Goal: Information Seeking & Learning: Learn about a topic

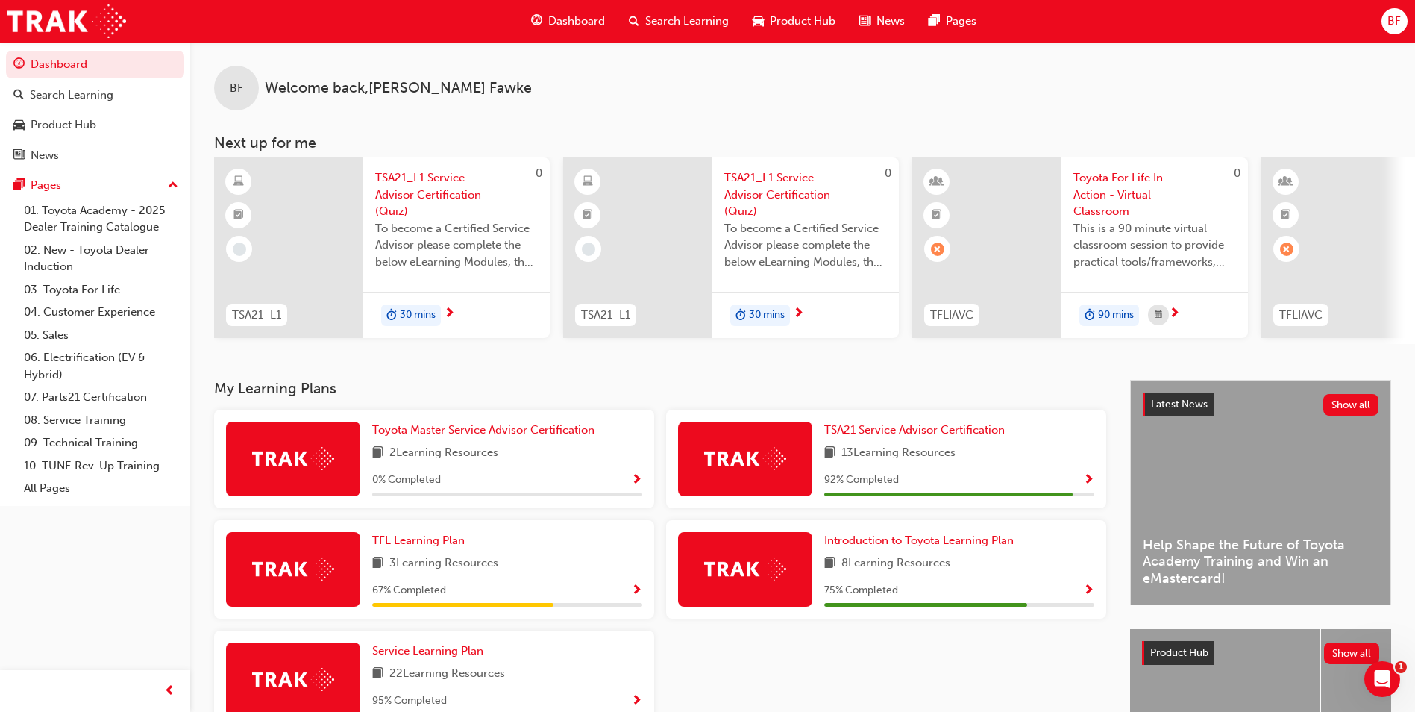
click at [444, 308] on div at bounding box center [449, 313] width 11 height 19
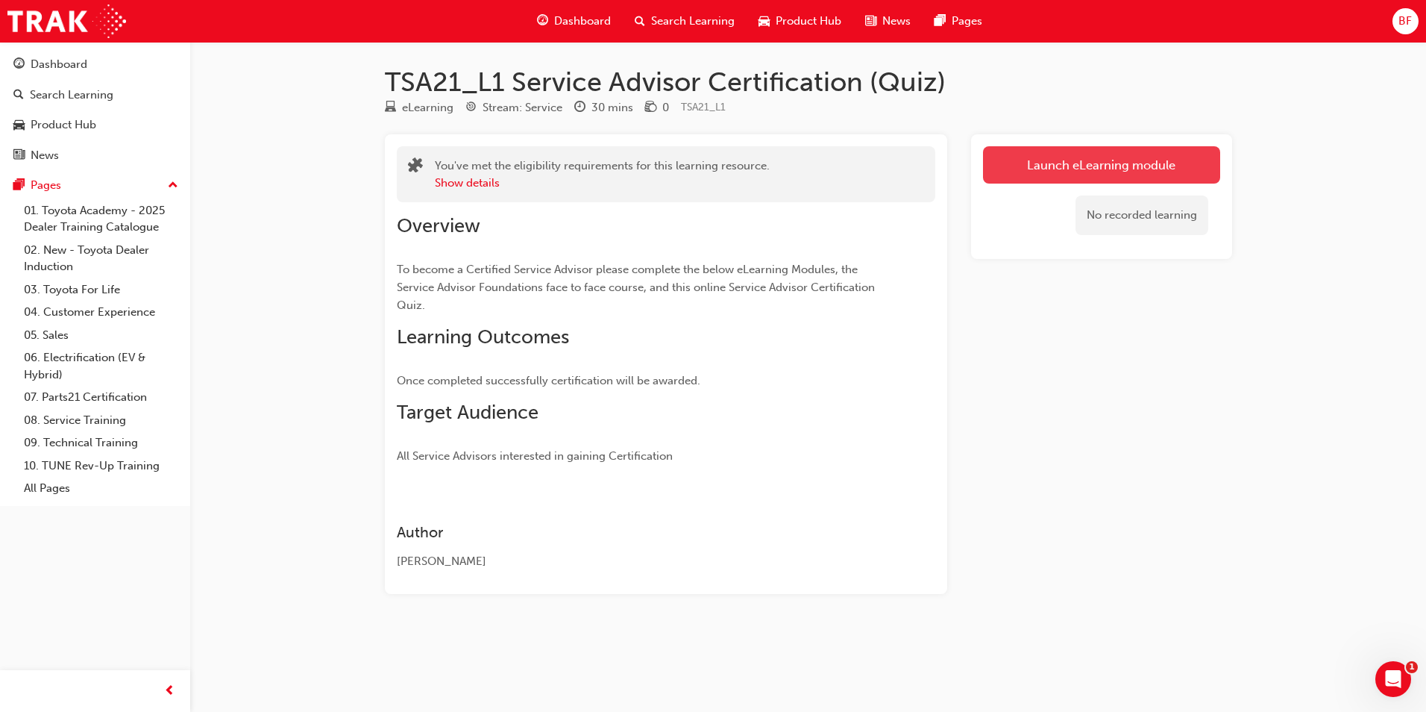
click at [1049, 160] on link "Launch eLearning module" at bounding box center [1101, 164] width 237 height 37
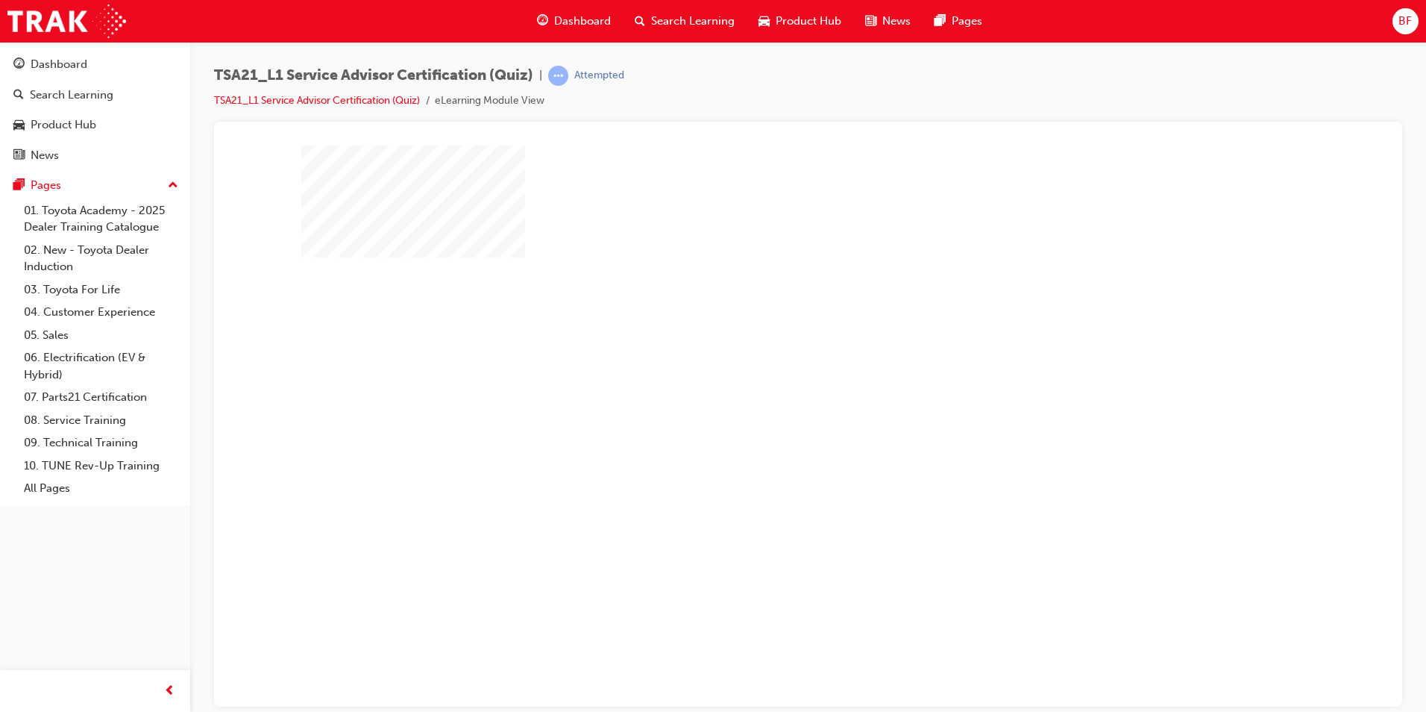
click at [765, 370] on div "play" at bounding box center [765, 370] width 0 height 0
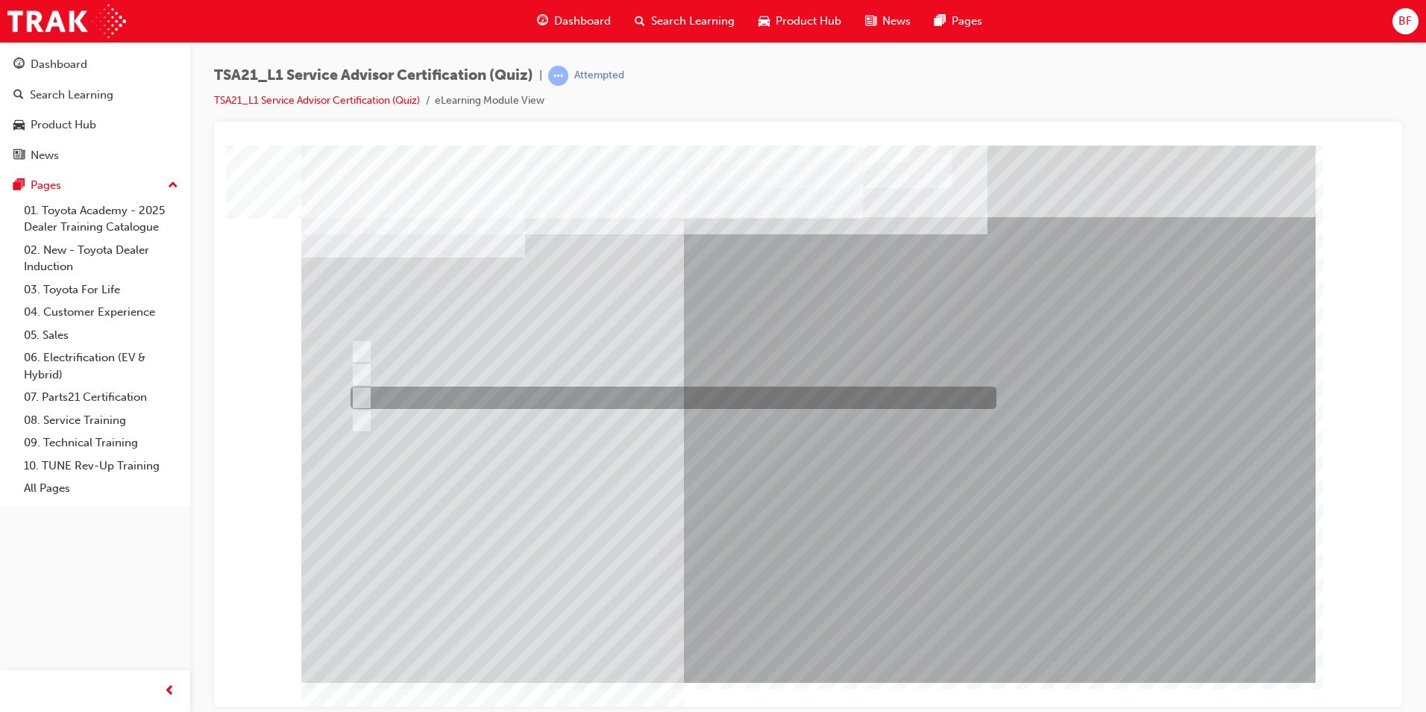
click at [357, 395] on input "To increase the number/rate of on-time arrivals." at bounding box center [359, 397] width 16 height 16
radio input "true"
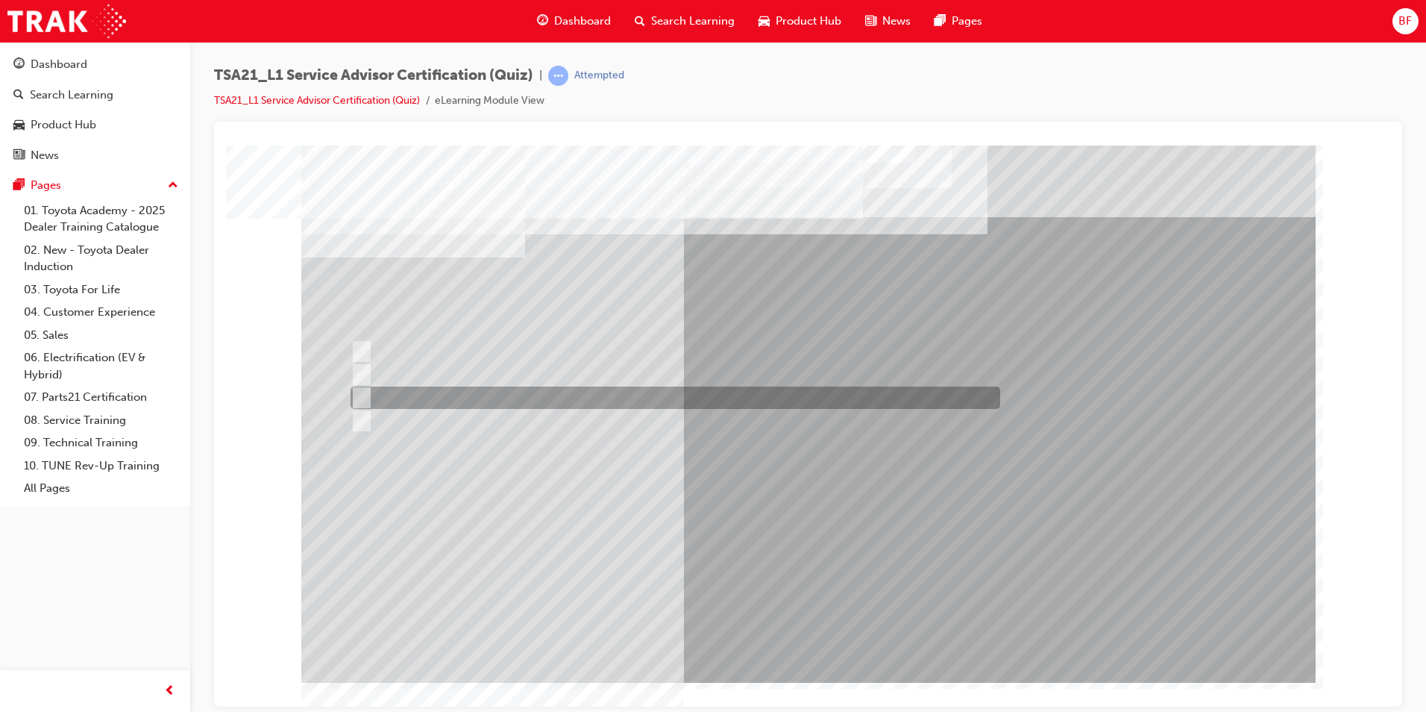
click at [454, 399] on div at bounding box center [672, 397] width 650 height 22
radio input "true"
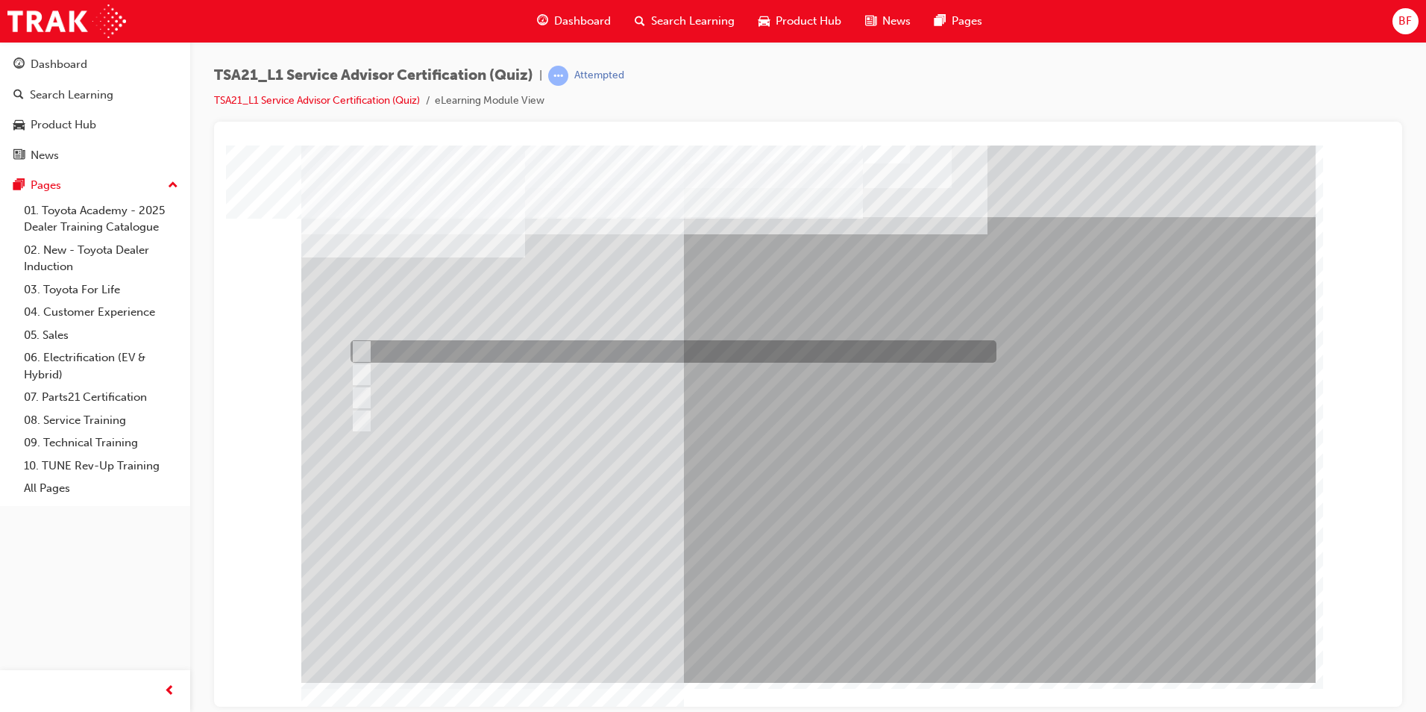
click at [424, 345] on div at bounding box center [670, 351] width 646 height 22
radio input "true"
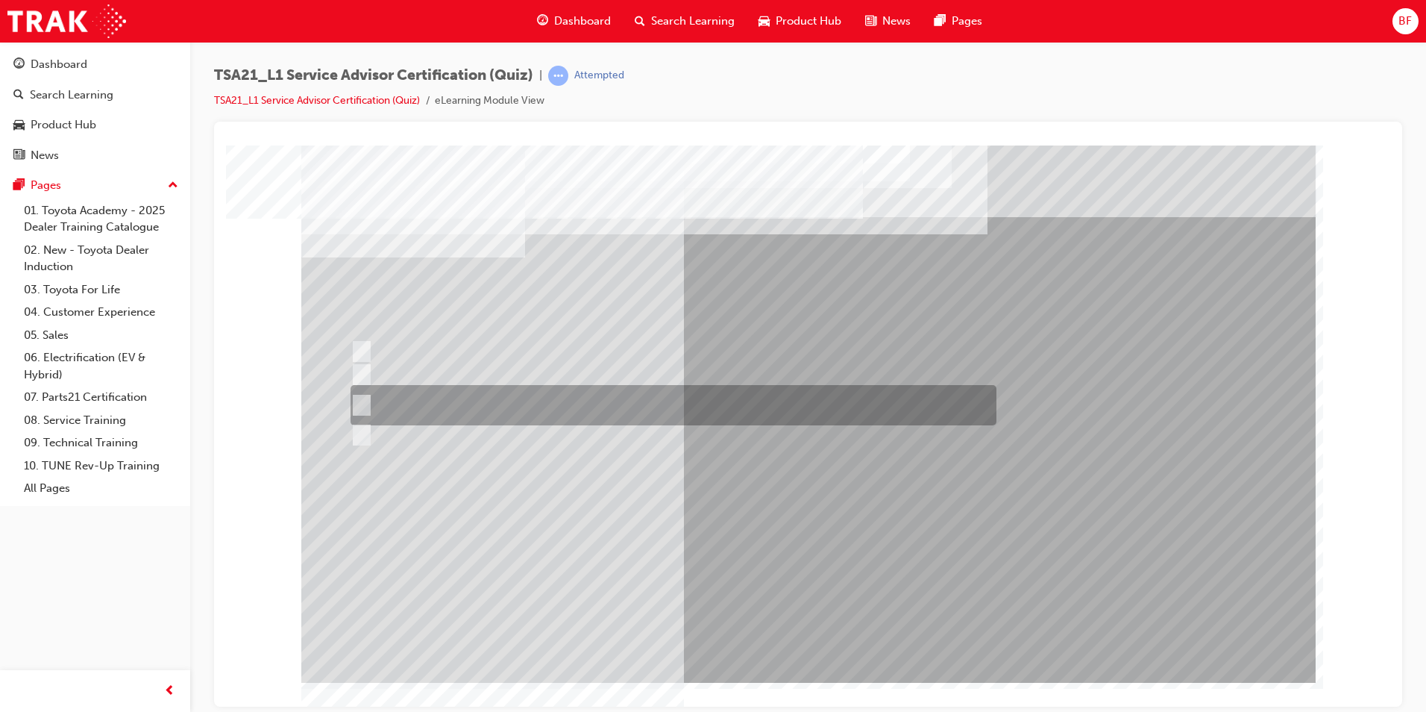
click at [467, 401] on div at bounding box center [670, 405] width 646 height 40
radio input "true"
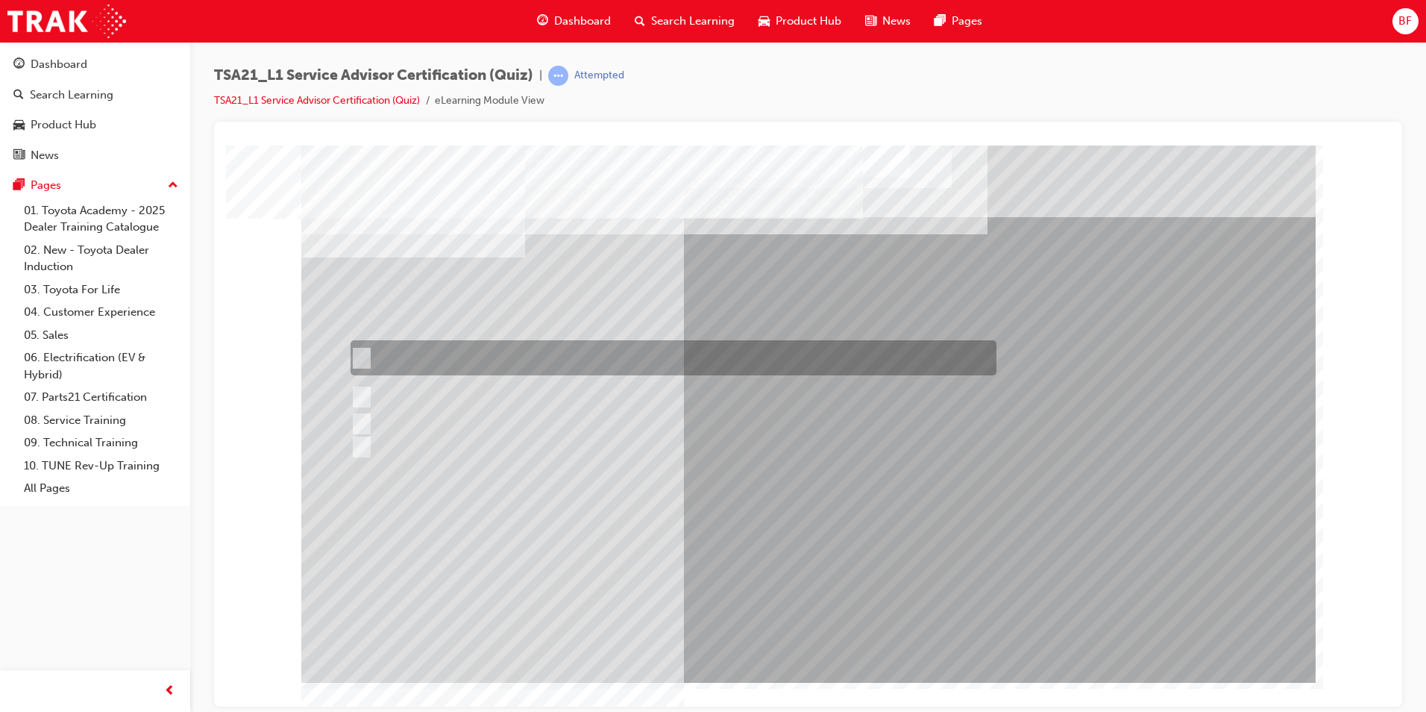
click at [465, 351] on div at bounding box center [670, 357] width 646 height 35
radio input "true"
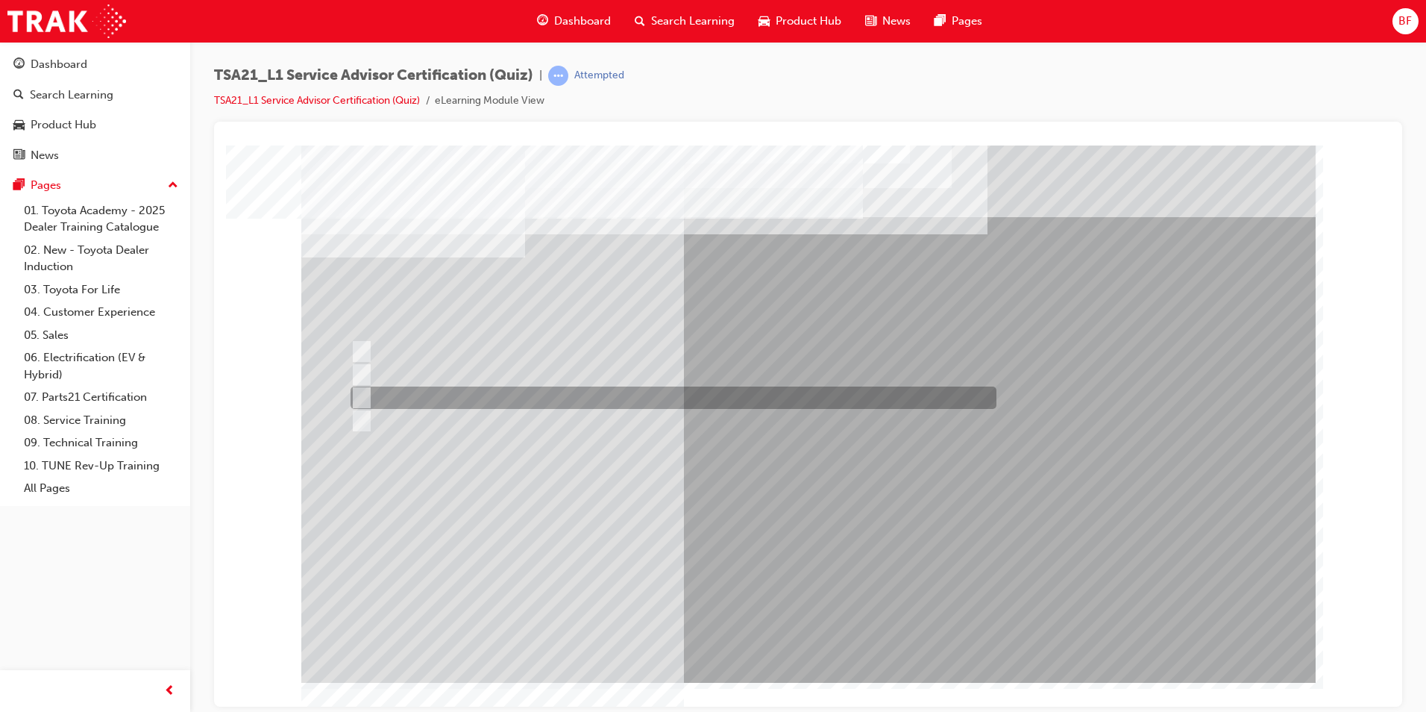
click at [483, 392] on div at bounding box center [670, 397] width 646 height 22
radio input "true"
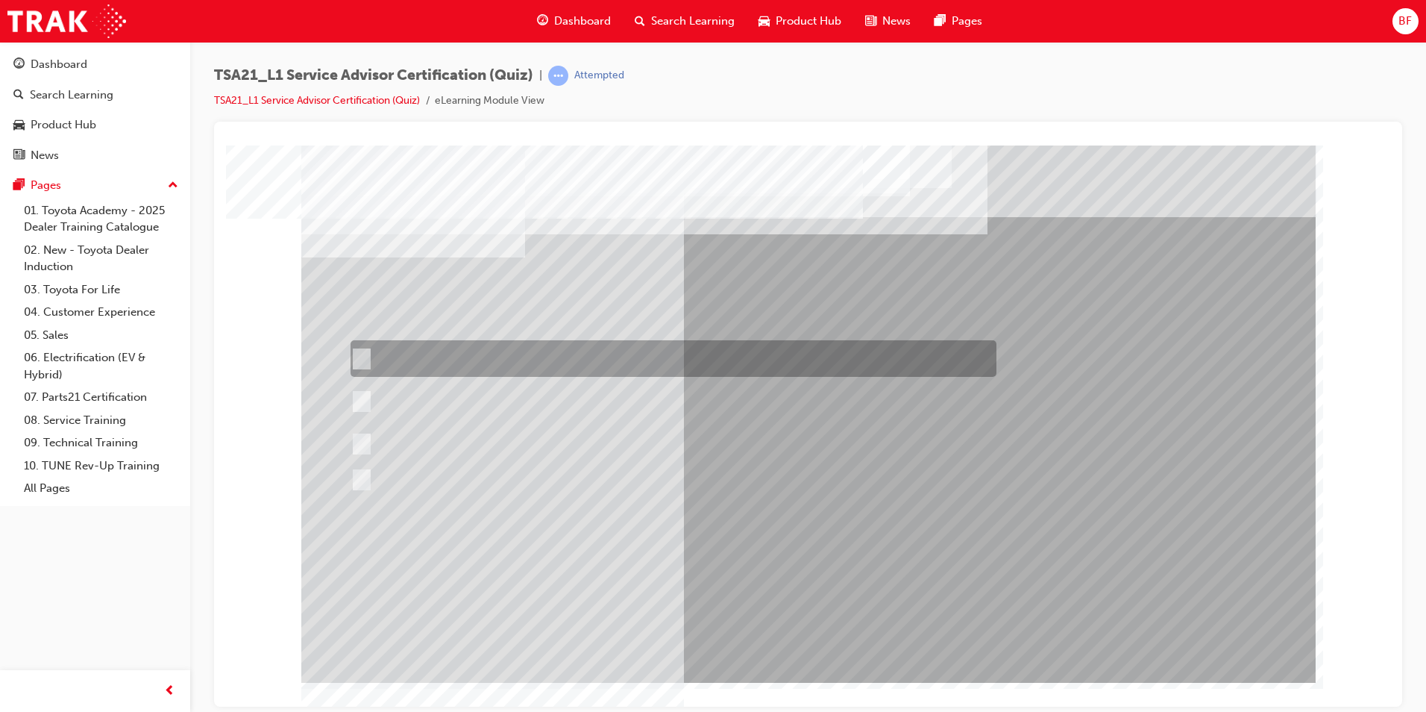
click at [385, 354] on div at bounding box center [670, 358] width 646 height 37
radio input "true"
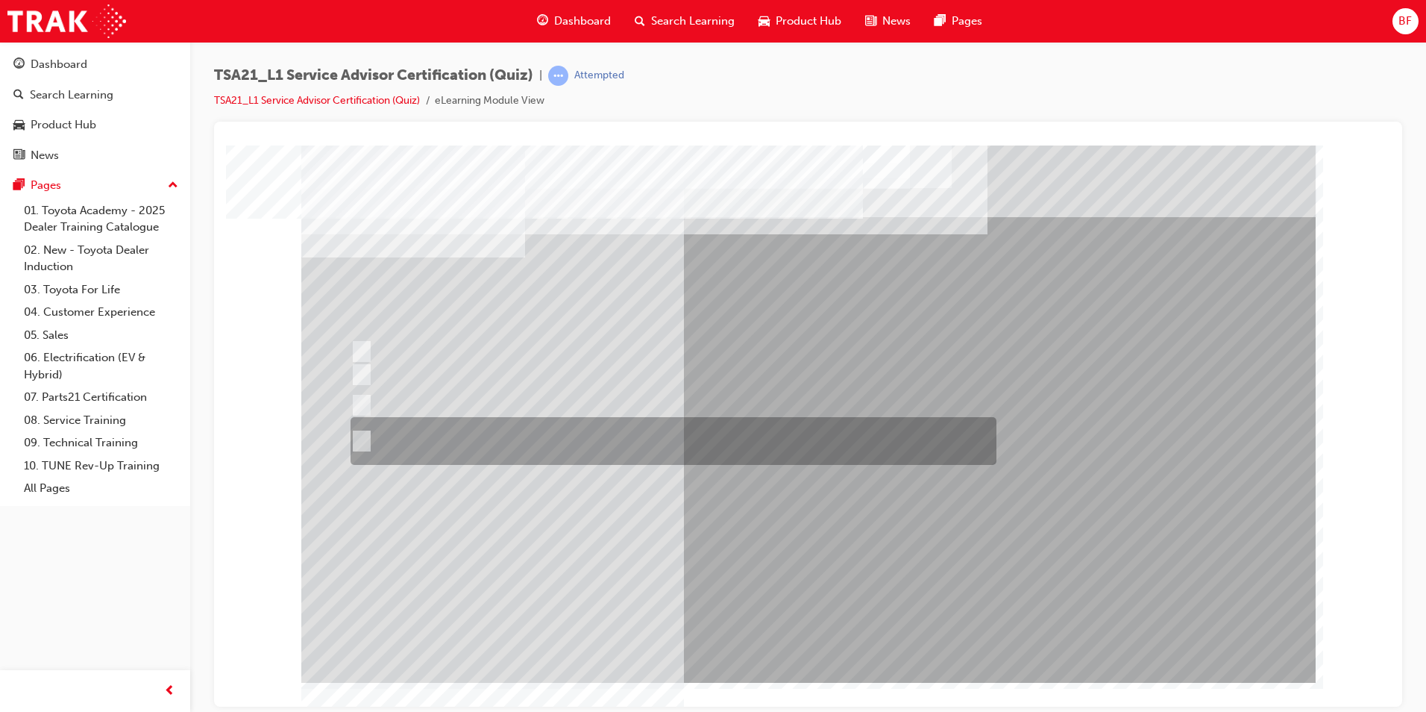
click at [418, 442] on div at bounding box center [670, 441] width 646 height 48
radio input "true"
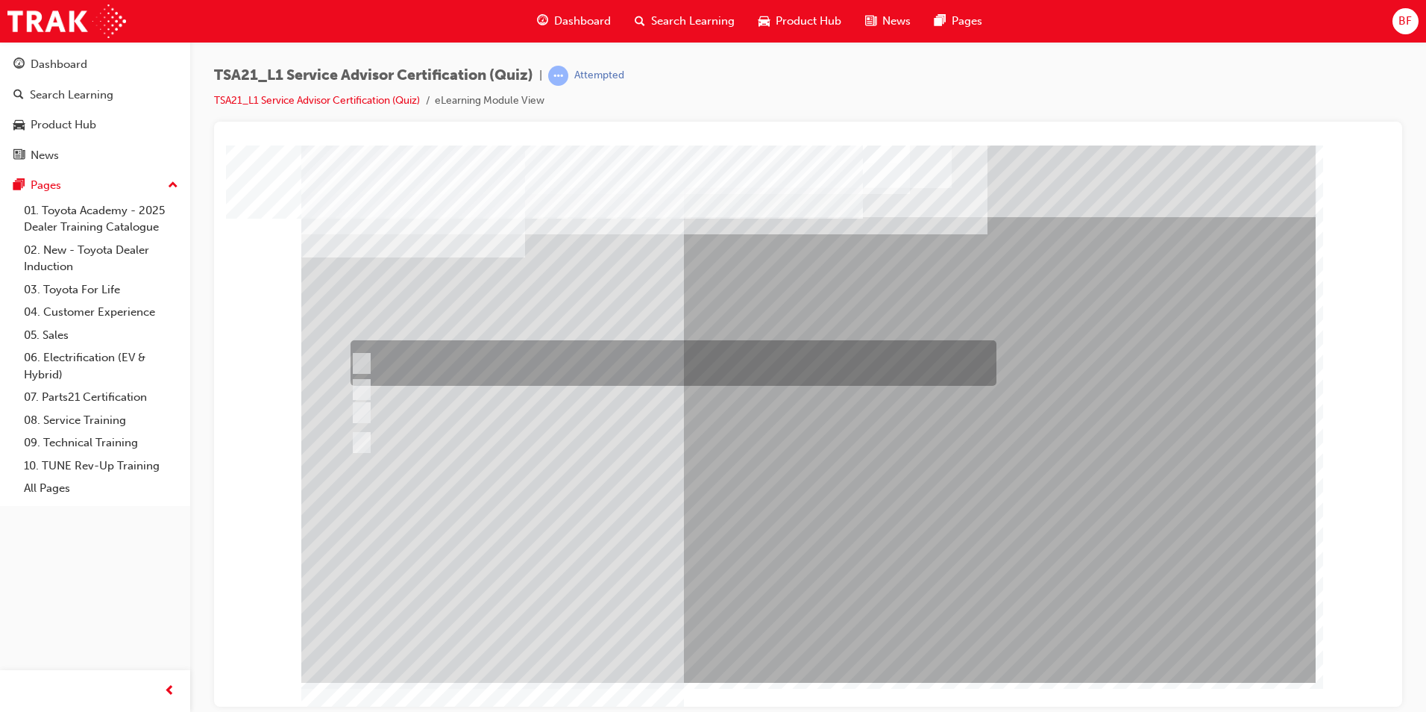
click at [380, 362] on div at bounding box center [670, 363] width 646 height 46
radio input "true"
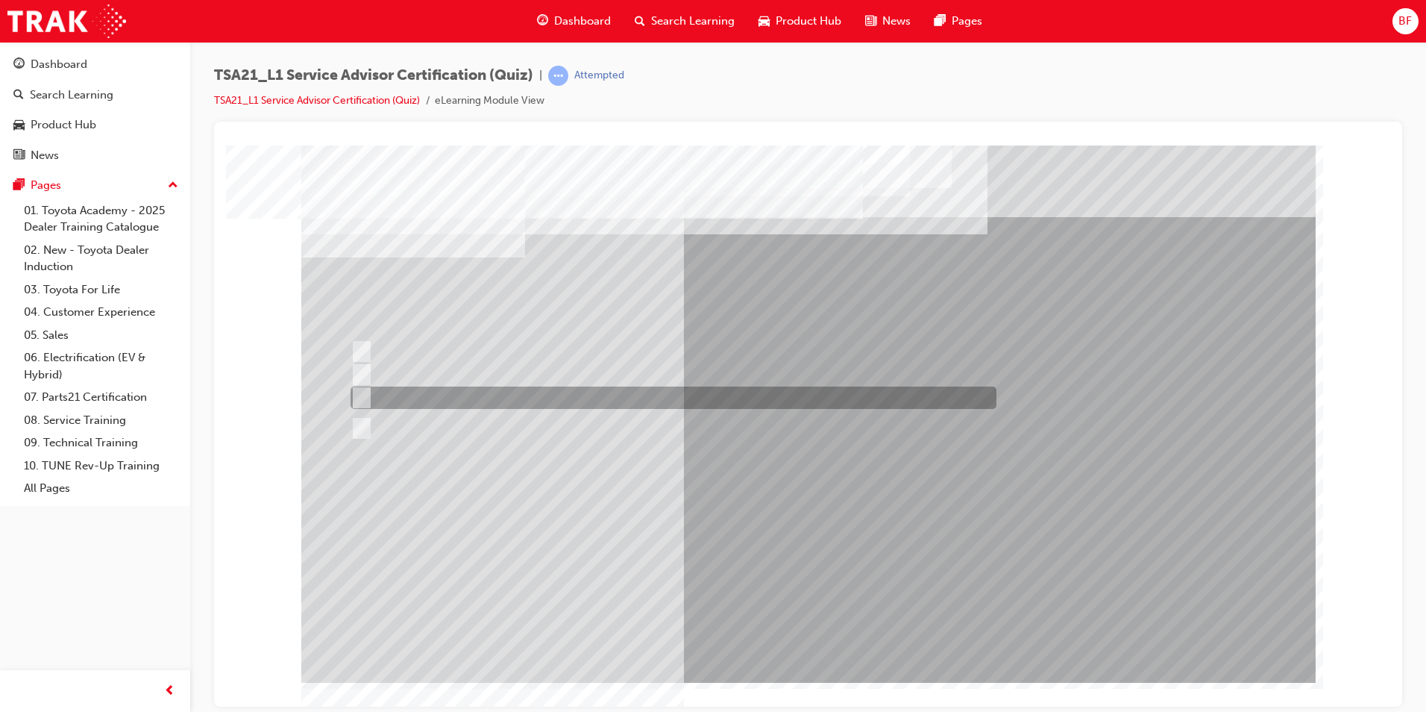
click at [429, 394] on div at bounding box center [670, 397] width 646 height 22
radio input "true"
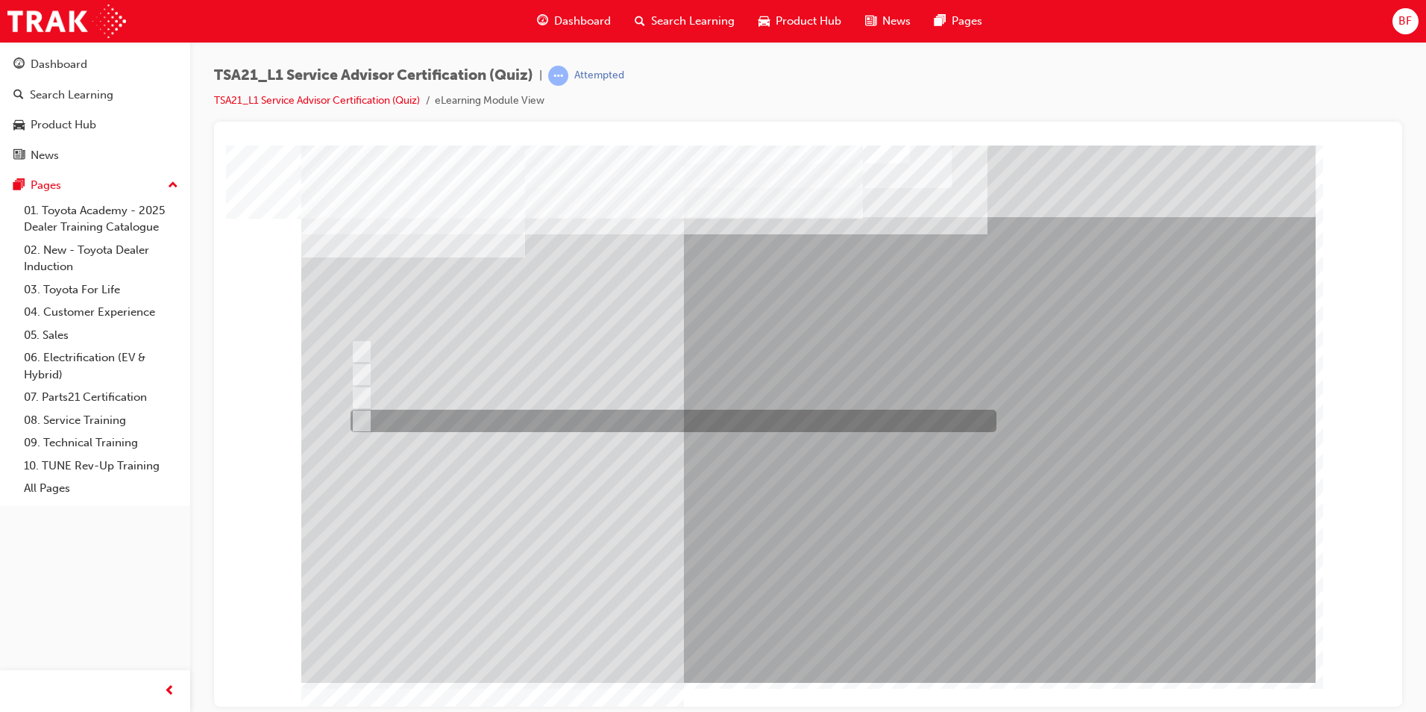
click at [377, 417] on div at bounding box center [670, 421] width 646 height 22
radio input "true"
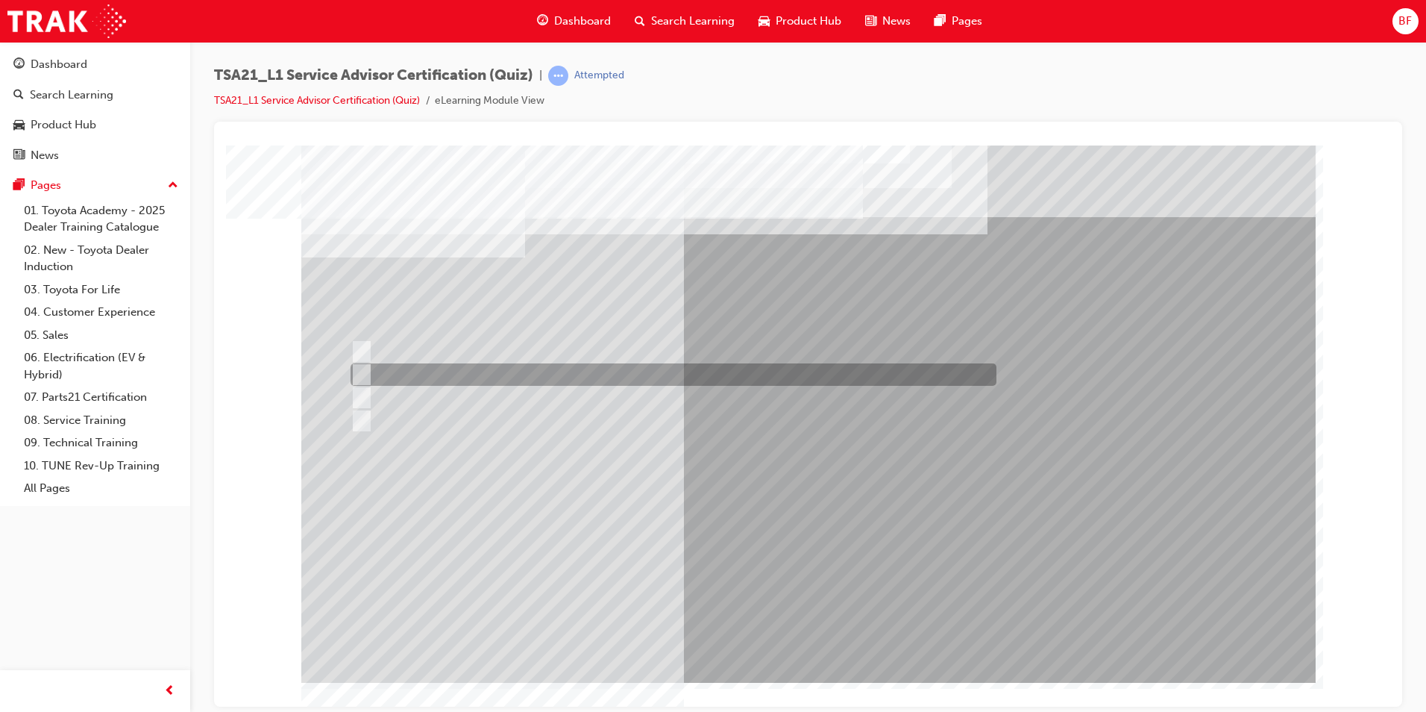
click at [416, 370] on div at bounding box center [670, 374] width 646 height 22
radio input "true"
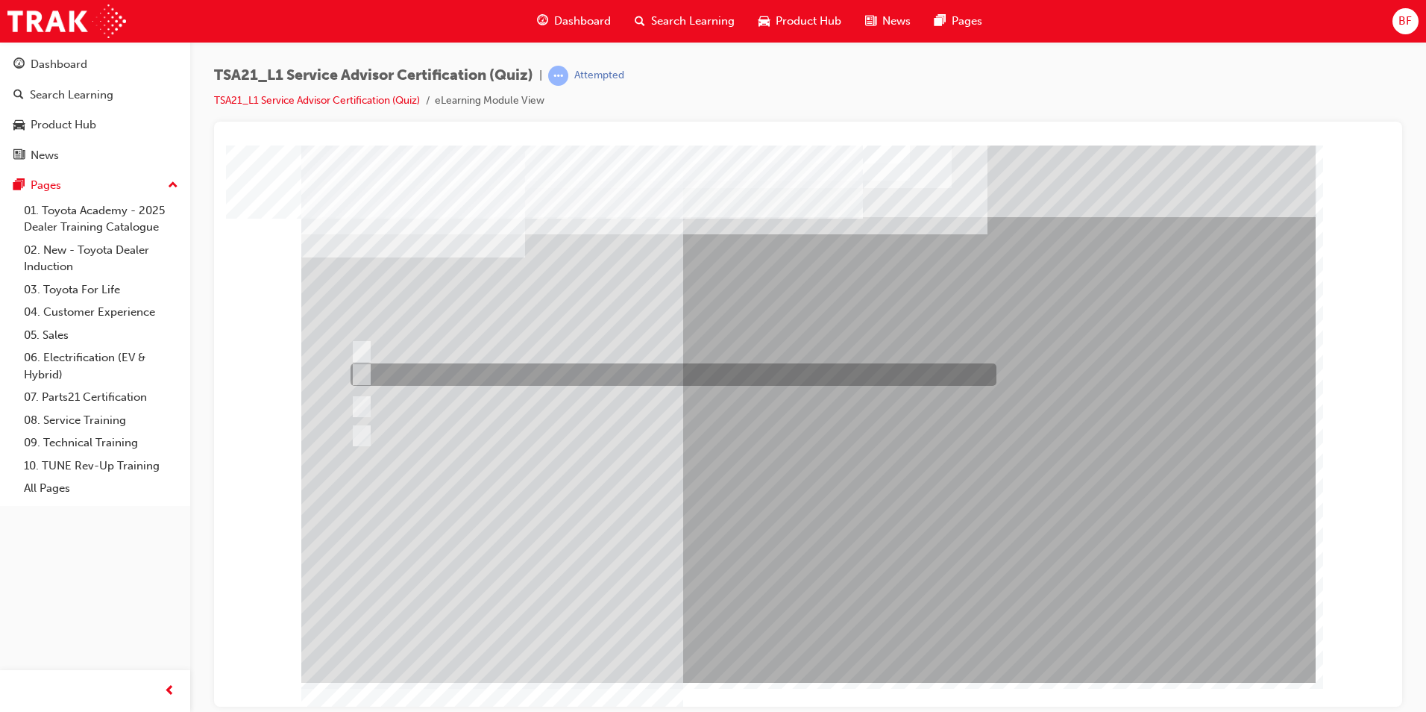
click at [363, 373] on input "Welcome me, use my name, explain the work and charges, be ready and thank me." at bounding box center [359, 374] width 16 height 16
radio input "true"
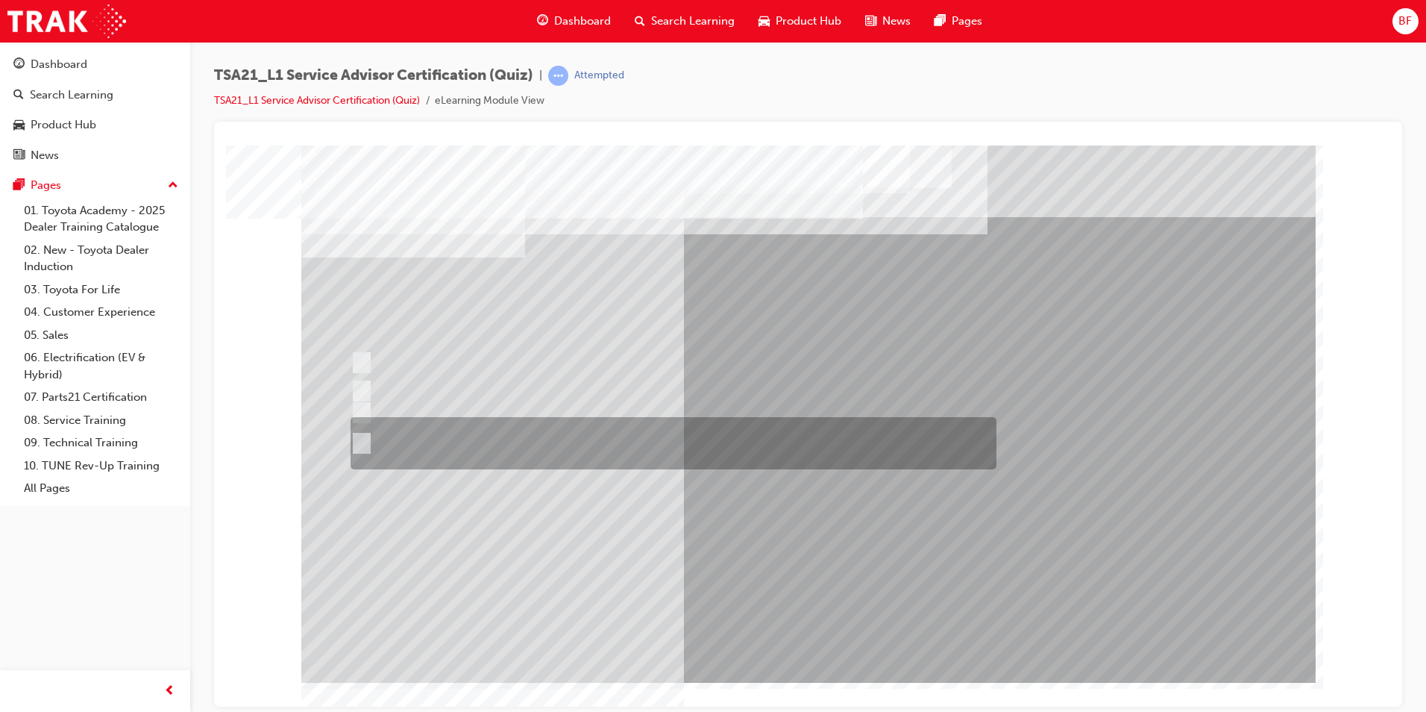
click at [401, 440] on div at bounding box center [670, 443] width 646 height 52
radio input "true"
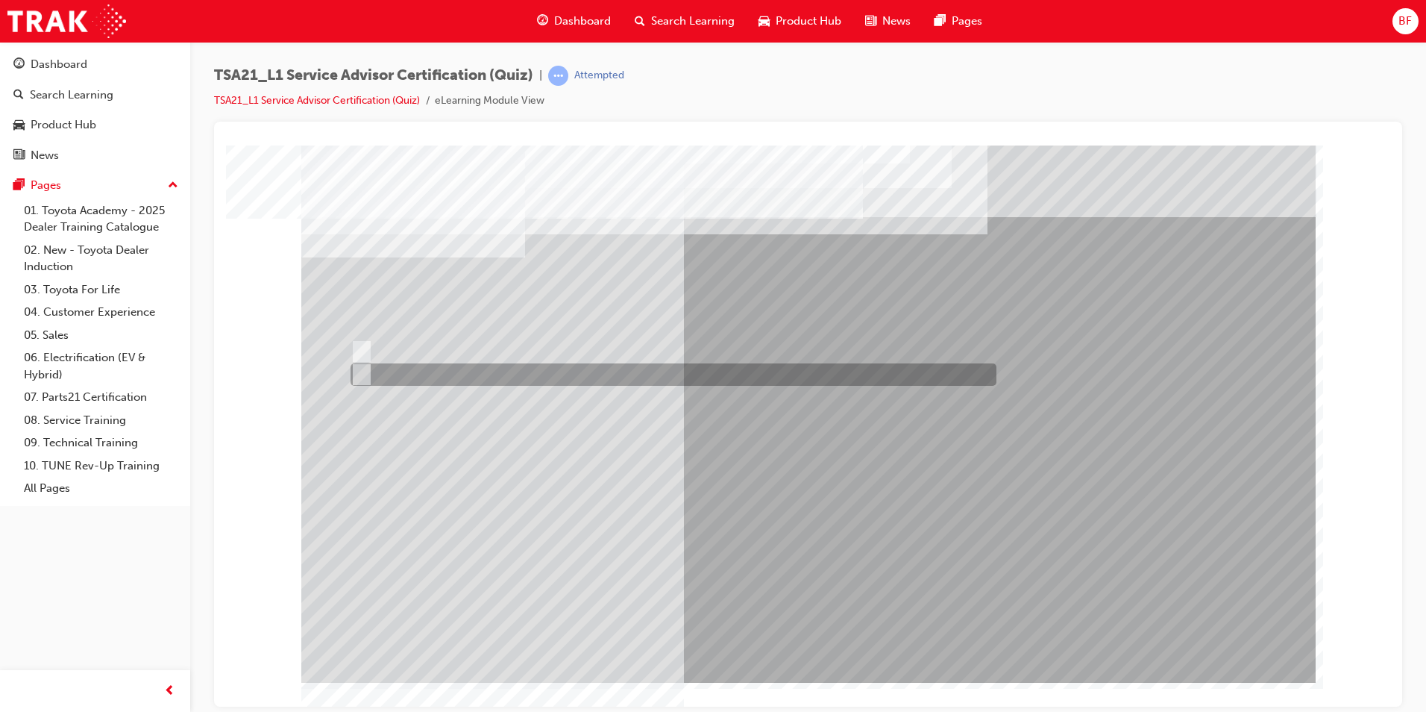
click at [358, 375] on input "True" at bounding box center [359, 374] width 16 height 16
radio input "true"
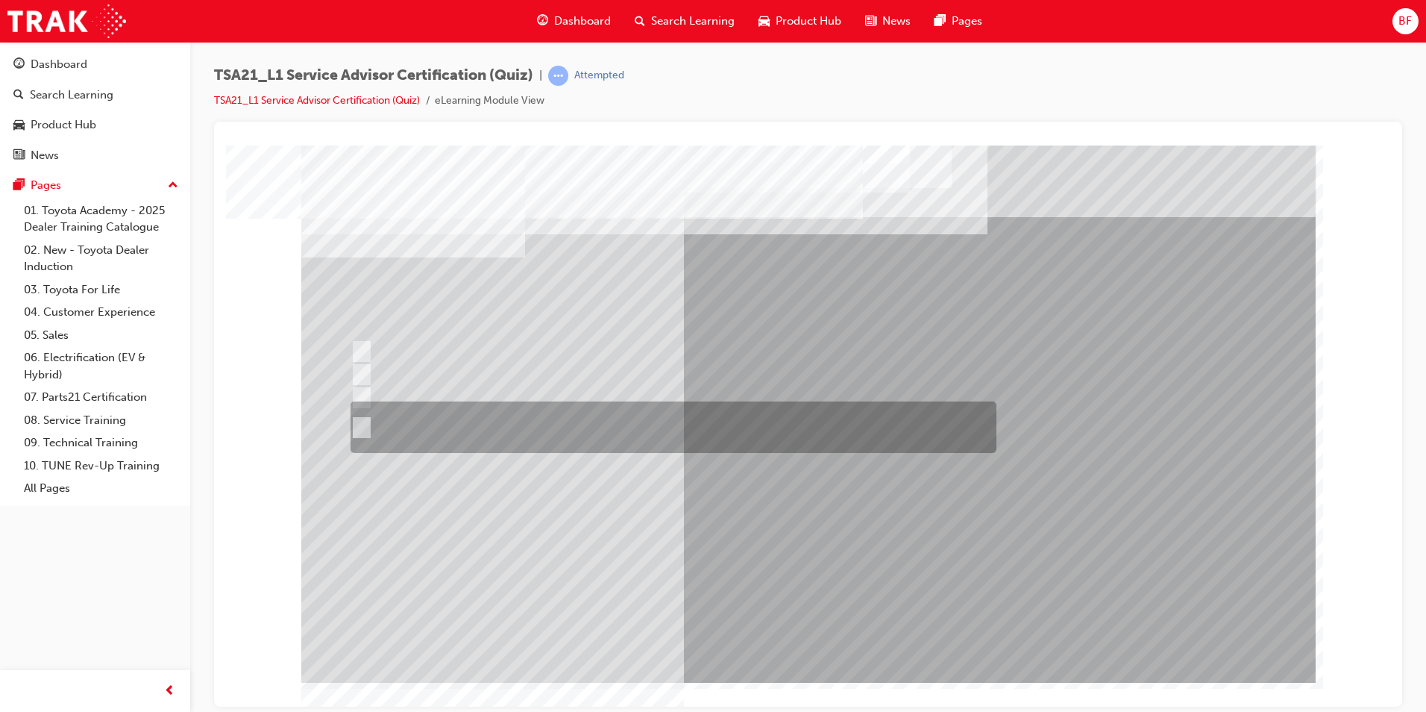
click at [371, 427] on div at bounding box center [670, 426] width 646 height 51
radio input "true"
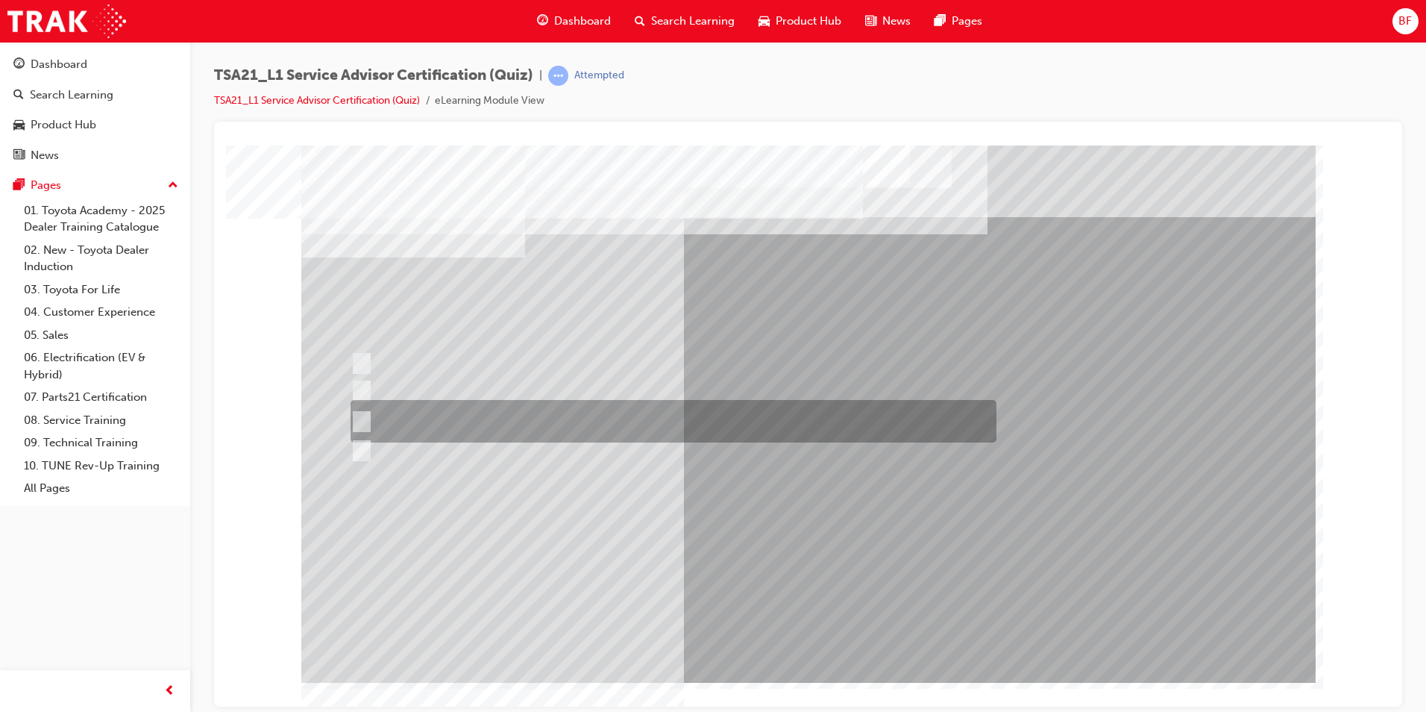
click at [384, 424] on div at bounding box center [670, 421] width 646 height 43
radio input "true"
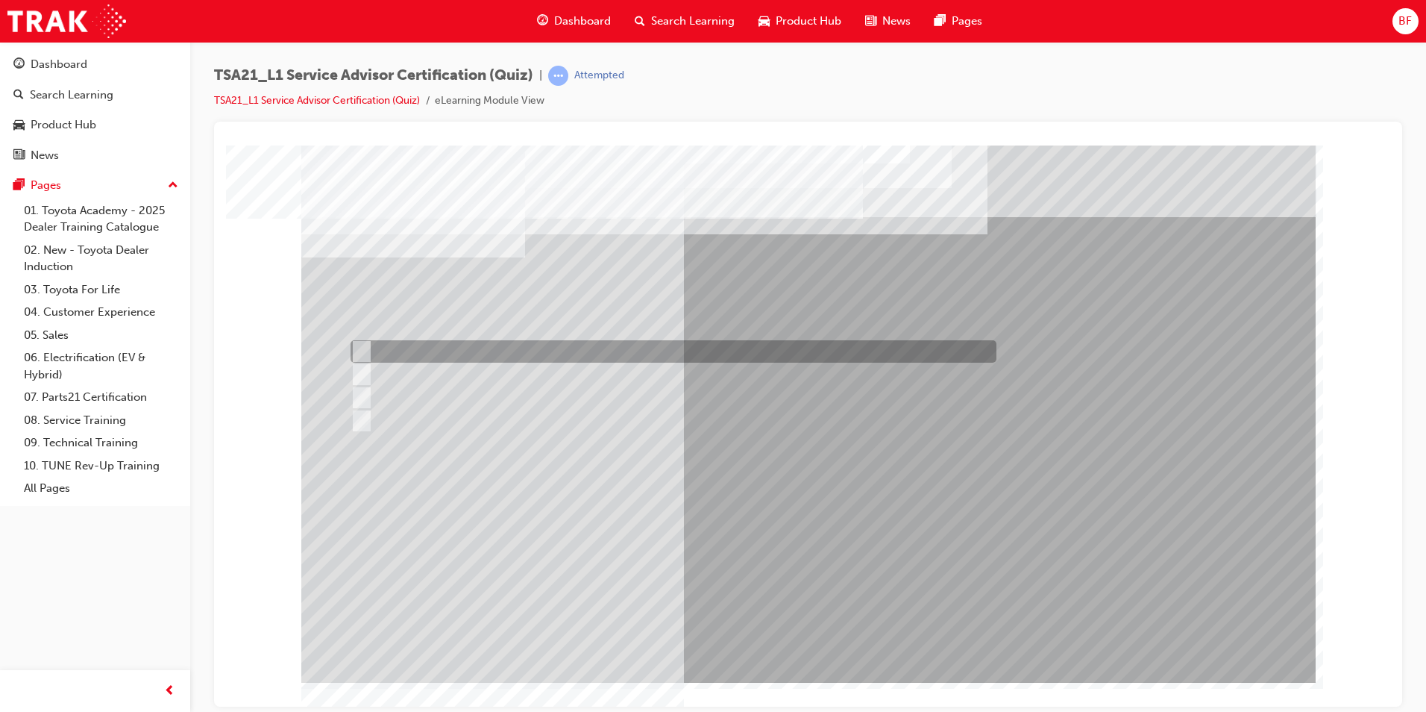
click at [360, 346] on input "Identify trends, declines in GSI or shifts in Guest expectations." at bounding box center [359, 351] width 16 height 16
radio input "true"
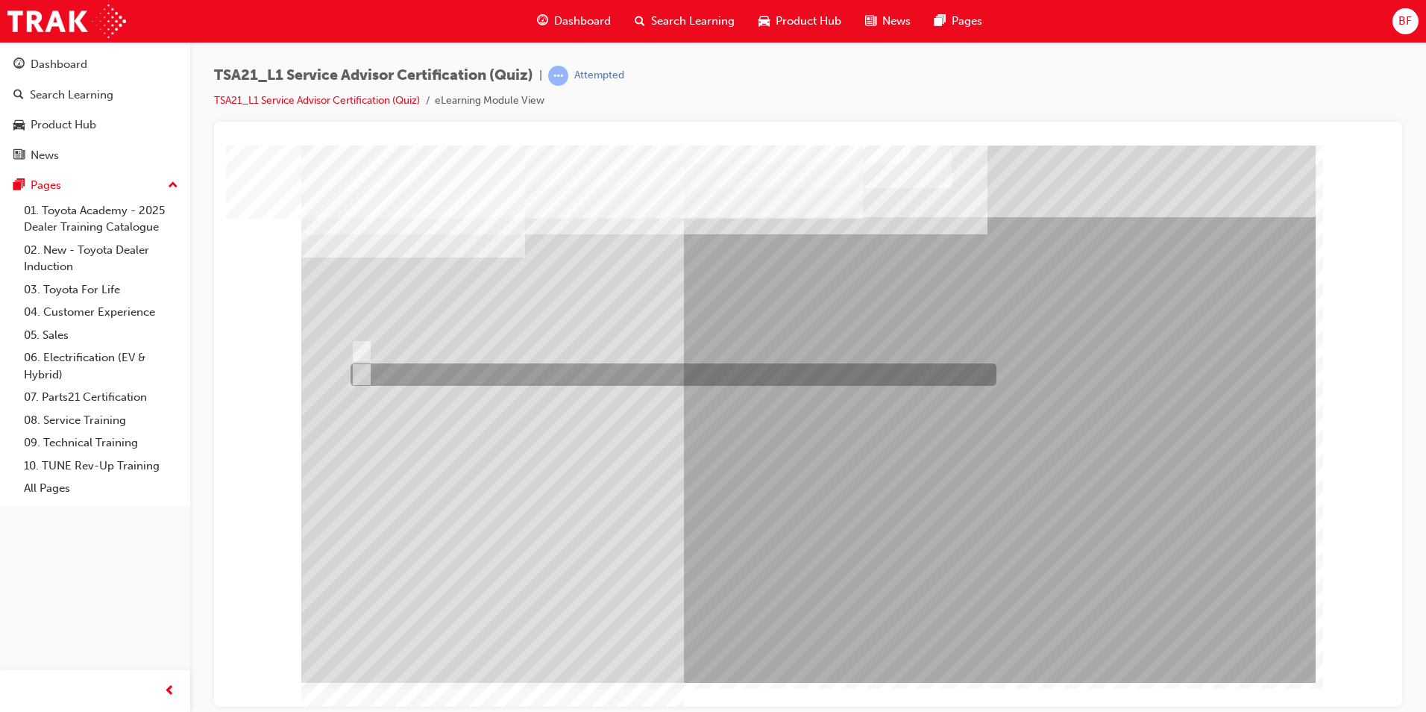
click at [371, 370] on div at bounding box center [670, 374] width 646 height 22
radio input "true"
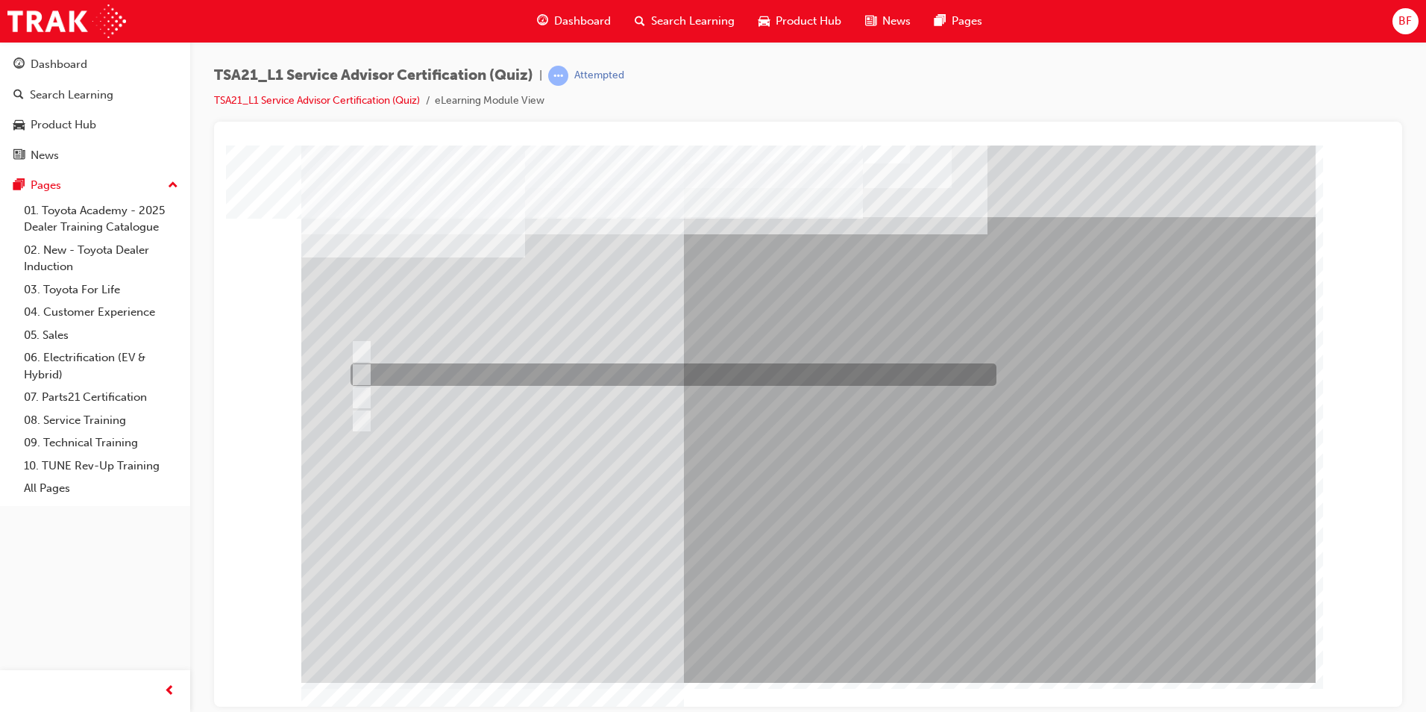
click at [440, 374] on div at bounding box center [670, 374] width 646 height 22
radio input "true"
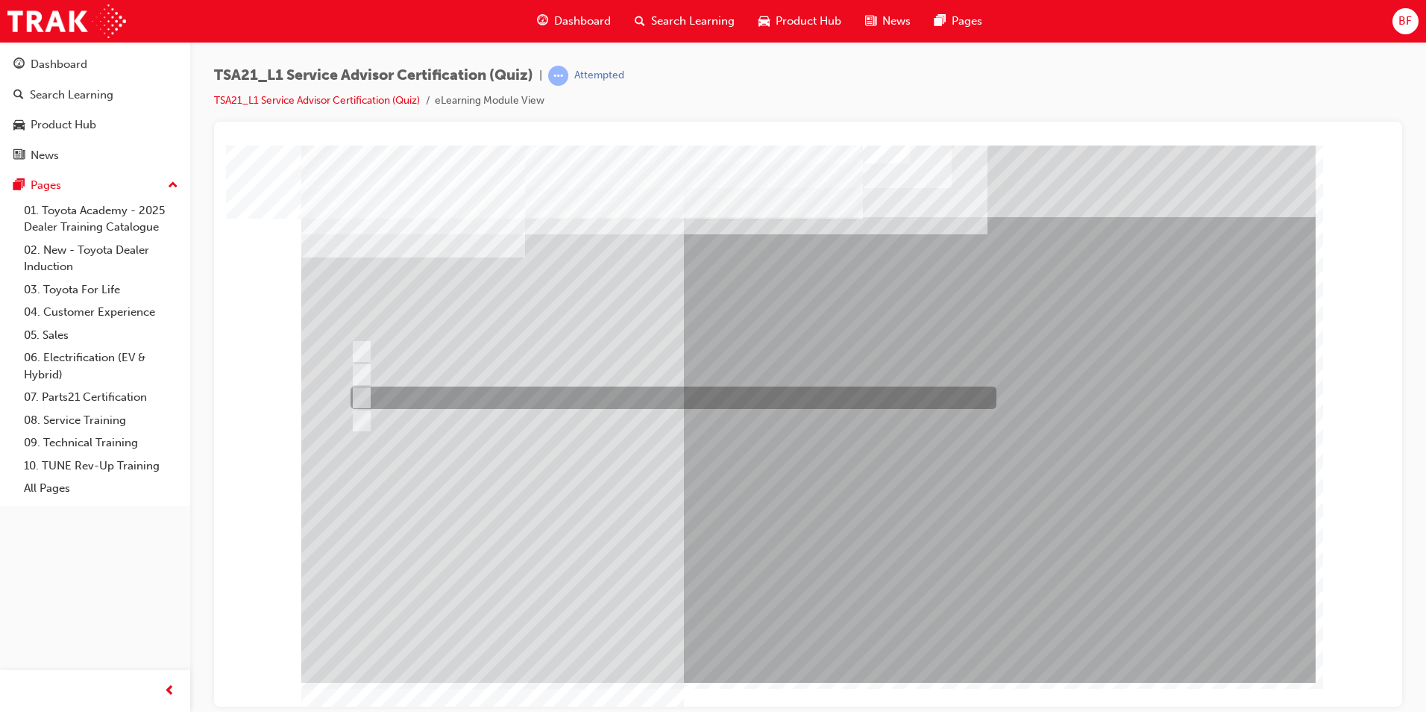
click at [466, 401] on div at bounding box center [670, 397] width 646 height 22
radio input "true"
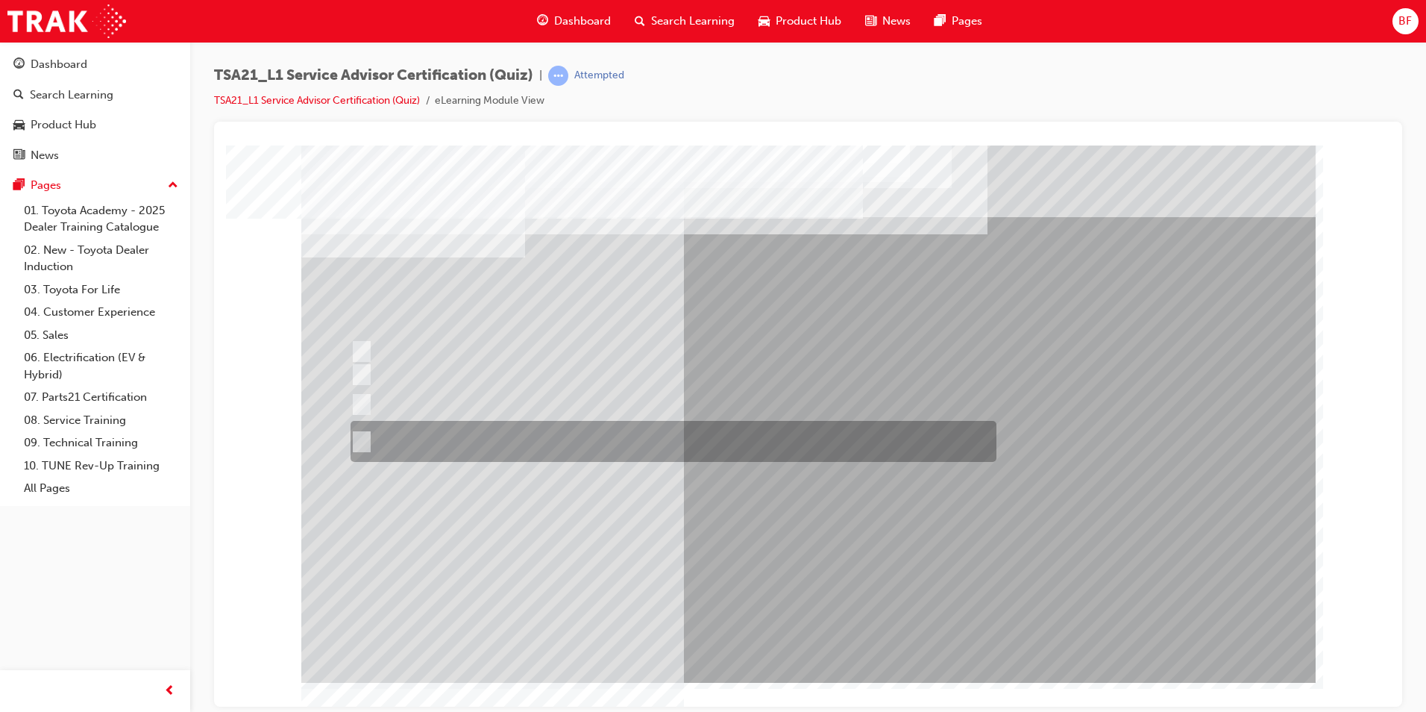
click at [550, 448] on div at bounding box center [670, 441] width 646 height 41
radio input "true"
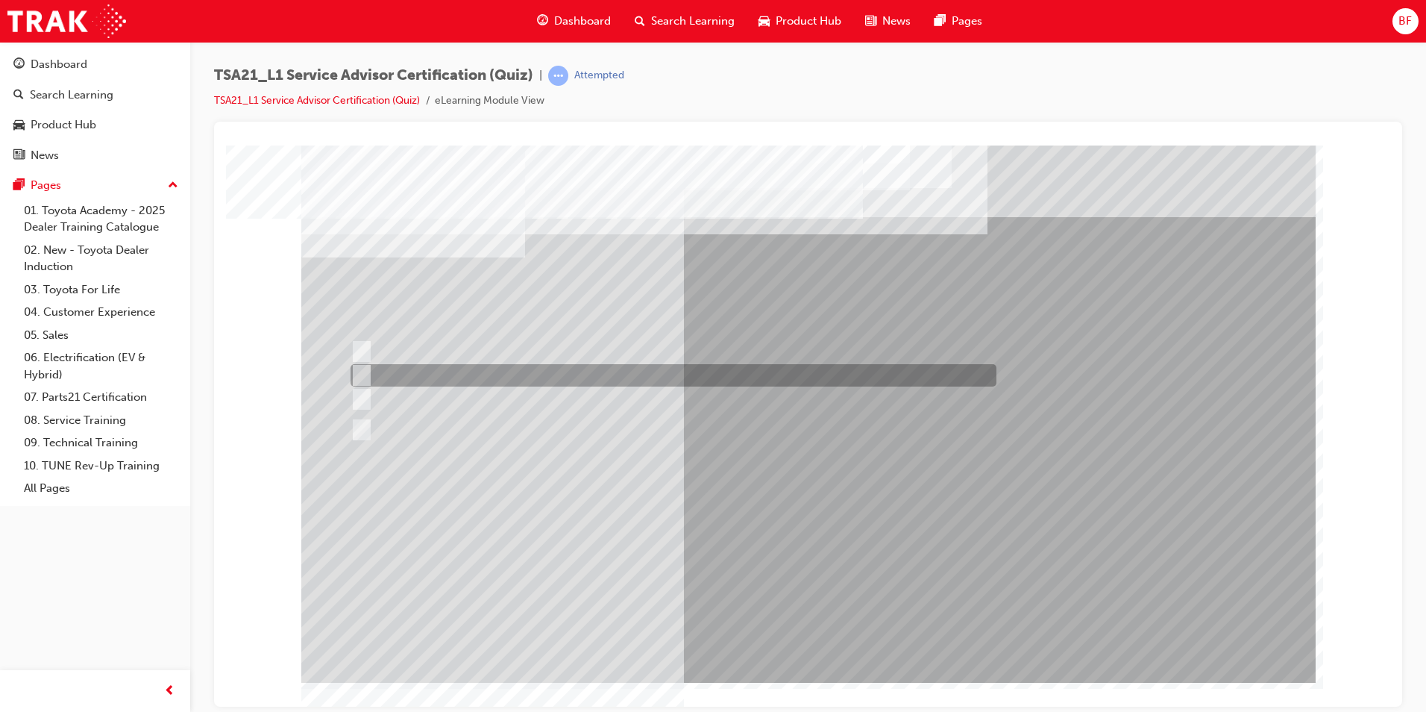
click at [454, 374] on div at bounding box center [670, 375] width 646 height 22
radio input "true"
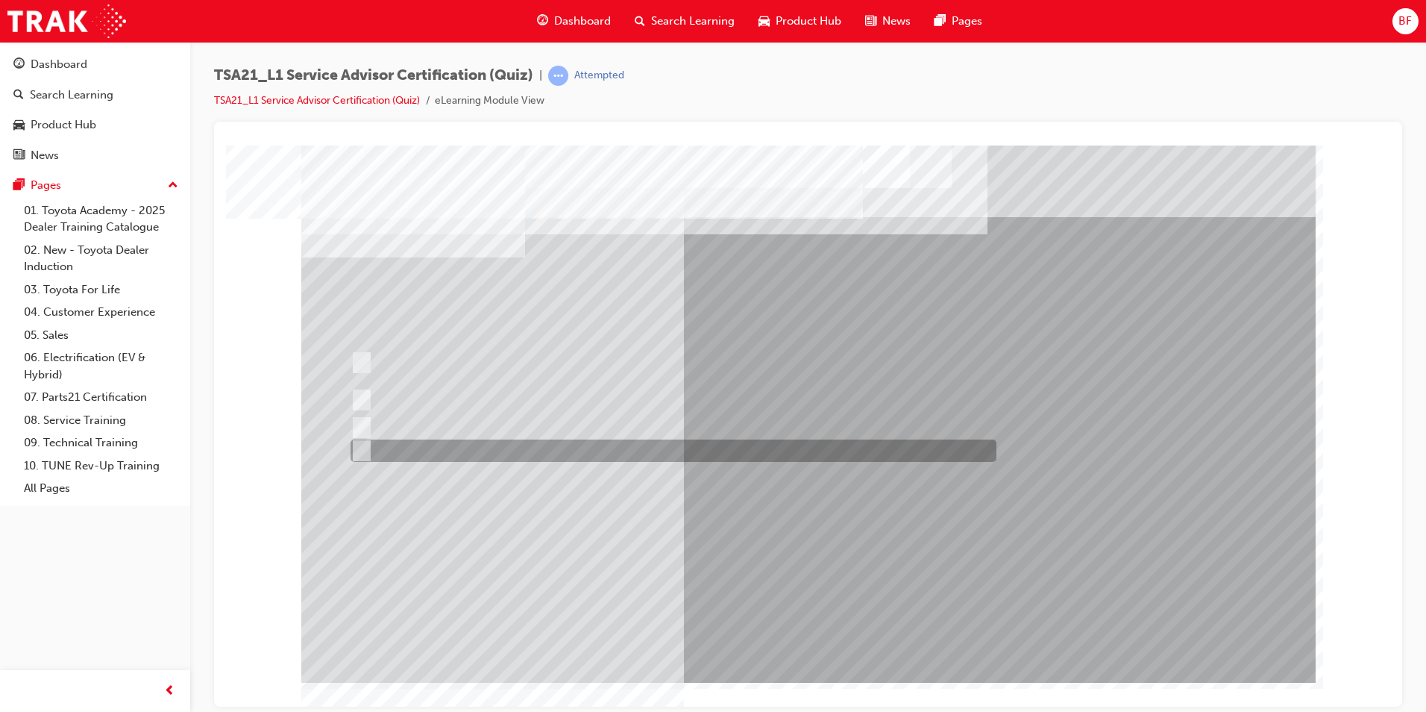
click at [371, 449] on div at bounding box center [670, 450] width 646 height 22
radio input "true"
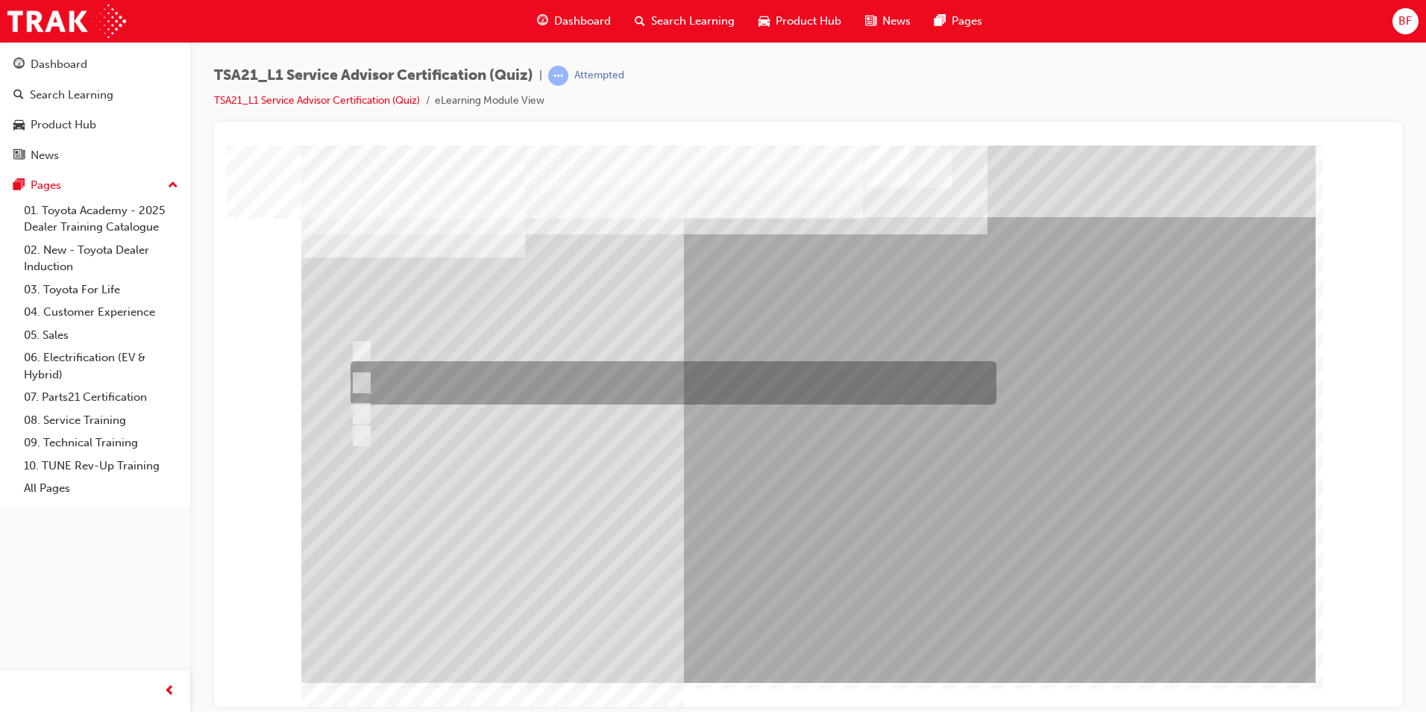
click at [439, 389] on div at bounding box center [670, 382] width 646 height 43
radio input "true"
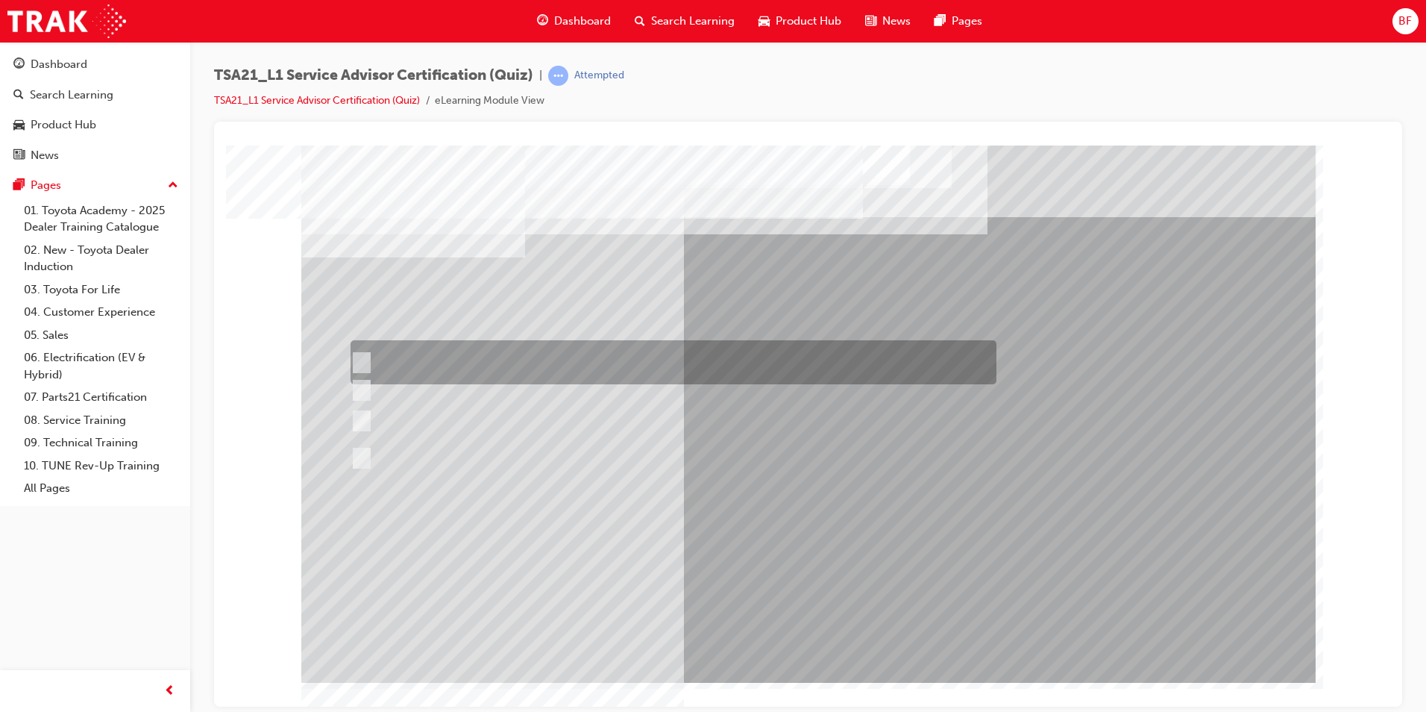
click at [483, 365] on div at bounding box center [670, 362] width 646 height 44
radio input "true"
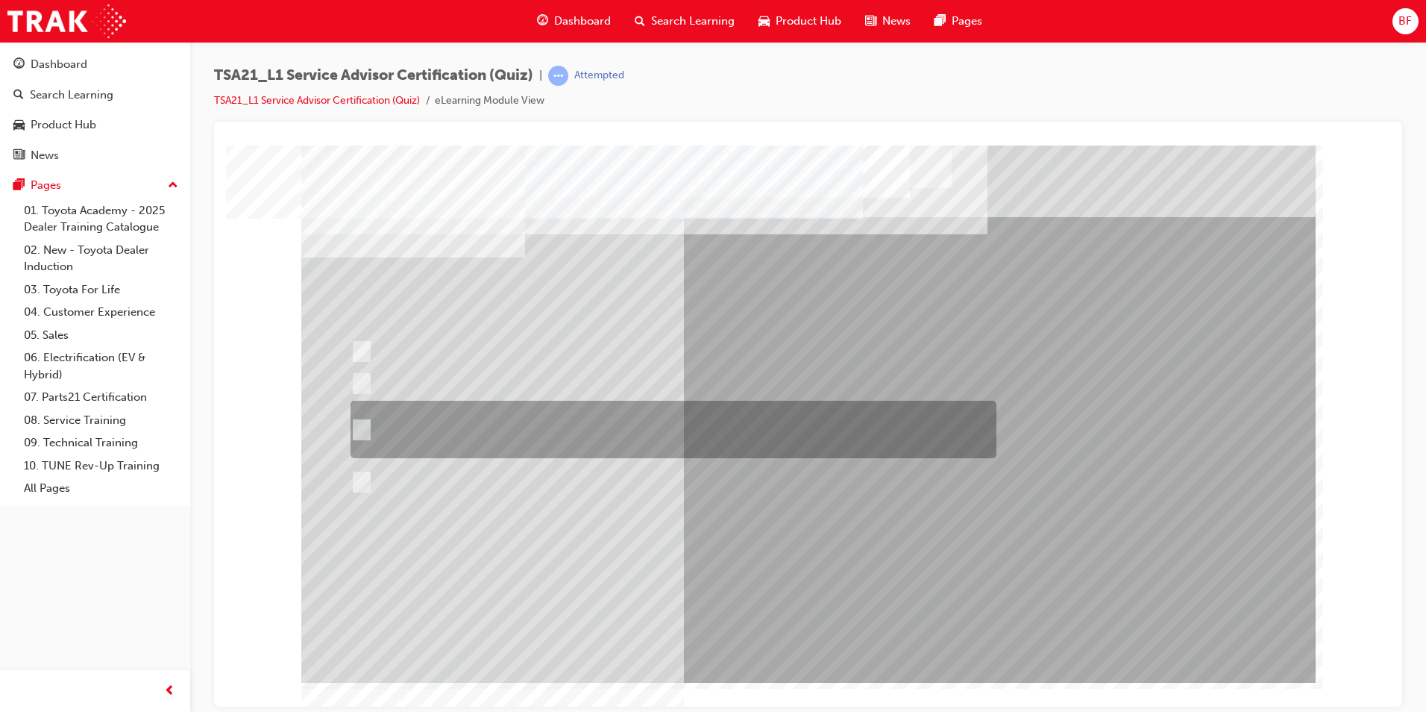
click at [526, 436] on div at bounding box center [670, 429] width 646 height 57
radio input "true"
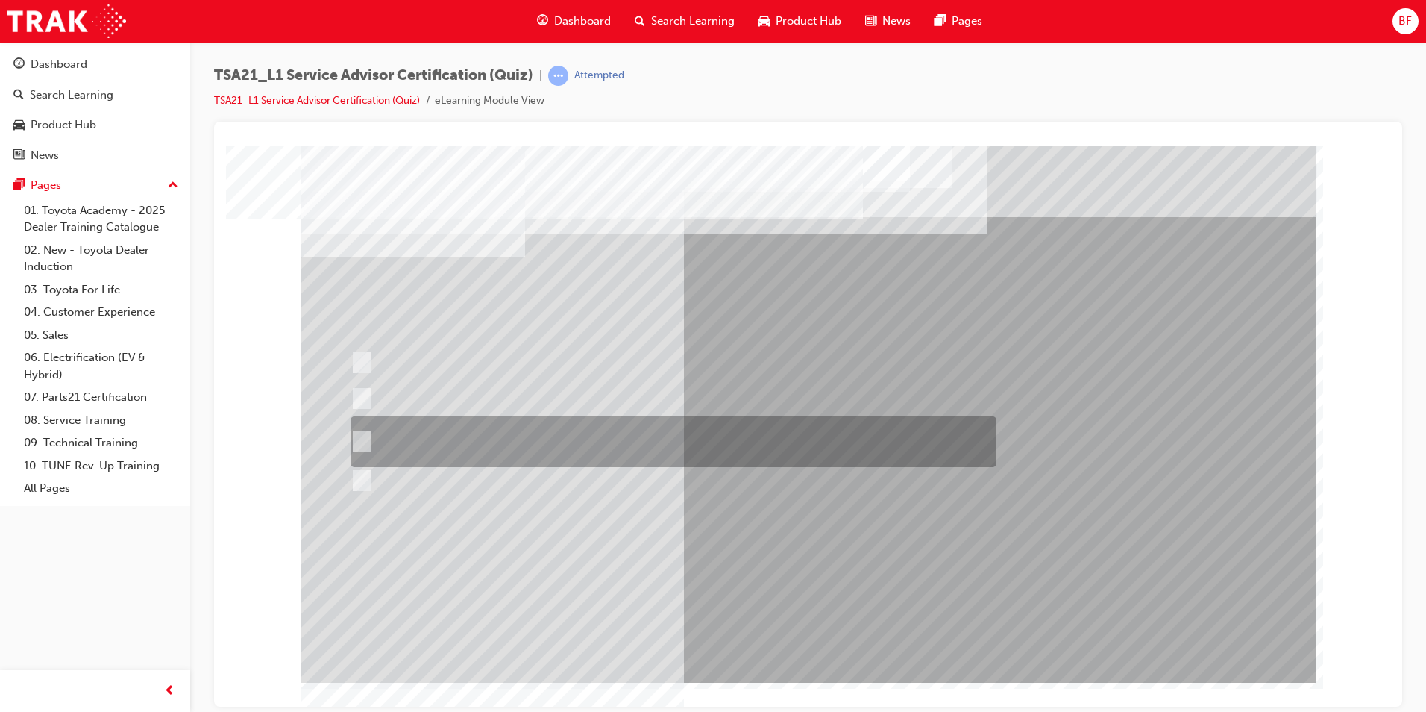
click at [630, 447] on div at bounding box center [670, 441] width 646 height 51
radio input "true"
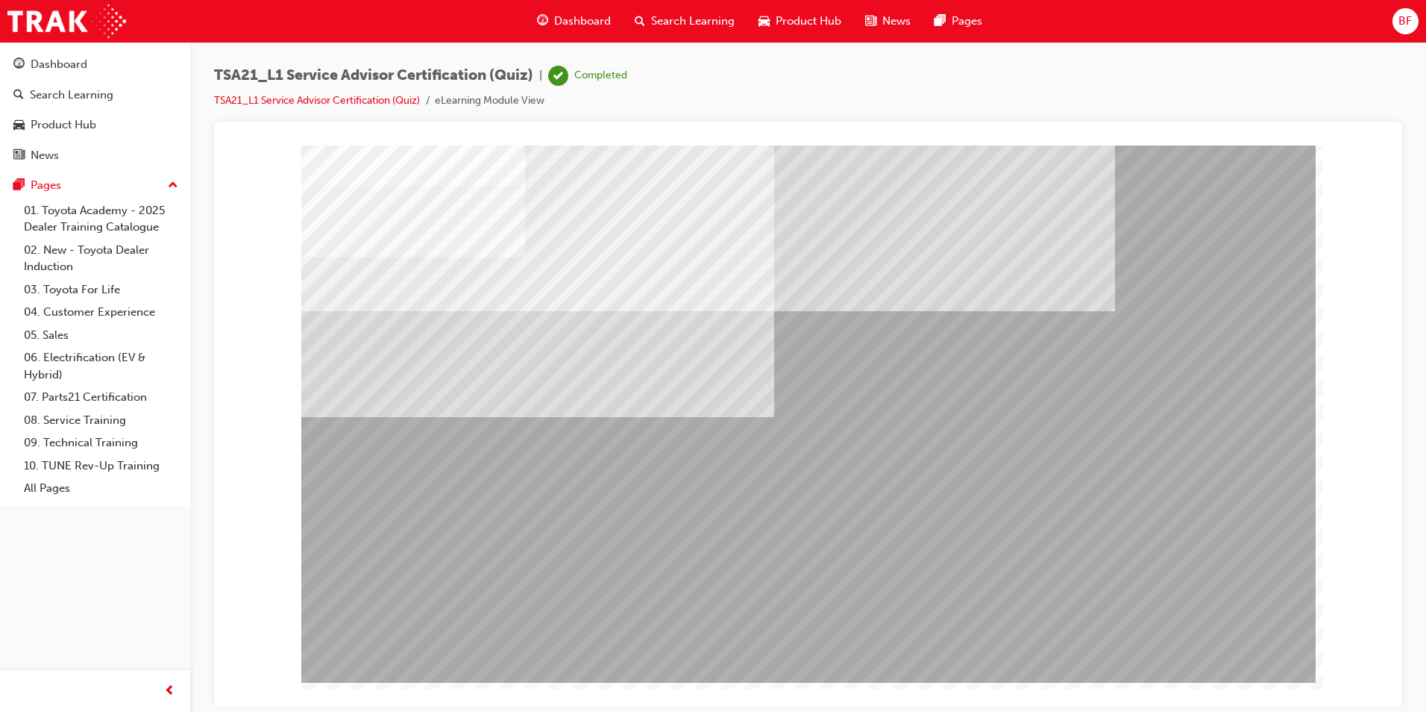
click at [260, 151] on div at bounding box center [808, 151] width 1152 height 0
click at [348, 98] on link "TSA21_L1 Service Advisor Certification (Quiz)" at bounding box center [317, 100] width 206 height 13
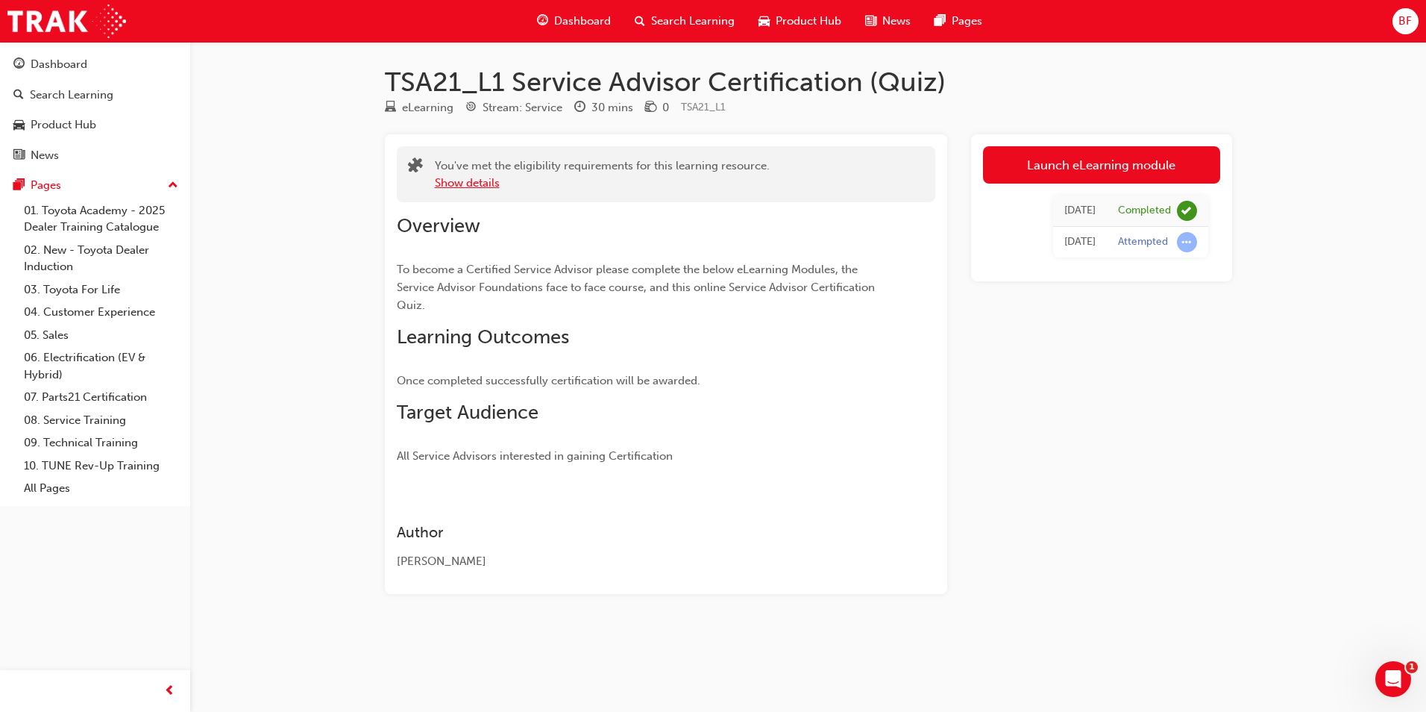
click at [449, 183] on button "Show details" at bounding box center [467, 183] width 65 height 17
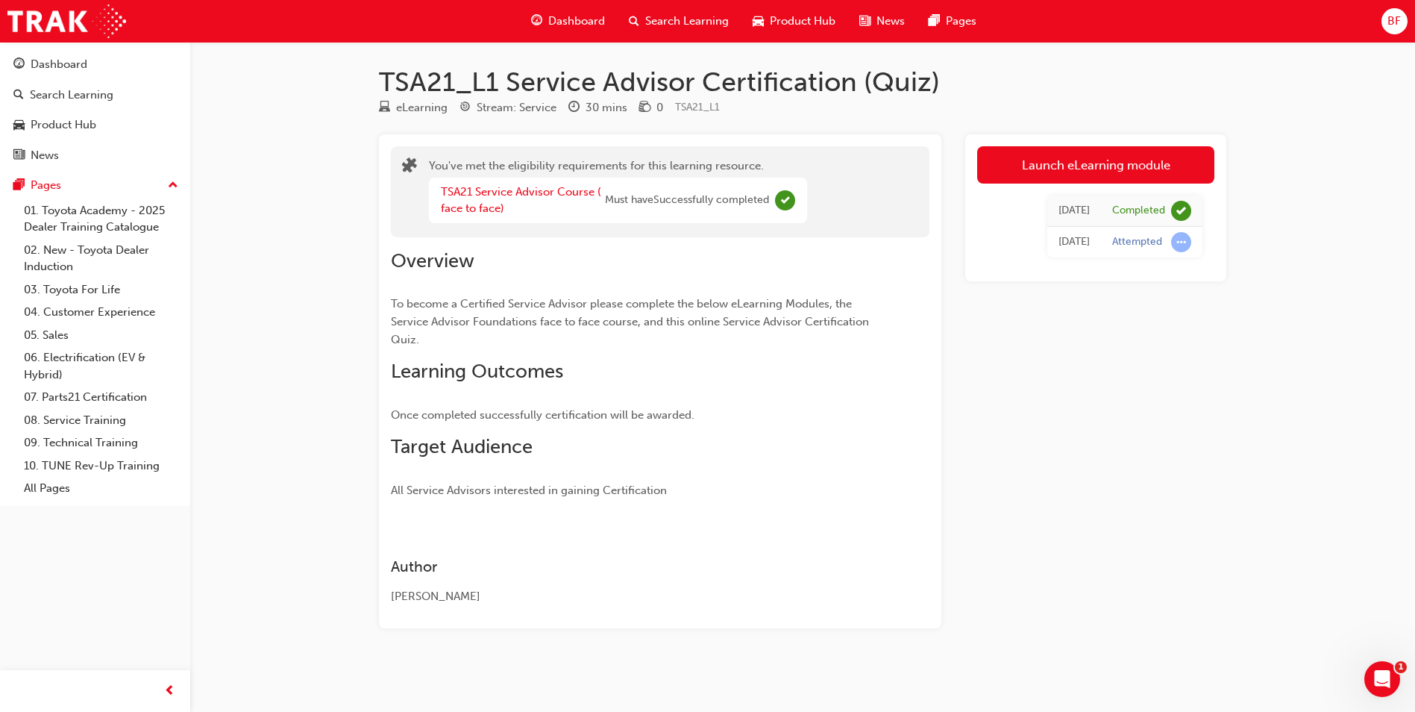
click at [360, 217] on div "TSA21_L1 Service Advisor Certification (Quiz) eLearning Stream: Service 30 mins…" at bounding box center [802, 371] width 895 height 610
click at [82, 65] on div "Dashboard" at bounding box center [59, 64] width 57 height 17
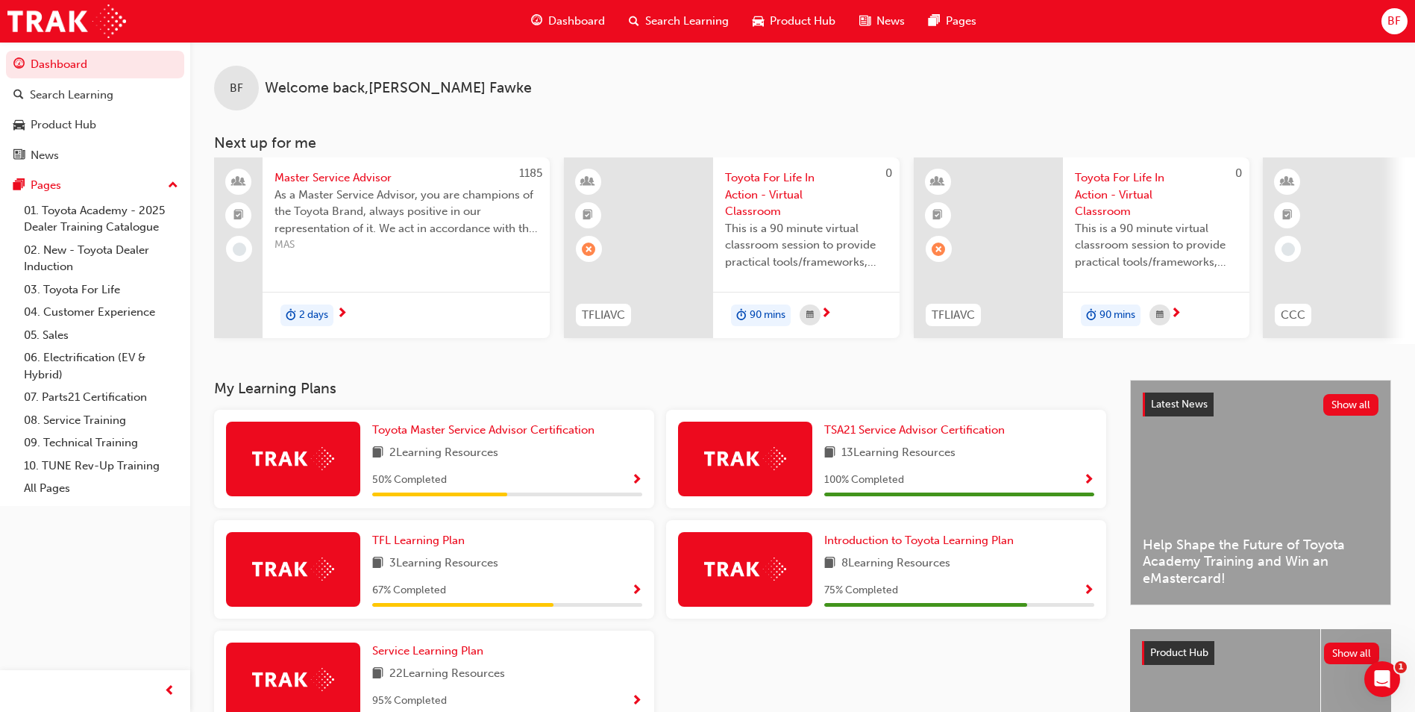
click at [430, 127] on div "BF Welcome back , [PERSON_NAME] Next up for me 1185 Master Service Advisor As a…" at bounding box center [802, 193] width 1225 height 302
click at [708, 666] on div "Toyota Master Service Advisor Certification 2 Learning Resources 50 % Completed…" at bounding box center [660, 575] width 904 height 331
click at [1402, 665] on span "1" at bounding box center [1402, 665] width 13 height 13
click at [1236, 366] on div "BF Welcome back , [PERSON_NAME] Next up for me 1185 Master Service Advisor As a…" at bounding box center [802, 211] width 1225 height 338
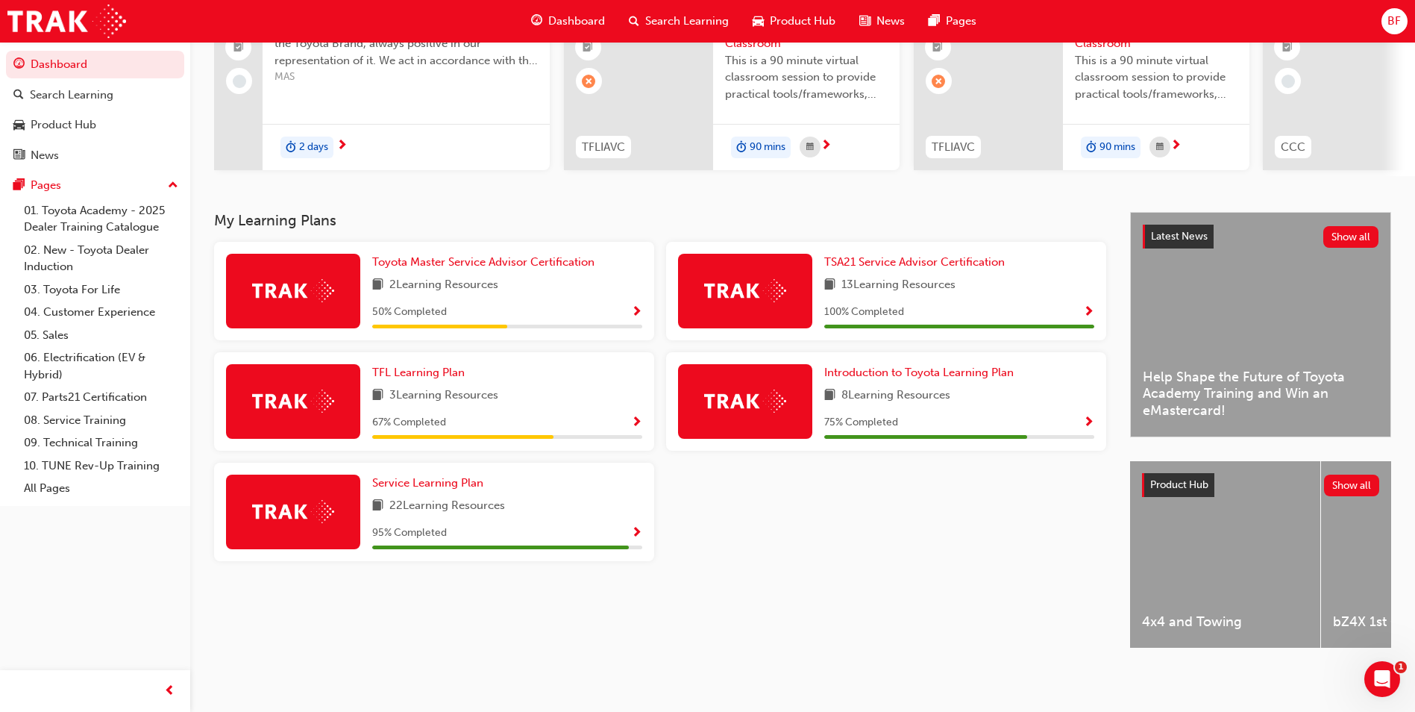
scroll to position [180, 0]
click at [60, 218] on link "01. Toyota Academy - 2025 Dealer Training Catalogue" at bounding box center [101, 219] width 166 height 40
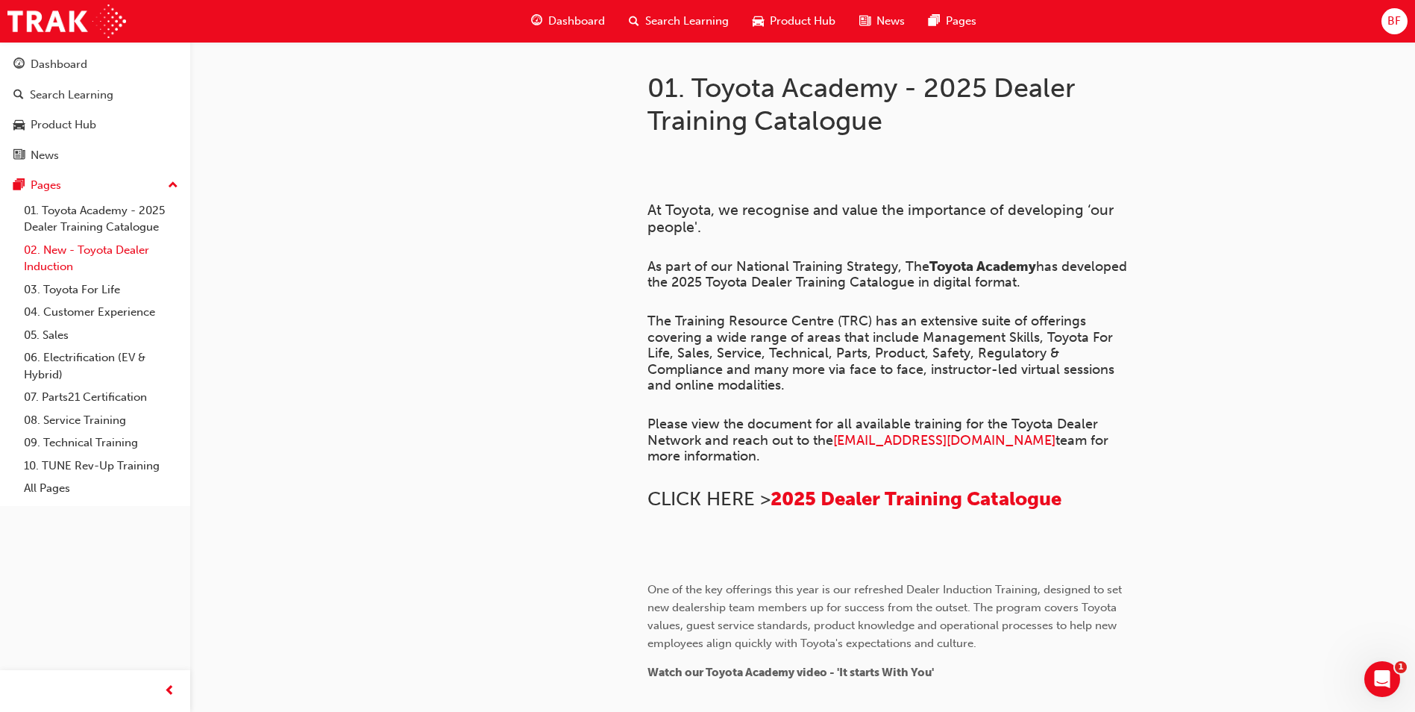
click at [86, 268] on link "02. New - Toyota Dealer Induction" at bounding box center [101, 259] width 166 height 40
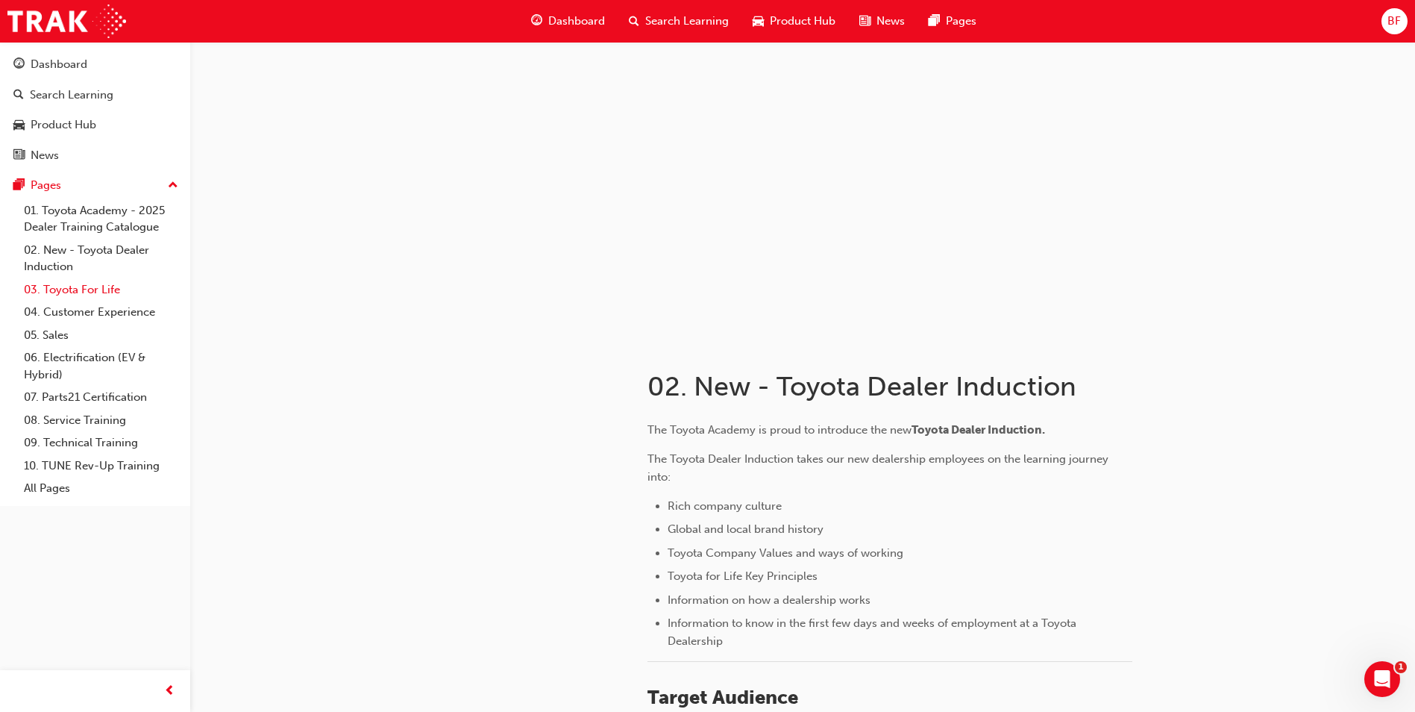
click at [86, 283] on link "03. Toyota For Life" at bounding box center [101, 289] width 166 height 23
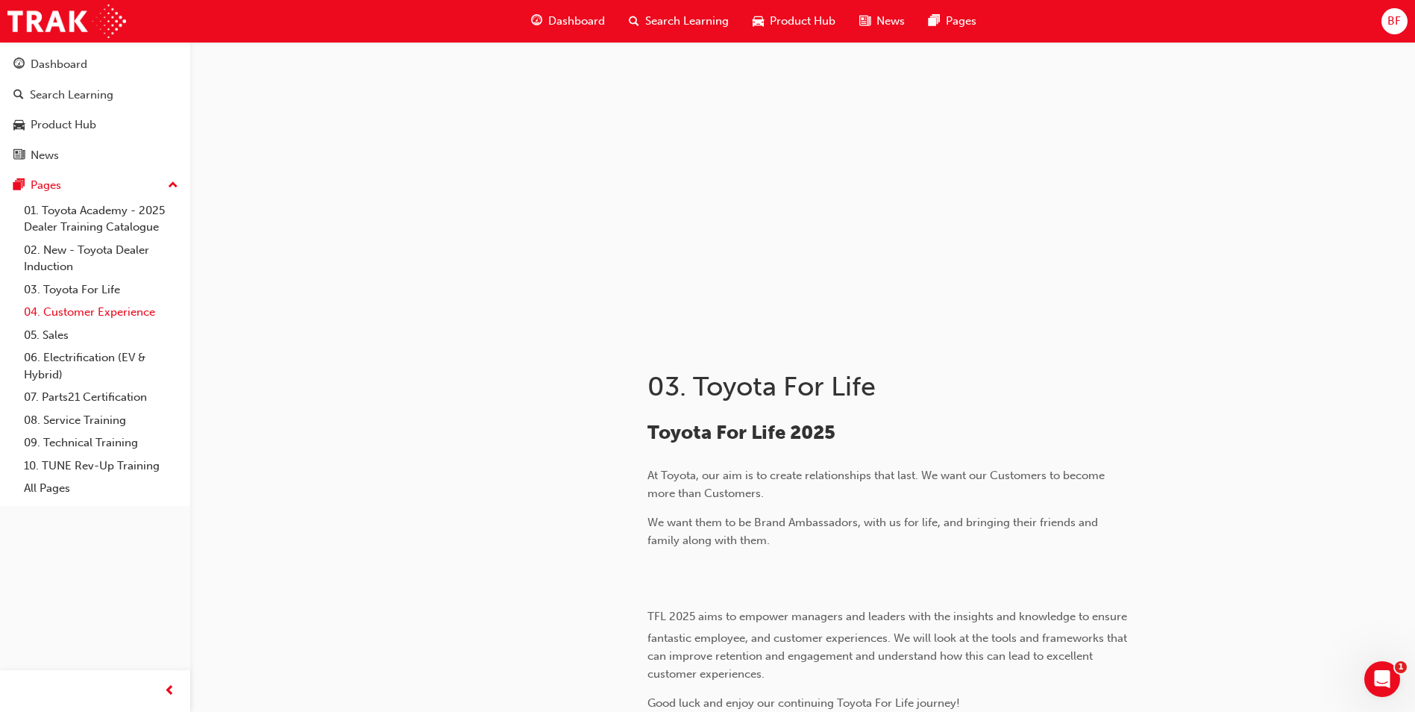
click at [84, 307] on link "04. Customer Experience" at bounding box center [101, 312] width 166 height 23
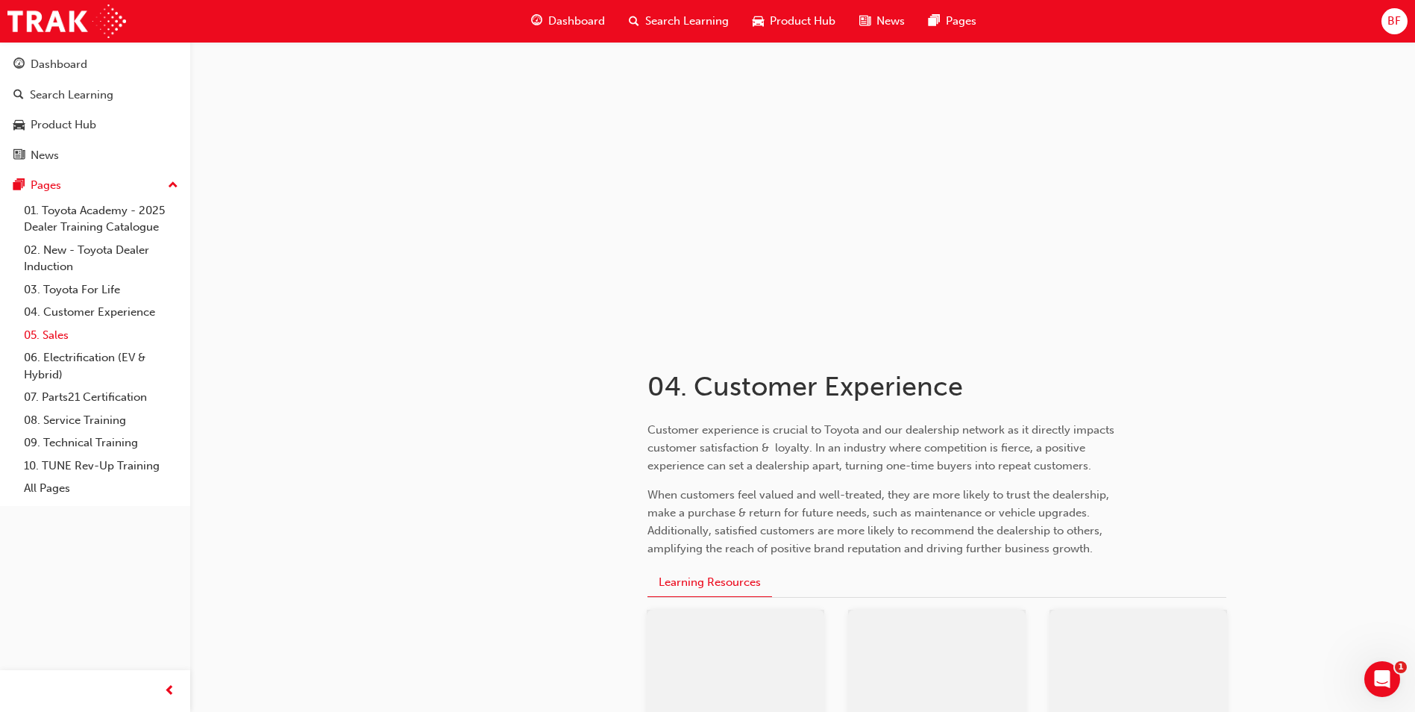
click at [61, 338] on link "05. Sales" at bounding box center [101, 335] width 166 height 23
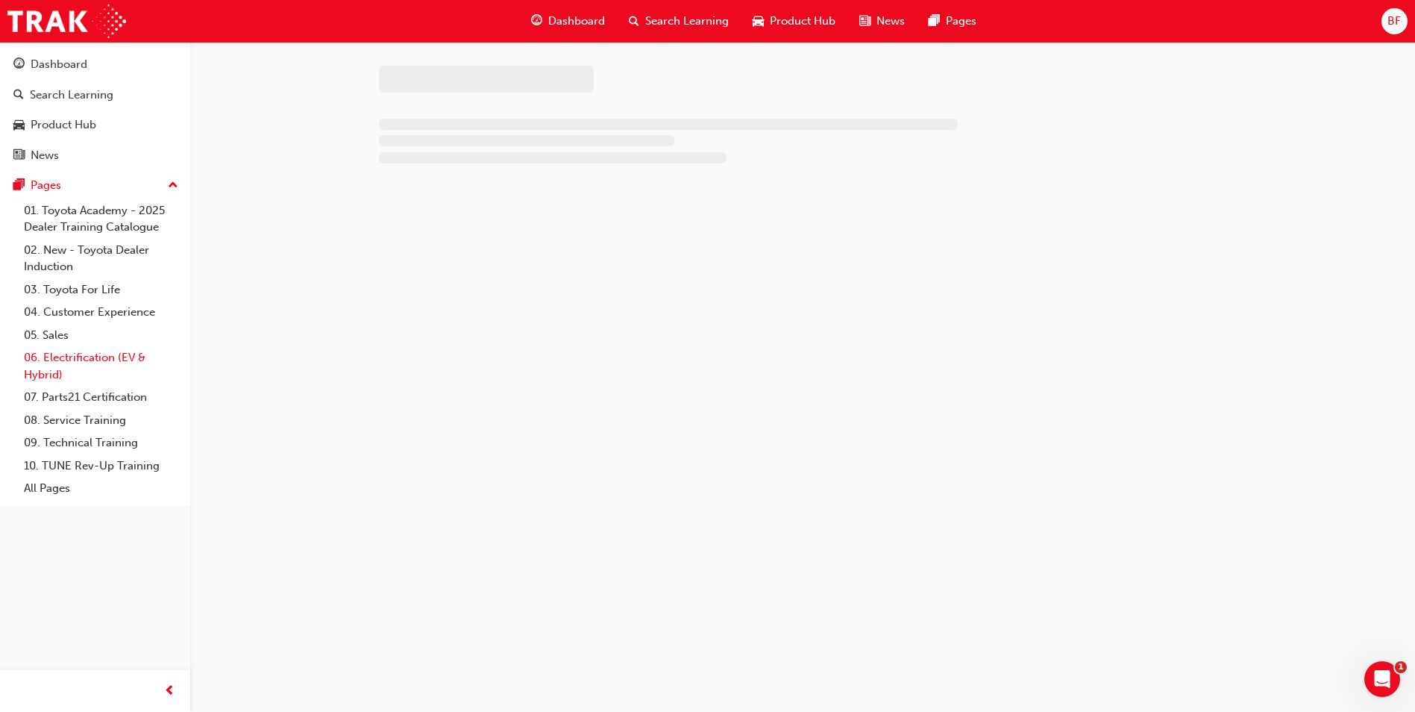
click at [62, 360] on link "06. Electrification (EV & Hybrid)" at bounding box center [101, 366] width 166 height 40
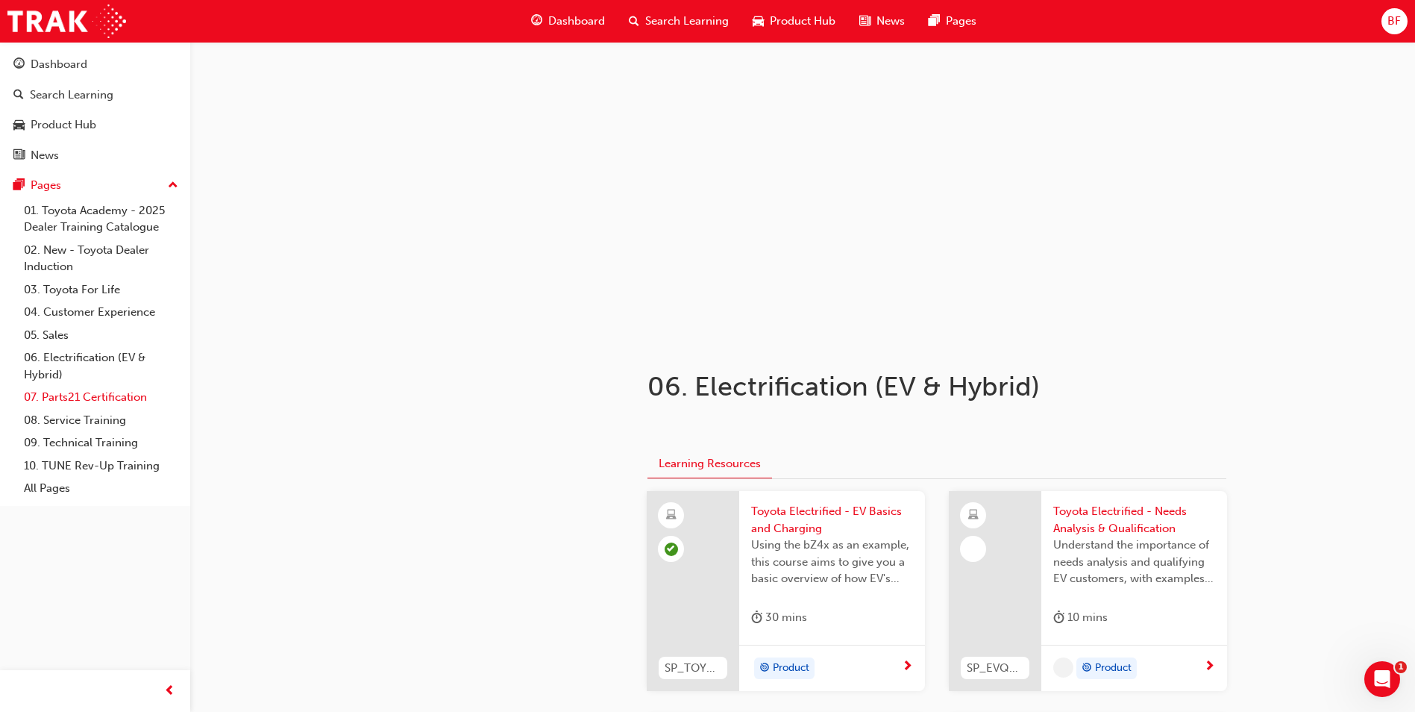
click at [70, 400] on link "07. Parts21 Certification" at bounding box center [101, 397] width 166 height 23
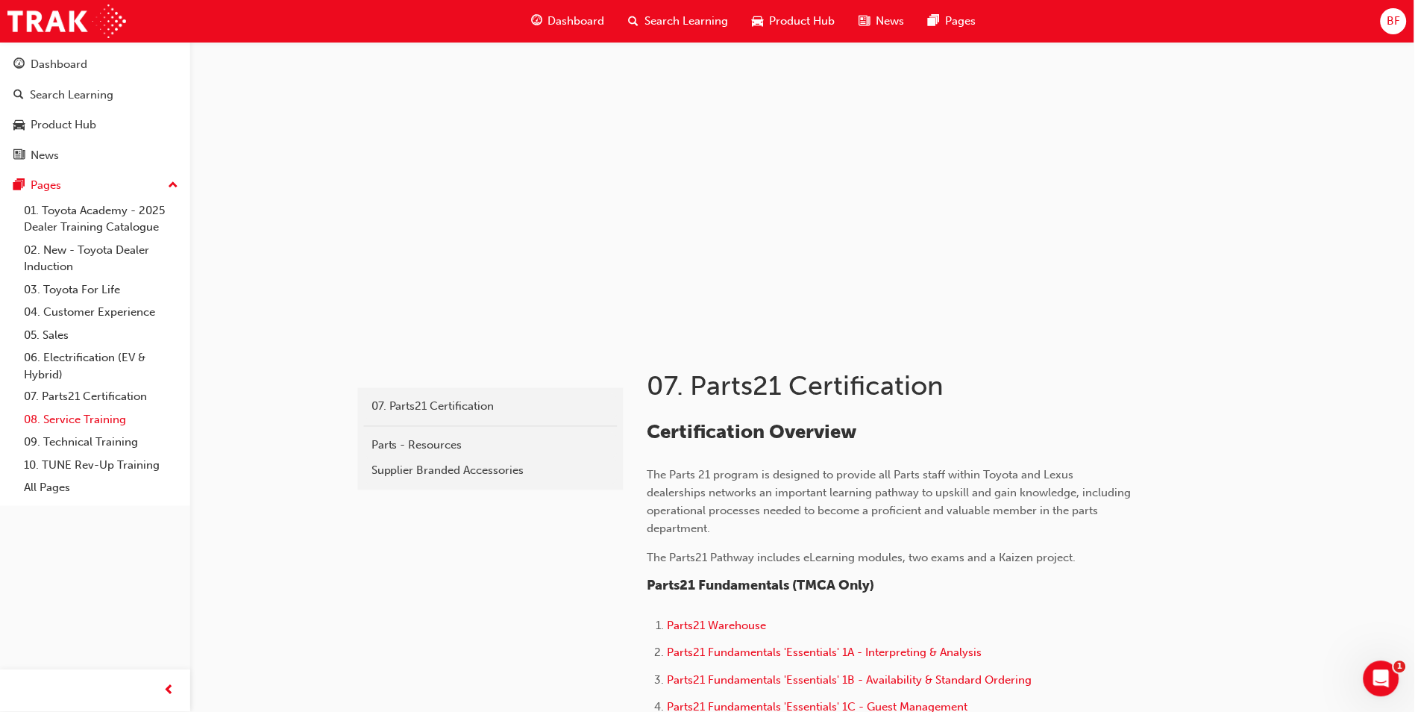
click at [75, 420] on link "08. Service Training" at bounding box center [101, 420] width 166 height 23
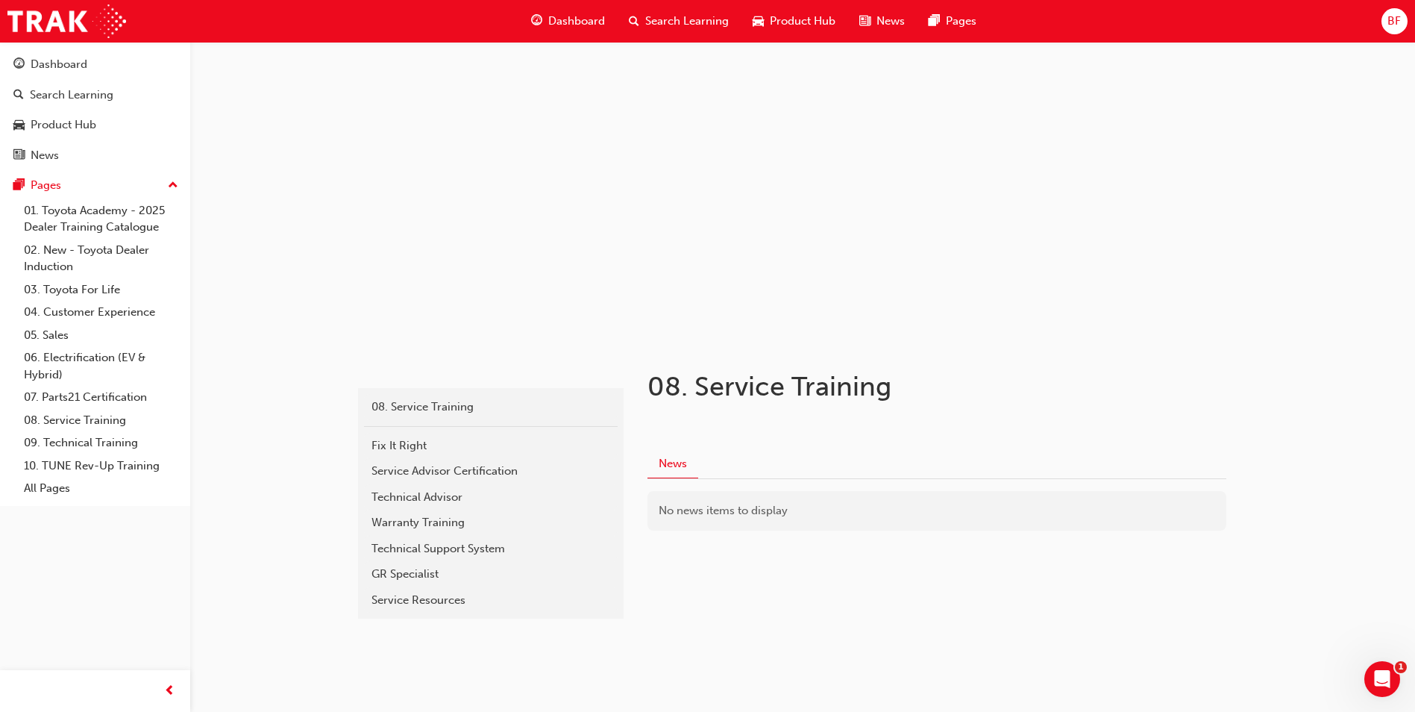
click at [279, 434] on div "service 08. Service Training Fix It Right Service Advisor Certification Technic…" at bounding box center [707, 357] width 1415 height 715
click at [393, 412] on div "08. Service Training" at bounding box center [490, 406] width 239 height 17
click at [426, 474] on div "Service Advisor Certification" at bounding box center [490, 470] width 239 height 17
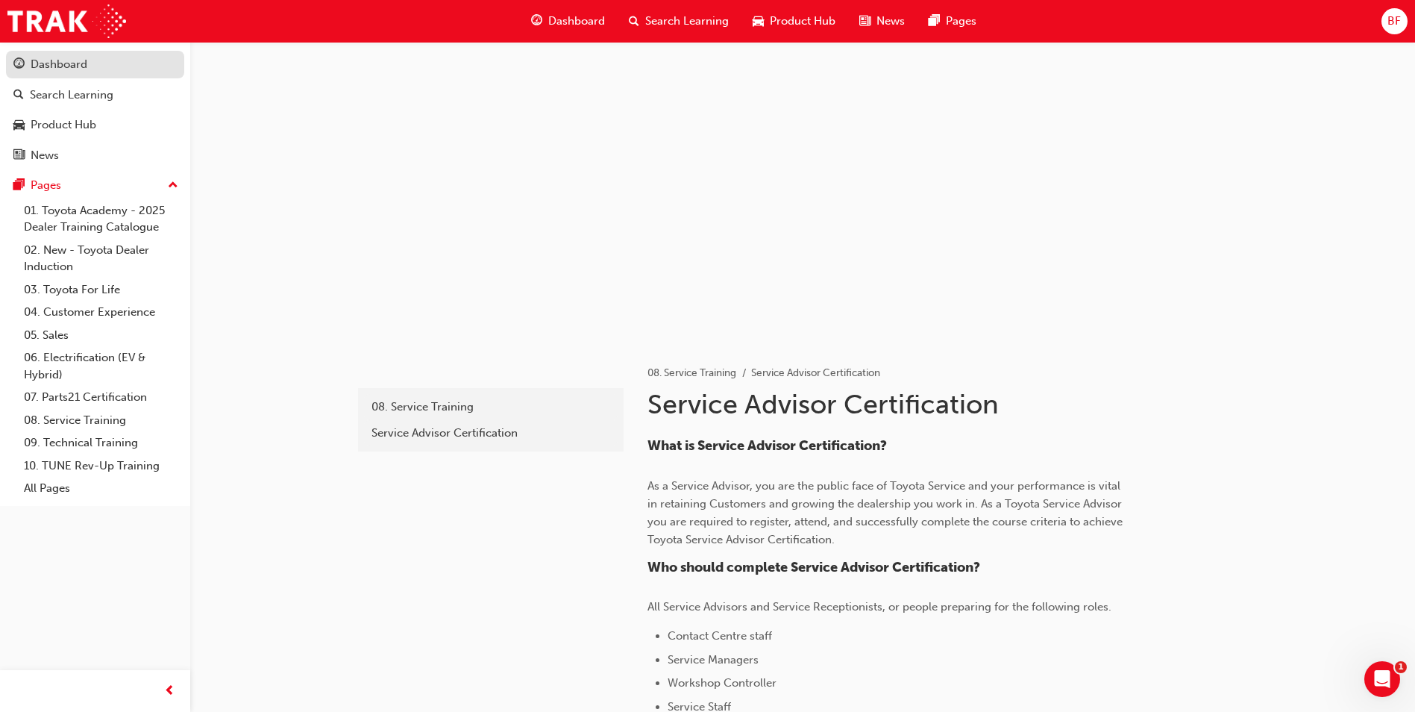
click at [81, 63] on div "Dashboard" at bounding box center [59, 64] width 57 height 17
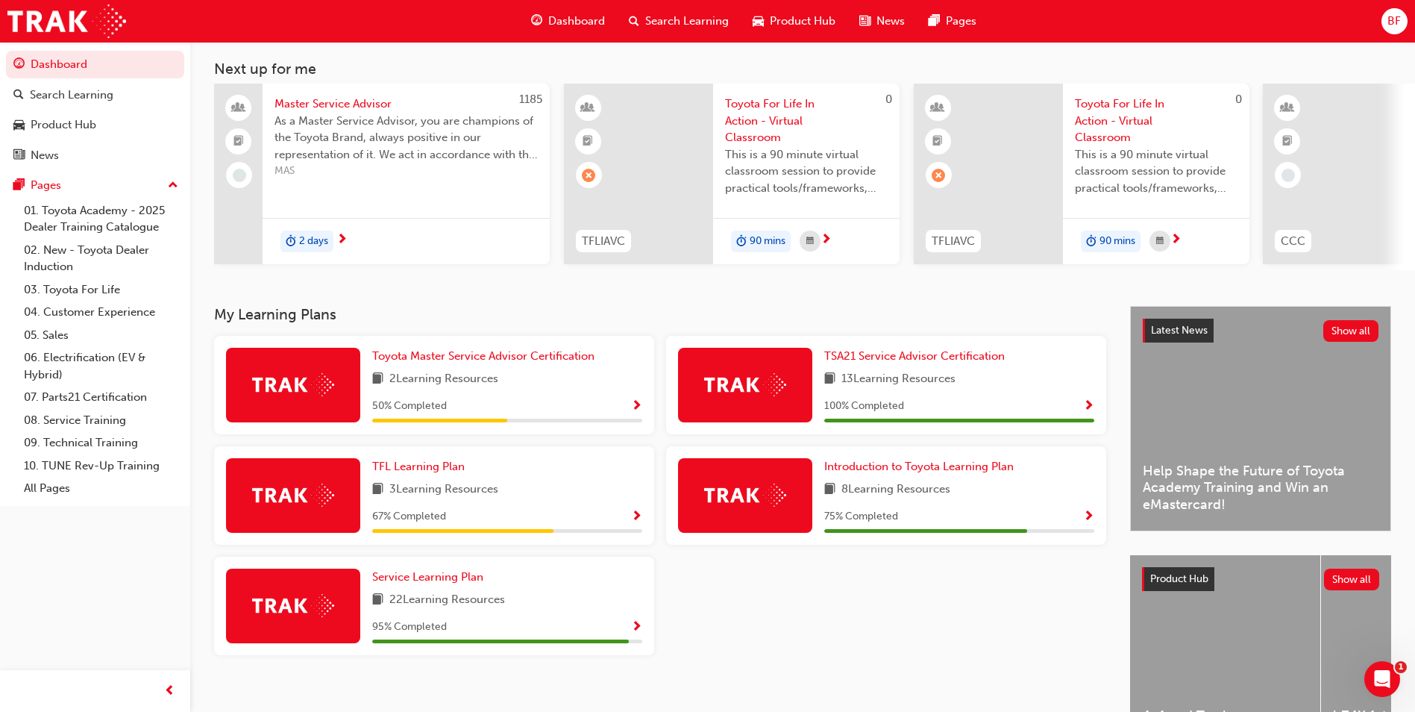
scroll to position [180, 0]
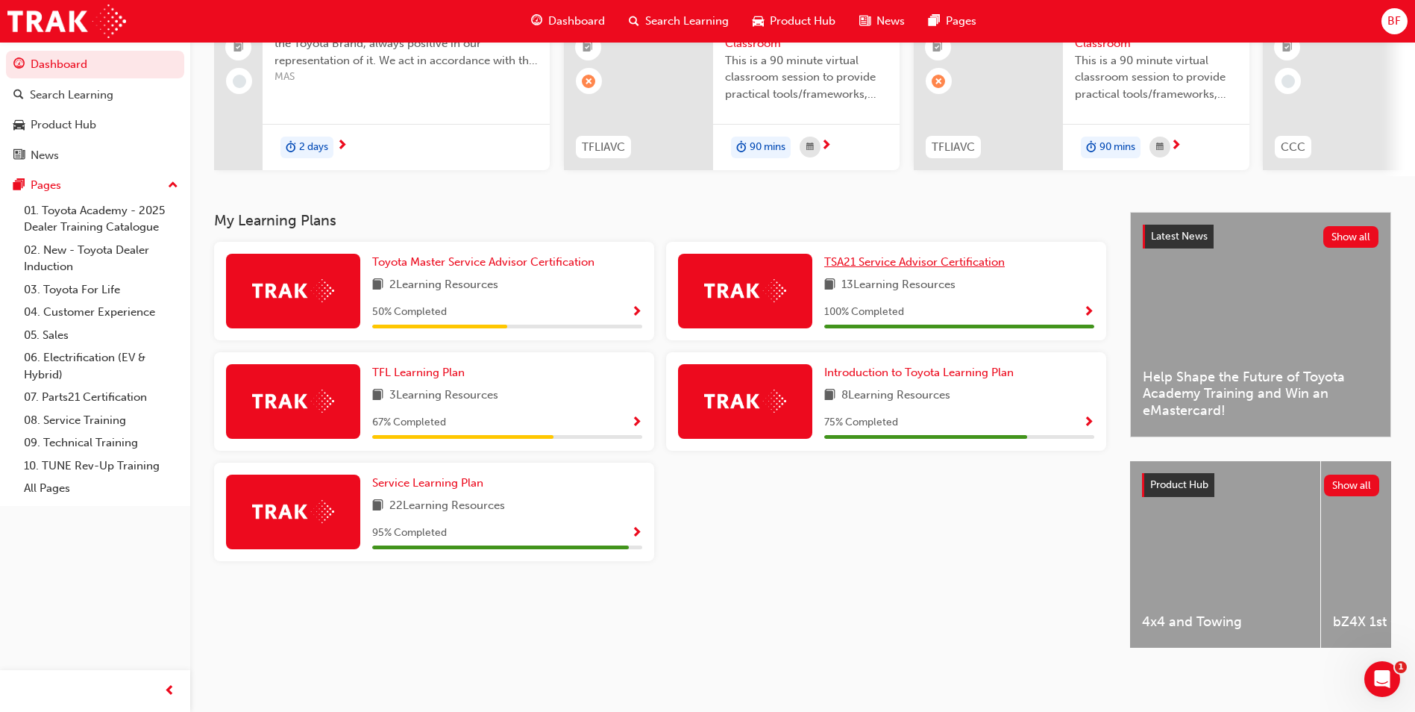
click at [901, 255] on span "TSA21 Service Advisor Certification" at bounding box center [914, 261] width 181 height 13
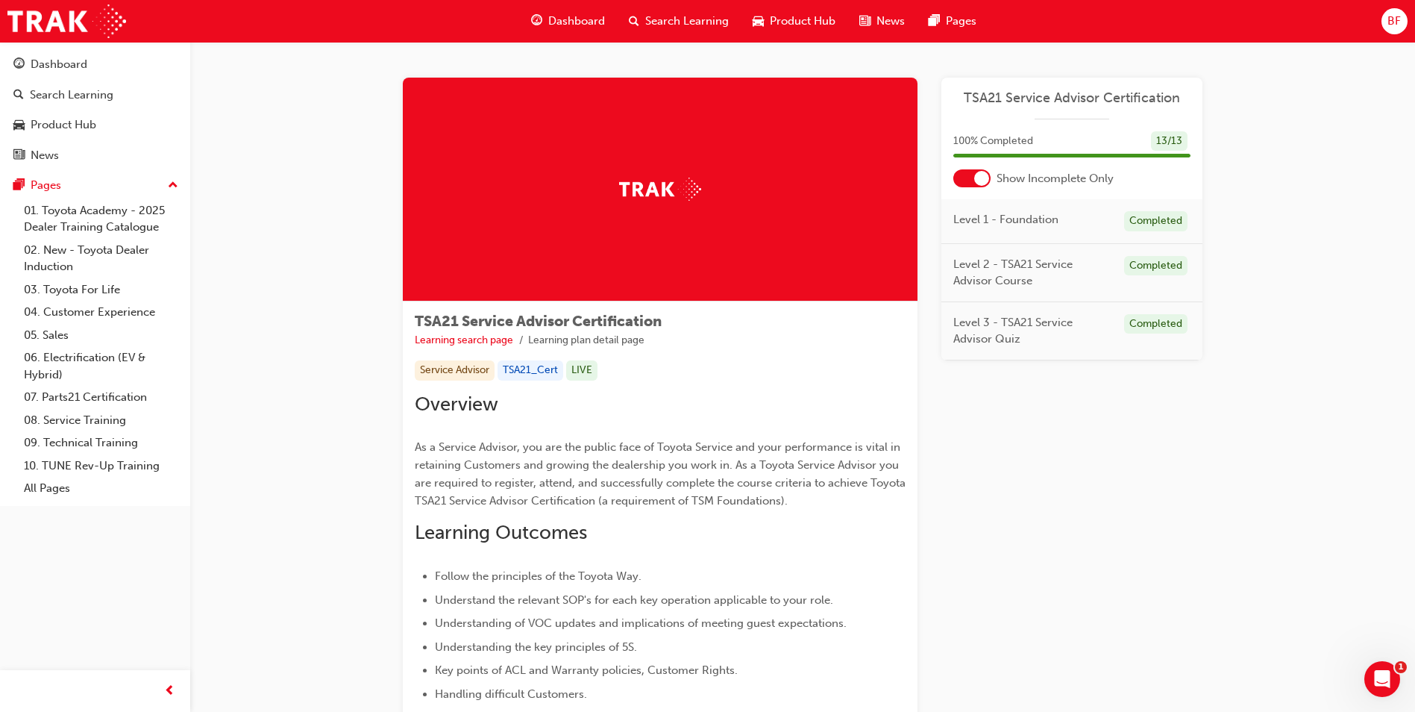
click at [982, 181] on div at bounding box center [981, 178] width 15 height 15
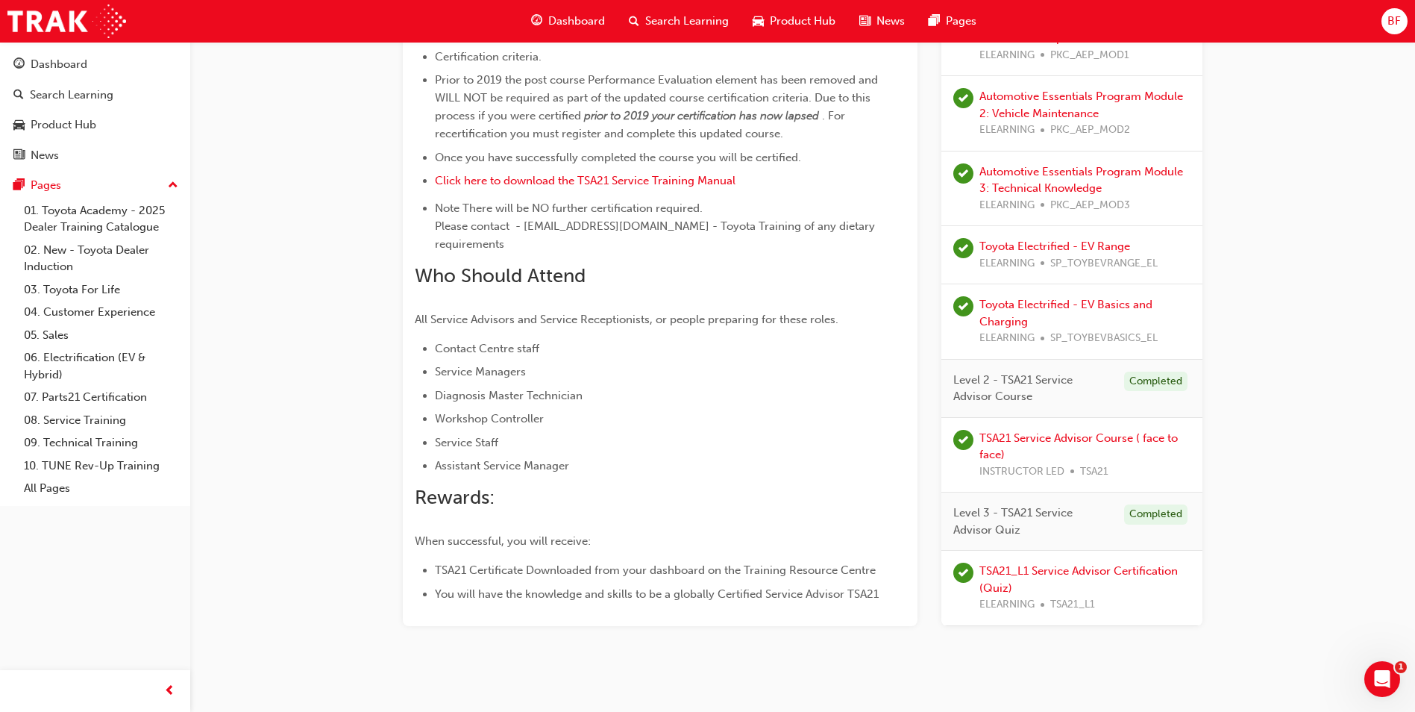
scroll to position [749, 0]
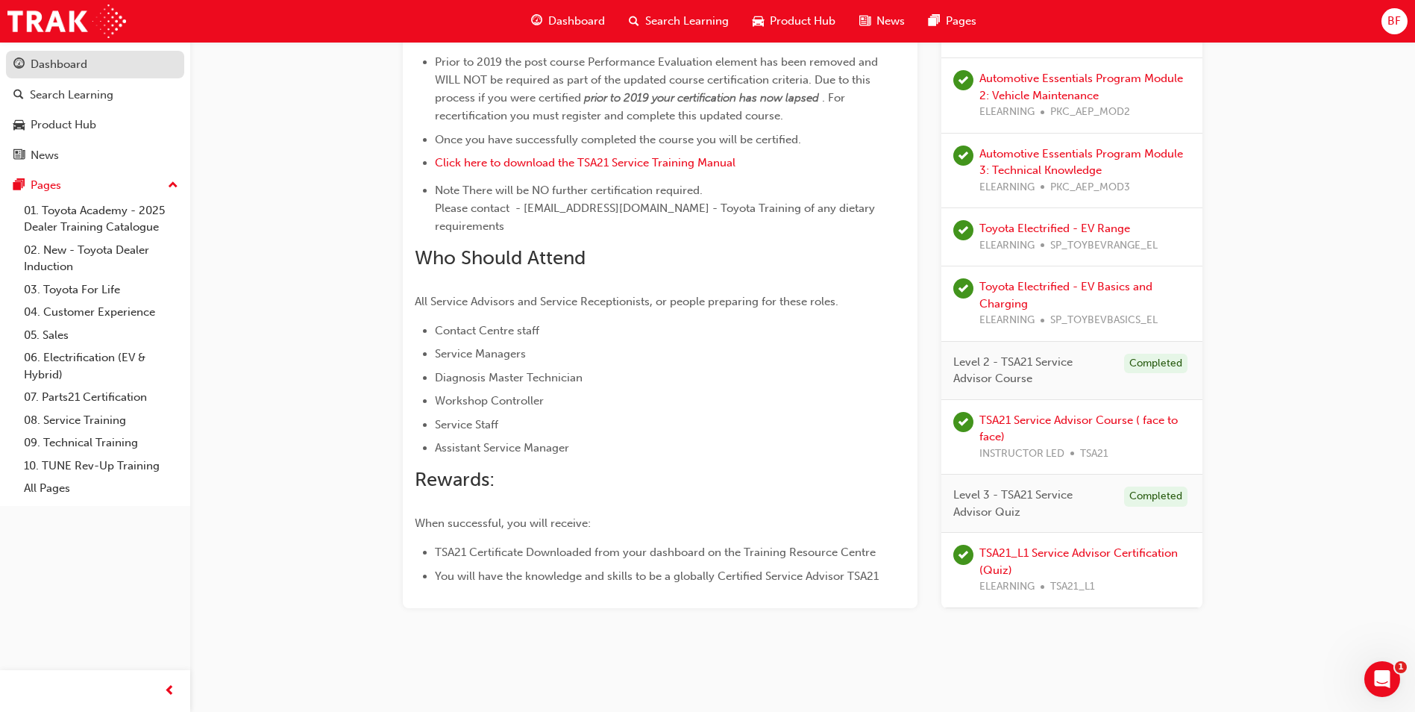
click at [76, 63] on div "Dashboard" at bounding box center [59, 64] width 57 height 17
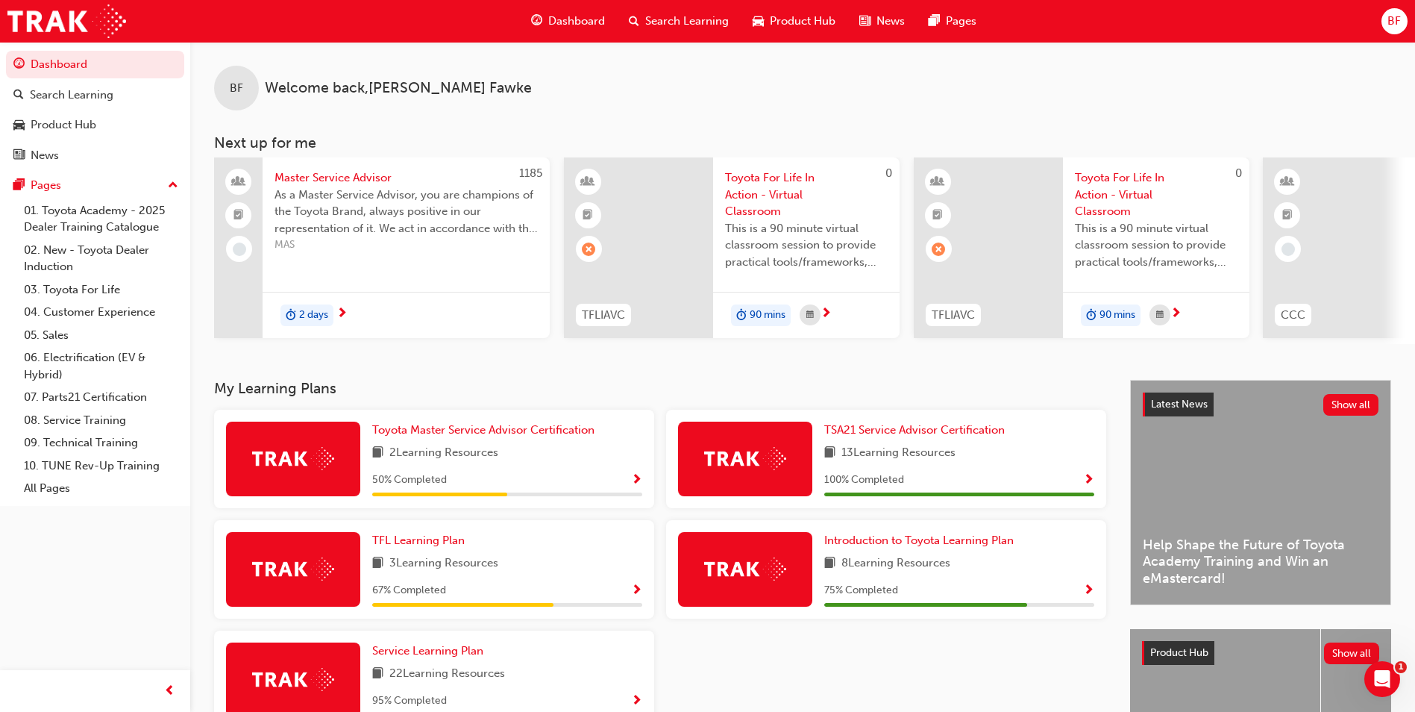
click at [303, 183] on span "Master Service Advisor" at bounding box center [405, 177] width 263 height 17
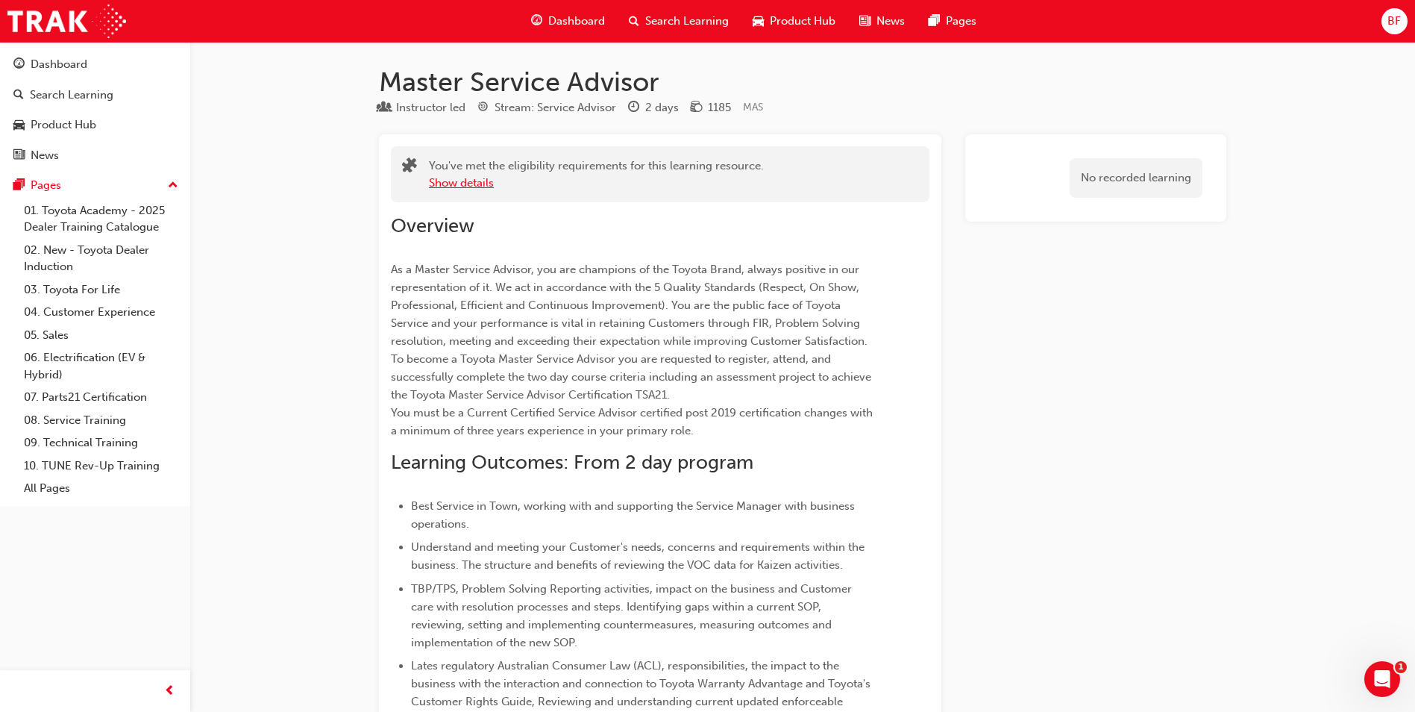
click at [440, 182] on button "Show details" at bounding box center [461, 183] width 65 height 17
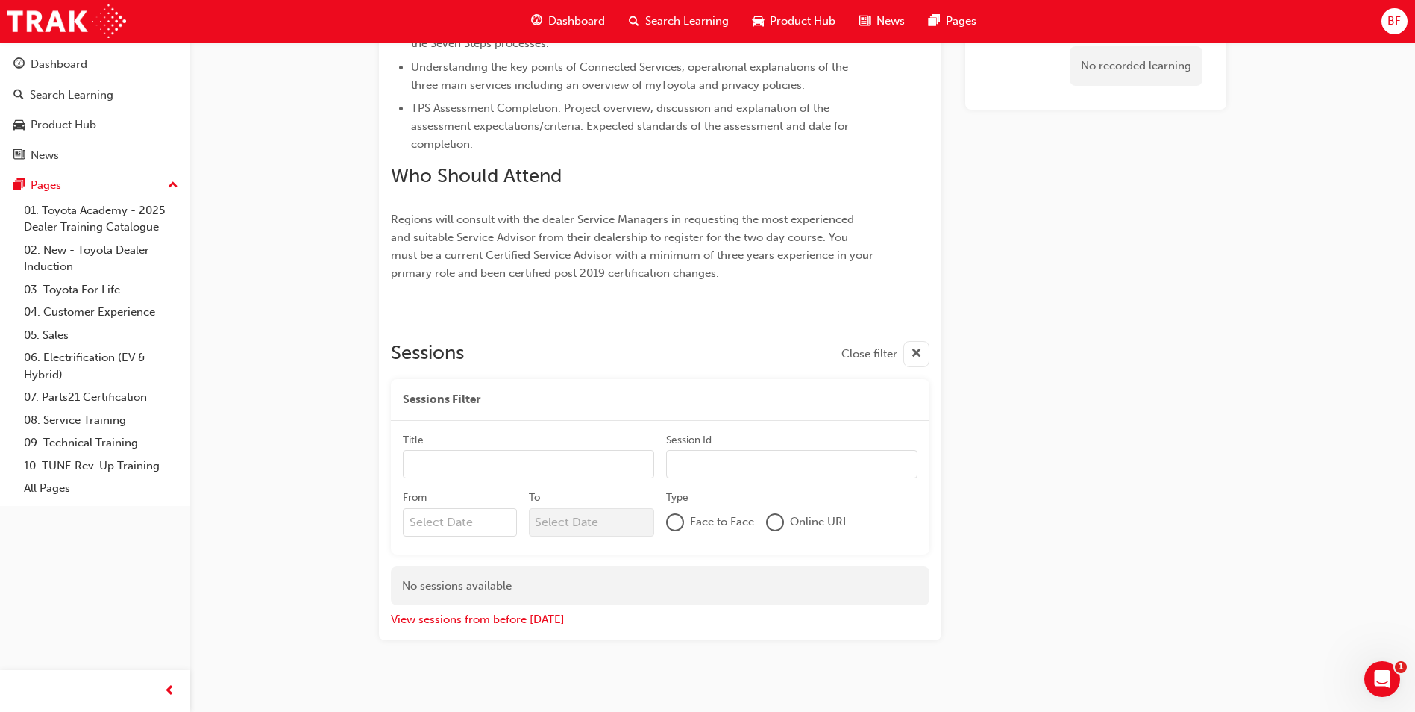
scroll to position [783, 0]
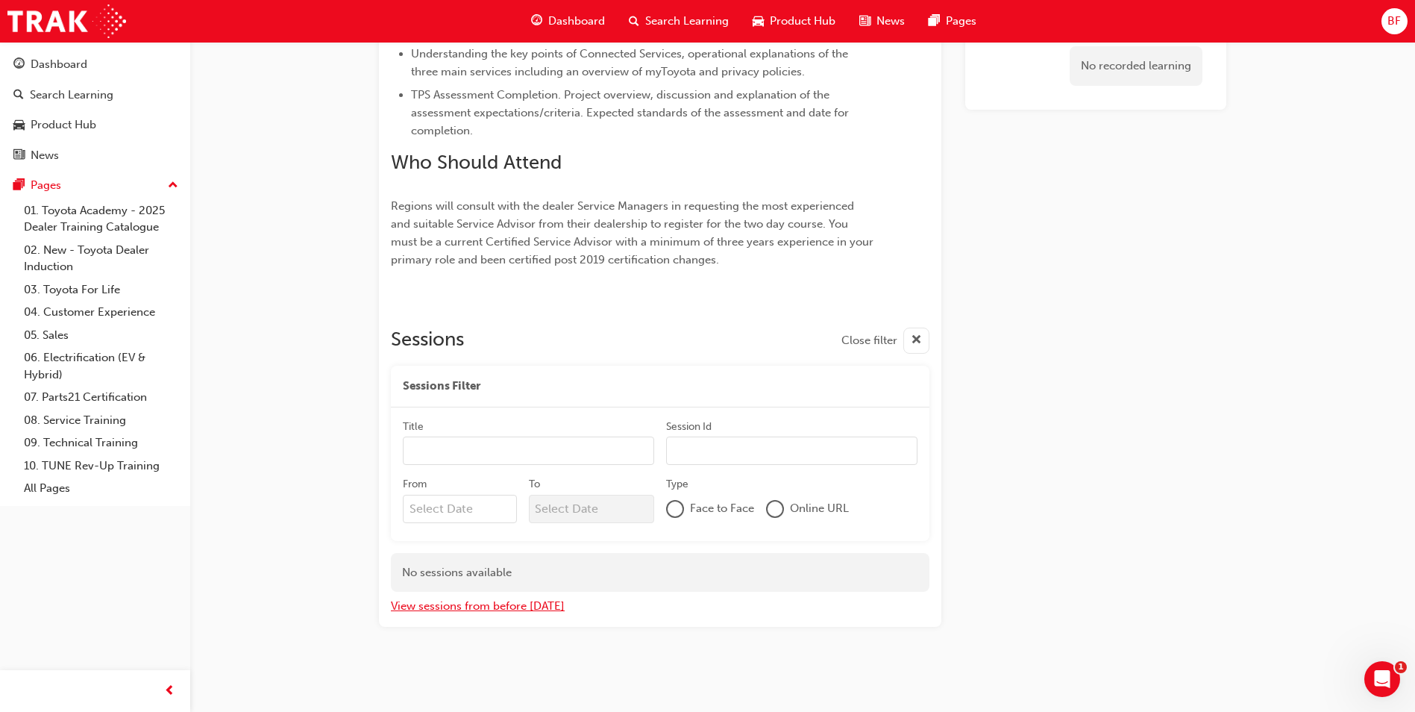
click at [499, 605] on button "View sessions from before [DATE]" at bounding box center [478, 605] width 174 height 17
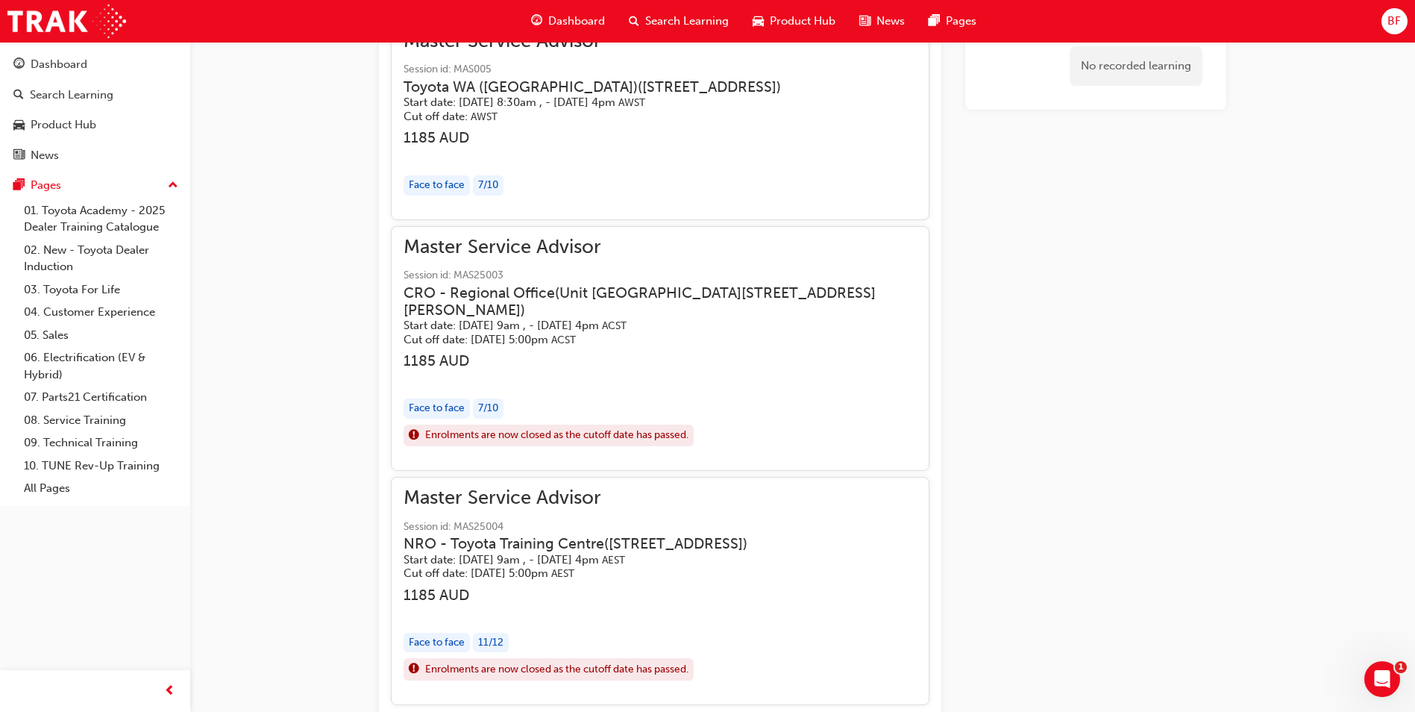
scroll to position [3413, 0]
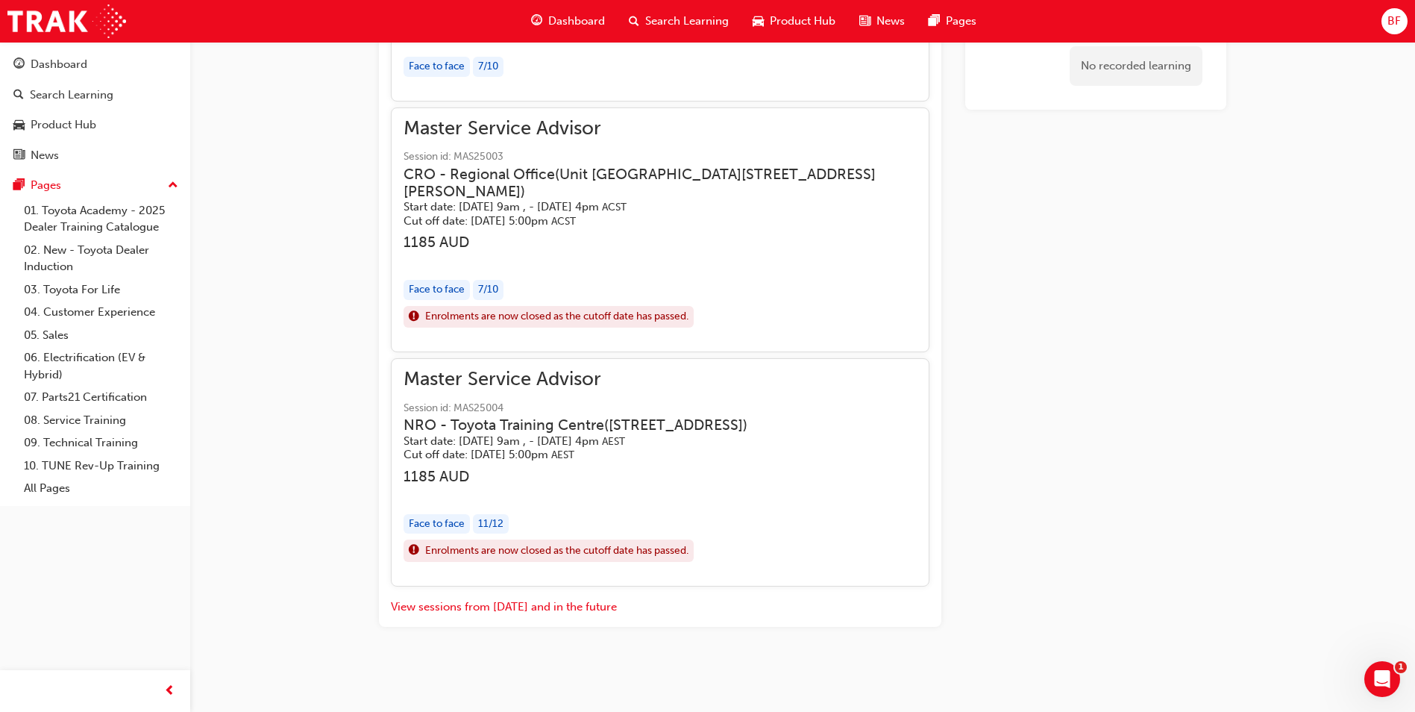
click at [446, 551] on span "Enrolments are now closed as the cutoff date has passed." at bounding box center [556, 550] width 263 height 17
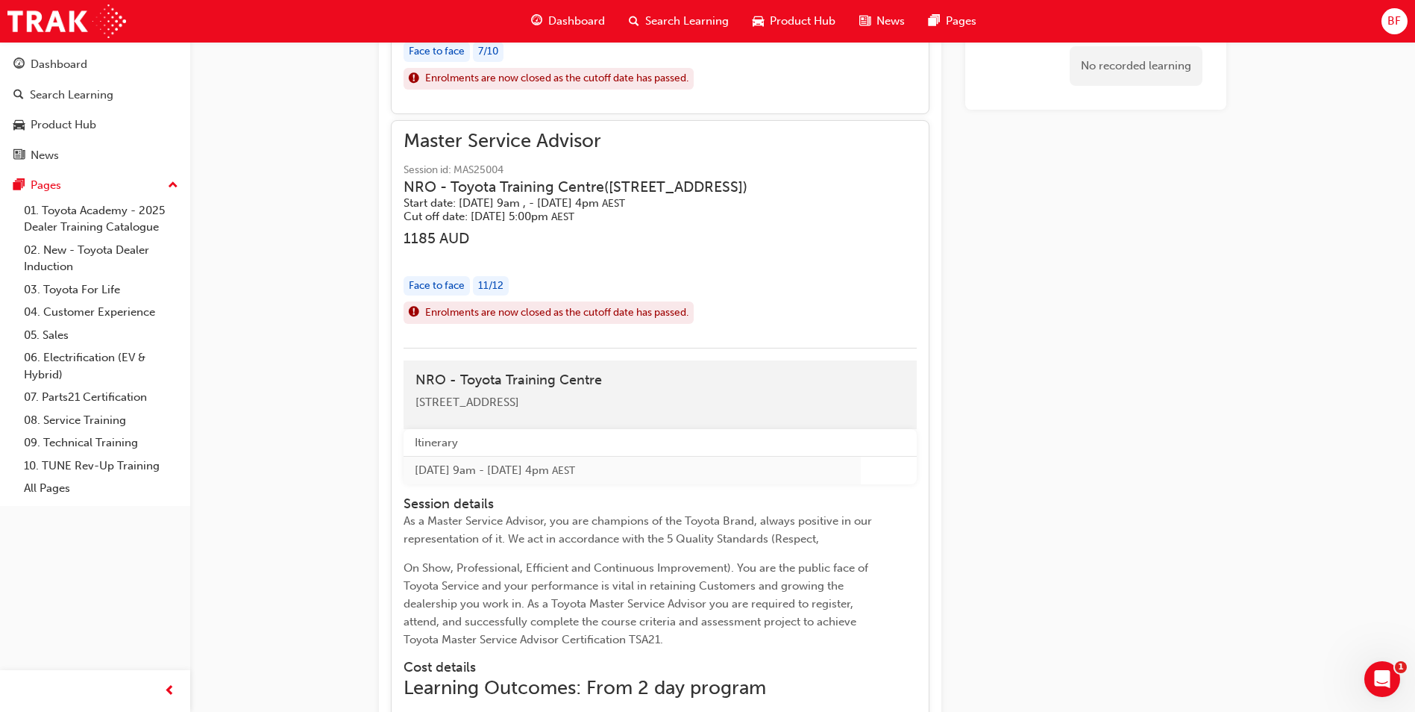
scroll to position [3604, 0]
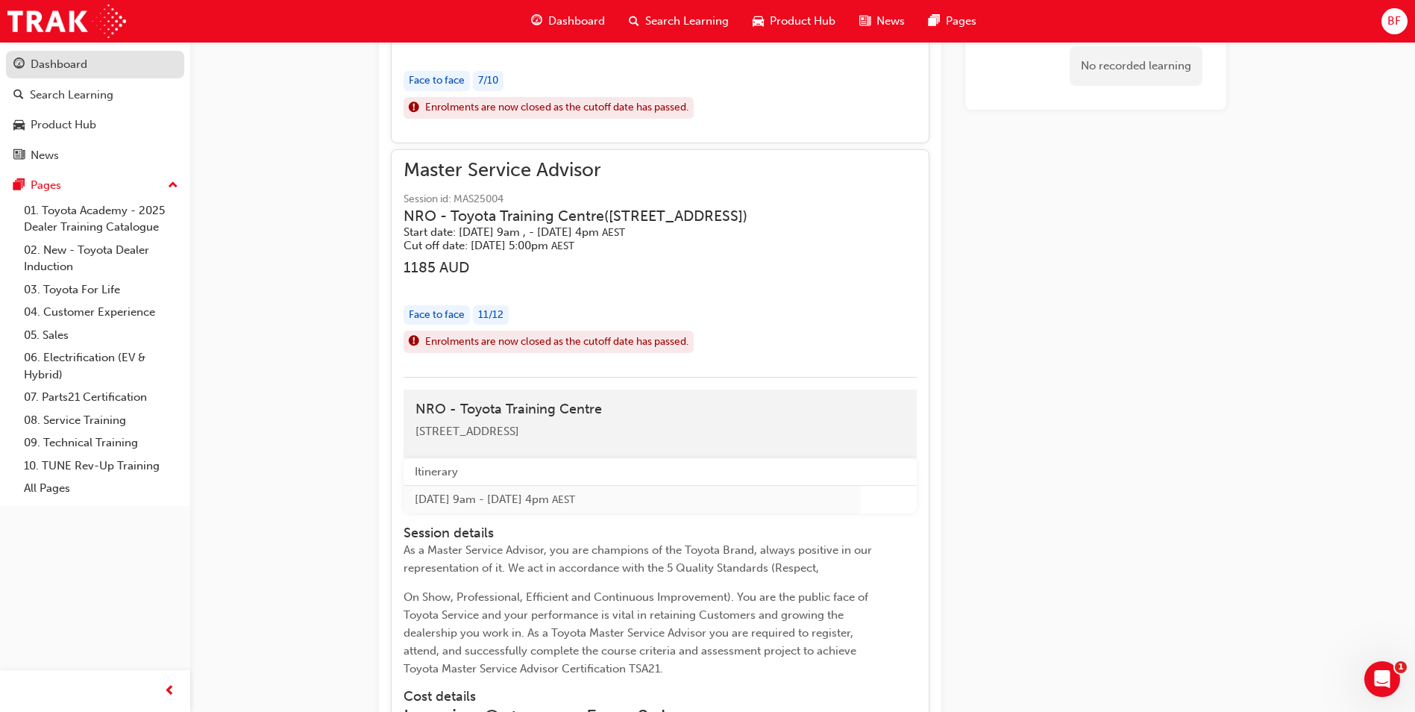
click at [98, 77] on link "Dashboard" at bounding box center [95, 65] width 178 height 28
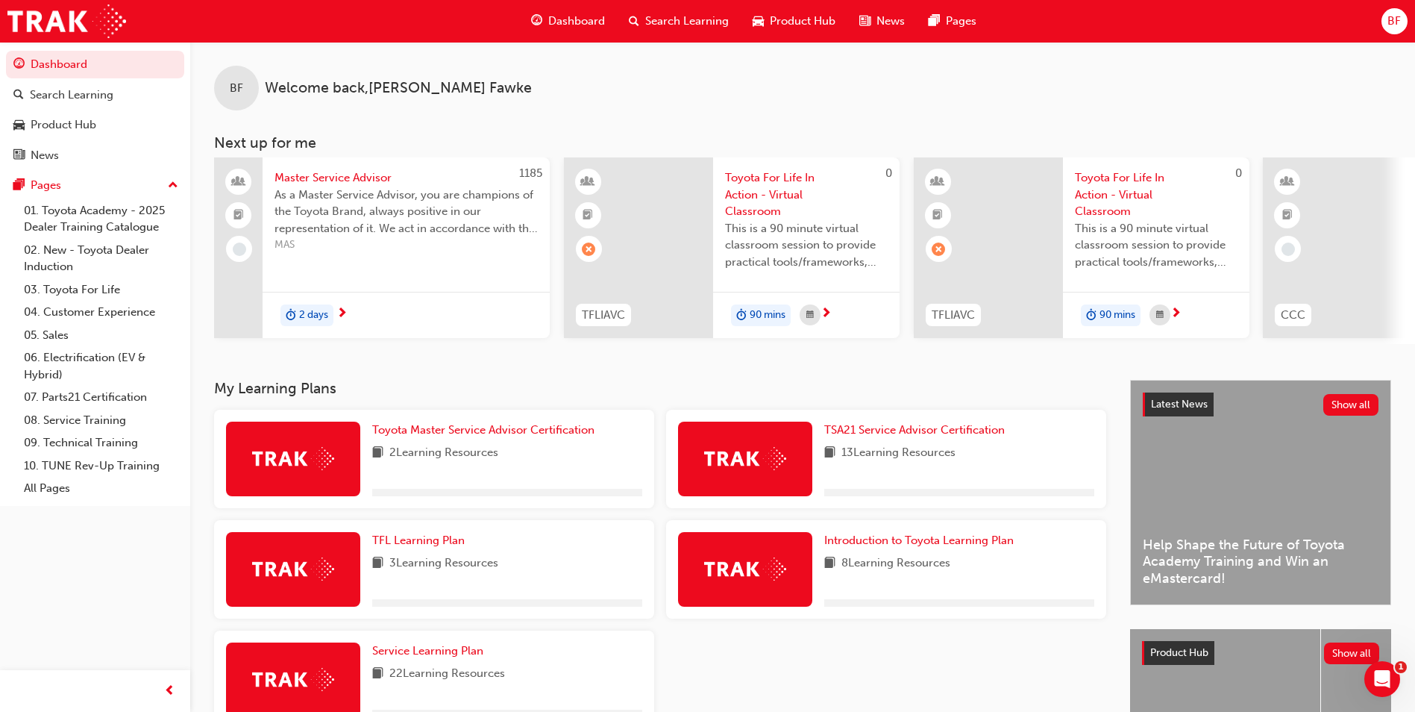
scroll to position [180, 0]
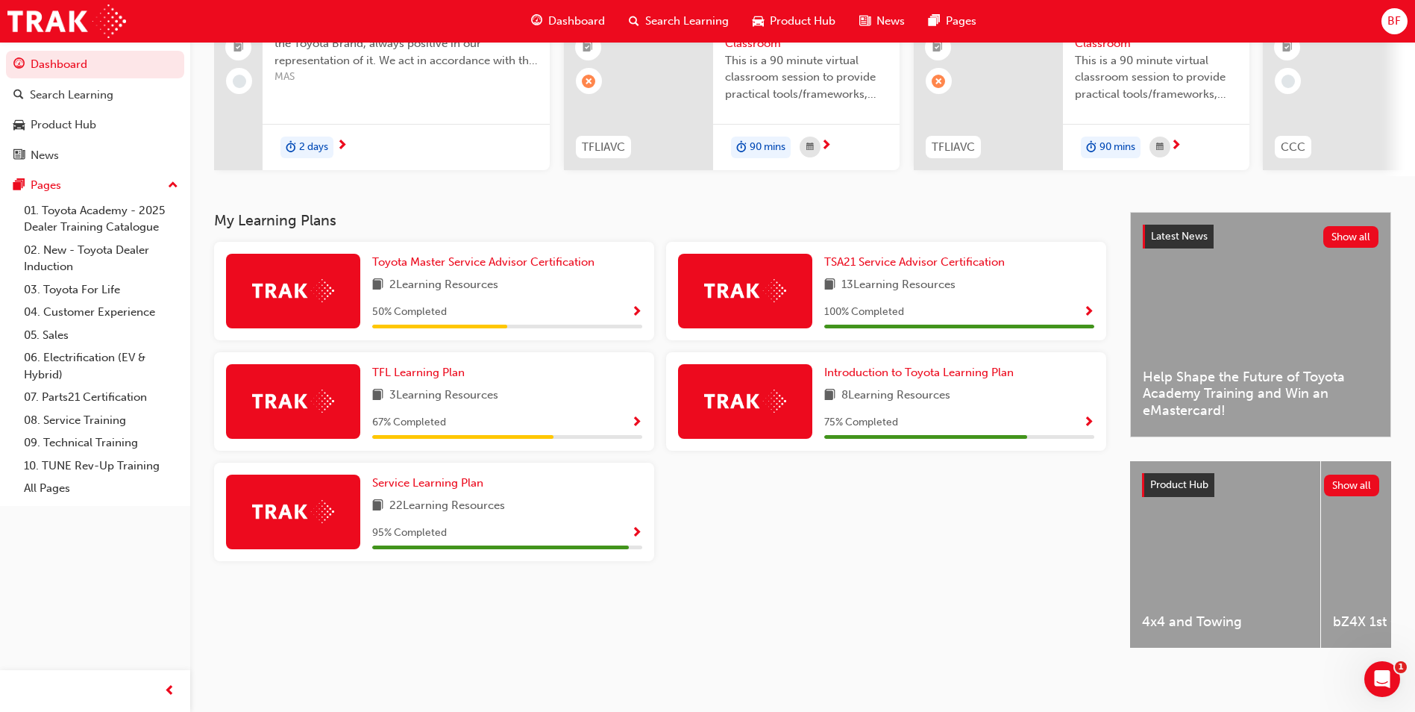
click at [809, 539] on div "Toyota Master Service Advisor Certification 2 Learning Resources 50 % Completed…" at bounding box center [660, 407] width 904 height 331
click at [634, 527] on span "Show Progress" at bounding box center [636, 533] width 11 height 13
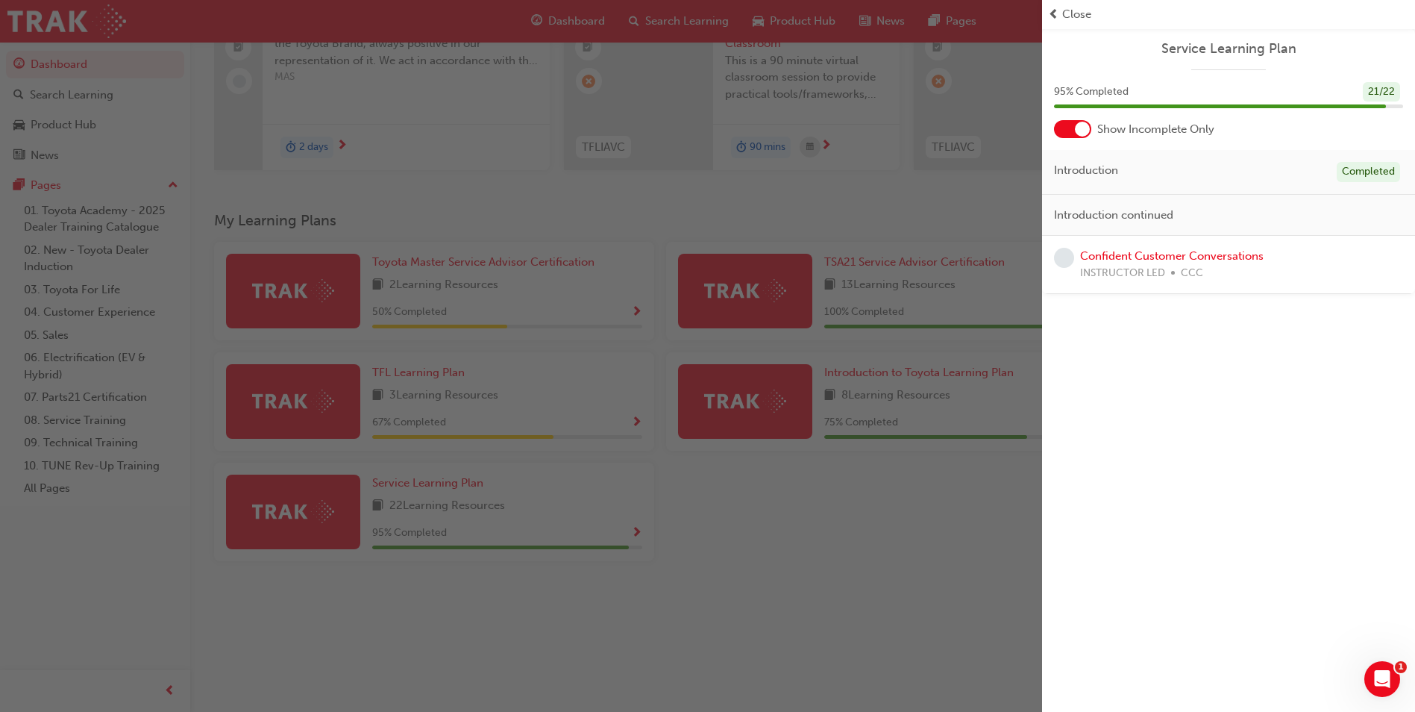
click at [900, 454] on div "button" at bounding box center [521, 356] width 1042 height 712
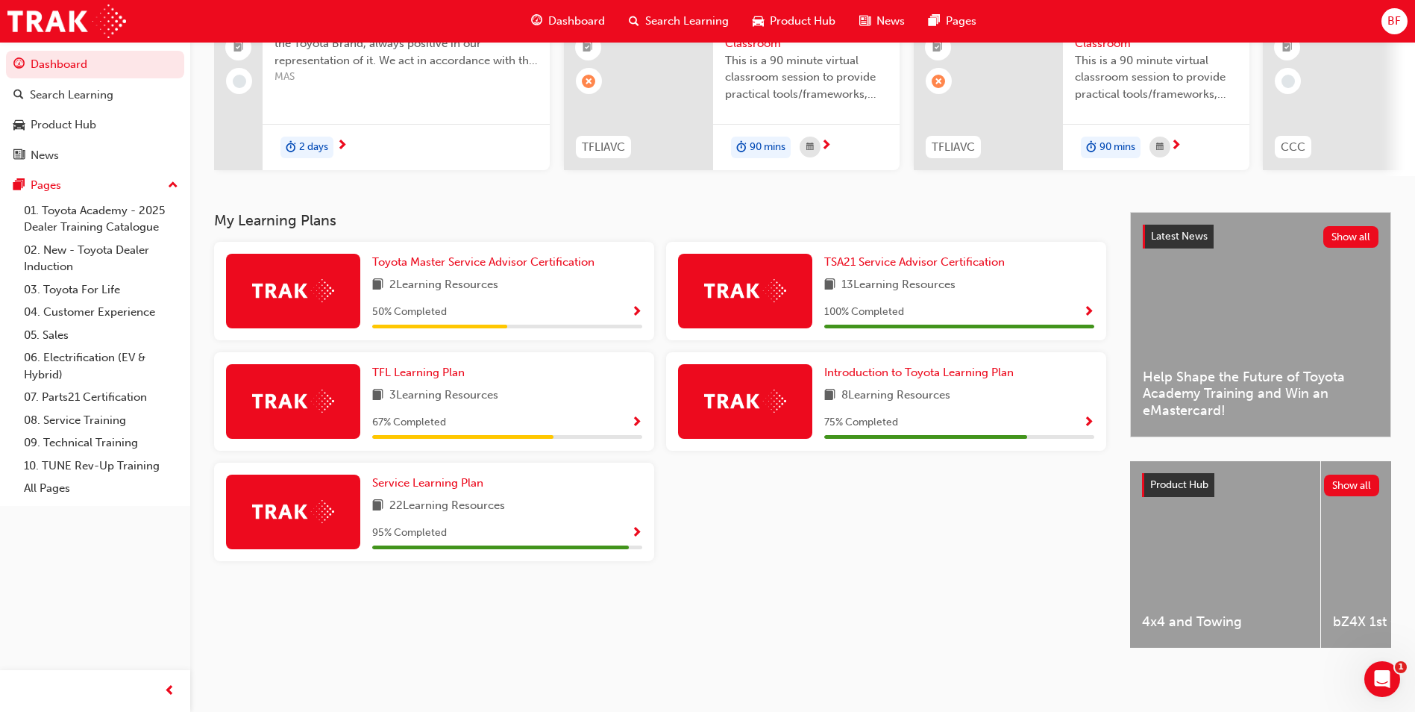
click at [1087, 416] on span "Show Progress" at bounding box center [1088, 422] width 11 height 13
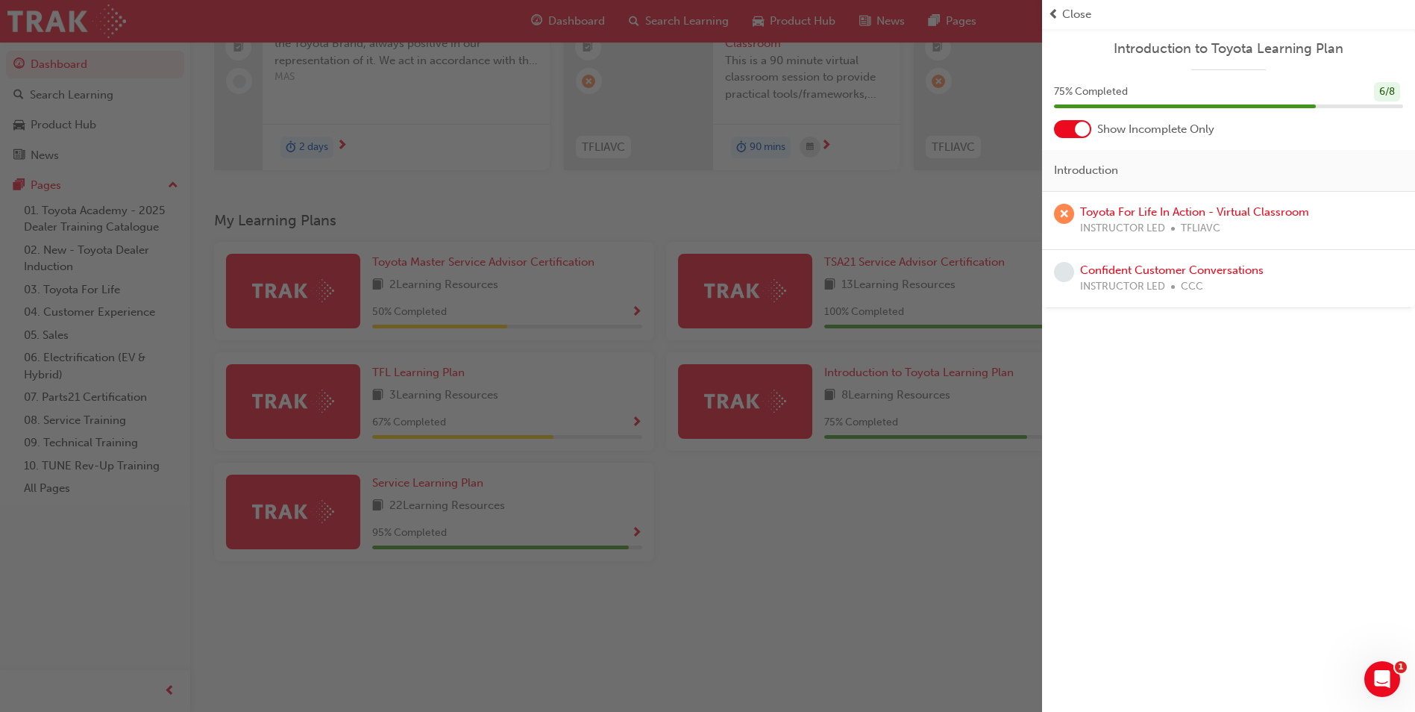
click at [997, 464] on div "button" at bounding box center [521, 356] width 1042 height 712
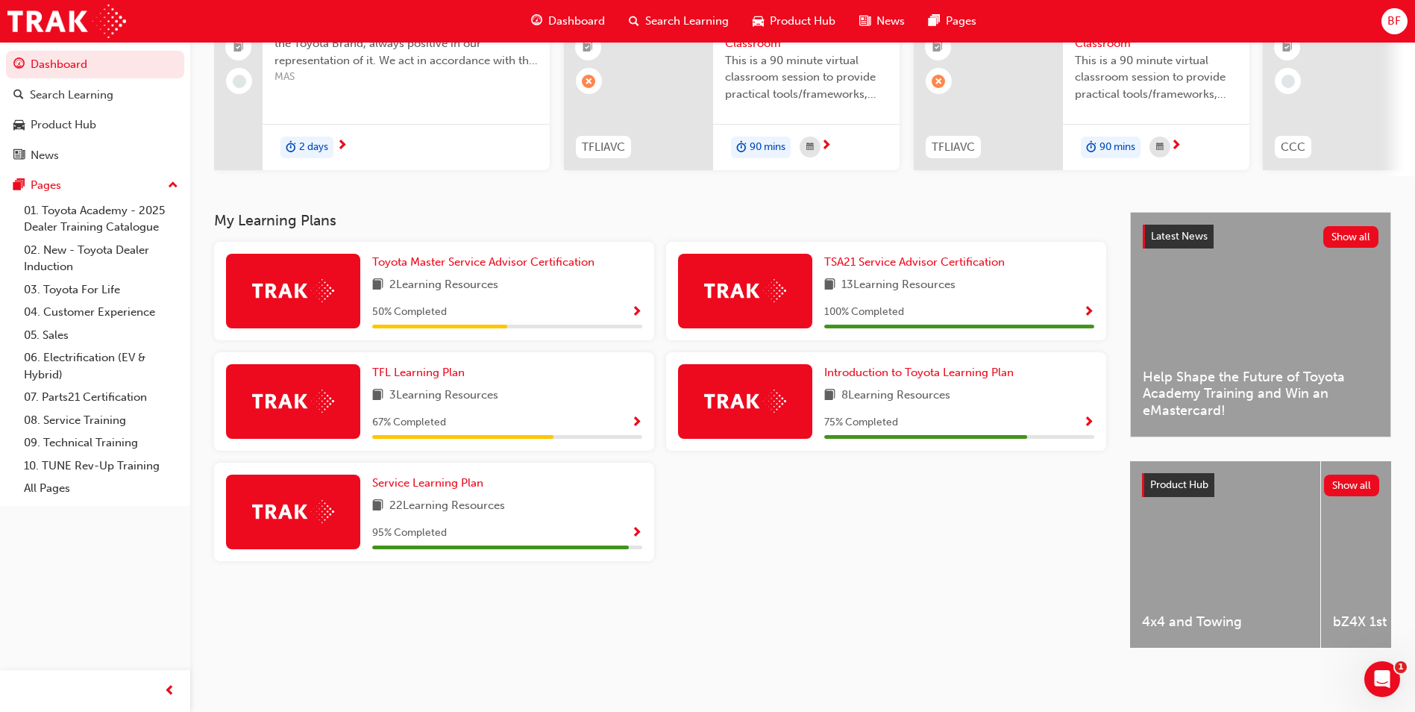
click at [637, 417] on span "Show Progress" at bounding box center [636, 422] width 11 height 13
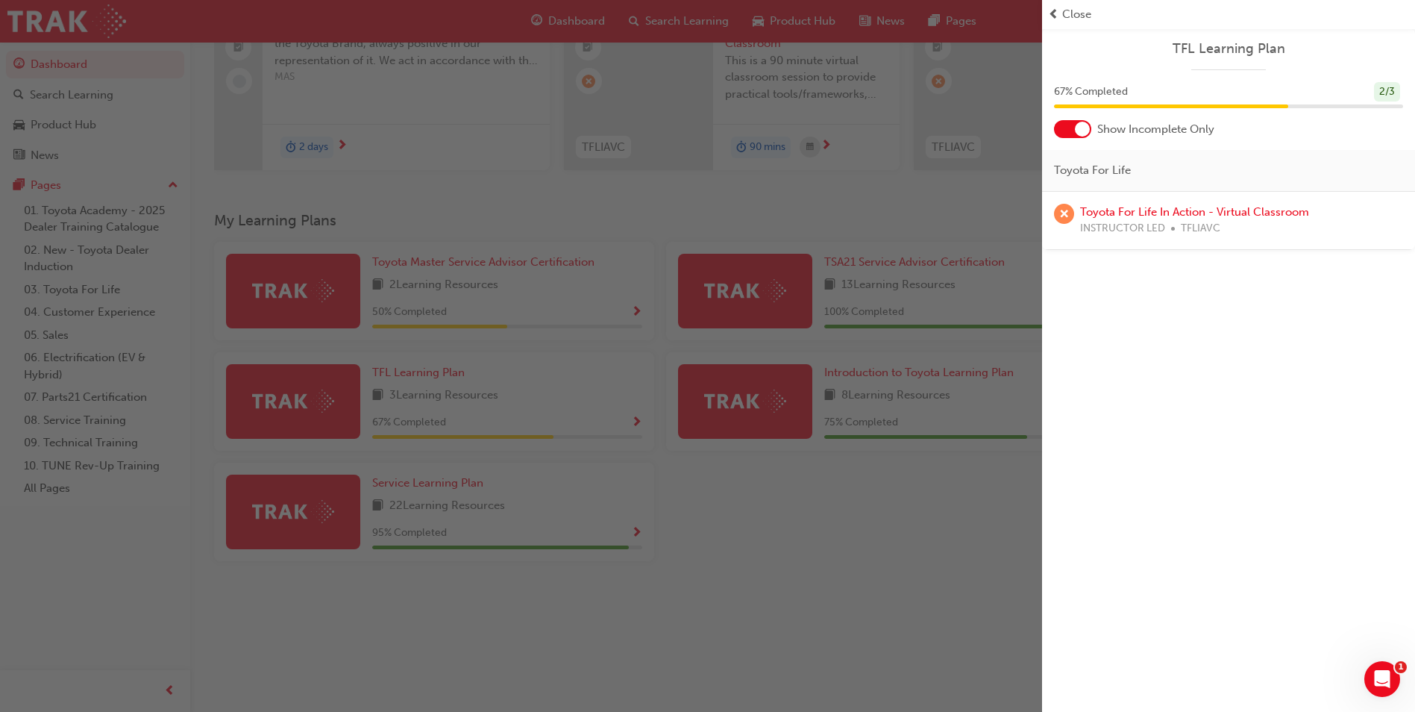
click at [750, 483] on div "button" at bounding box center [521, 356] width 1042 height 712
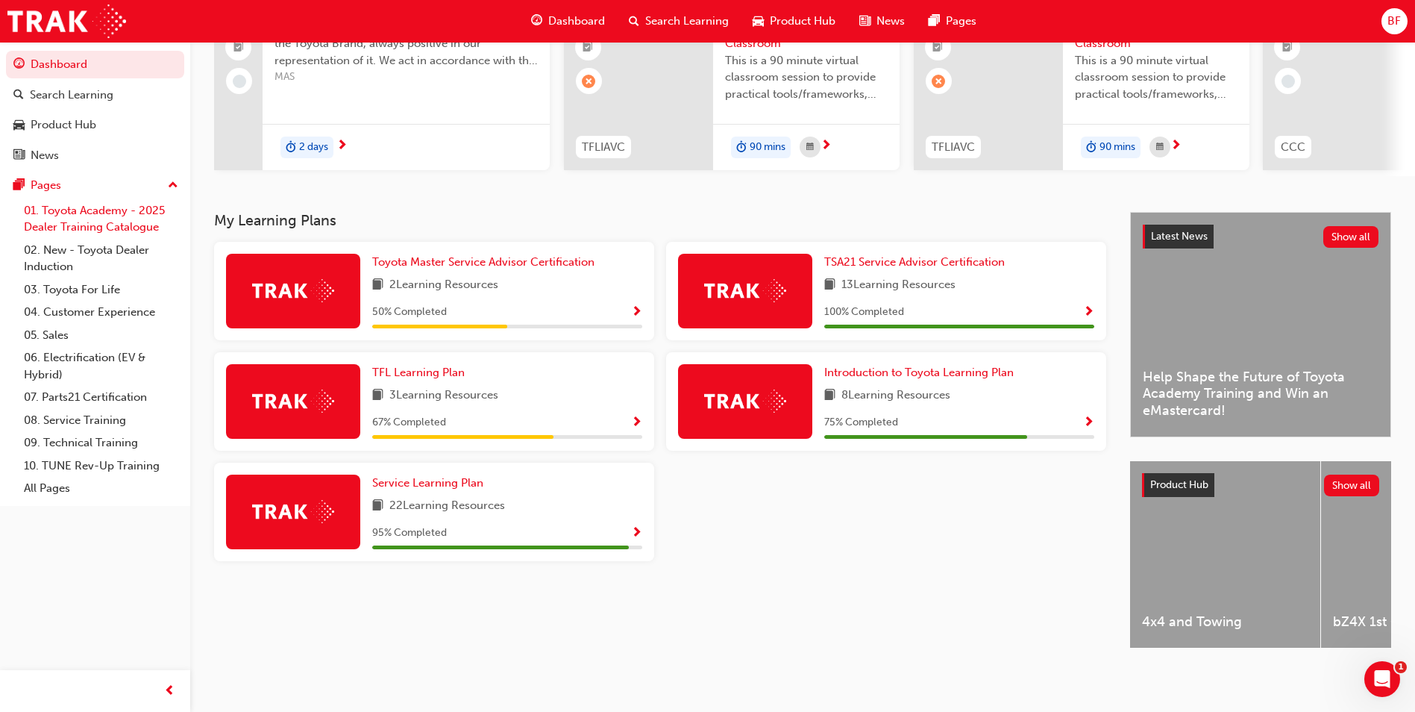
click at [81, 215] on link "01. Toyota Academy - 2025 Dealer Training Catalogue" at bounding box center [101, 219] width 166 height 40
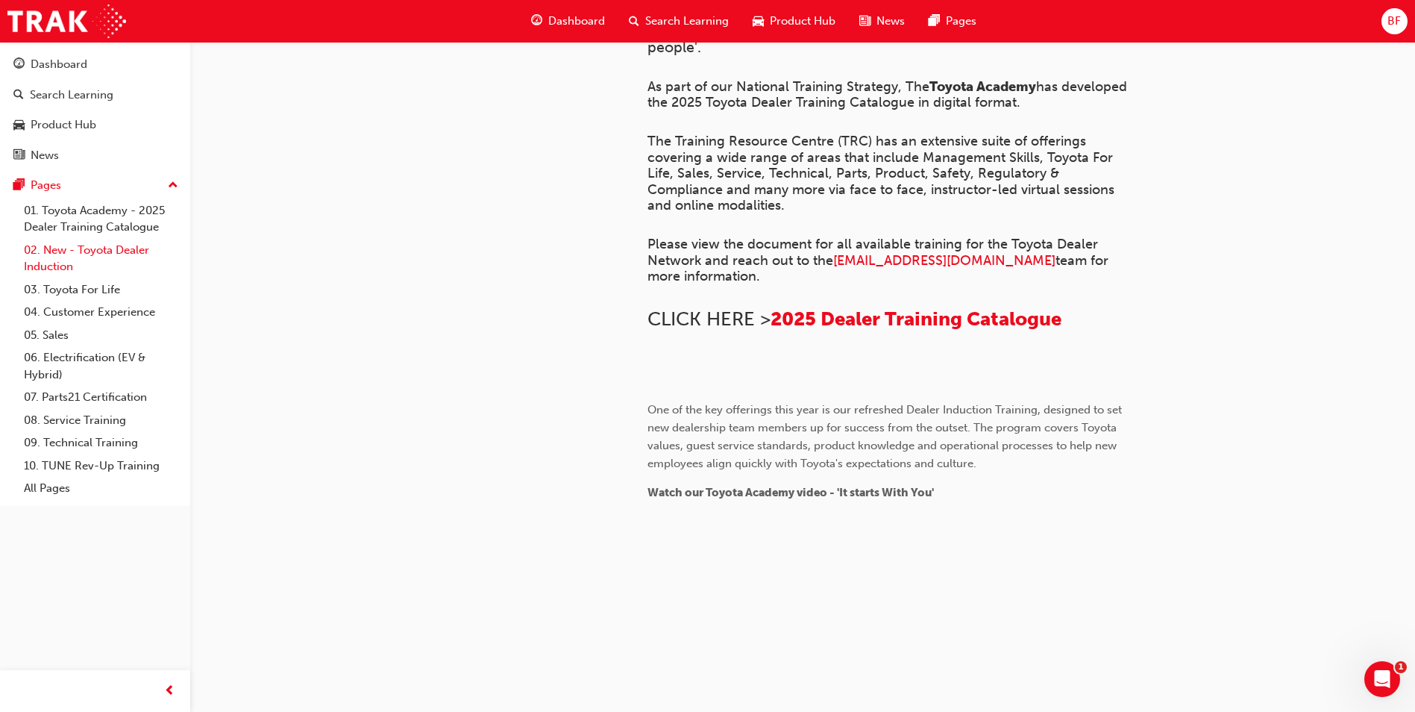
click at [66, 257] on link "02. New - Toyota Dealer Induction" at bounding box center [101, 259] width 166 height 40
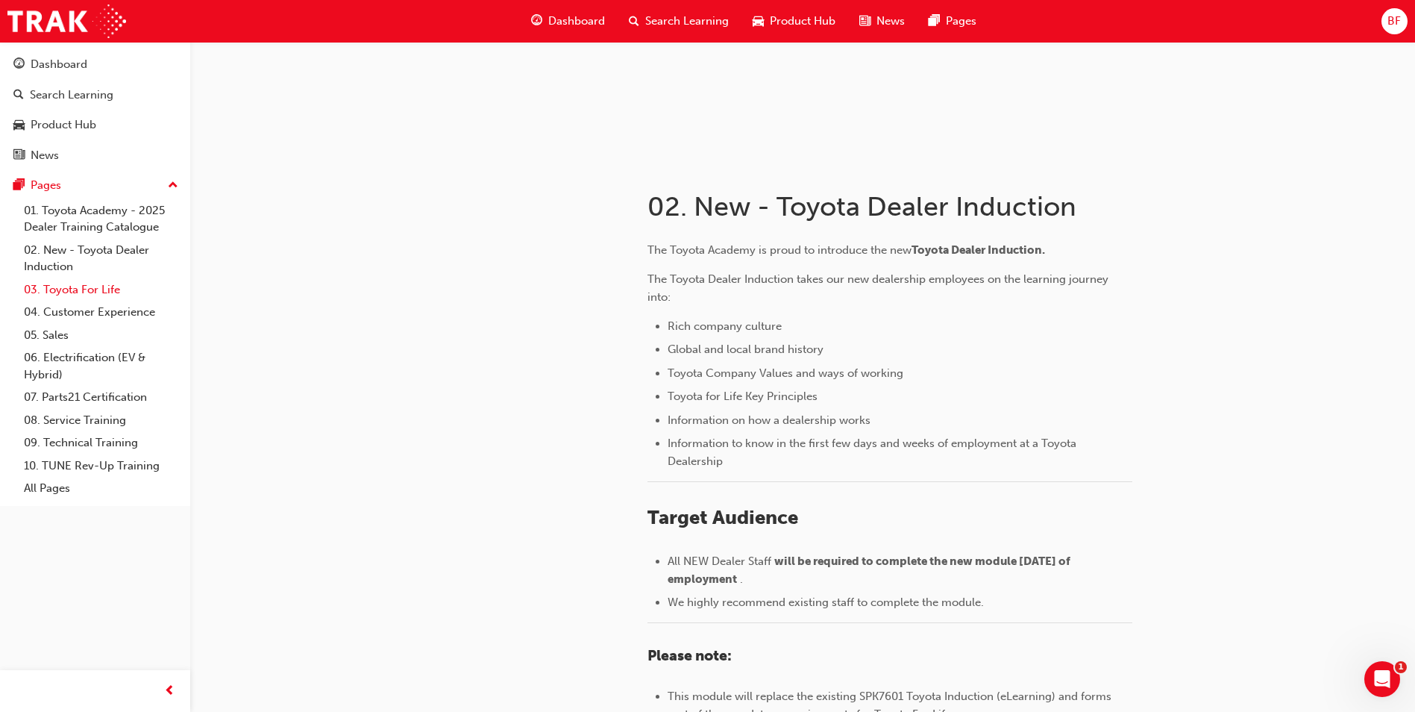
click at [70, 296] on link "03. Toyota For Life" at bounding box center [101, 289] width 166 height 23
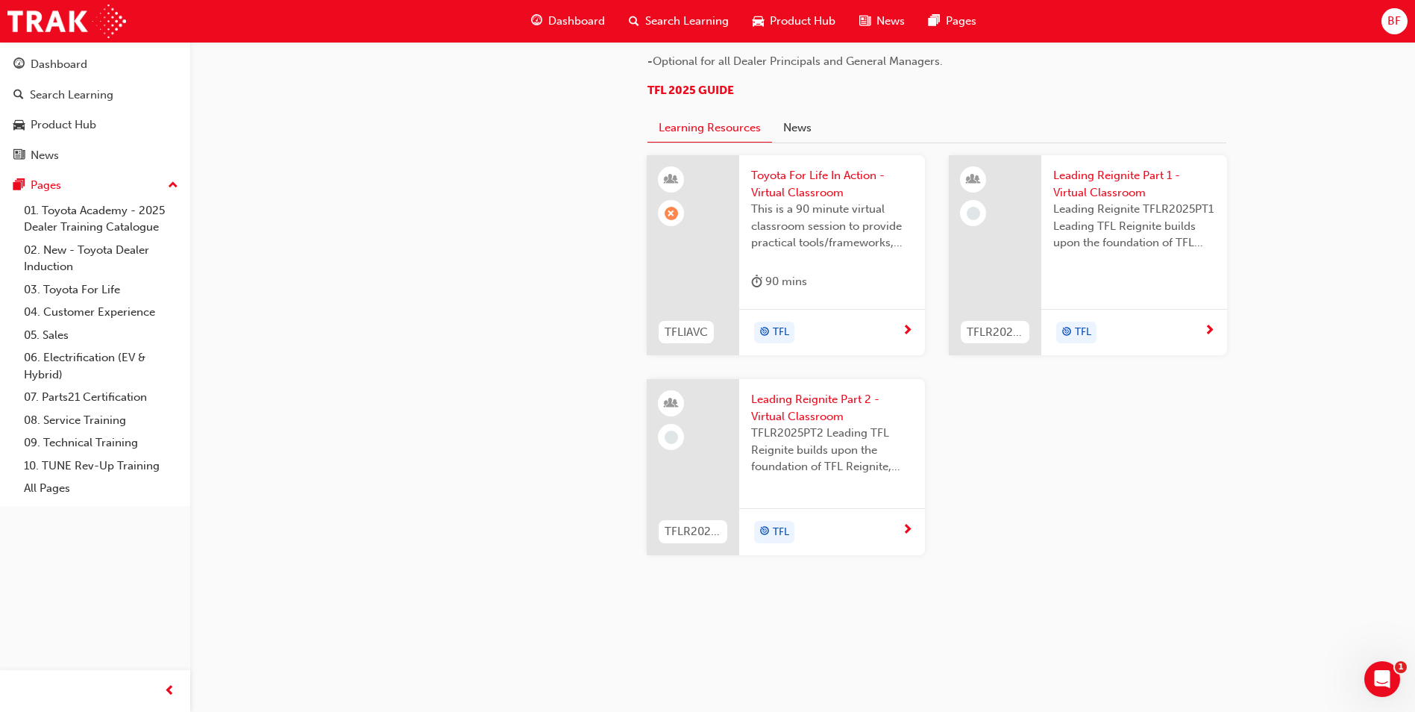
scroll to position [1522, 0]
click at [114, 313] on link "04. Customer Experience" at bounding box center [101, 312] width 166 height 23
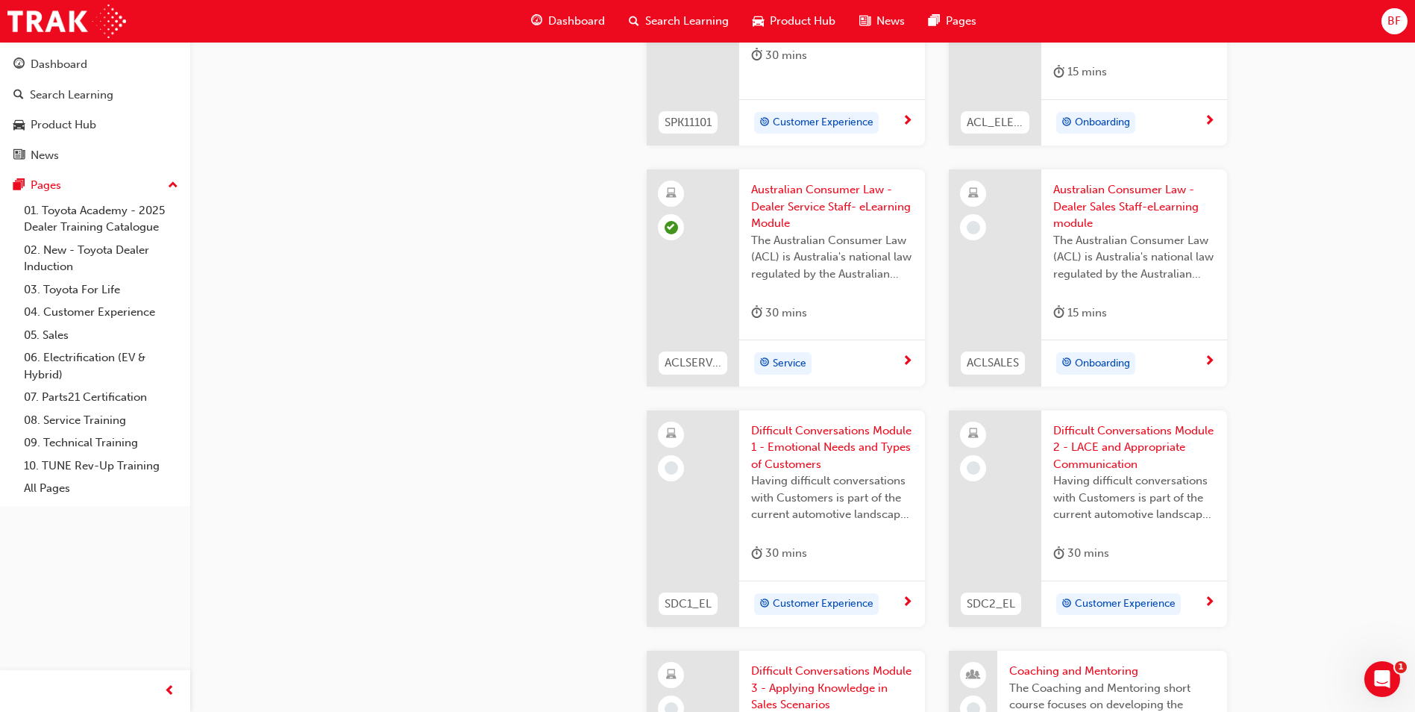
scroll to position [1194, 0]
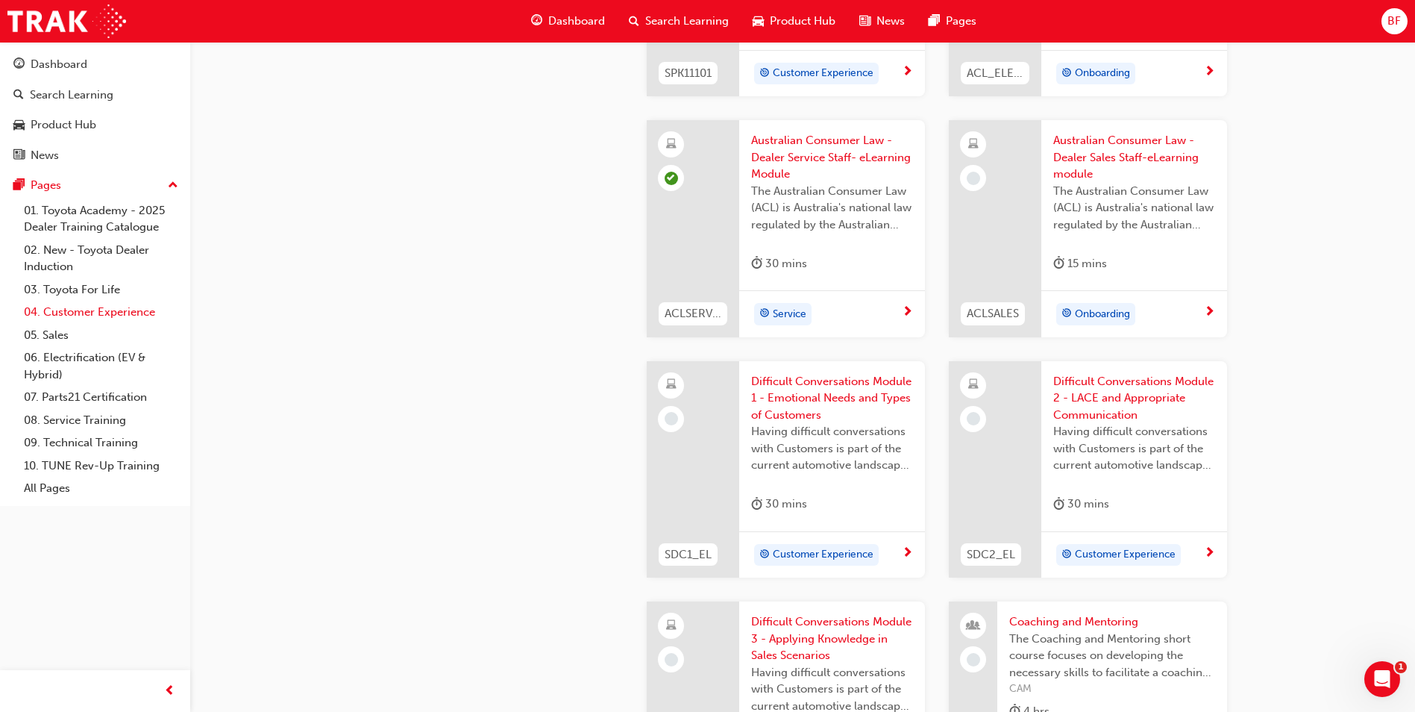
click at [84, 309] on link "04. Customer Experience" at bounding box center [101, 312] width 166 height 23
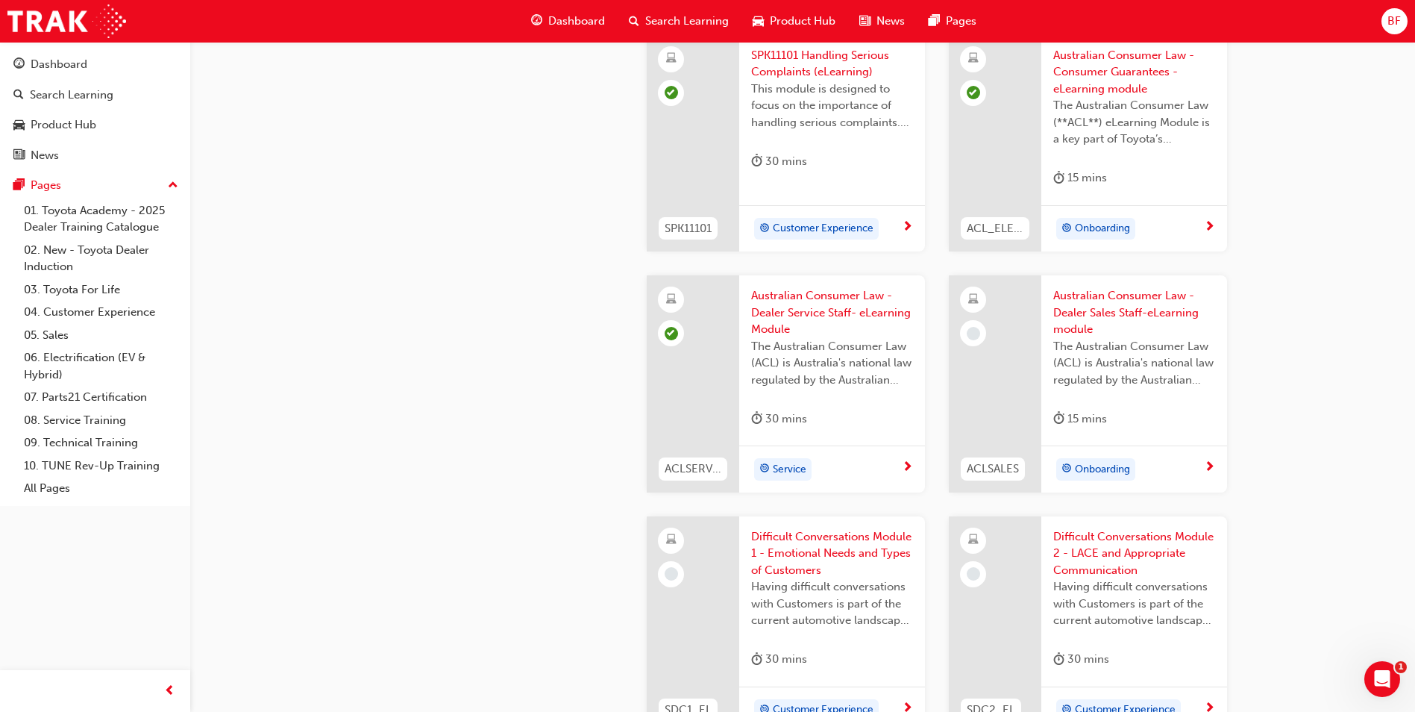
scroll to position [1045, 0]
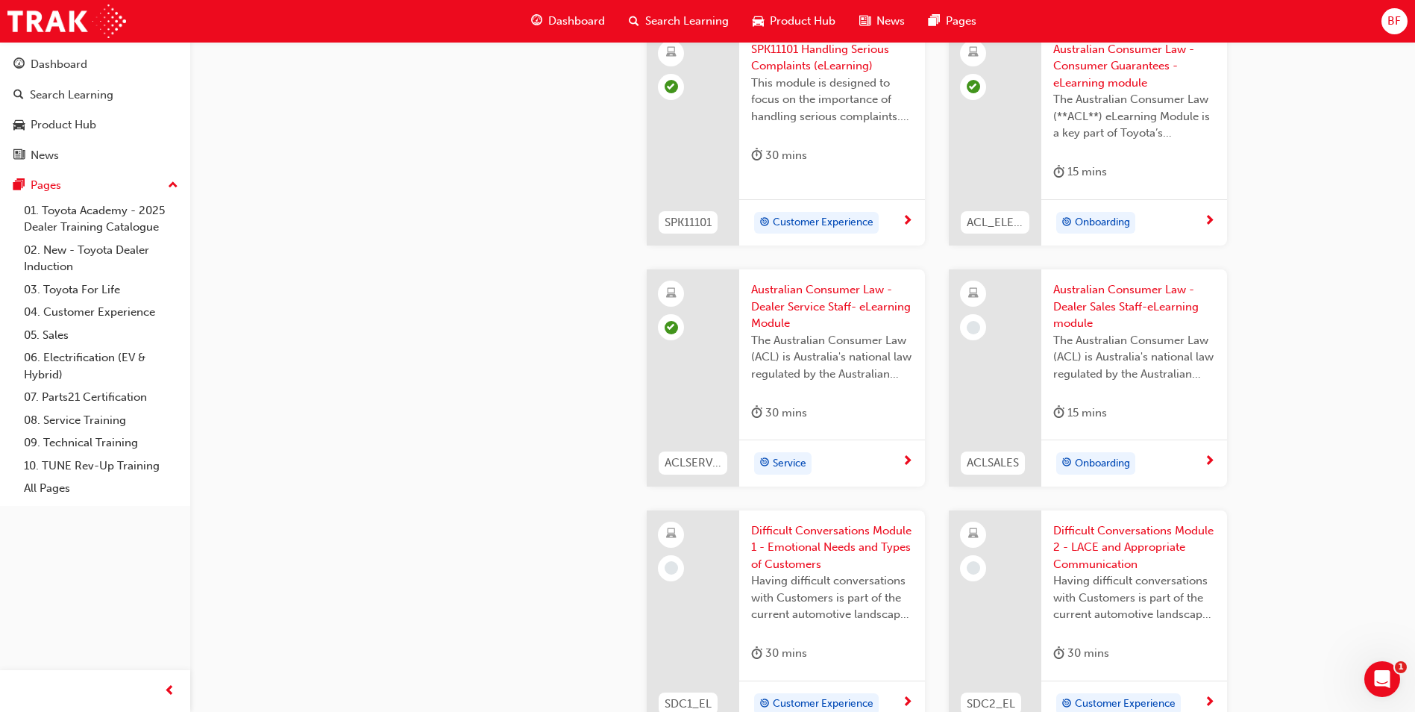
click at [1073, 311] on span "Australian Consumer Law - Dealer Sales Staff-eLearning module" at bounding box center [1134, 306] width 162 height 51
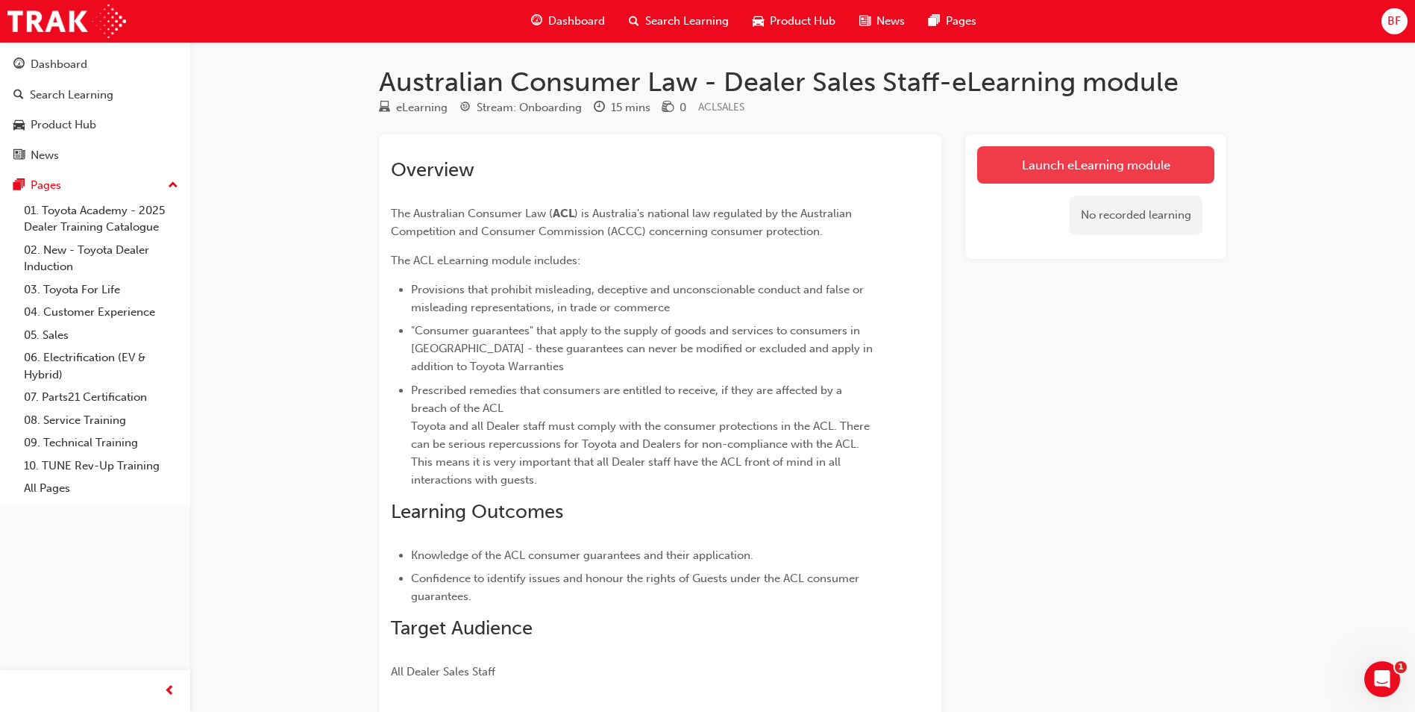
click at [1023, 164] on link "Launch eLearning module" at bounding box center [1095, 164] width 237 height 37
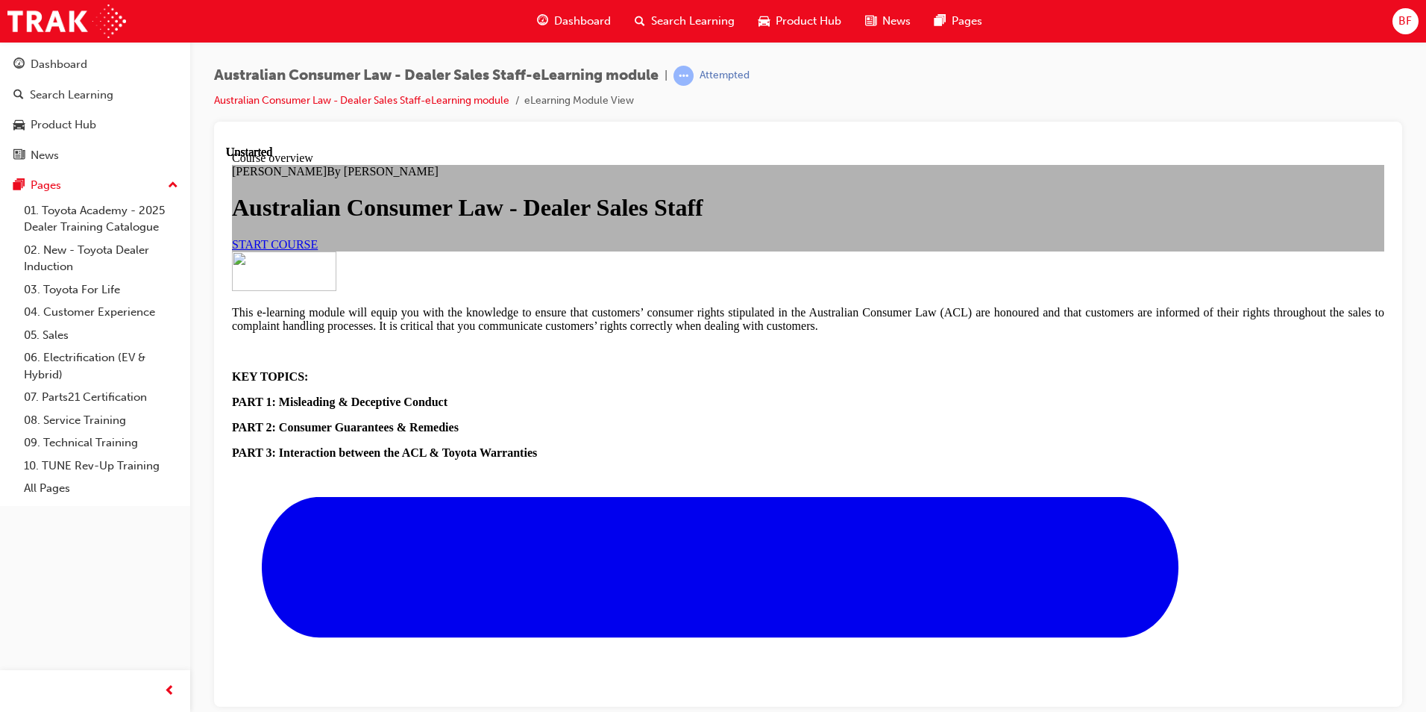
scroll to position [515, 0]
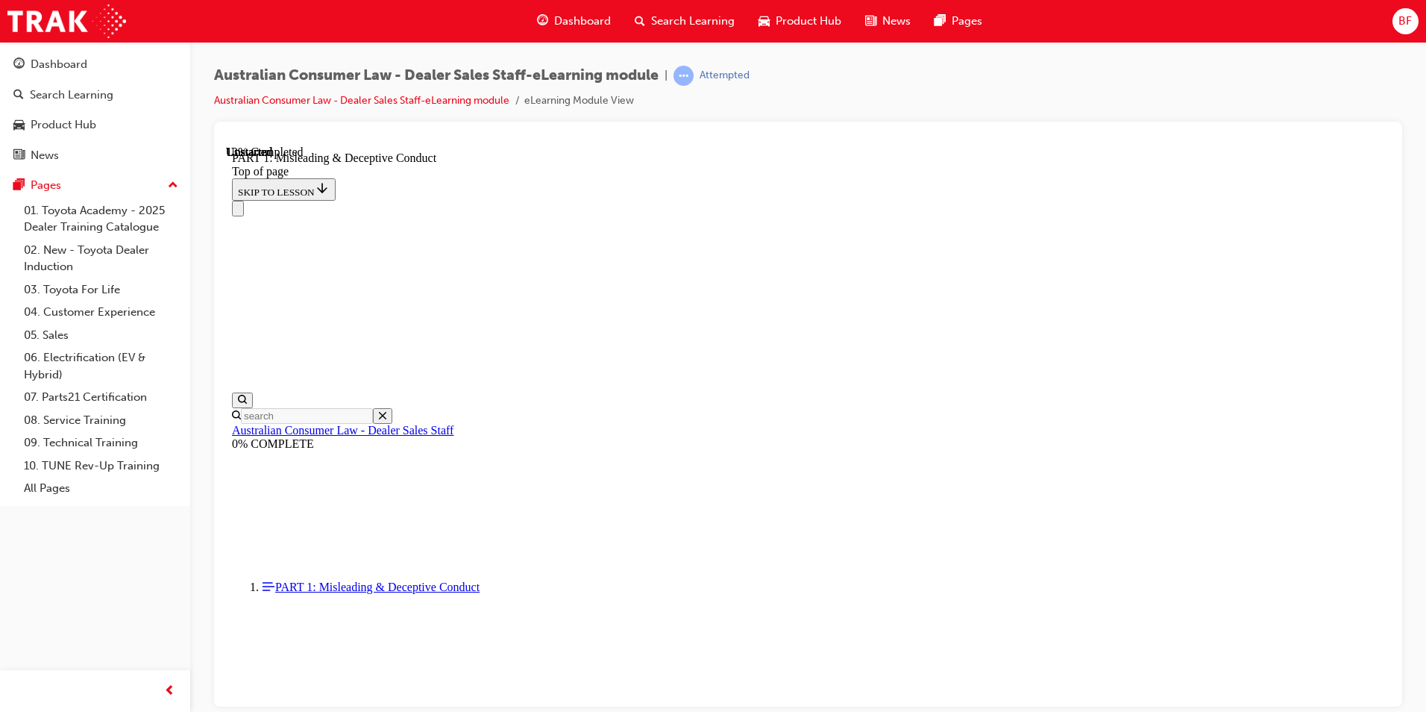
scroll to position [1008, 0]
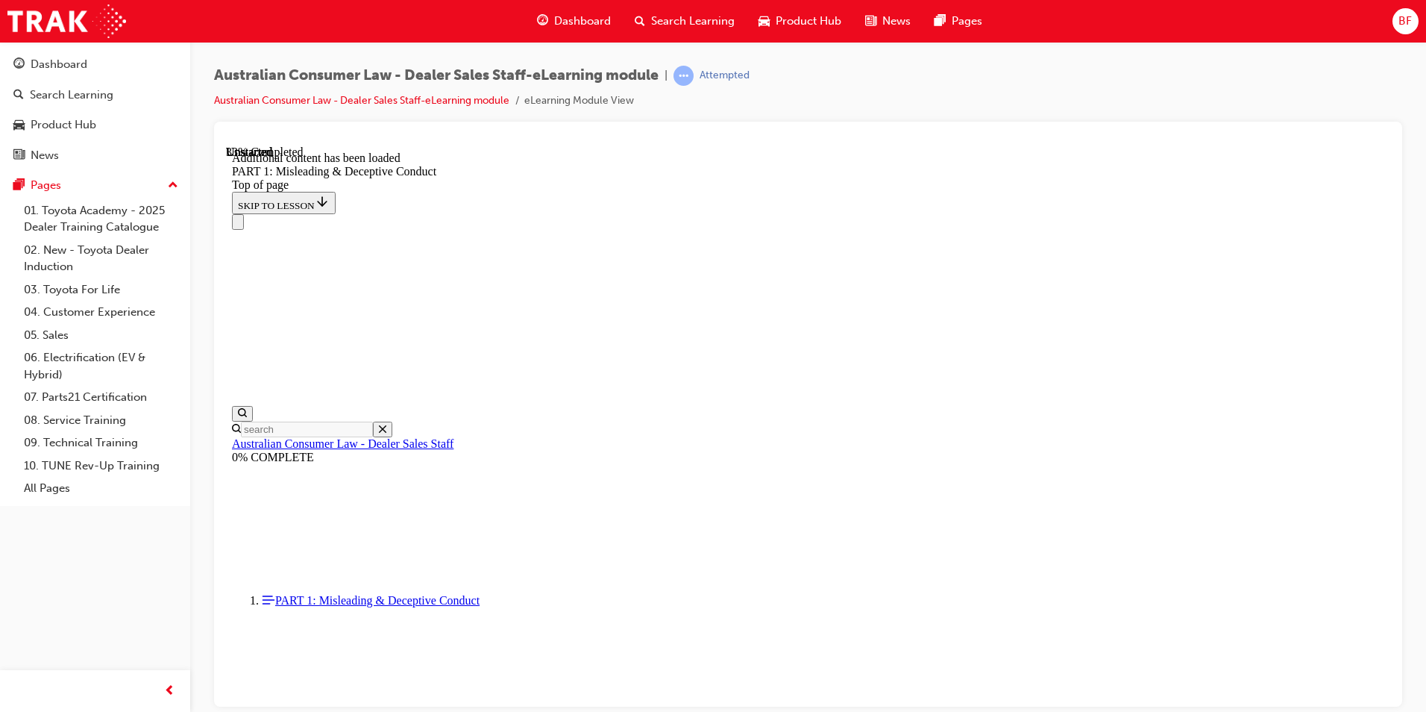
scroll to position [1760, 0]
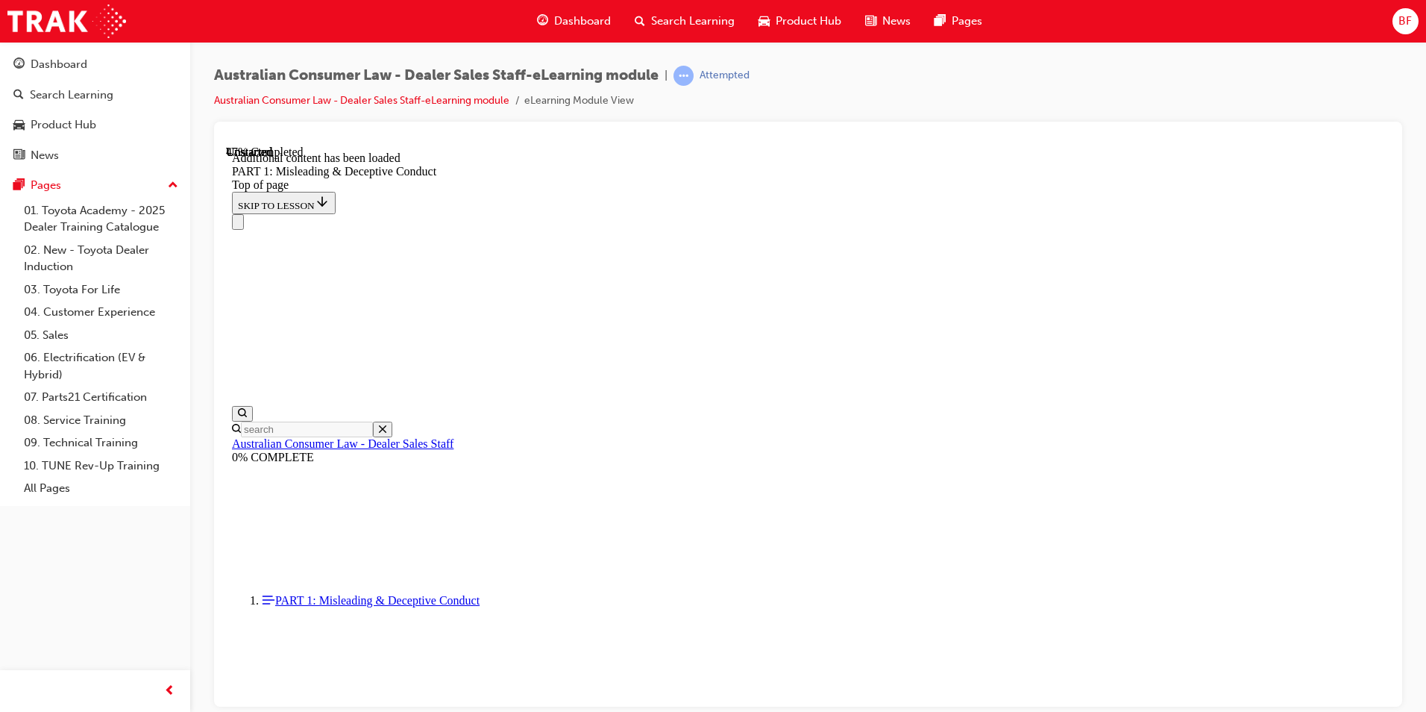
scroll to position [2118, 0]
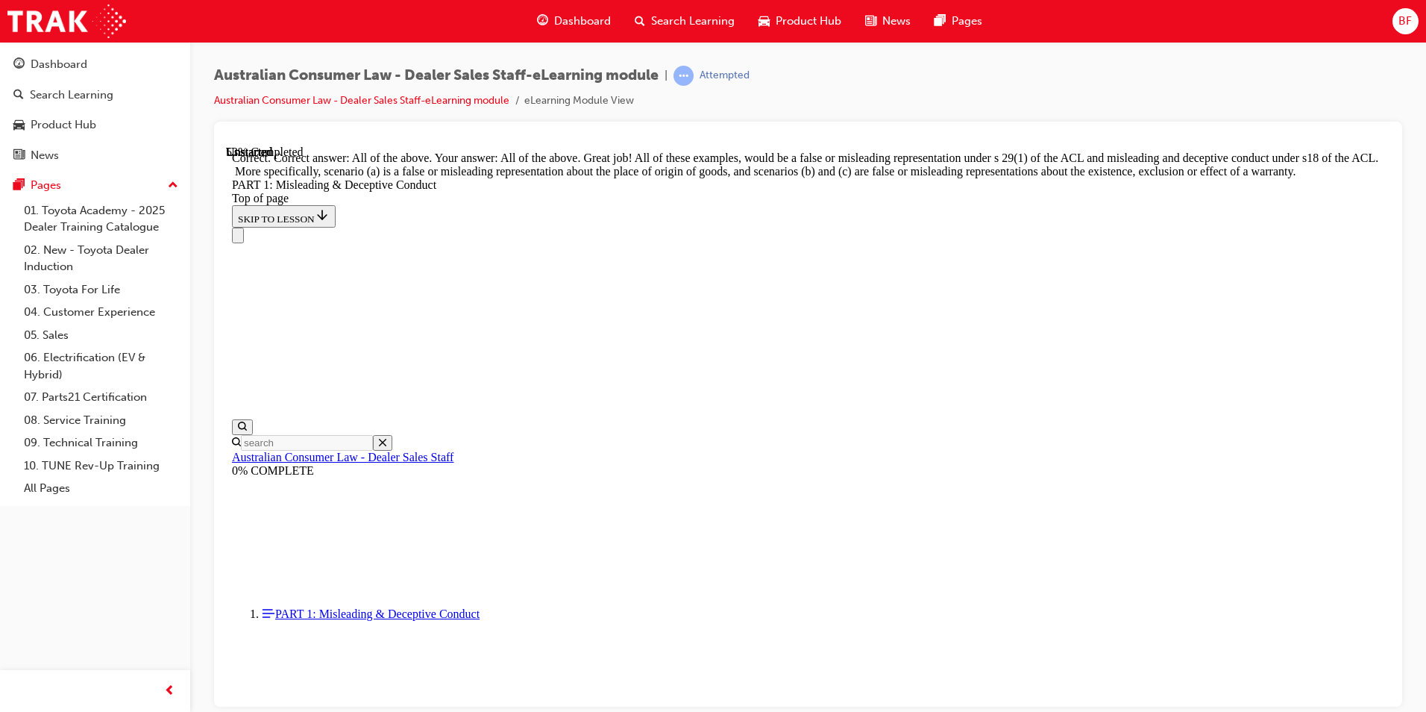
scroll to position [2491, 0]
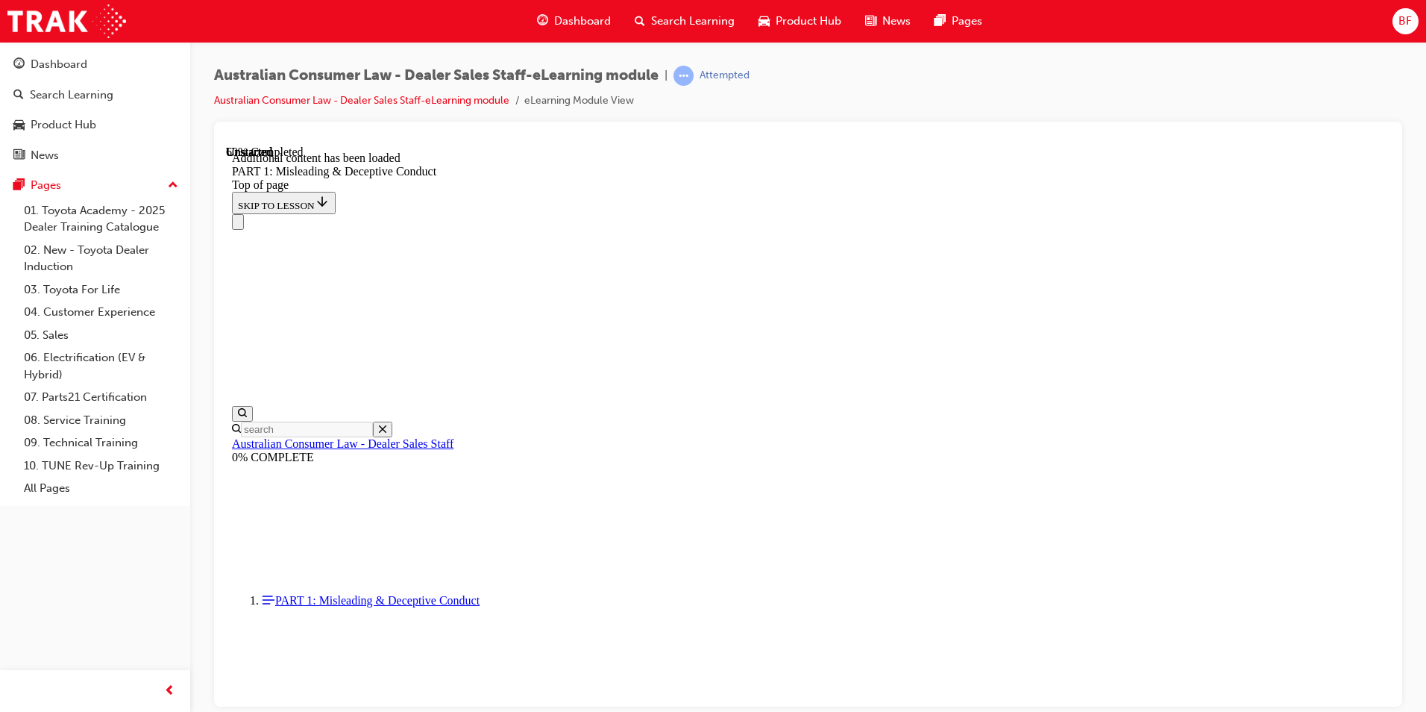
scroll to position [2943, 0]
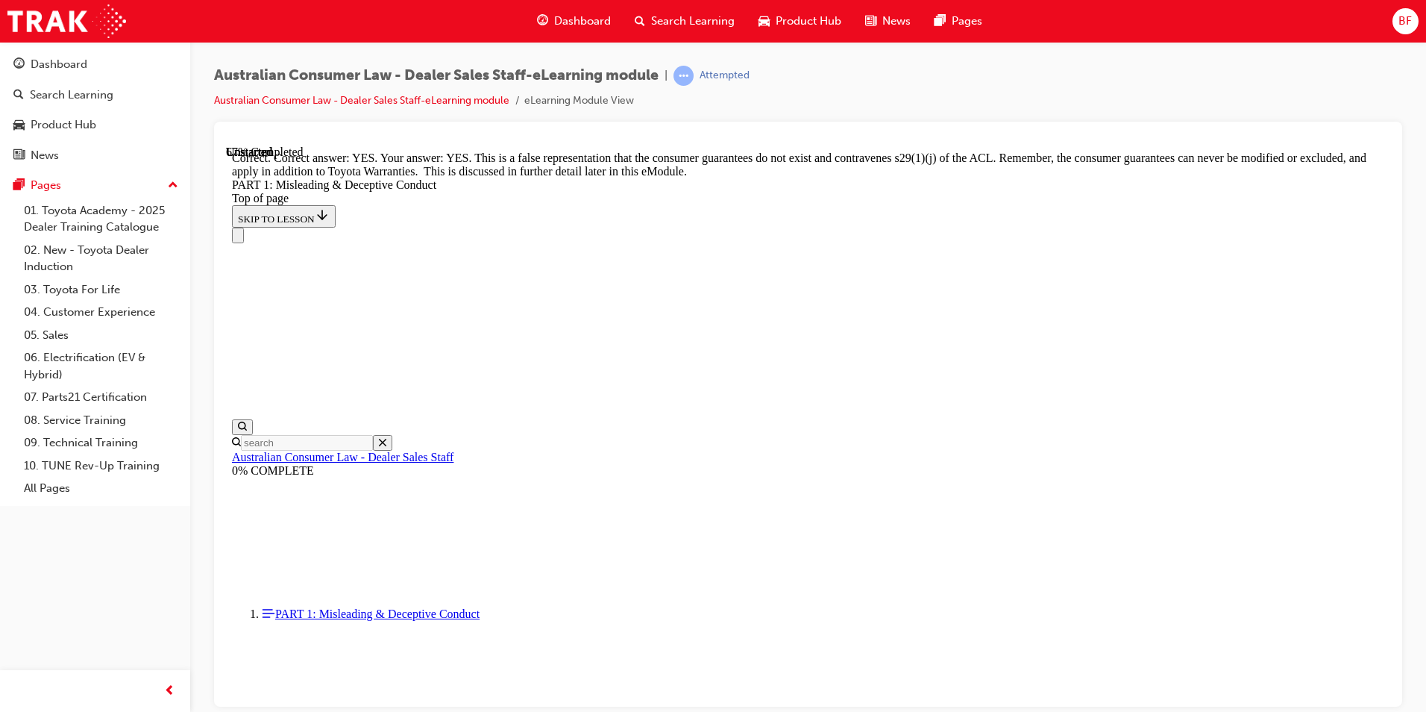
scroll to position [3242, 0]
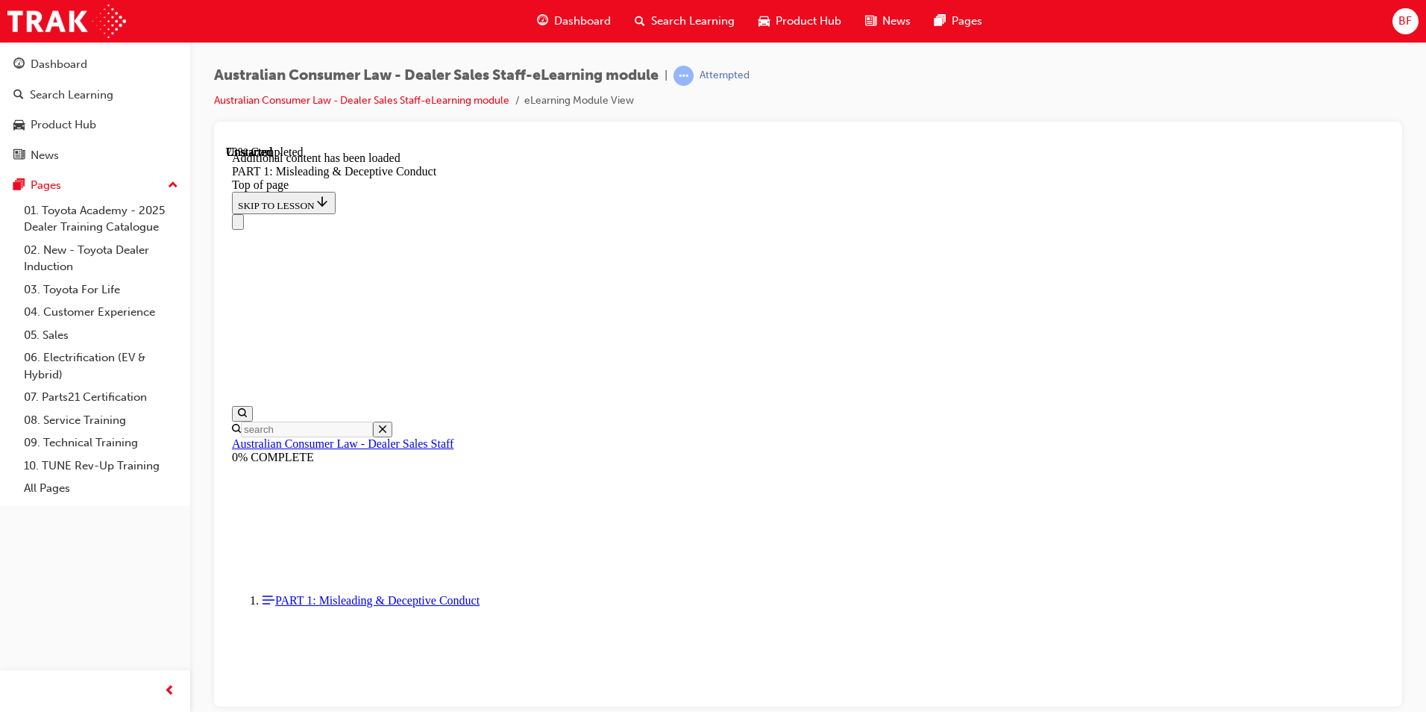
scroll to position [3645, 0]
drag, startPoint x: 1014, startPoint y: 342, endPoint x: 844, endPoint y: 398, distance: 179.3
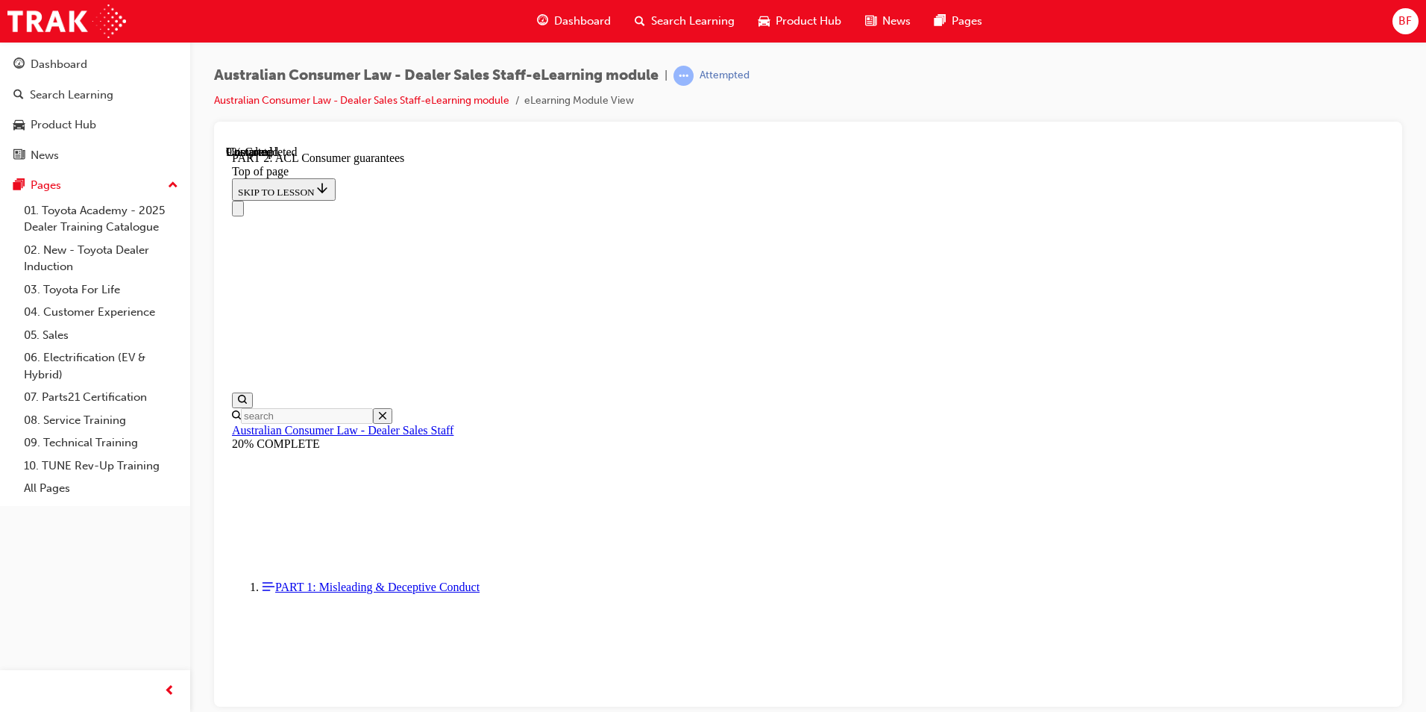
scroll to position [2429, 0]
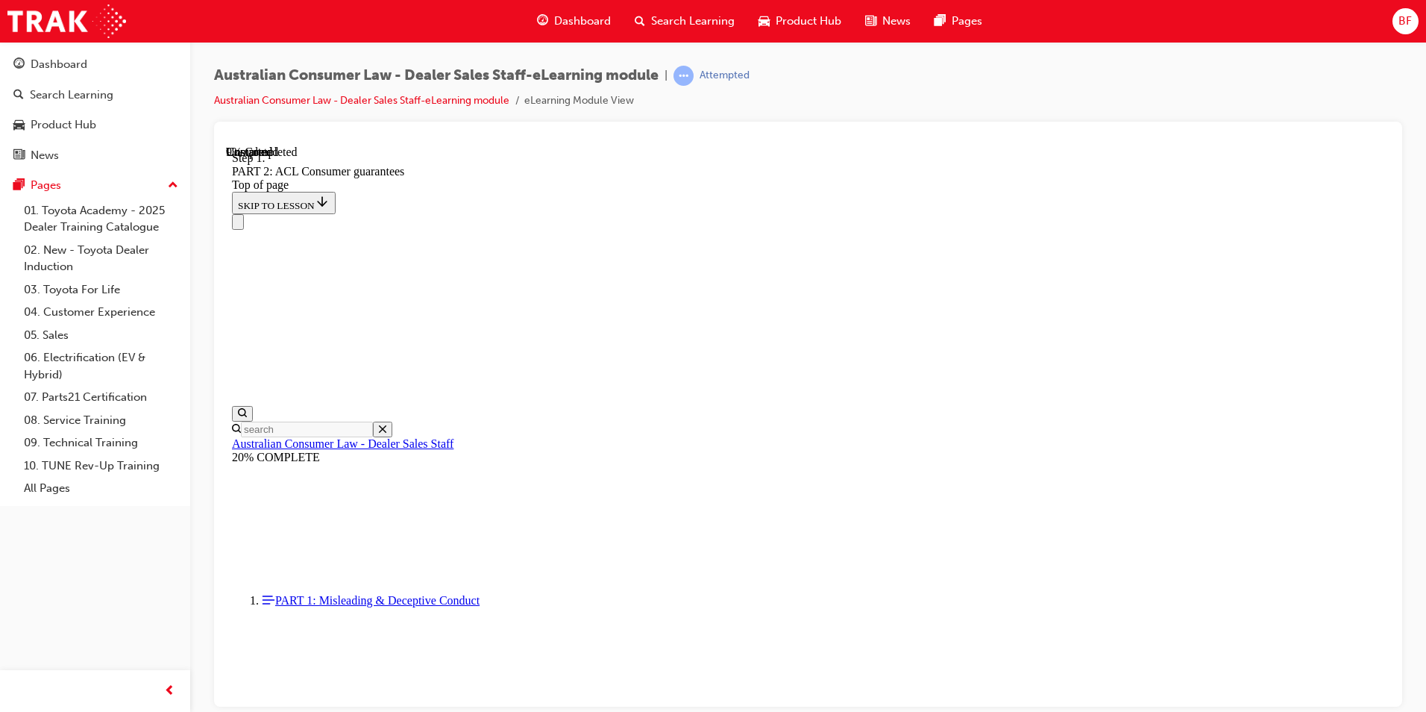
scroll to position [2418, 0]
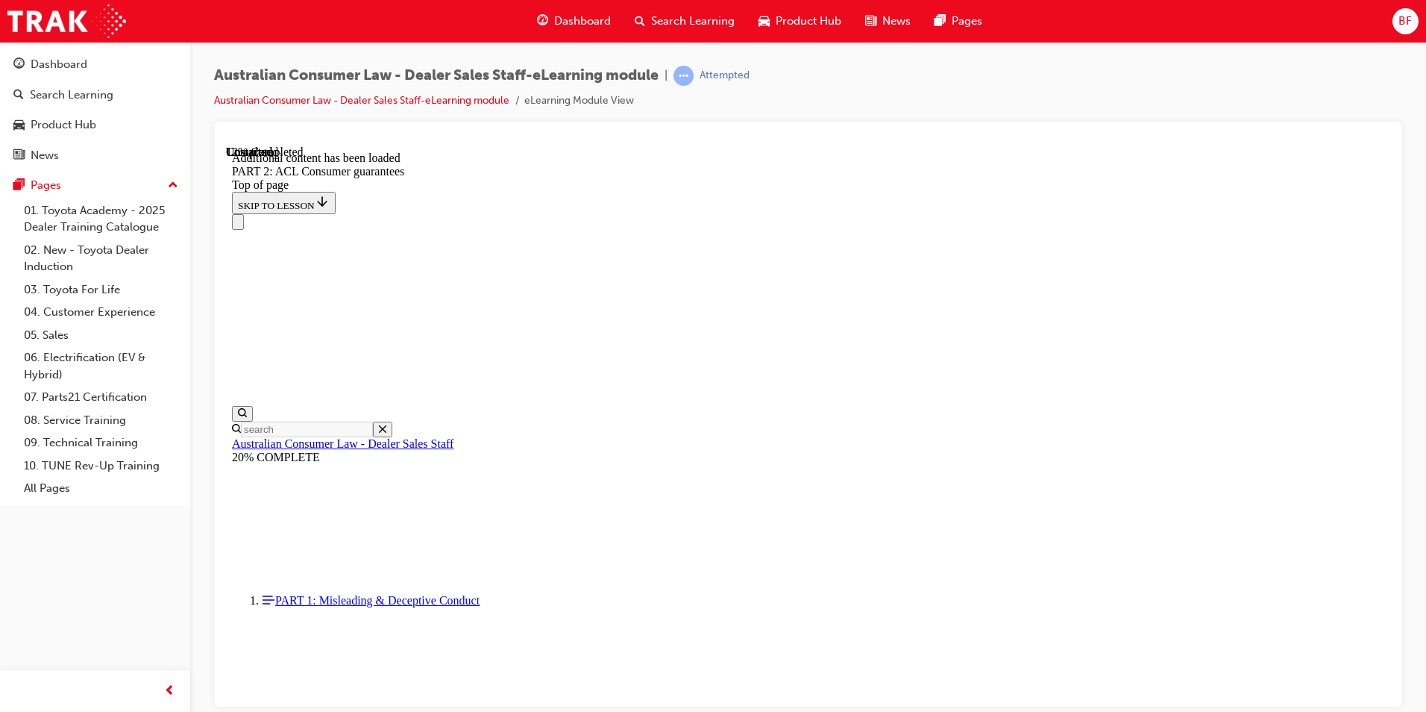
scroll to position [2821, 0]
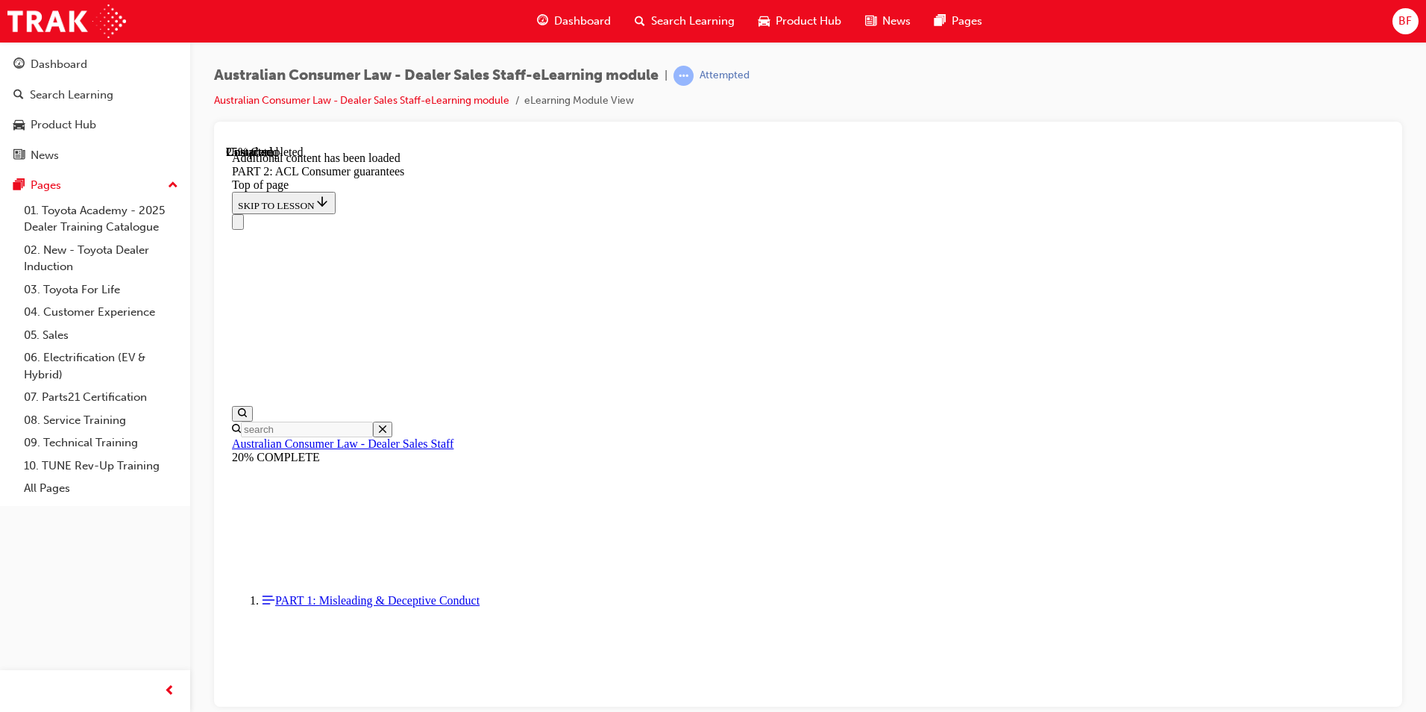
scroll to position [4438, 0]
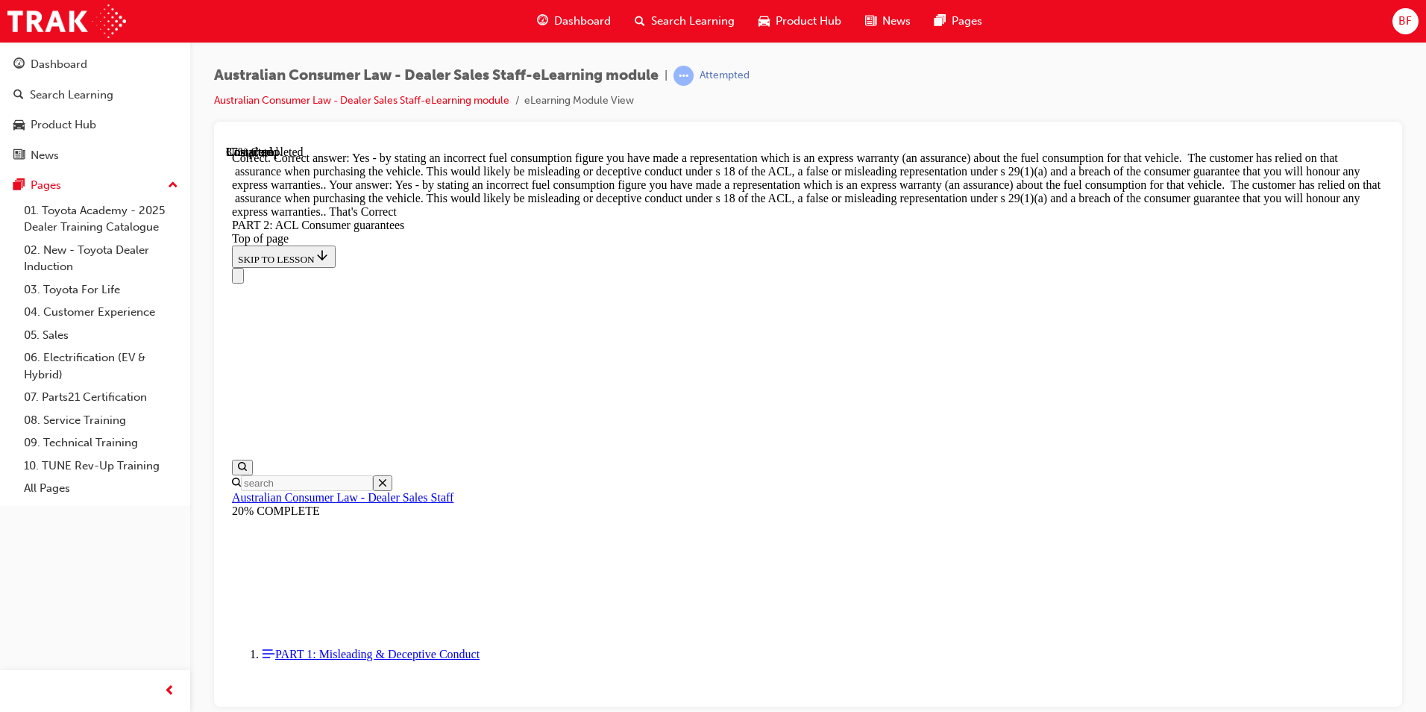
scroll to position [6733, 0]
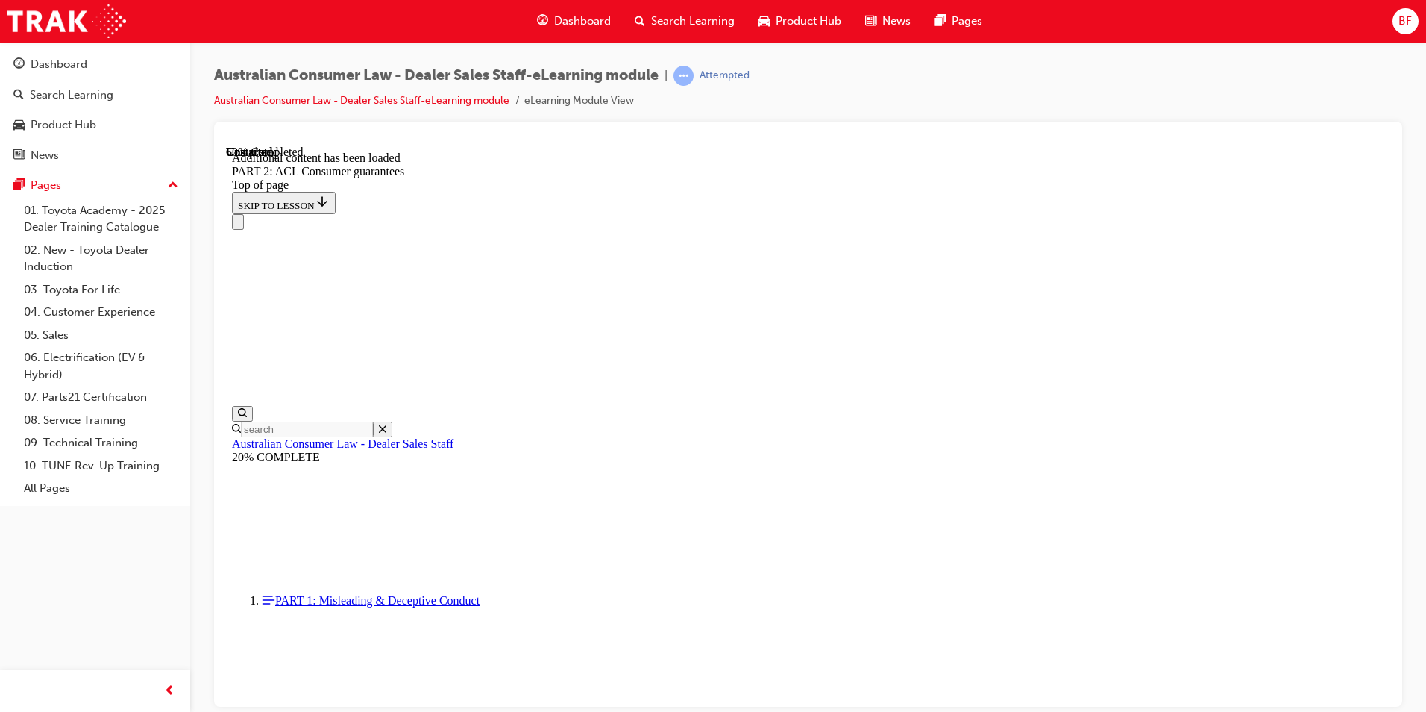
scroll to position [9274, 0]
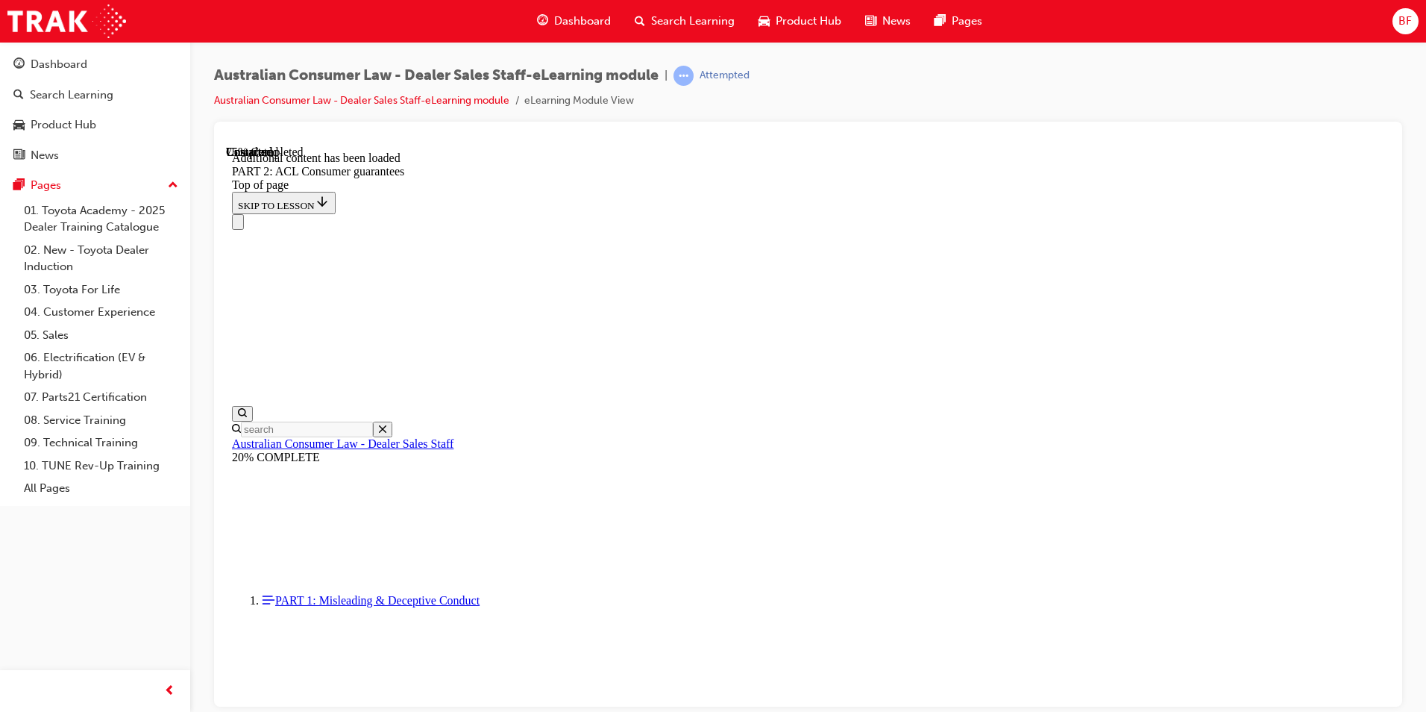
scroll to position [12507, 0]
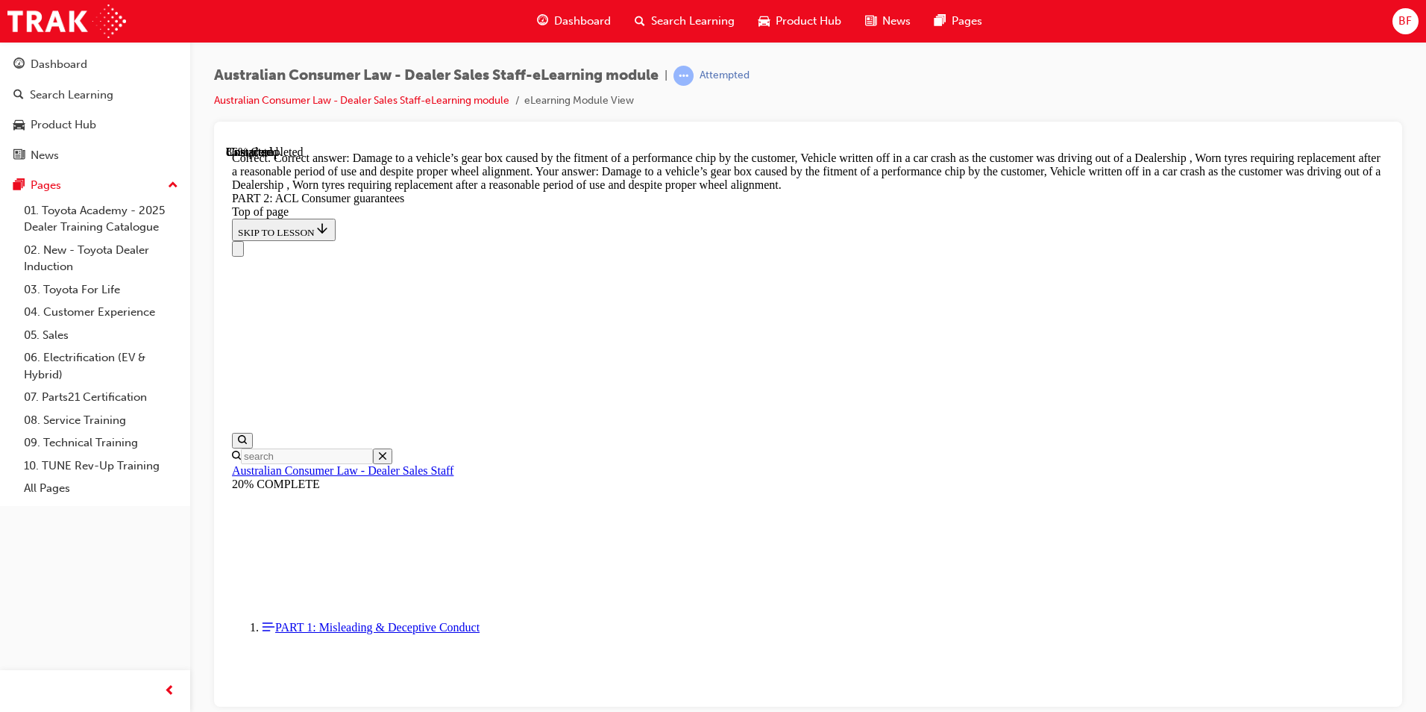
scroll to position [14824, 0]
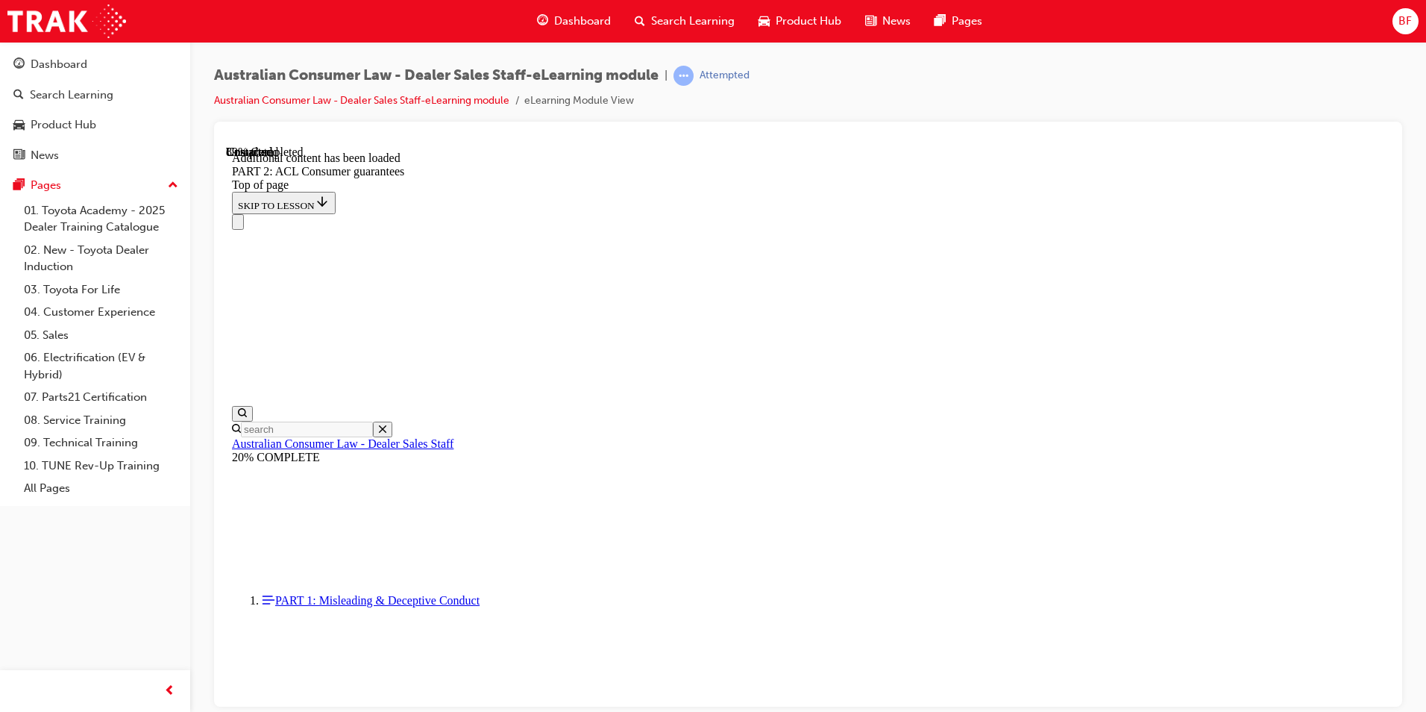
scroll to position [16205, 0]
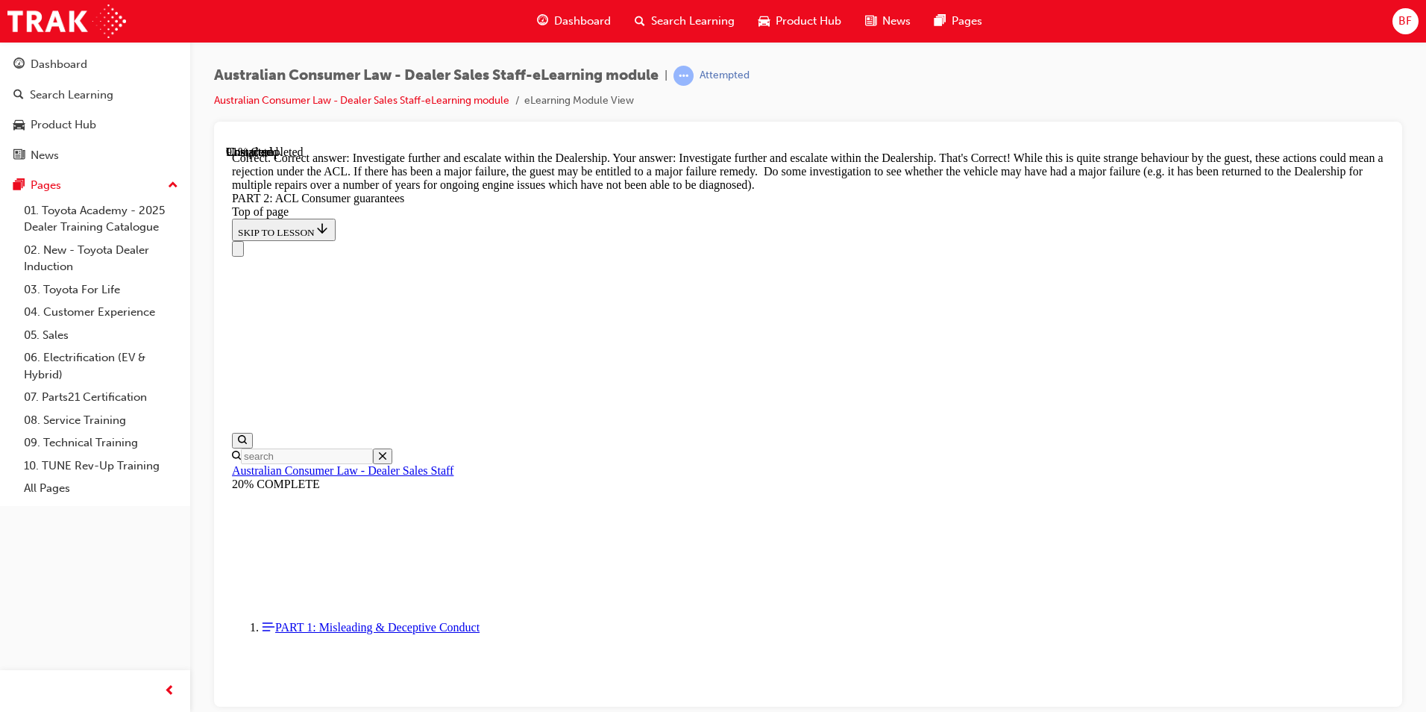
scroll to position [16504, 0]
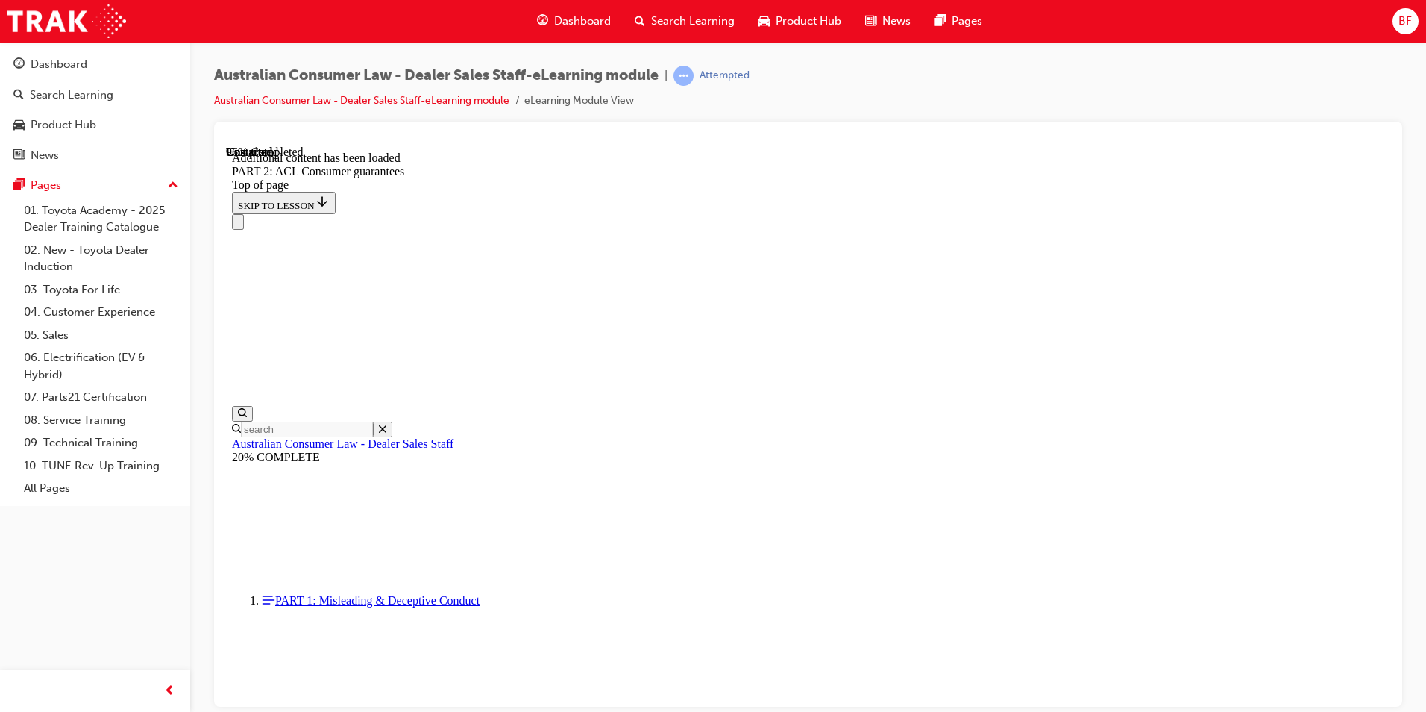
scroll to position [17907, 0]
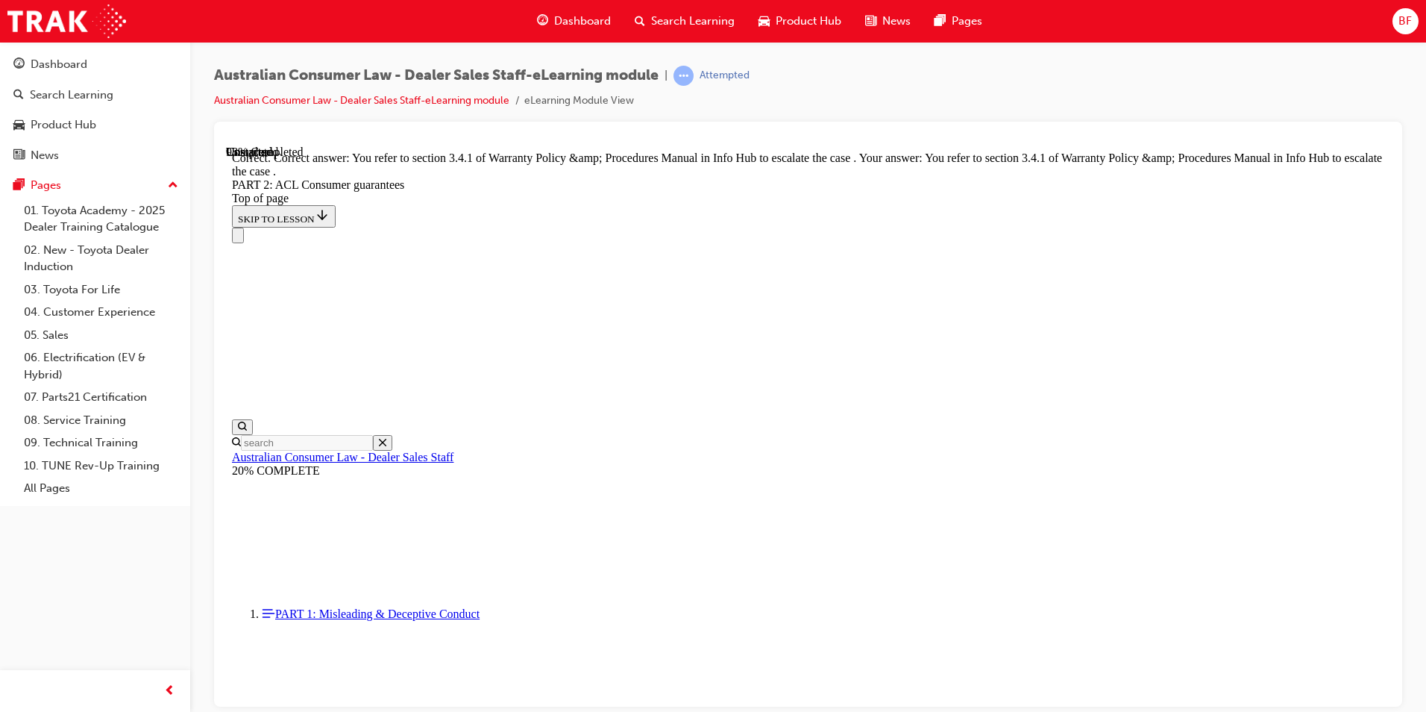
scroll to position [18712, 0]
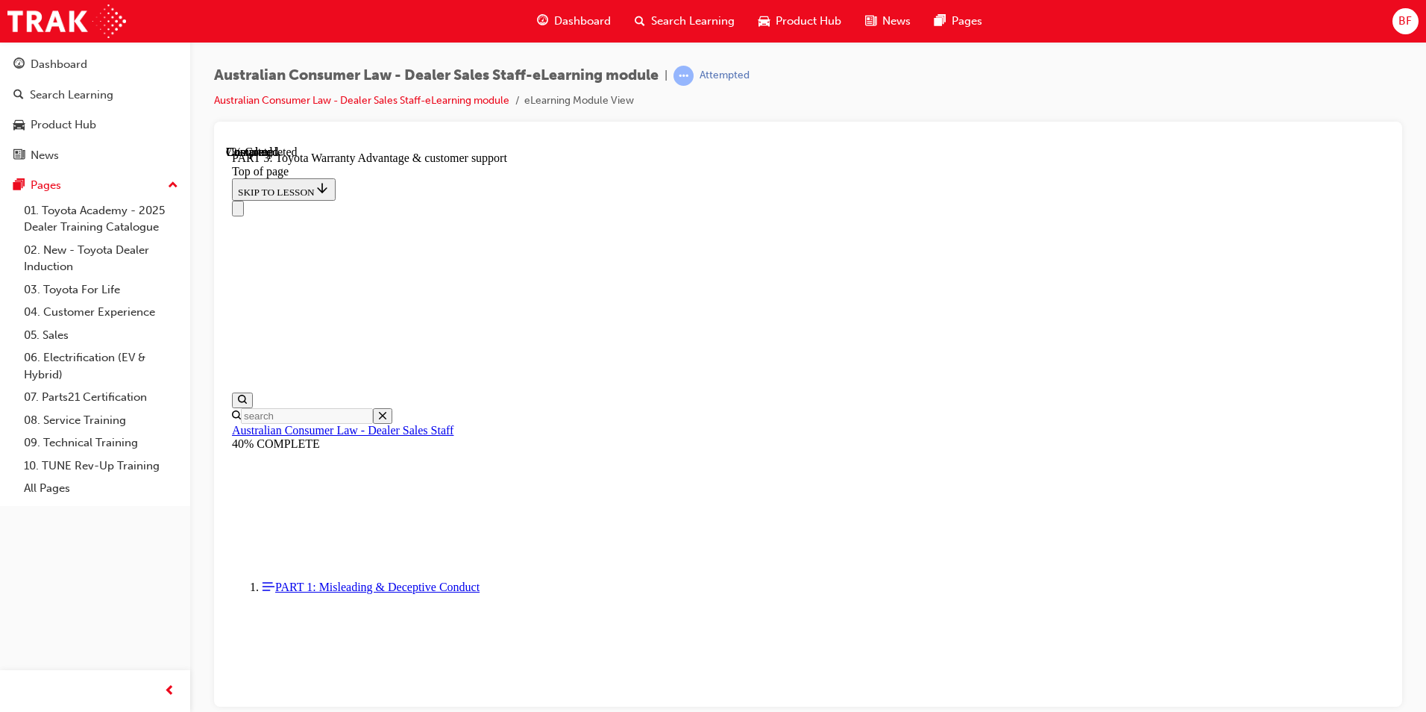
scroll to position [345, 0]
click at [75, 69] on div "Dashboard" at bounding box center [59, 64] width 57 height 17
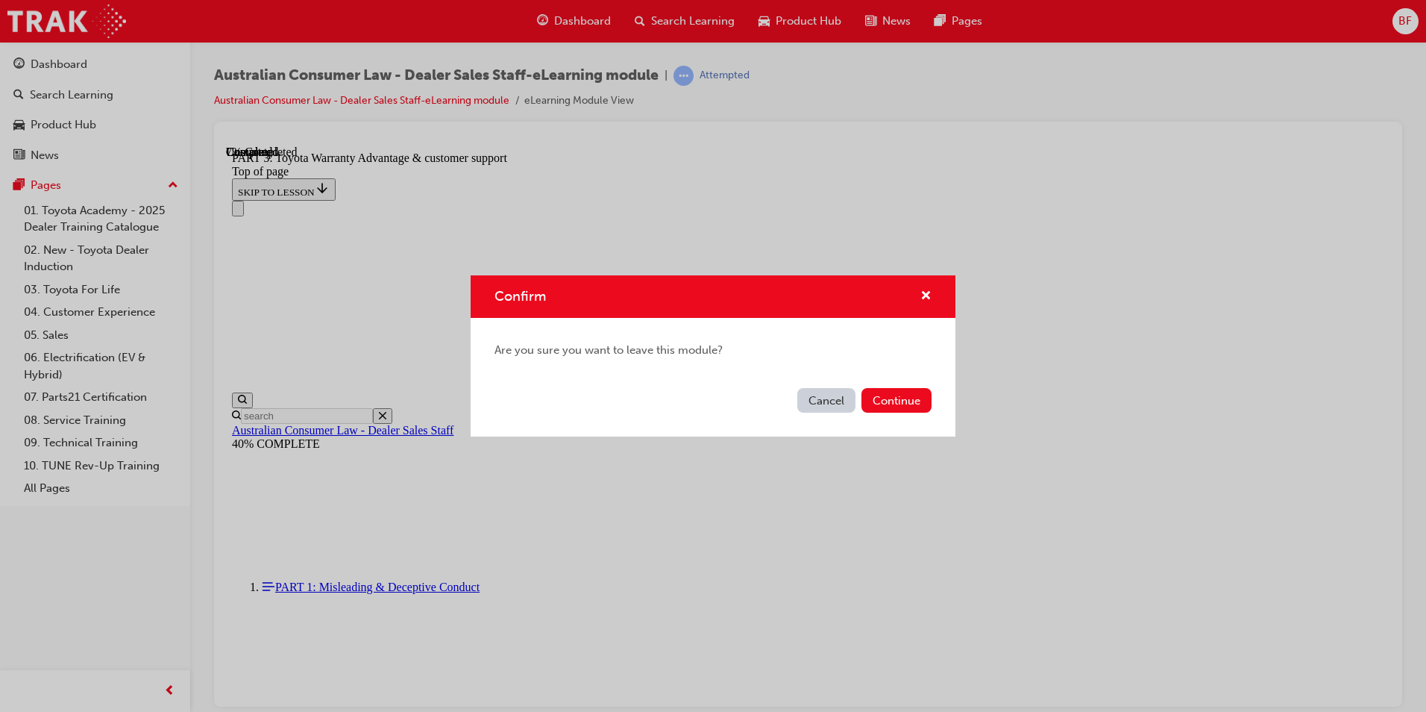
click at [831, 395] on button "Cancel" at bounding box center [826, 400] width 58 height 25
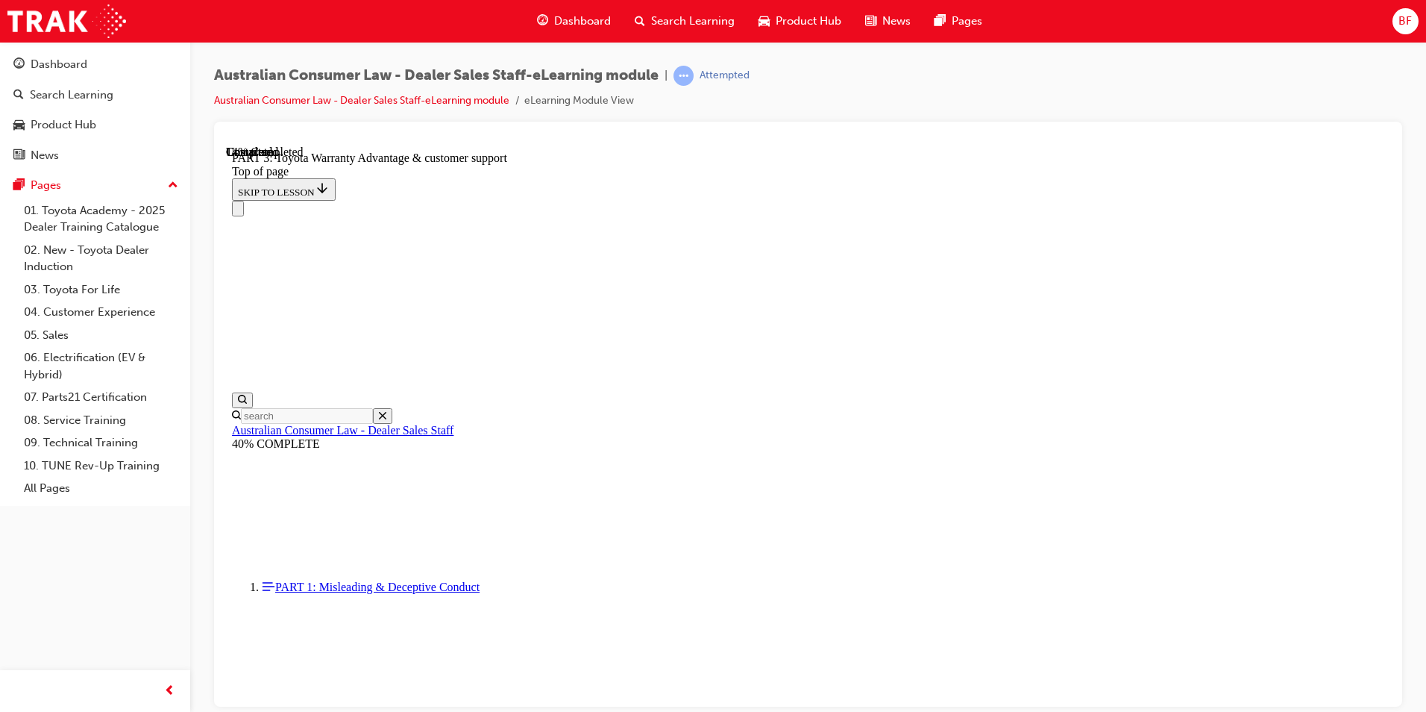
scroll to position [941, 0]
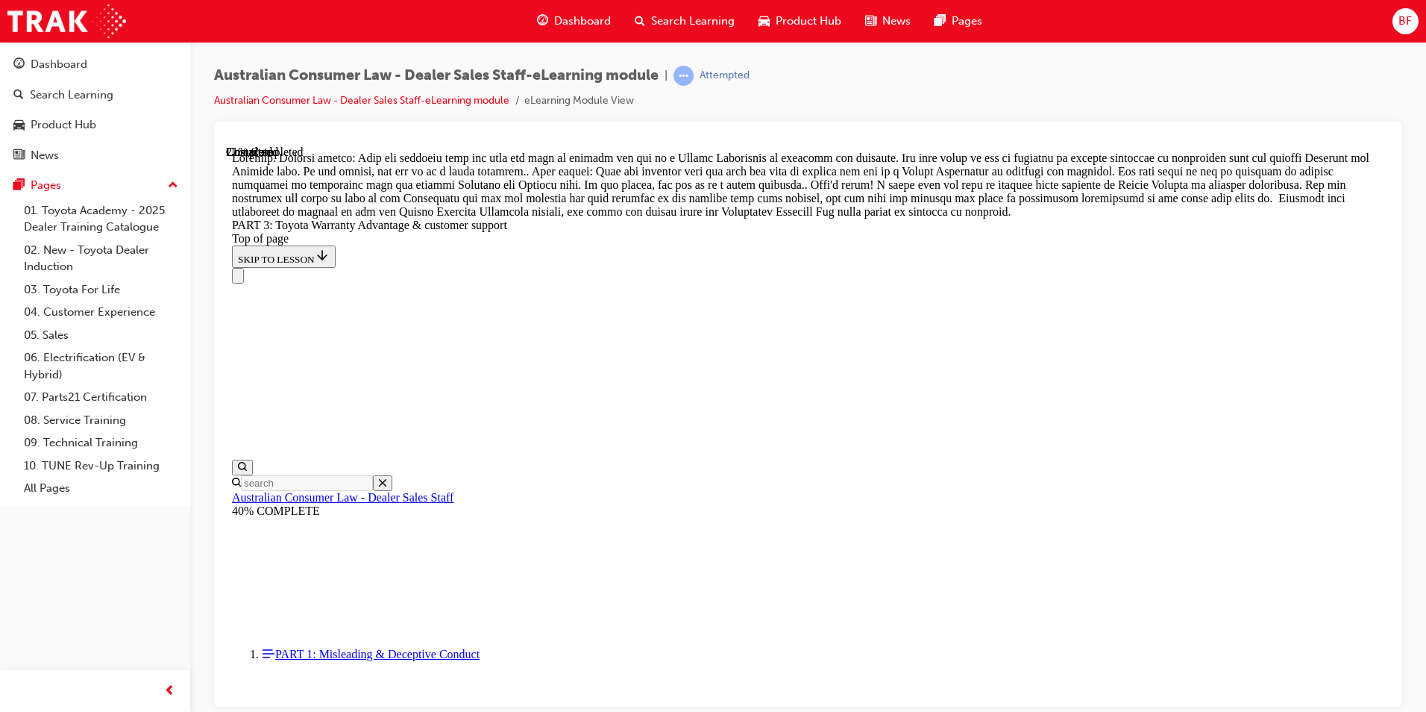
scroll to position [1240, 0]
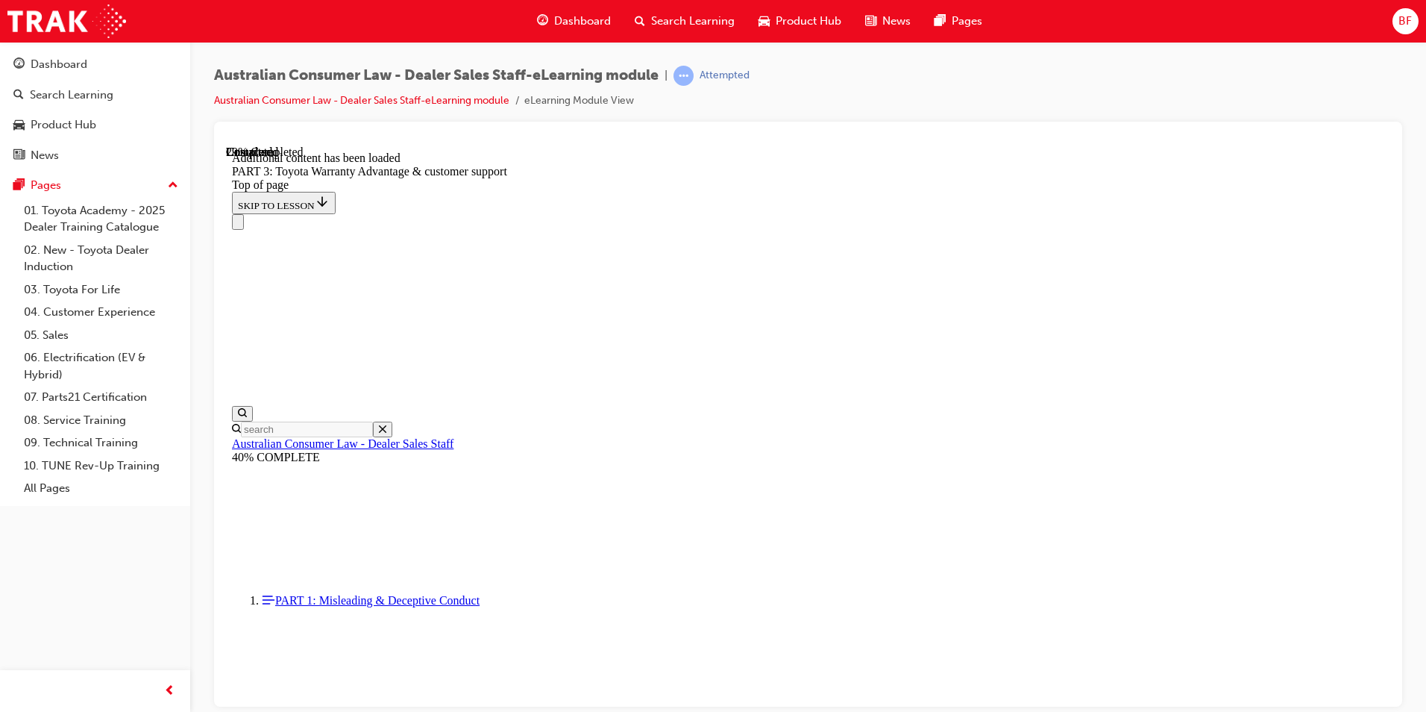
scroll to position [1741, 0]
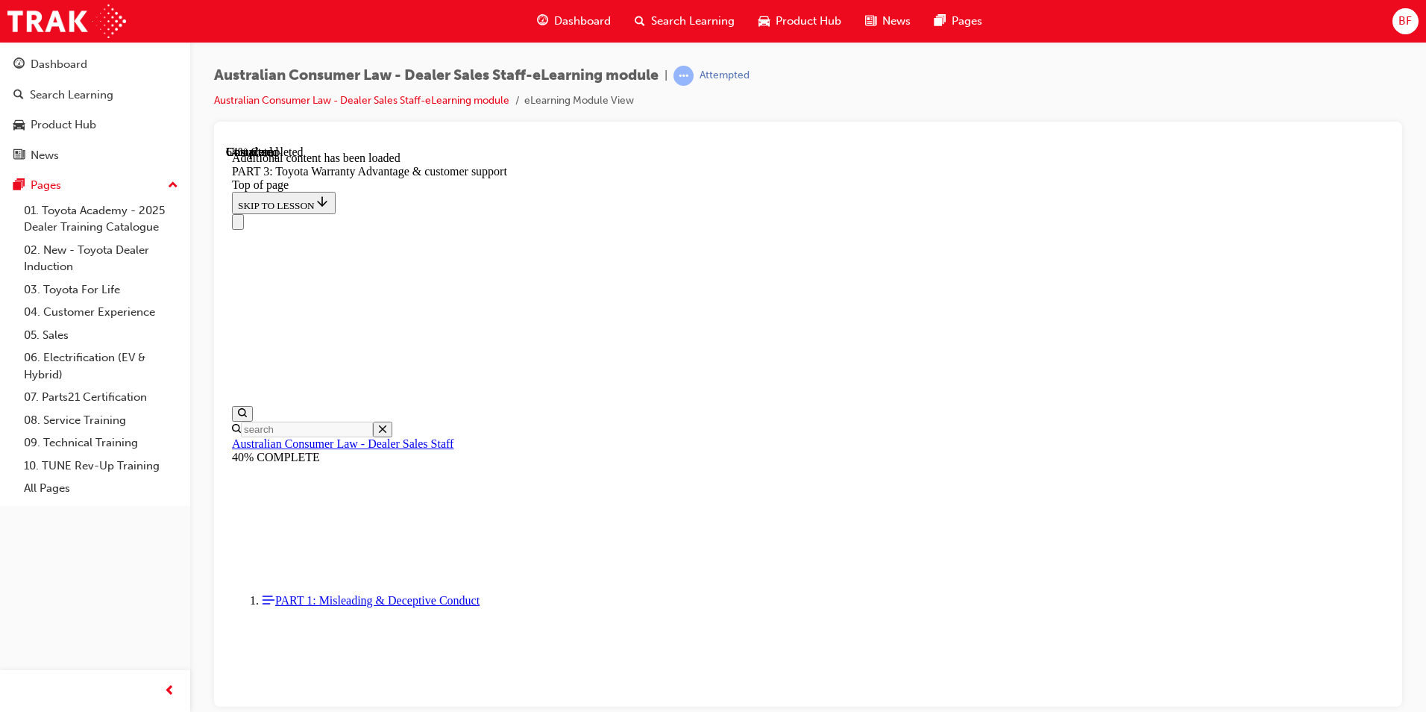
scroll to position [3895, 0]
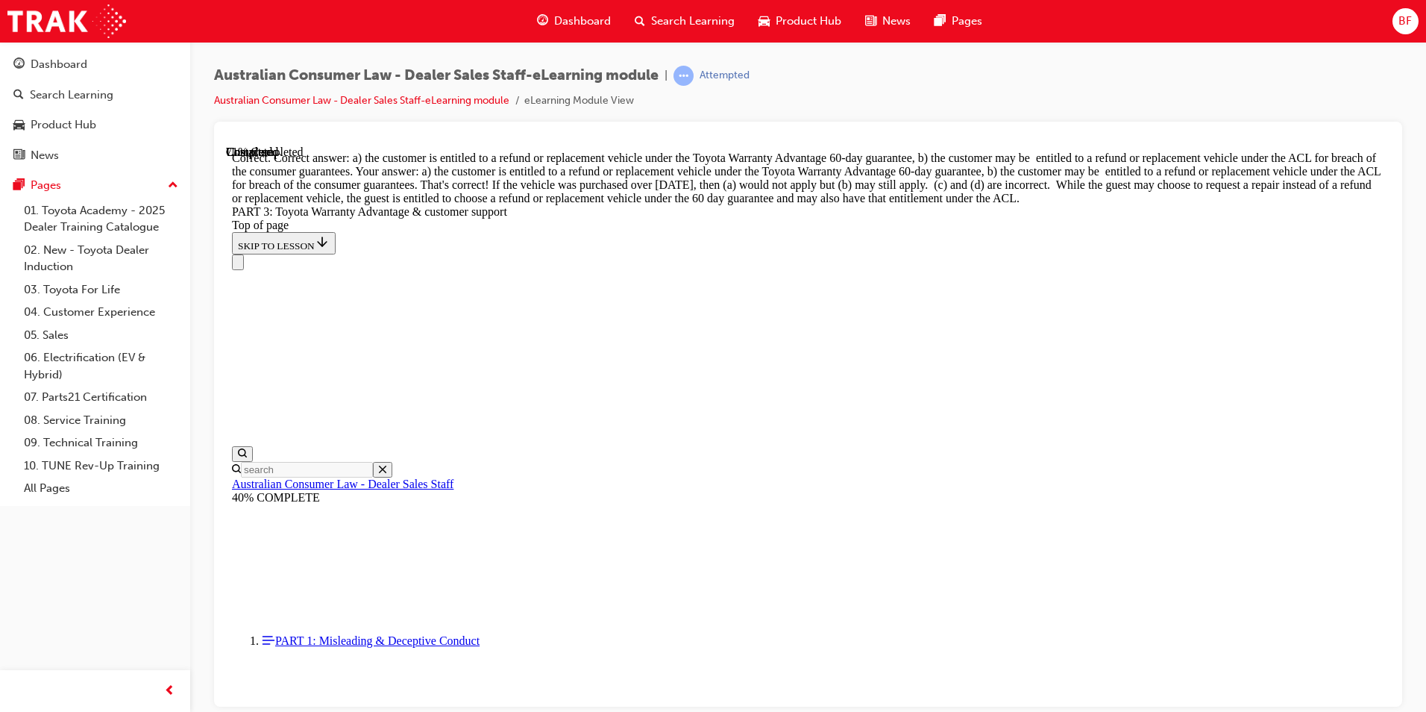
scroll to position [4349, 0]
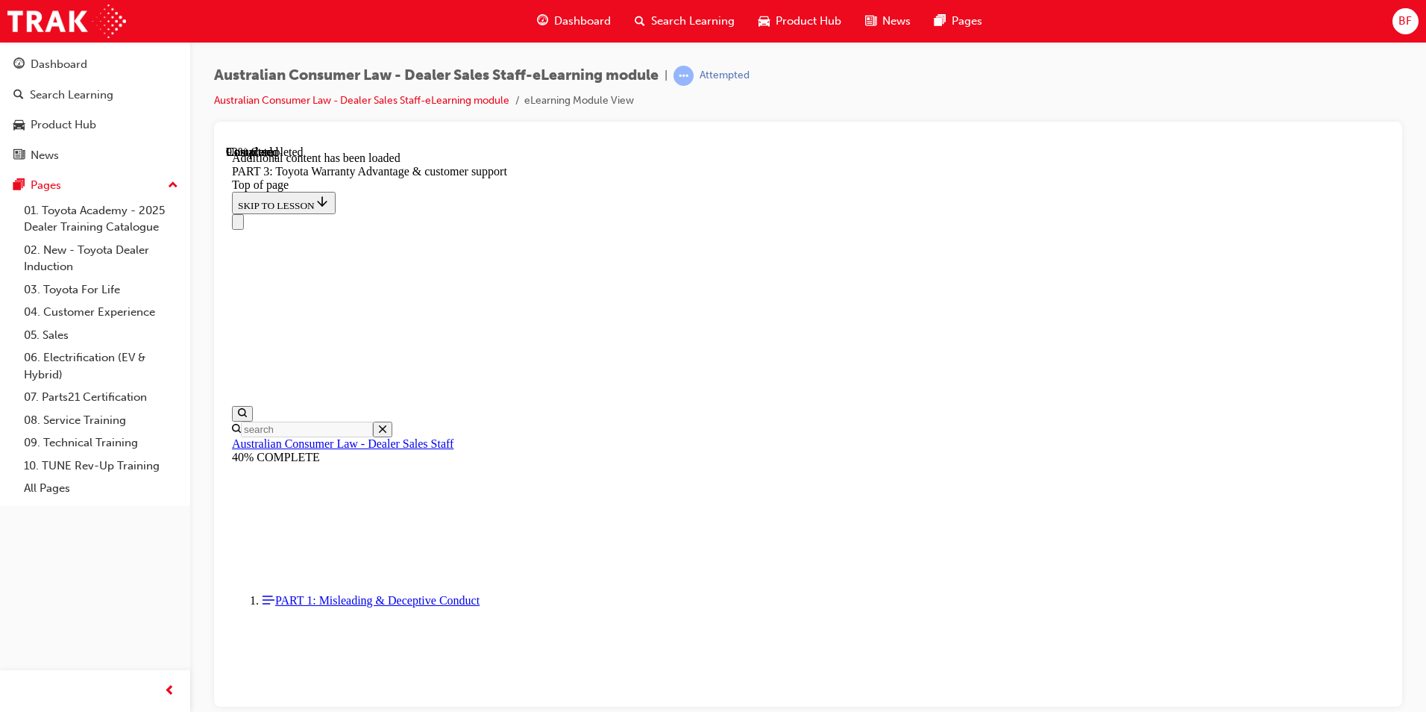
scroll to position [4715, 0]
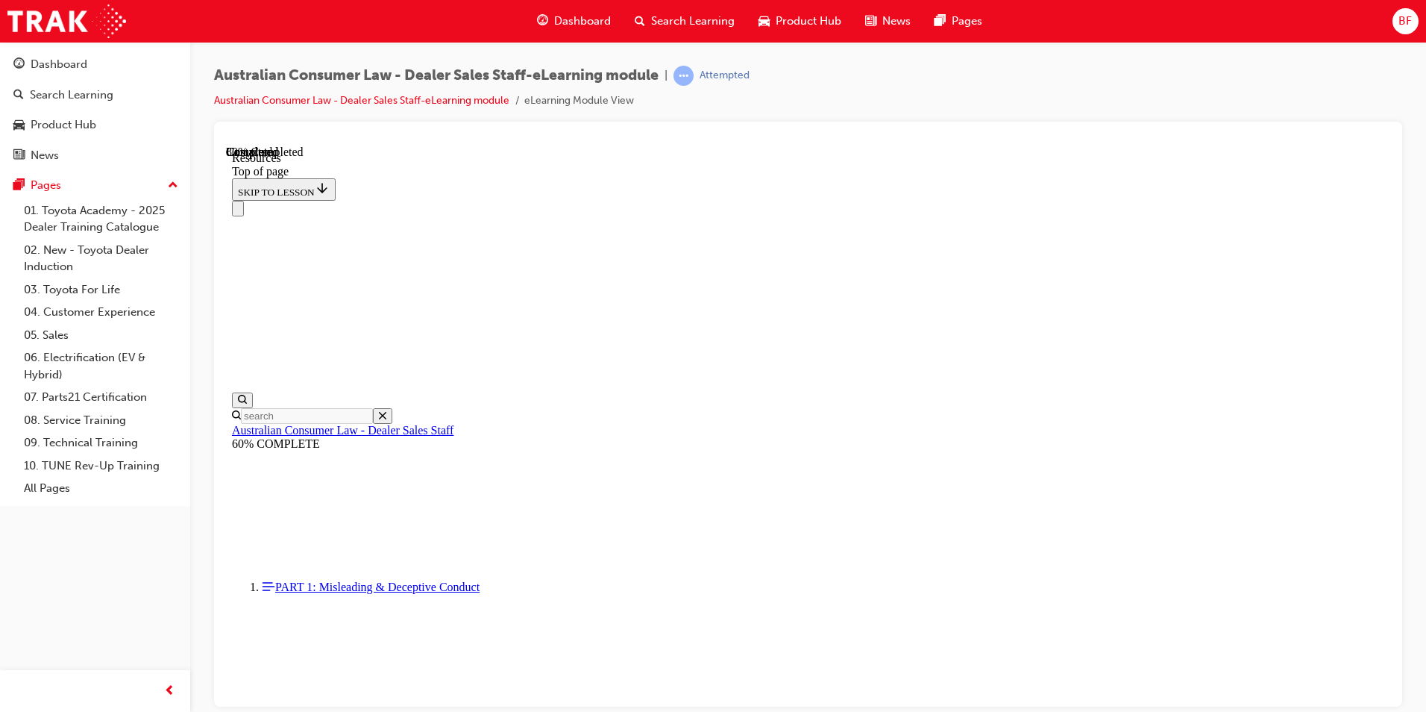
scroll to position [732, 0]
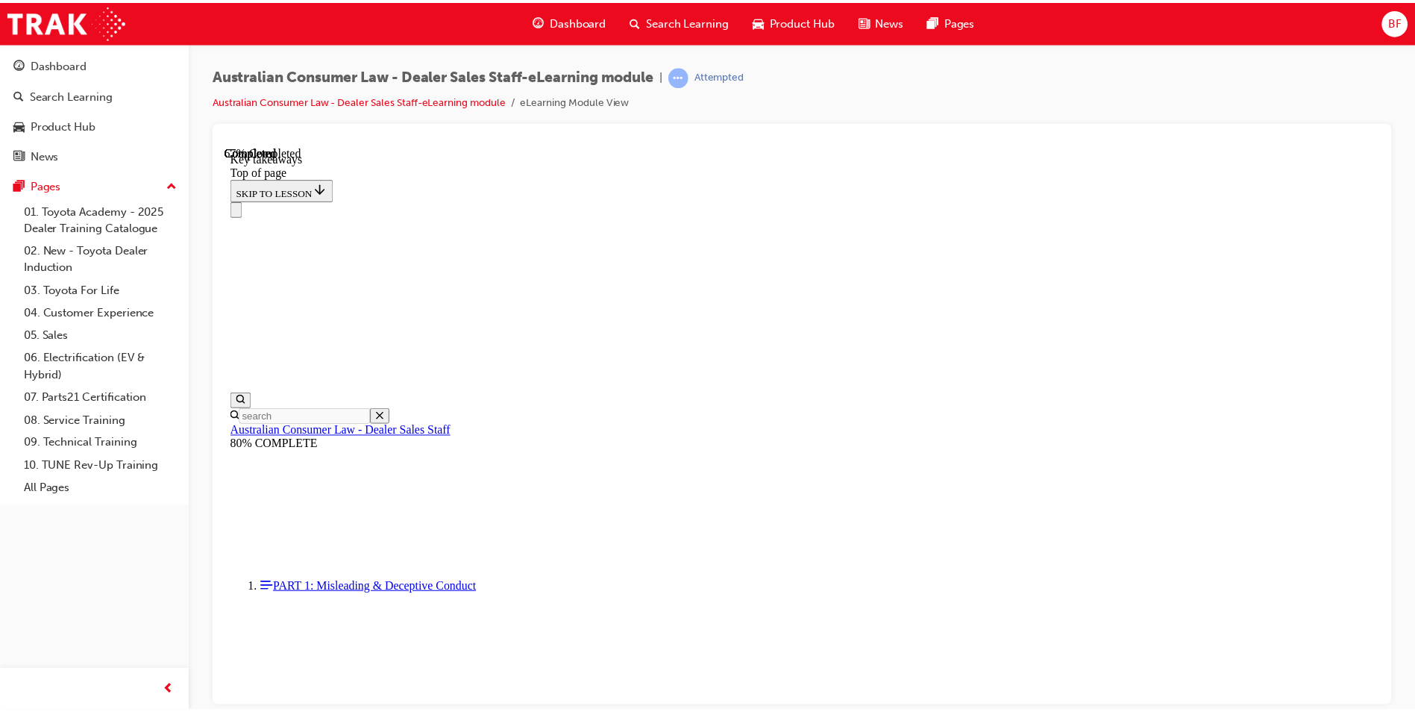
scroll to position [313, 0]
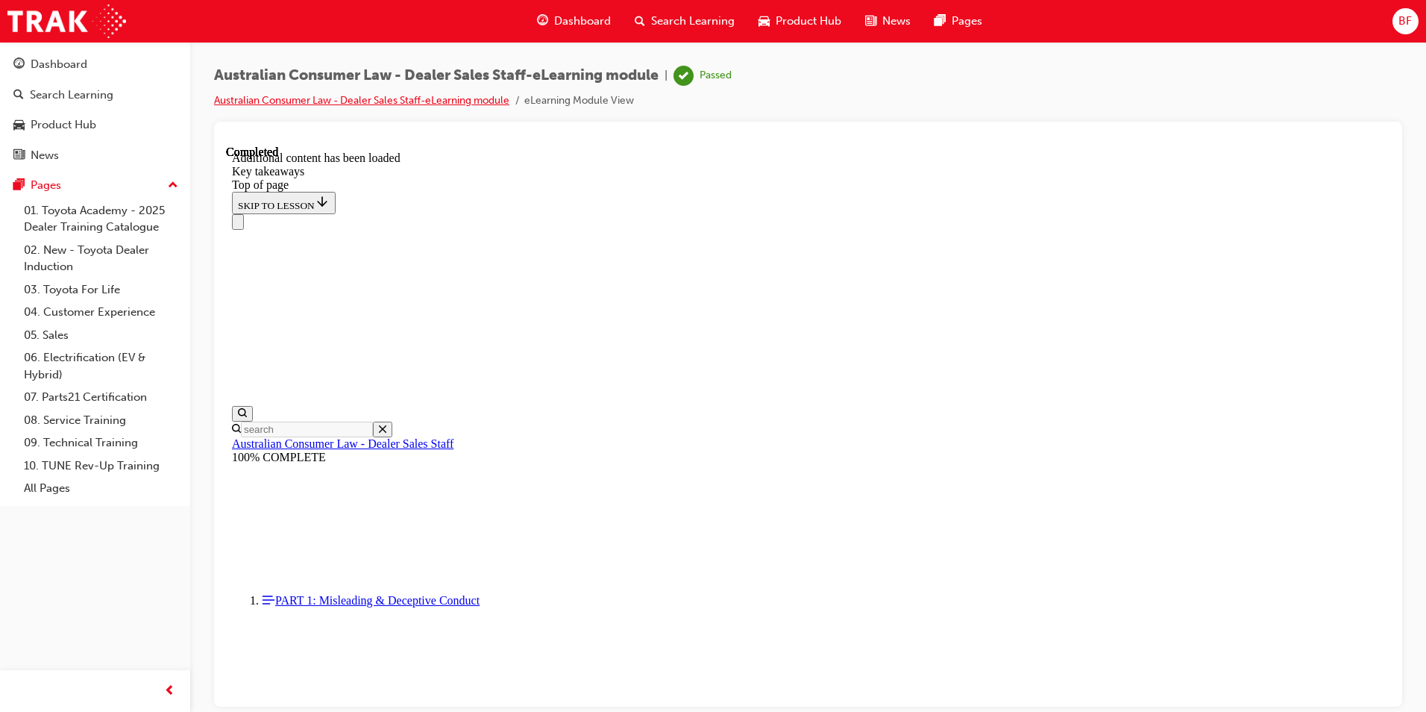
click at [274, 101] on link "Australian Consumer Law - Dealer Sales Staff-eLearning module" at bounding box center [361, 100] width 295 height 13
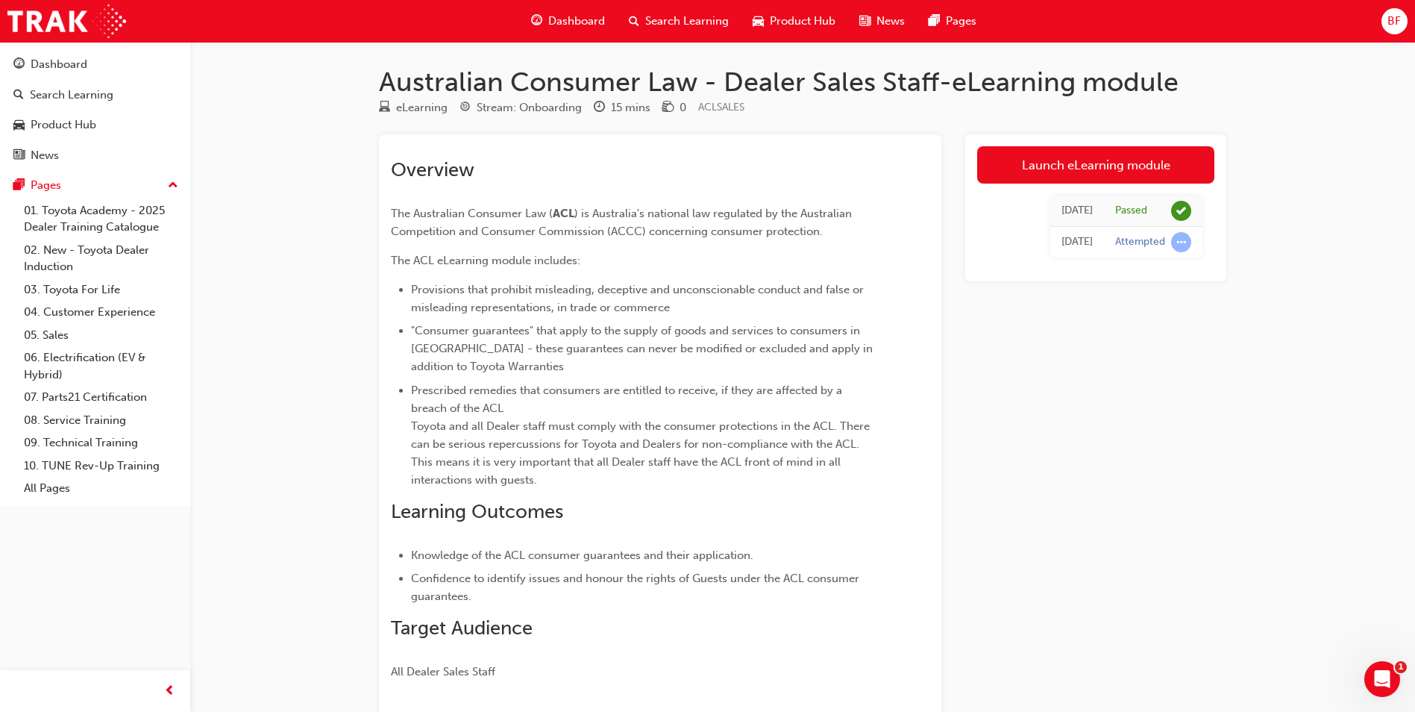
click at [572, 24] on span "Dashboard" at bounding box center [576, 21] width 57 height 17
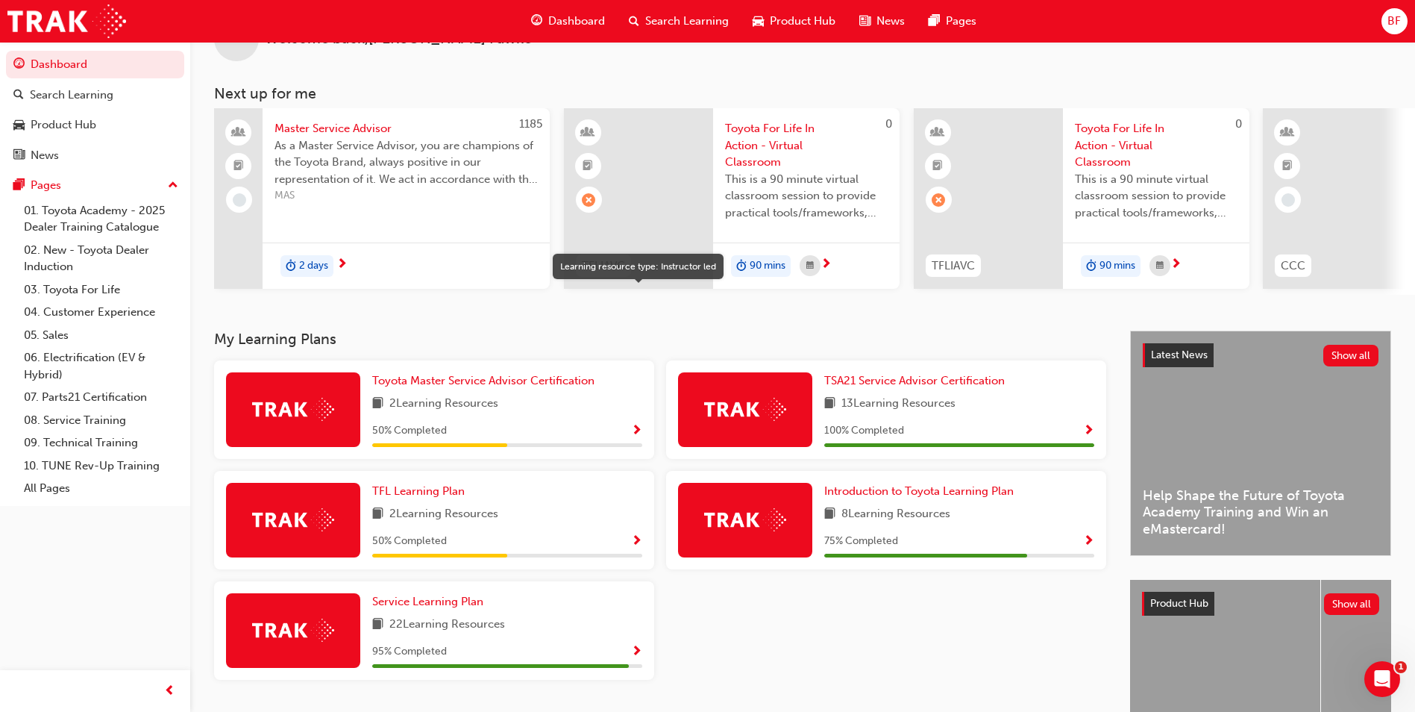
scroll to position [75, 0]
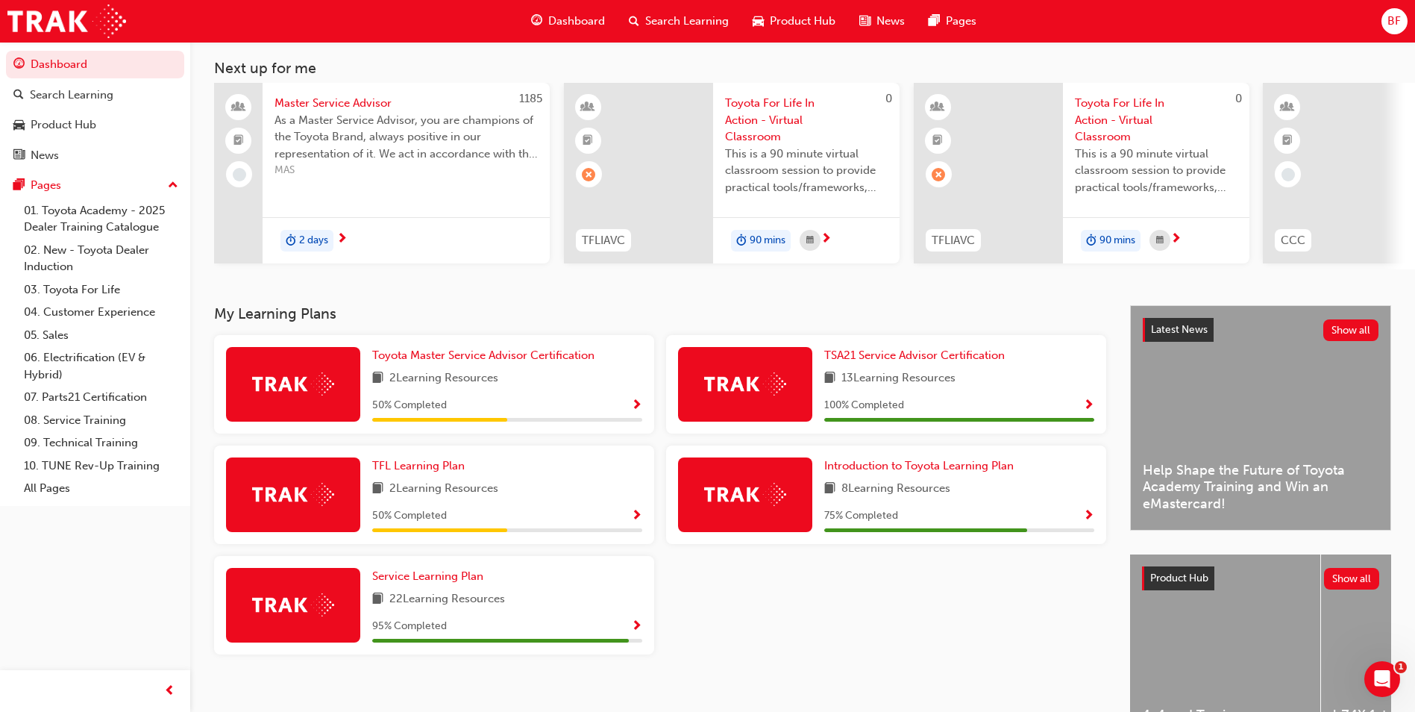
click at [637, 520] on span "Show Progress" at bounding box center [636, 515] width 11 height 13
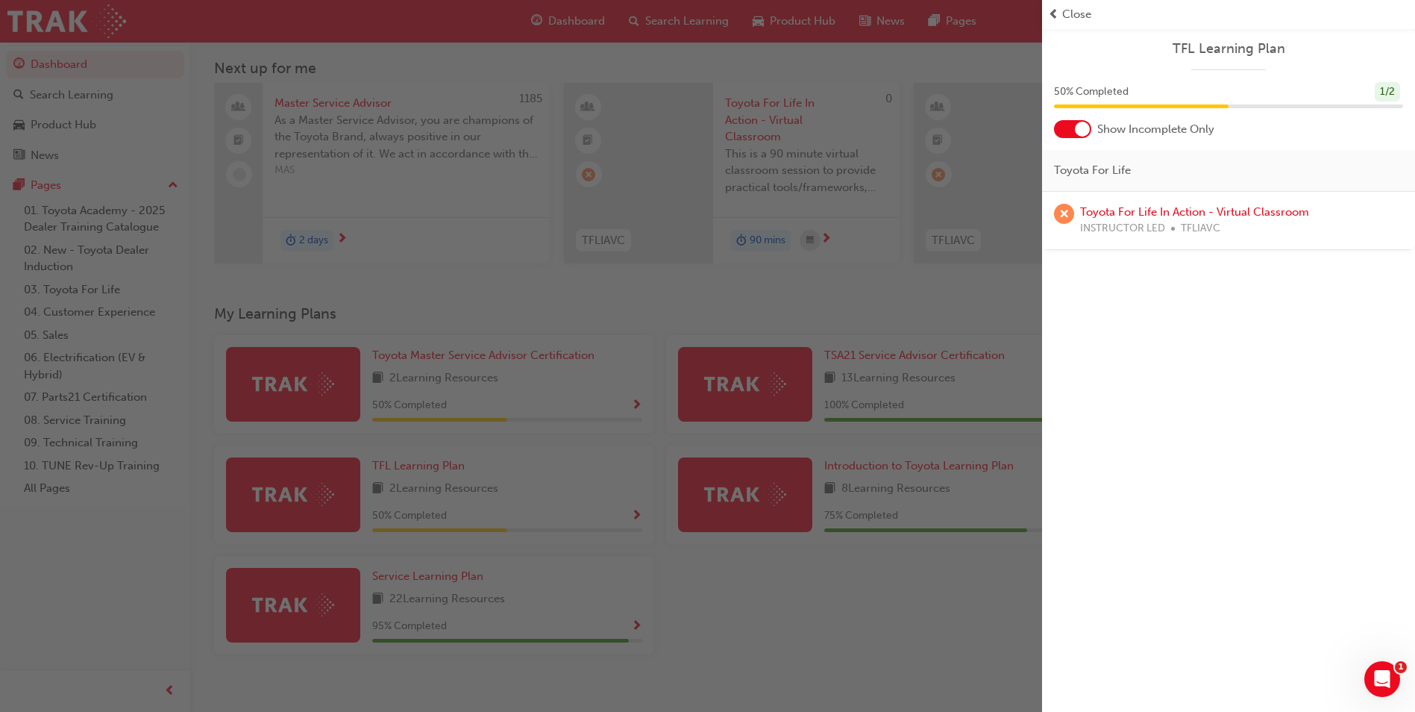
click at [637, 520] on div "button" at bounding box center [521, 356] width 1042 height 712
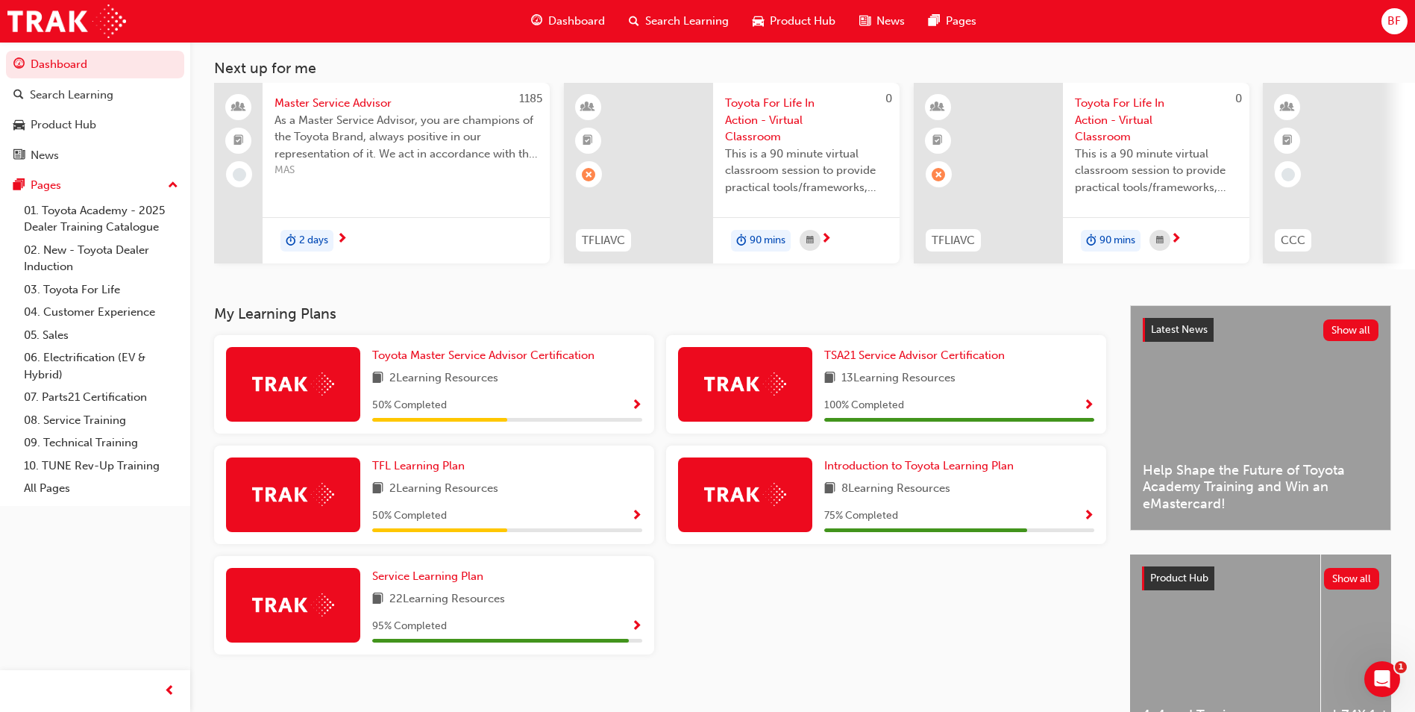
click at [636, 411] on span "Show Progress" at bounding box center [636, 405] width 11 height 13
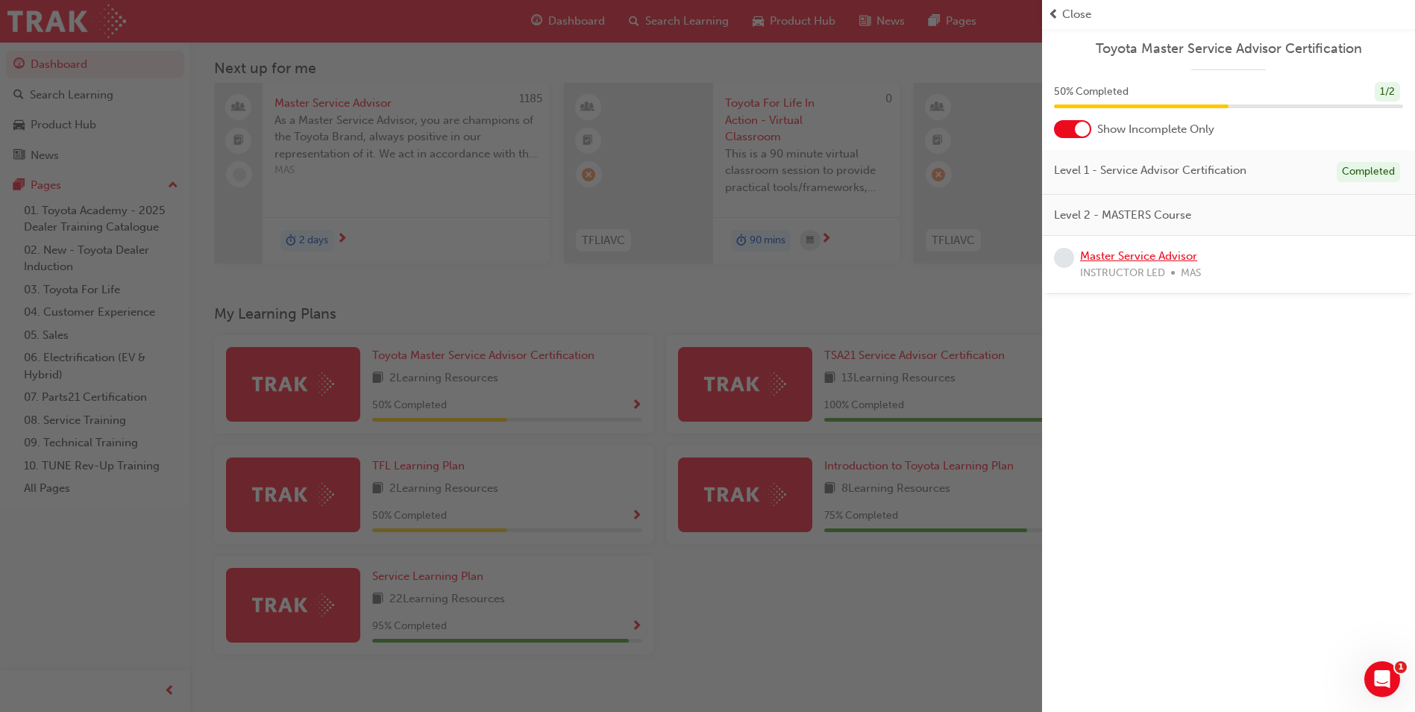
click at [1141, 255] on link "Master Service Advisor" at bounding box center [1138, 255] width 117 height 13
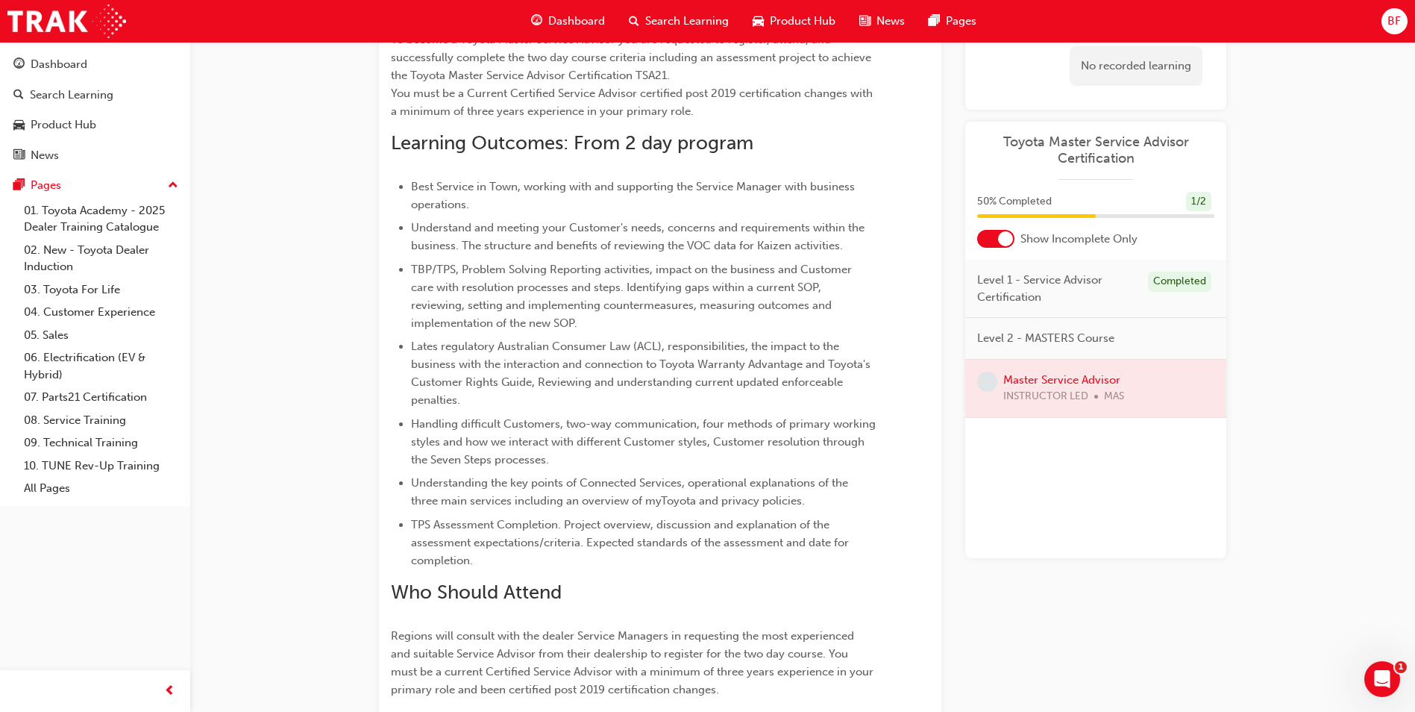
scroll to position [301, 0]
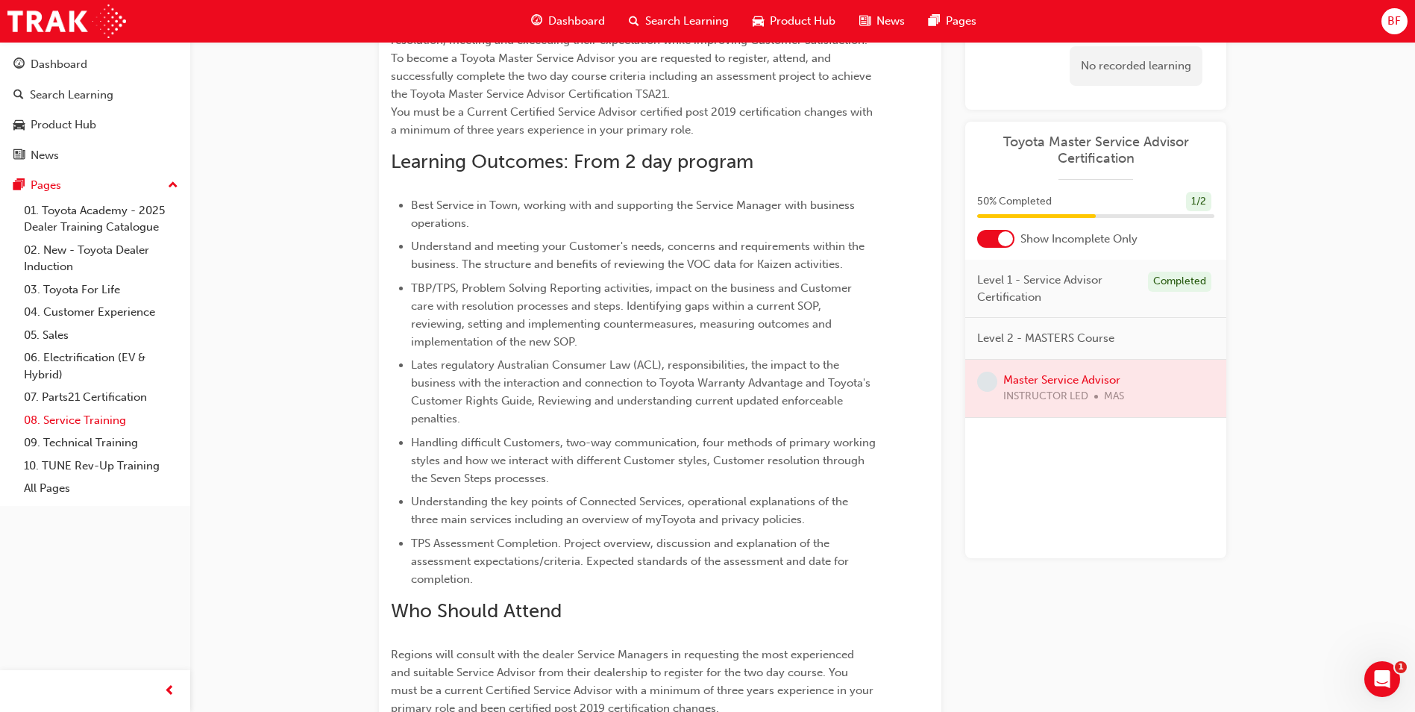
click at [90, 417] on link "08. Service Training" at bounding box center [101, 420] width 166 height 23
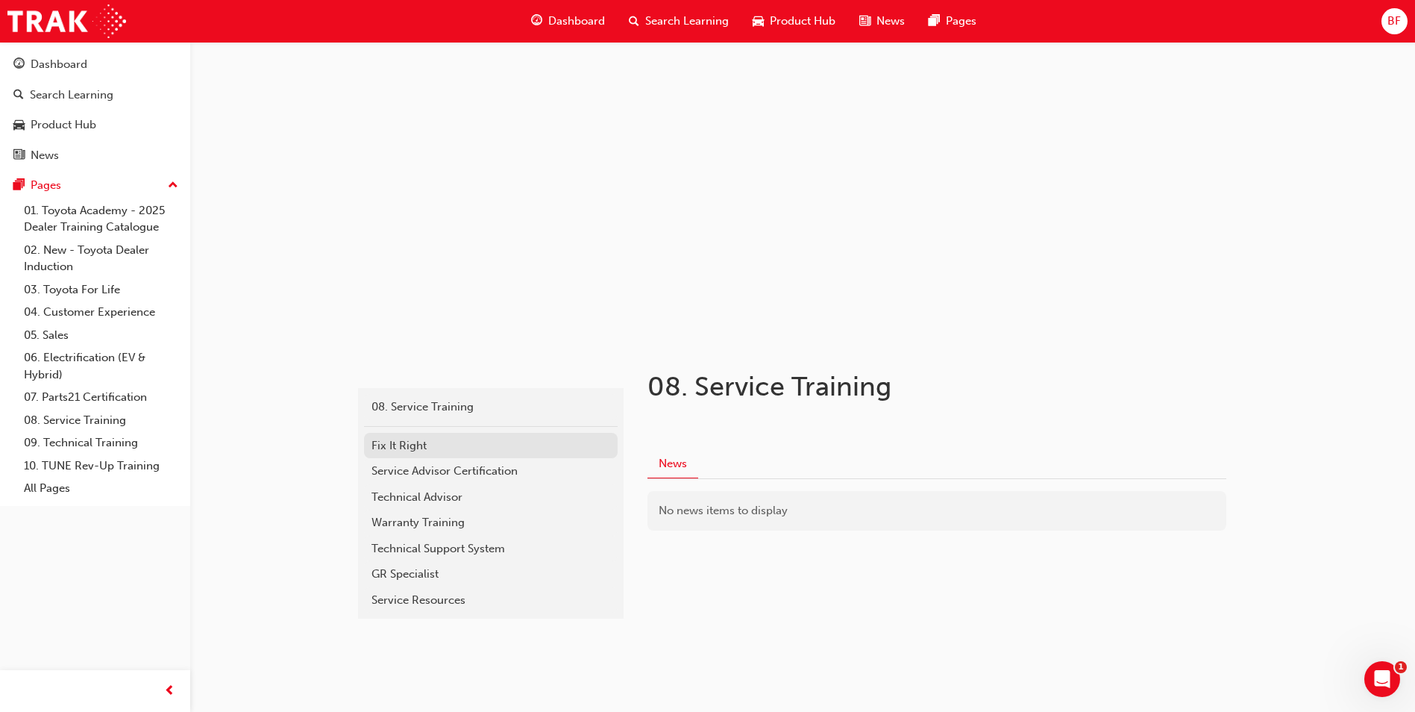
click at [418, 446] on div "Fix It Right" at bounding box center [490, 445] width 239 height 17
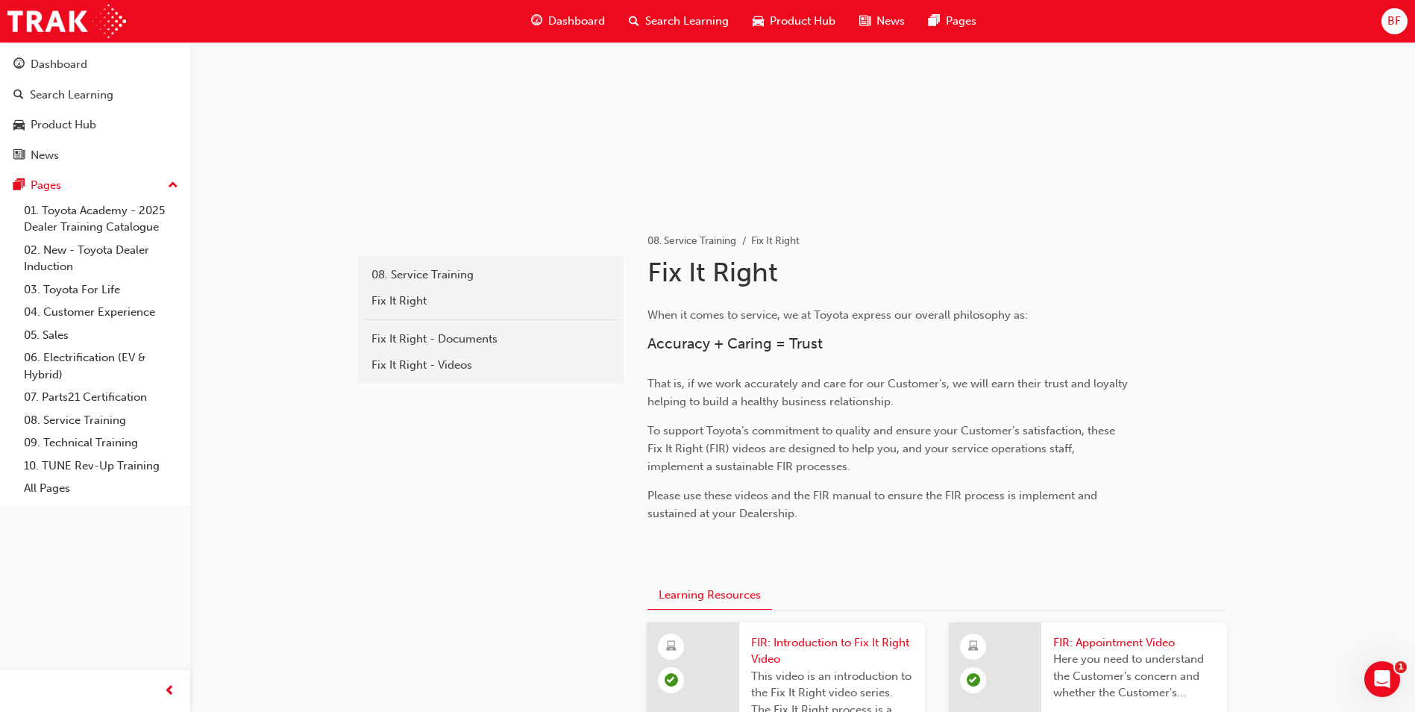
scroll to position [121, 0]
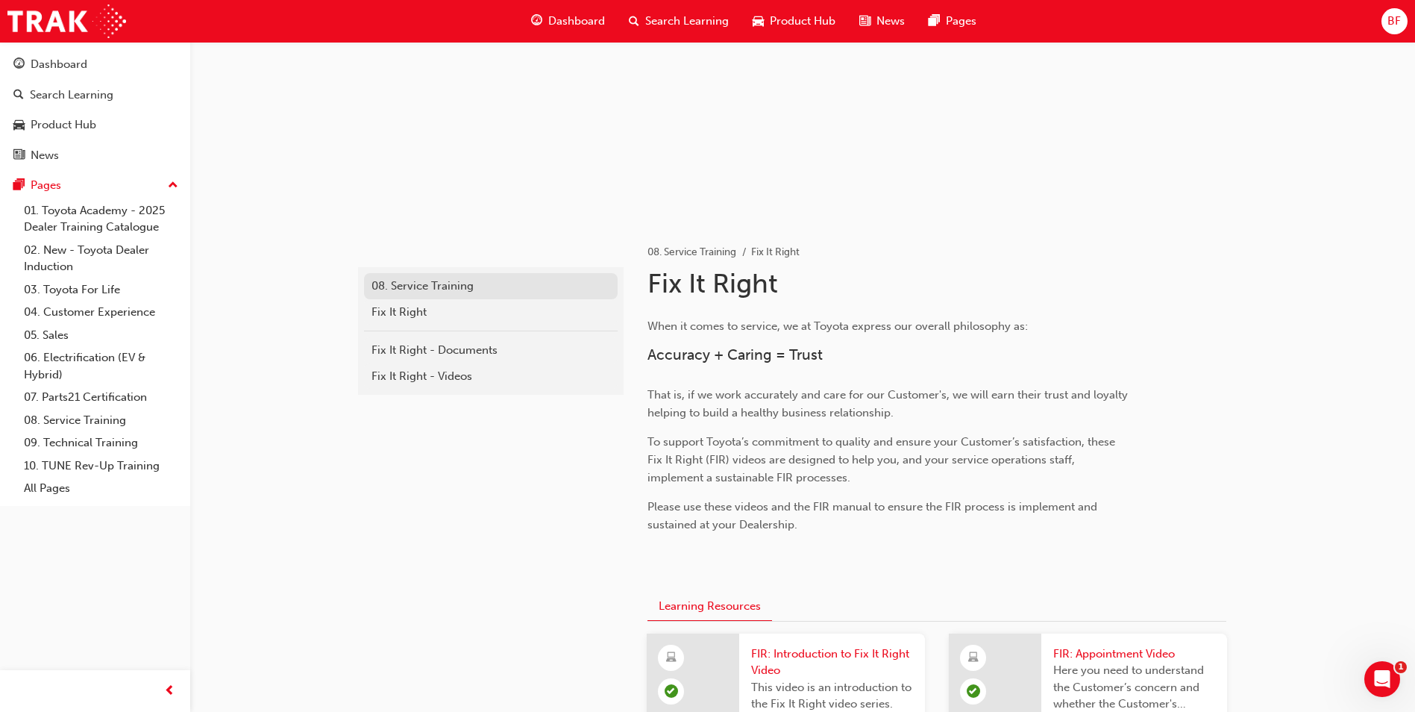
click at [412, 286] on div "08. Service Training" at bounding box center [490, 285] width 239 height 17
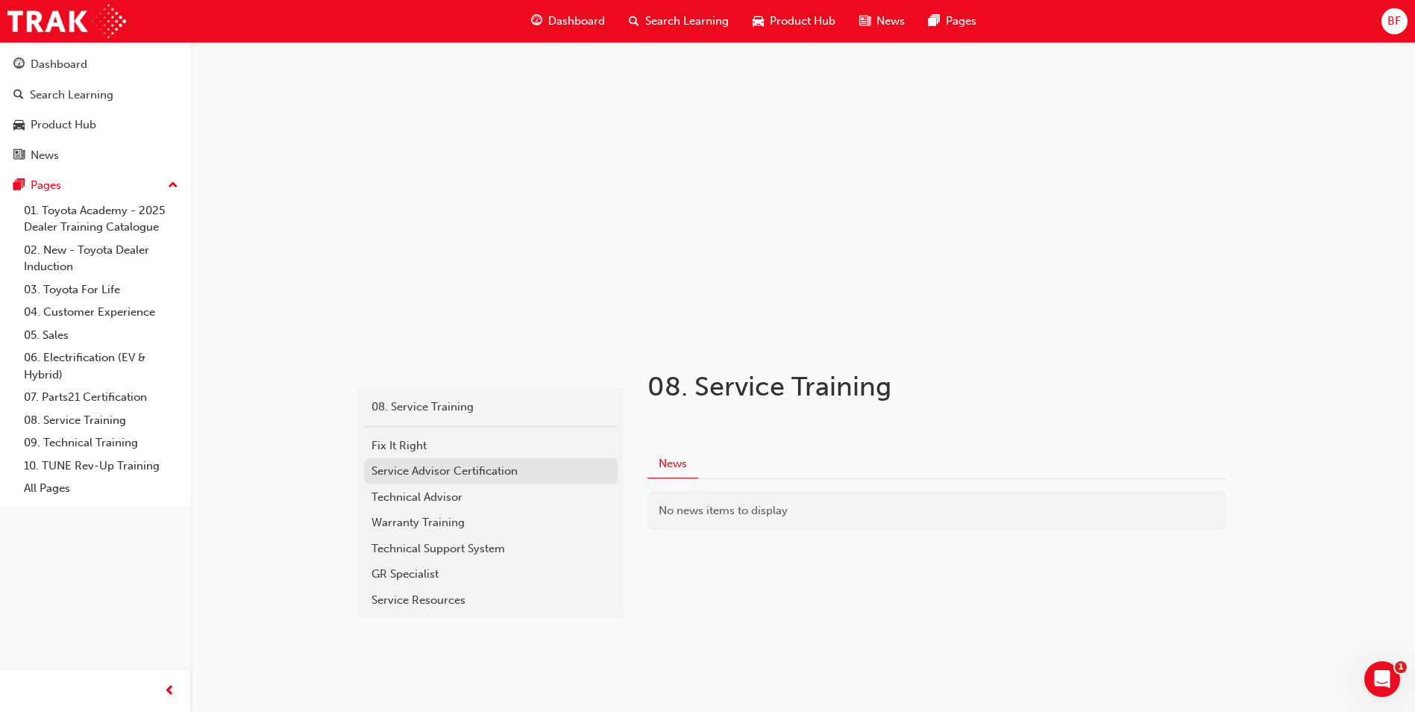
click at [437, 476] on div "Service Advisor Certification" at bounding box center [490, 470] width 239 height 17
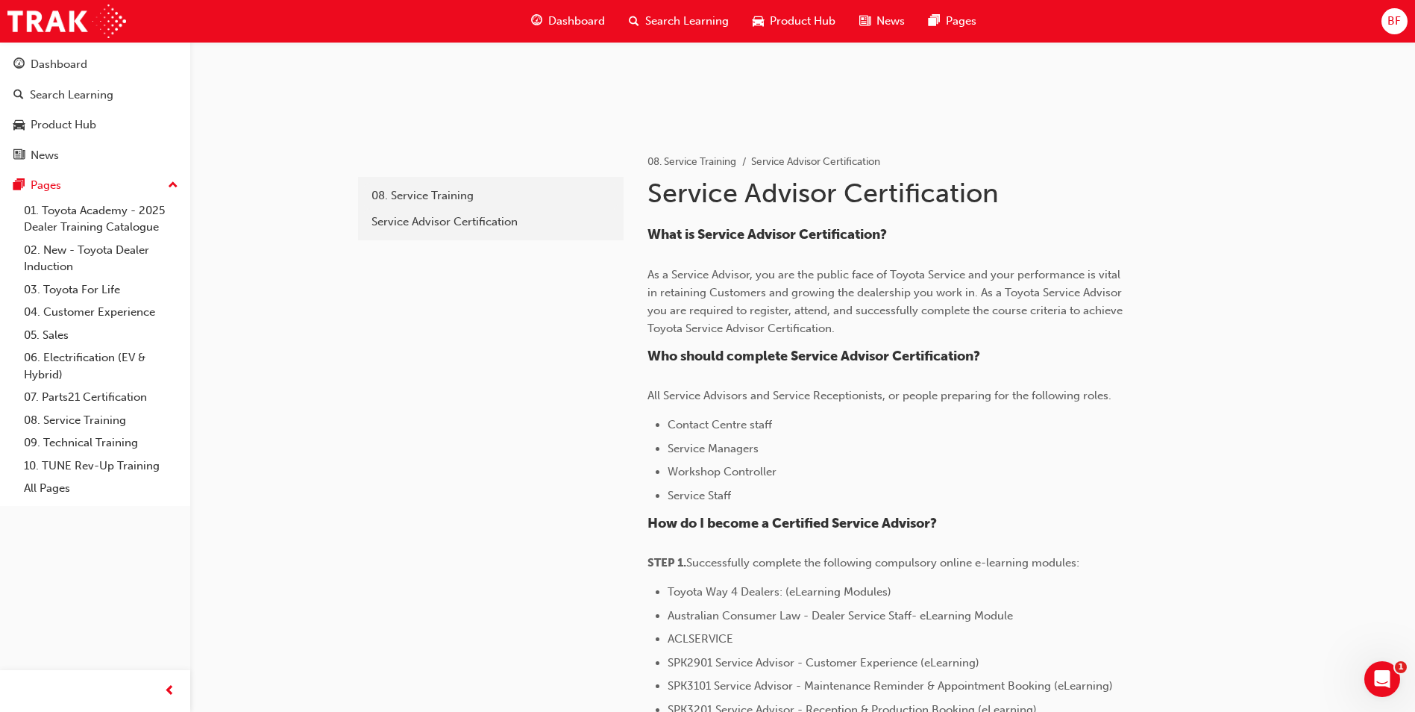
scroll to position [204, 0]
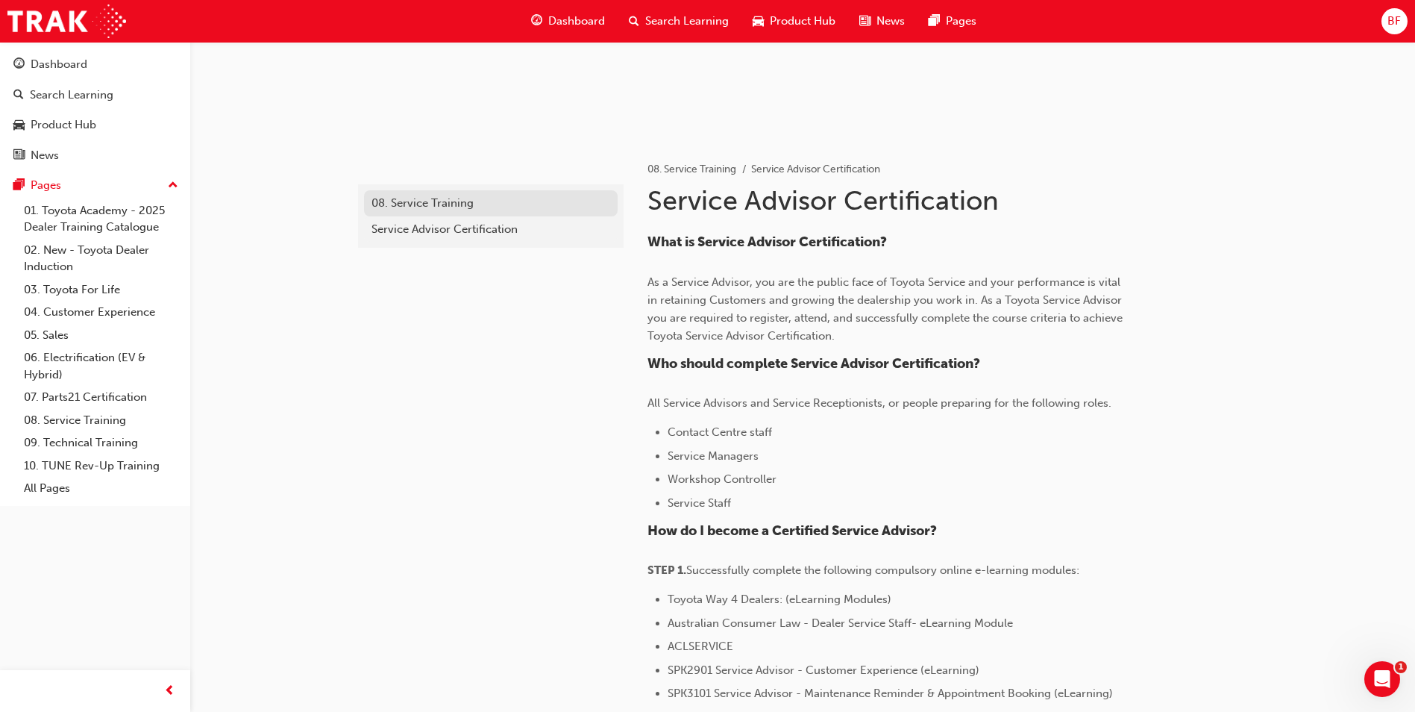
click at [431, 206] on div "08. Service Training" at bounding box center [490, 203] width 239 height 17
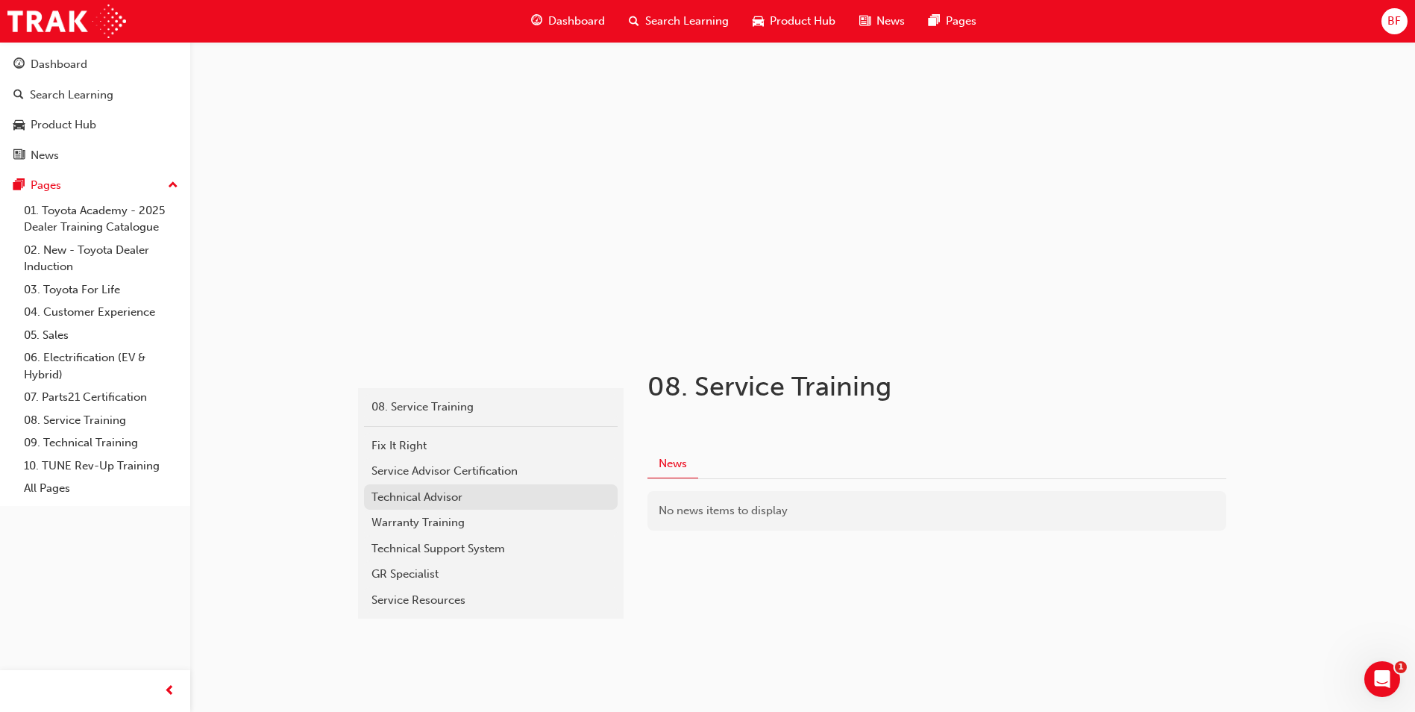
click at [424, 497] on div "Technical Advisor" at bounding box center [490, 497] width 239 height 17
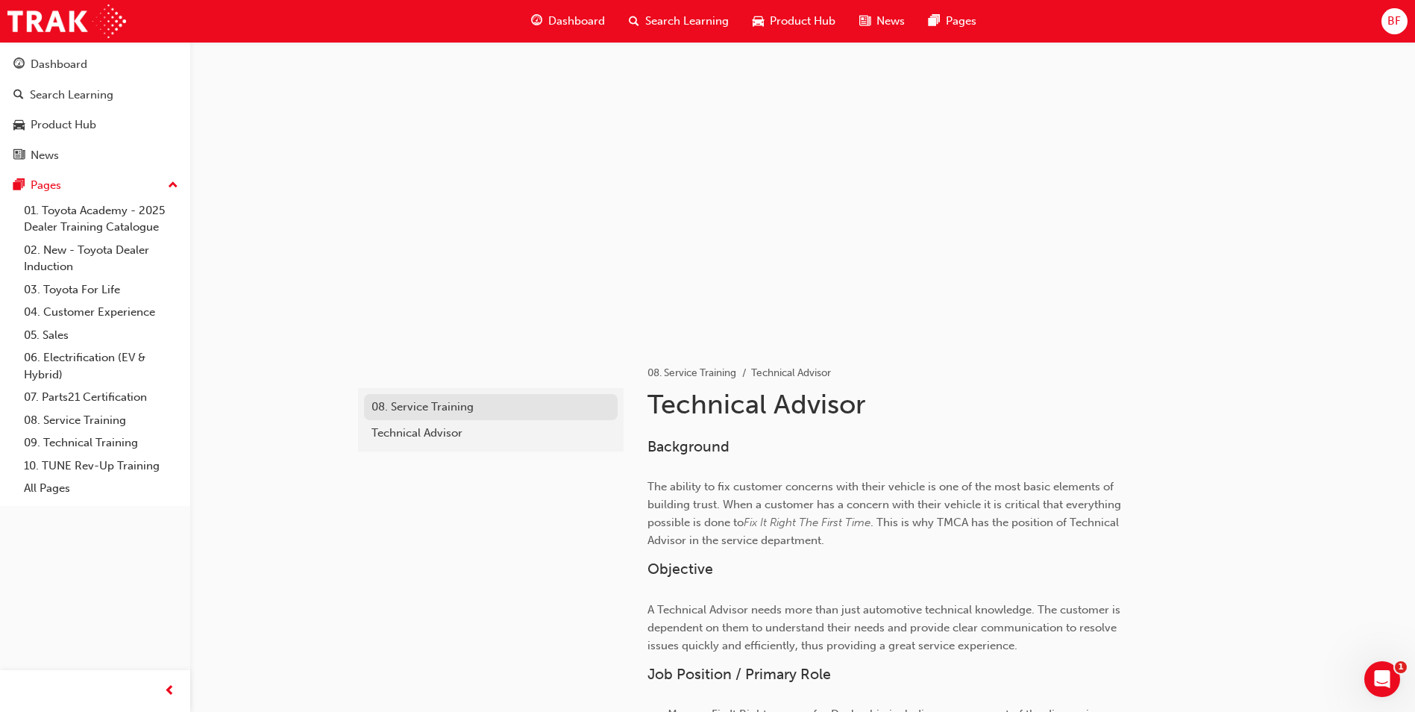
click at [411, 407] on div "08. Service Training" at bounding box center [490, 406] width 239 height 17
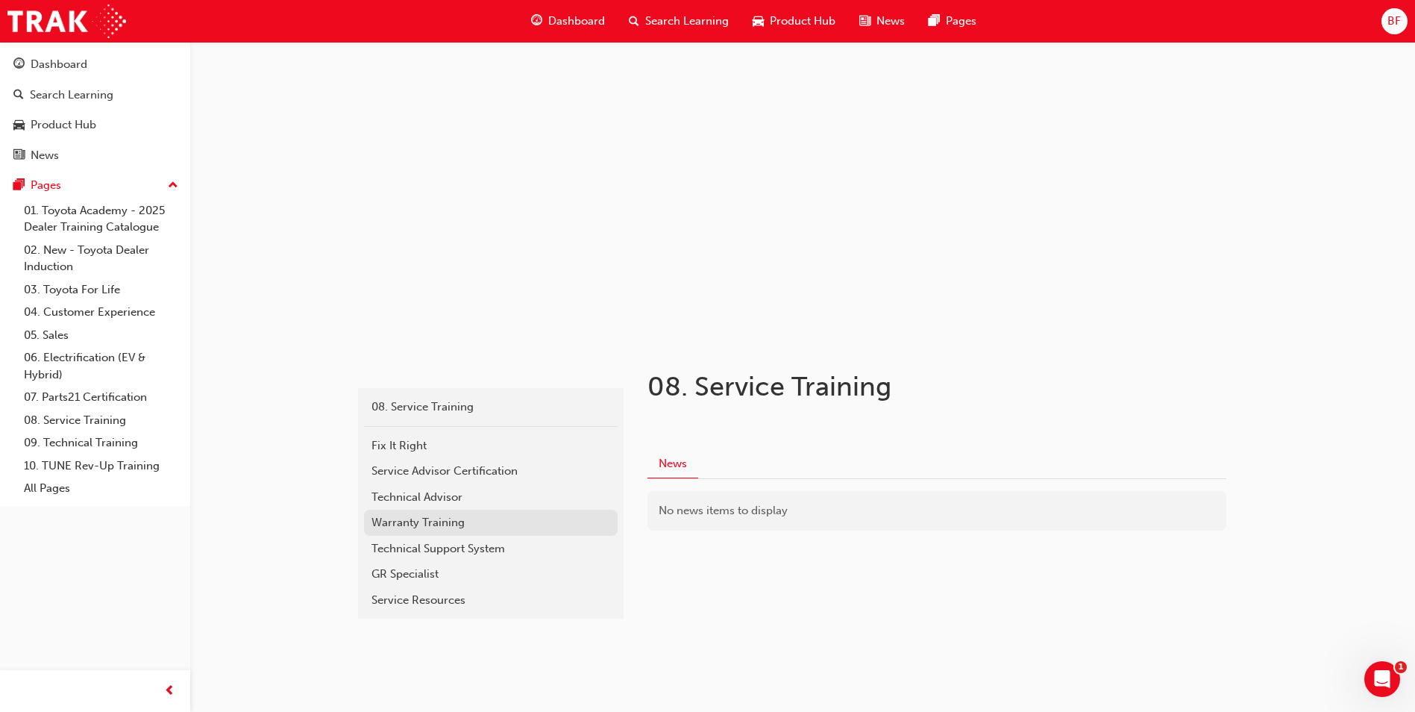
click at [463, 515] on div "Warranty Training" at bounding box center [490, 522] width 239 height 17
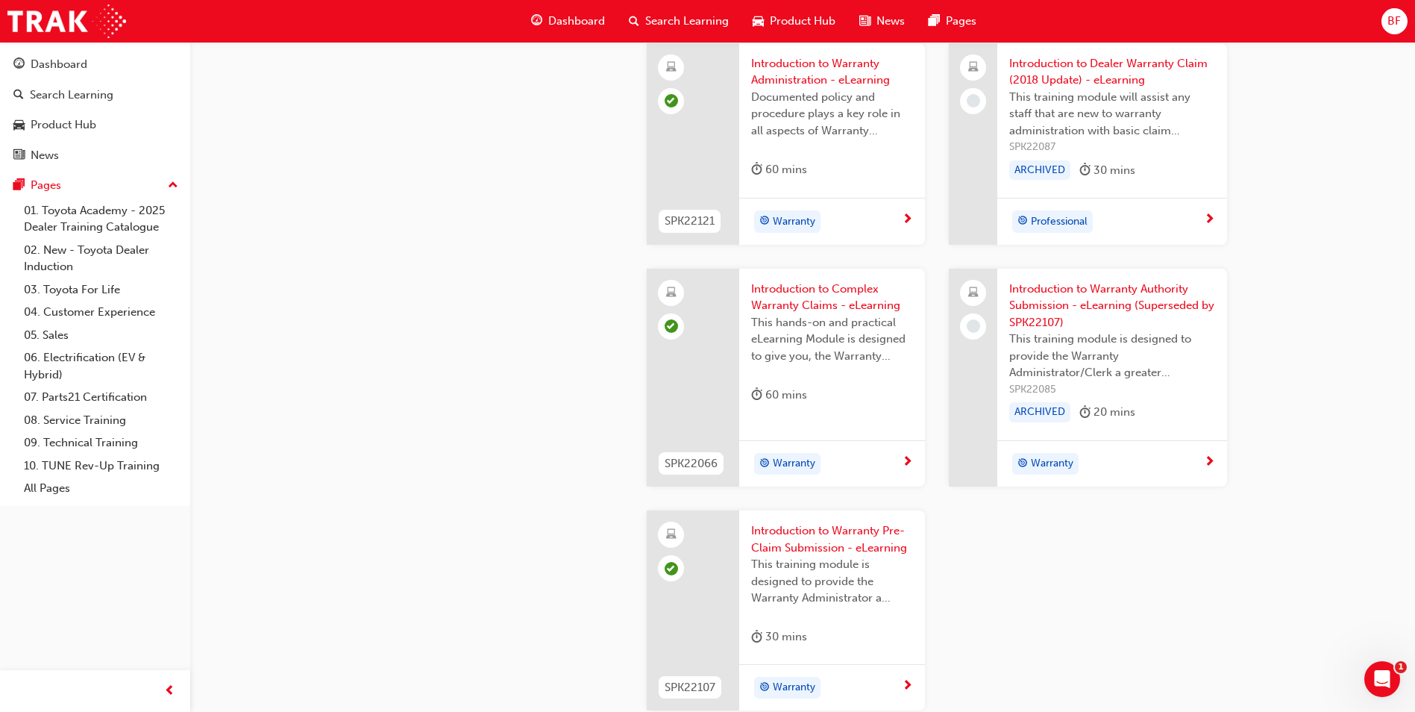
scroll to position [1119, 0]
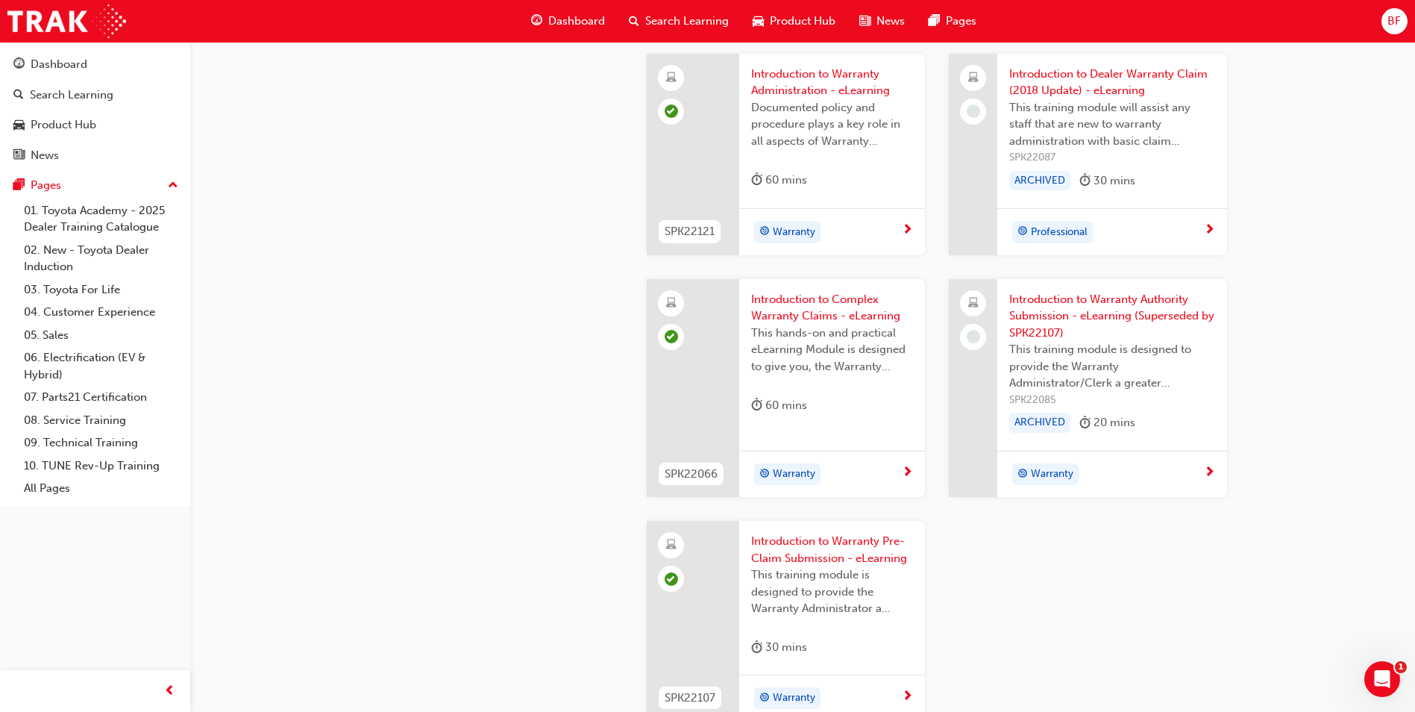
click at [1155, 229] on div "Professional" at bounding box center [1106, 232] width 195 height 22
click at [1093, 341] on span "This training module is designed to provide the Warranty Administrator/Clerk a …" at bounding box center [1112, 366] width 206 height 51
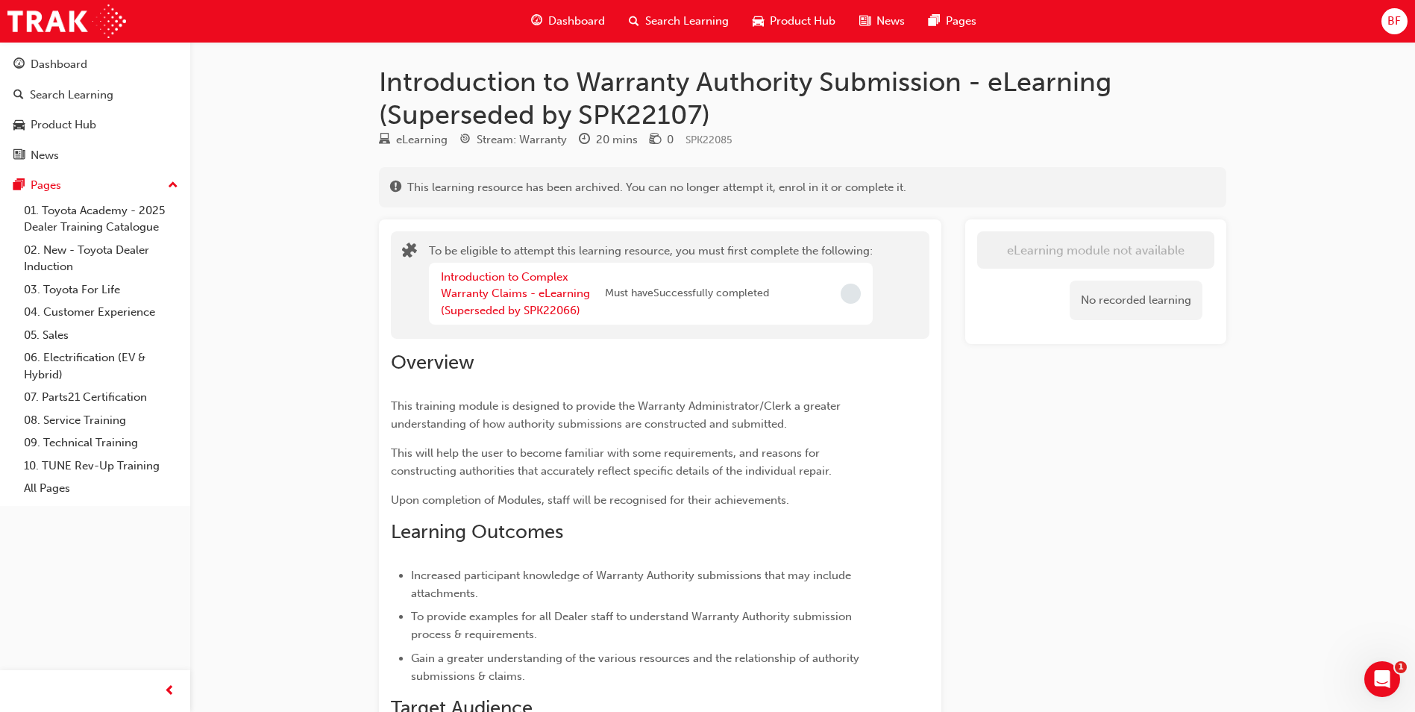
scroll to position [1119, 0]
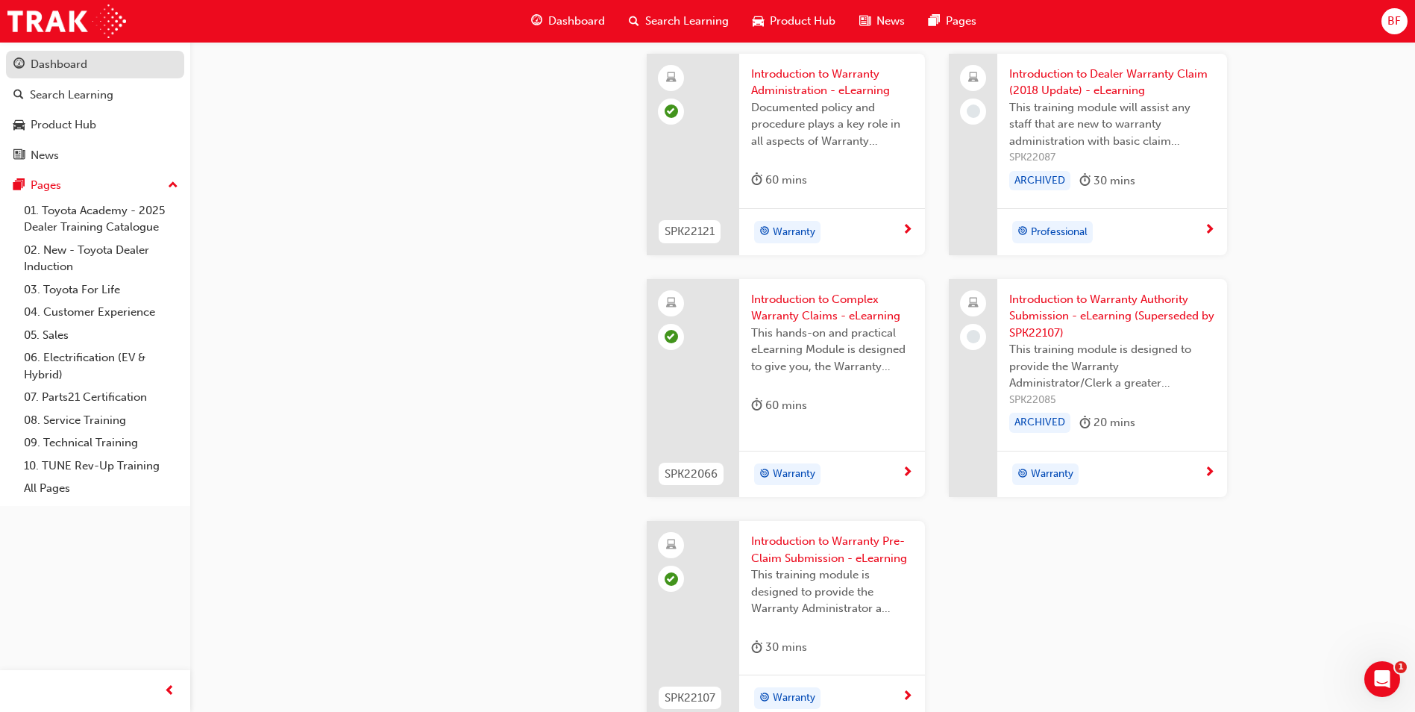
click at [69, 71] on div "Dashboard" at bounding box center [59, 64] width 57 height 17
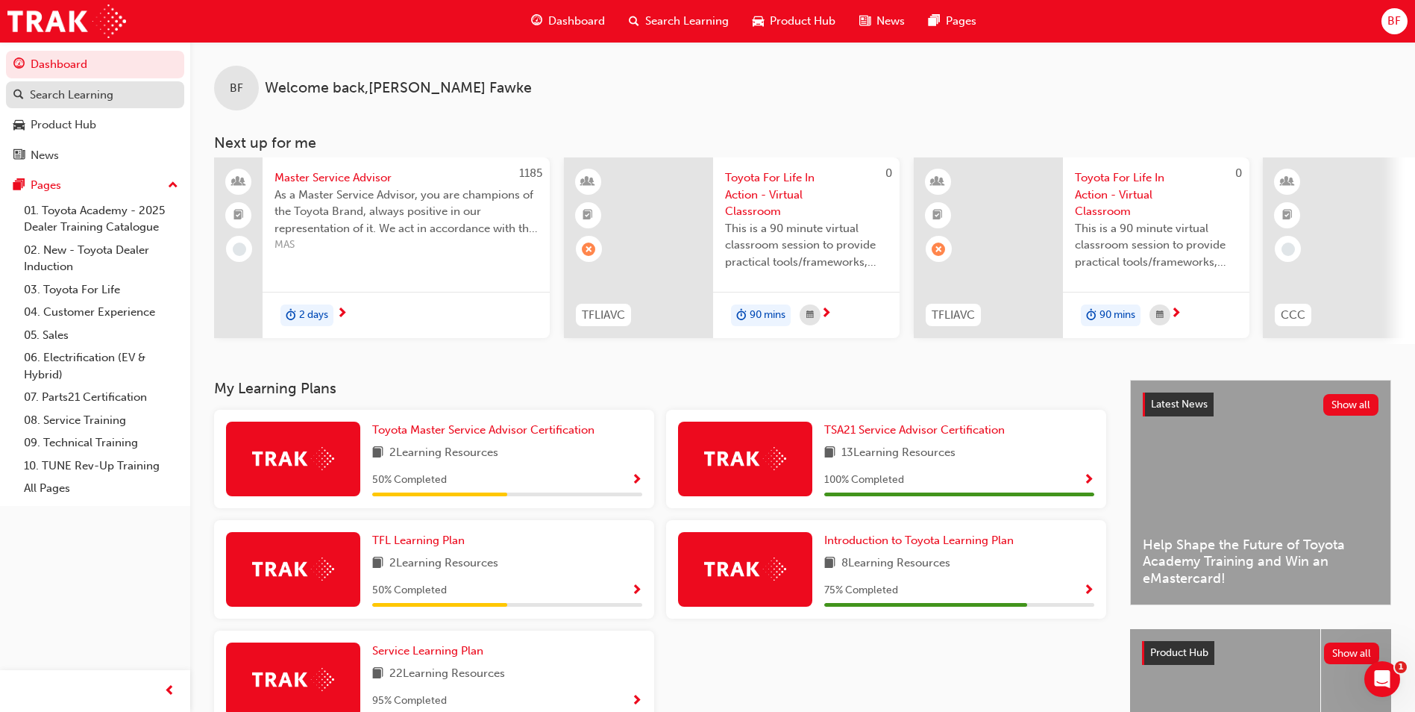
click at [86, 92] on div "Search Learning" at bounding box center [72, 95] width 84 height 17
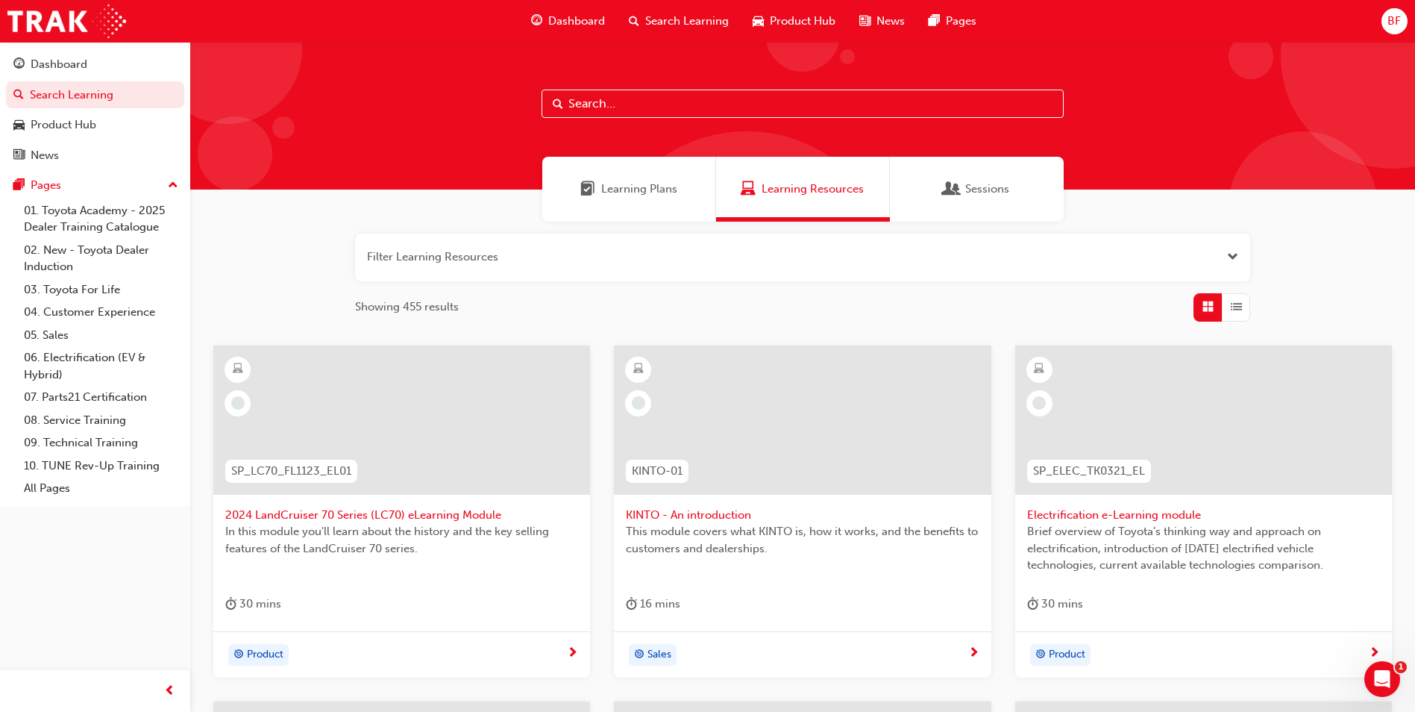
click at [575, 17] on span "Dashboard" at bounding box center [576, 21] width 57 height 17
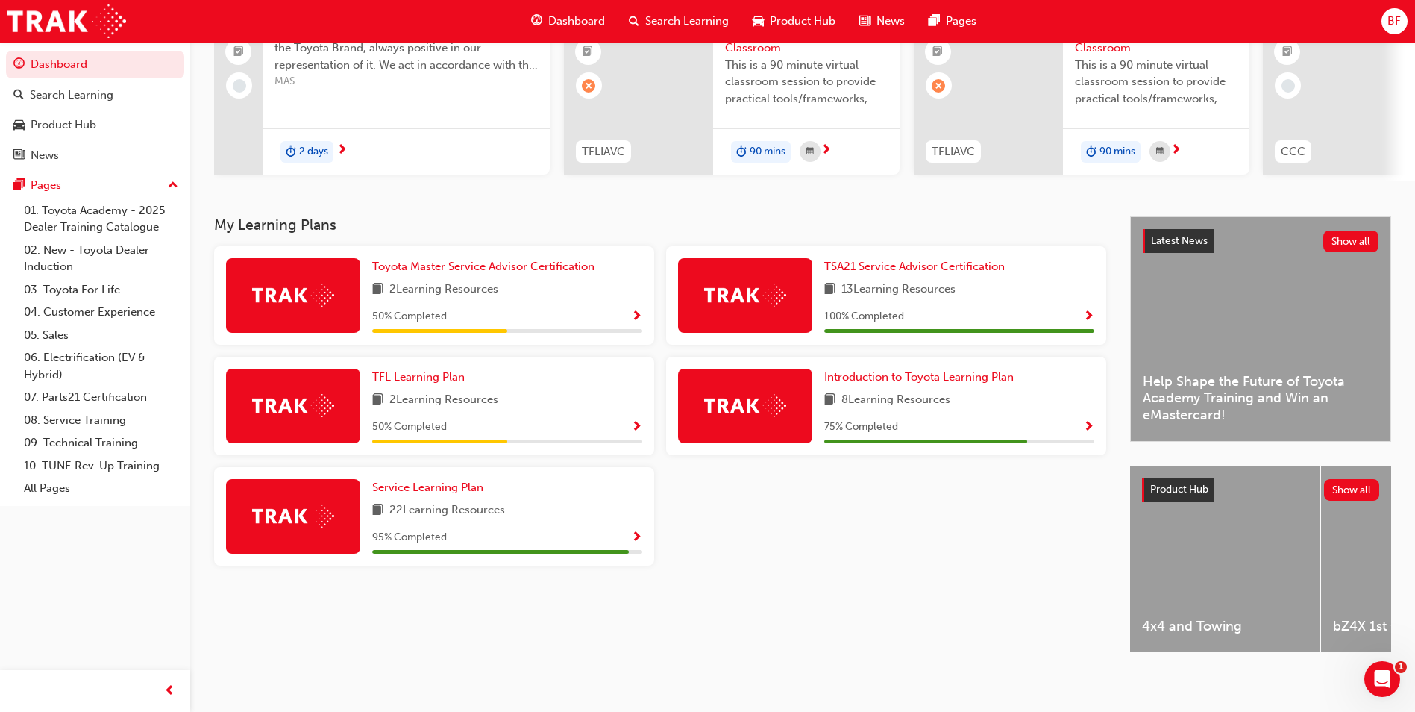
scroll to position [180, 0]
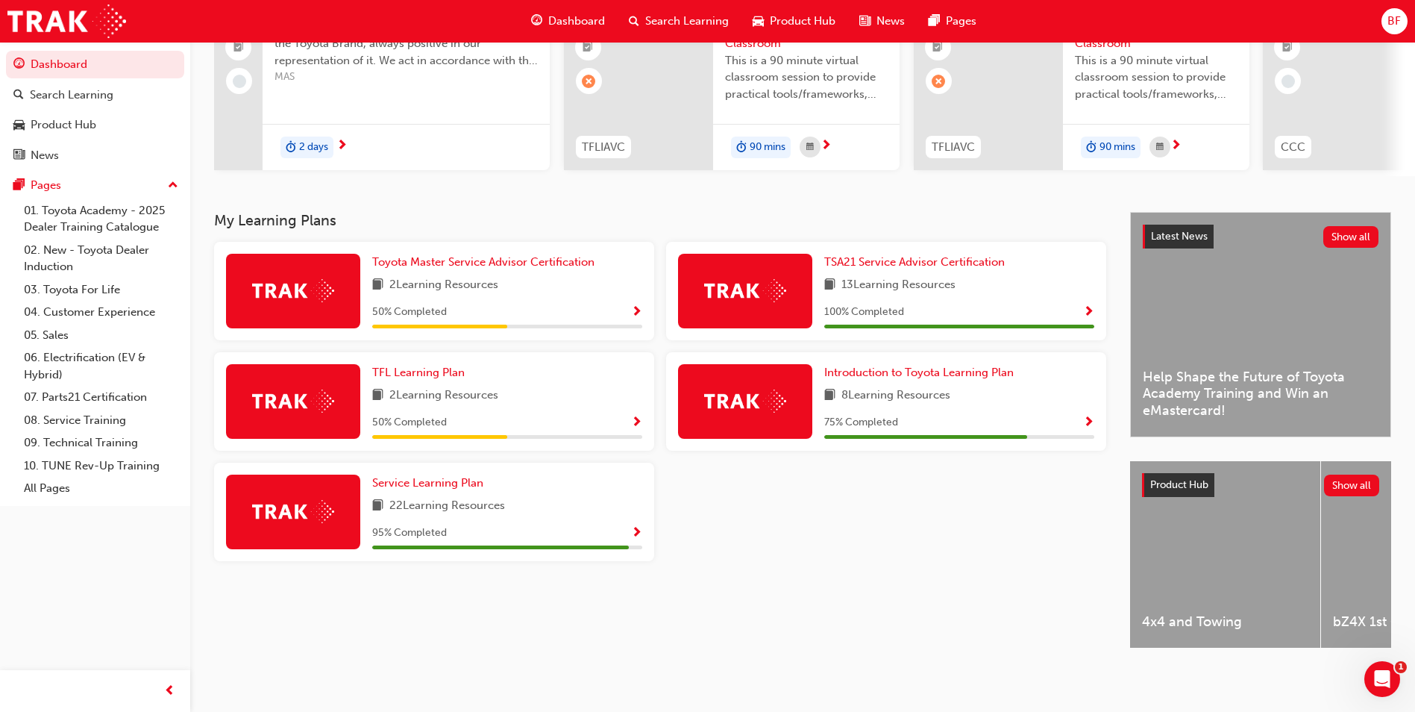
click at [815, 487] on div "Toyota Master Service Advisor Certification 2 Learning Resources 50 % Completed…" at bounding box center [660, 407] width 904 height 331
click at [64, 313] on link "04. Customer Experience" at bounding box center [101, 312] width 166 height 23
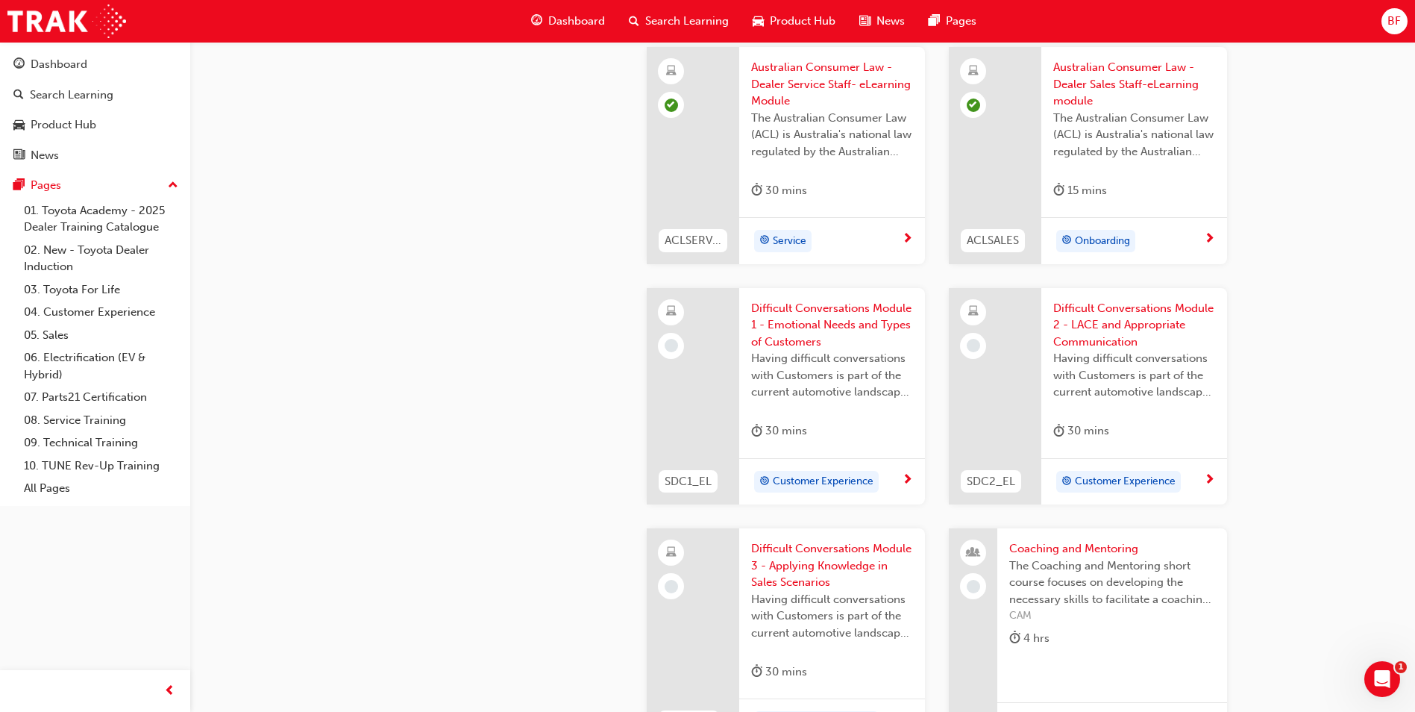
scroll to position [1299, 0]
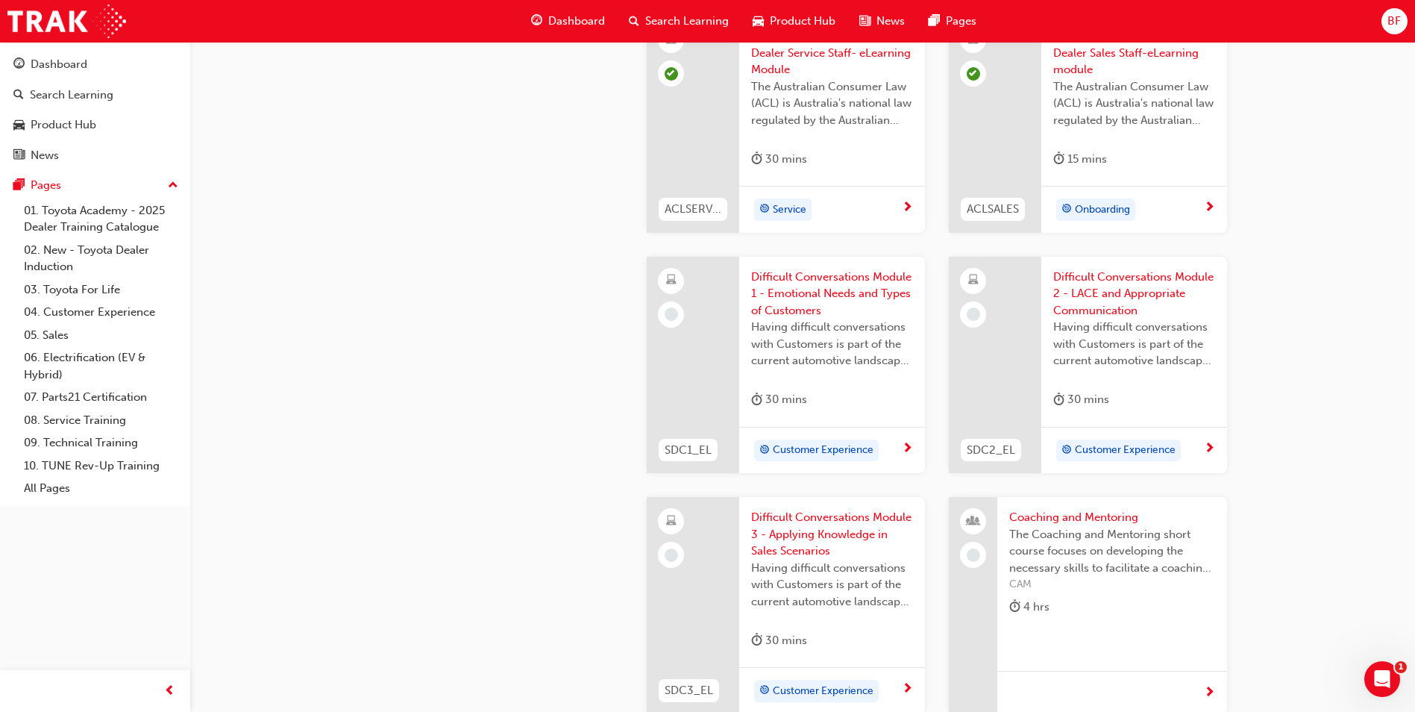
click at [818, 283] on span "Difficult Conversations Module 1 - Emotional Needs and Types of Customers" at bounding box center [832, 294] width 162 height 51
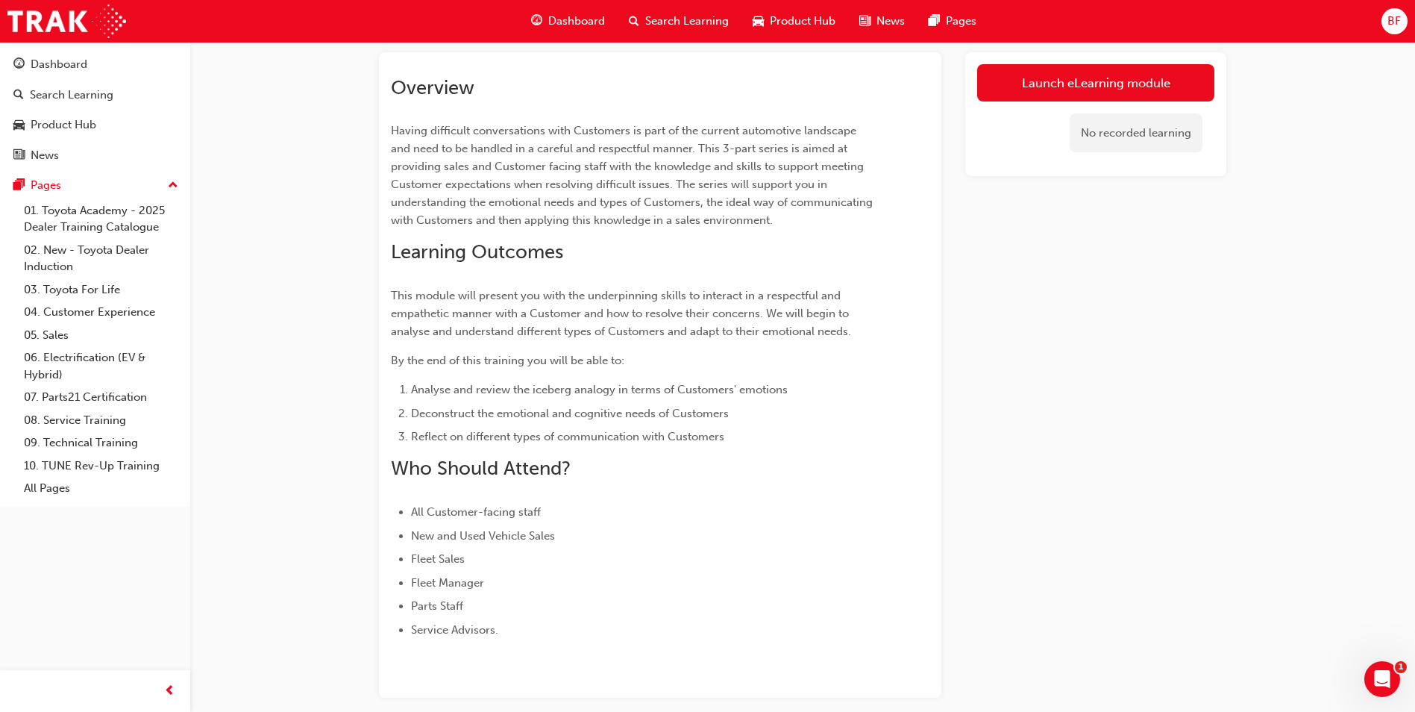
scroll to position [37, 0]
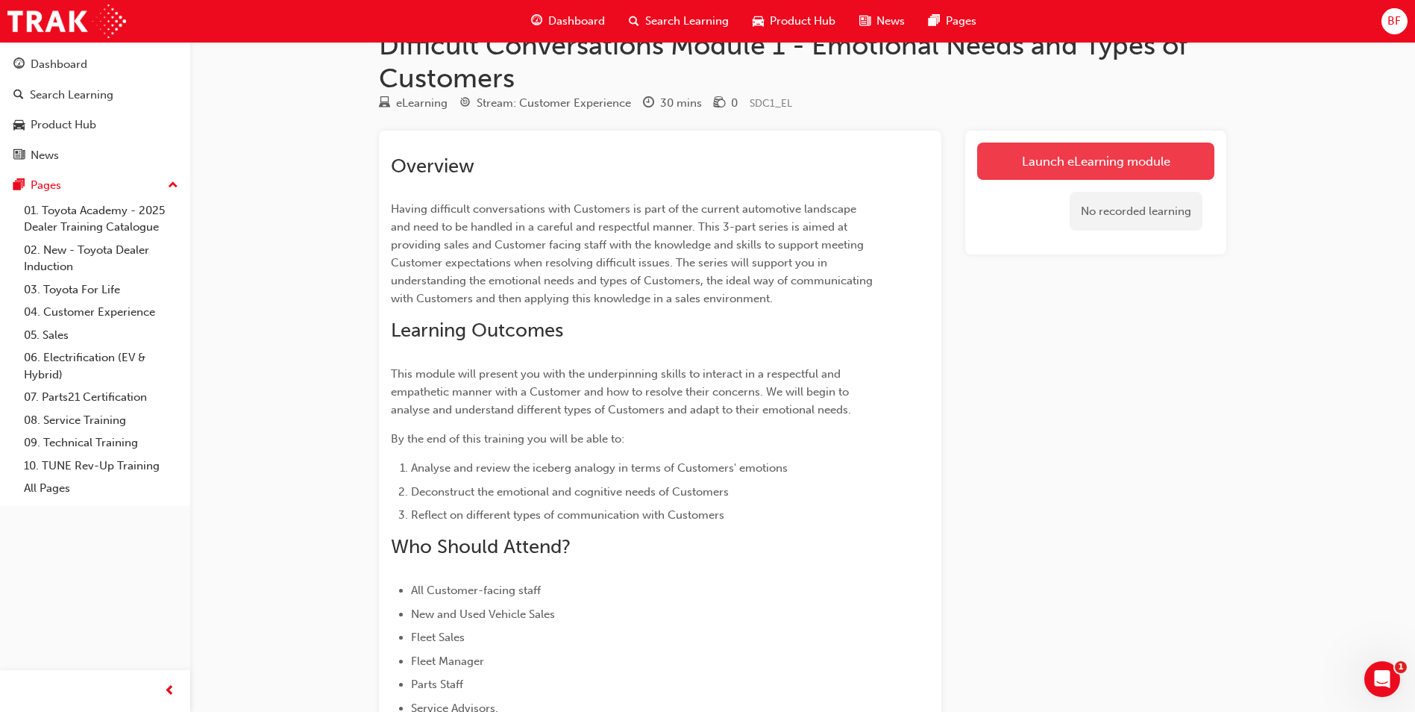
click at [1033, 164] on link "Launch eLearning module" at bounding box center [1095, 160] width 237 height 37
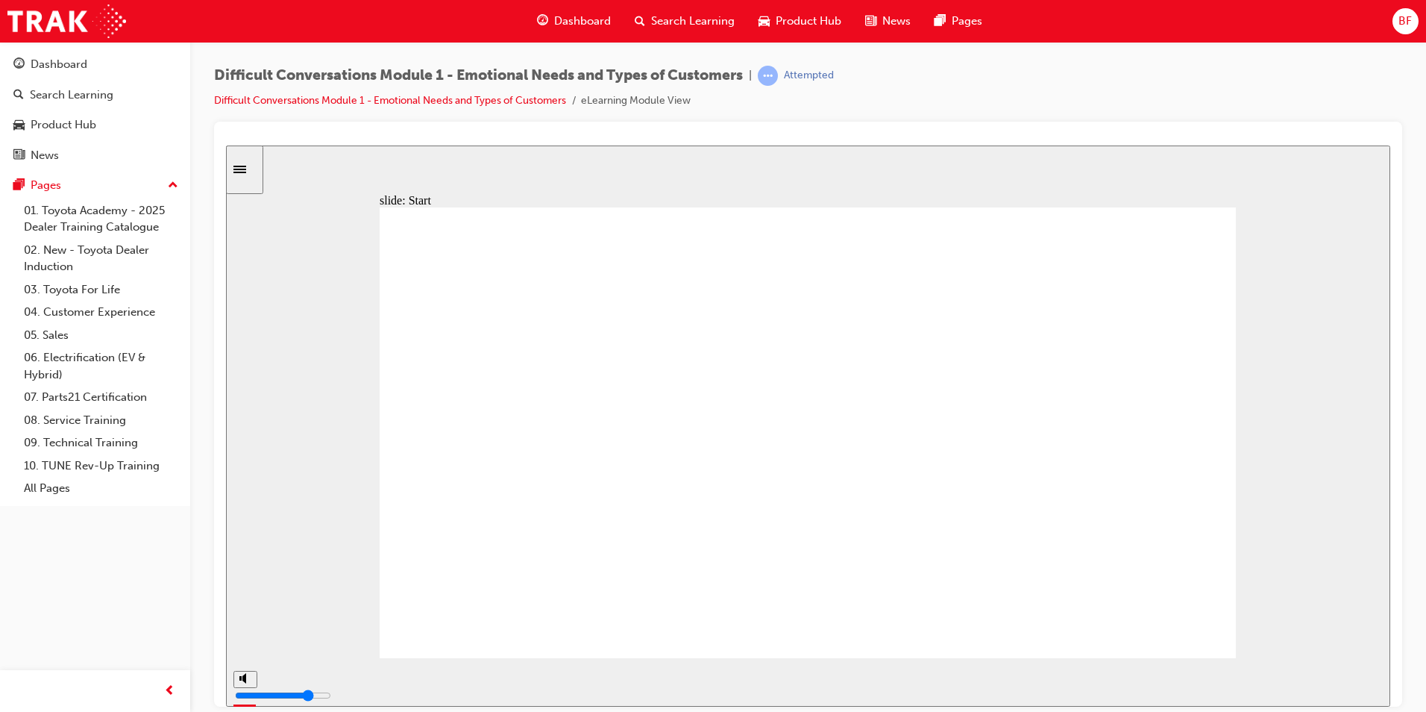
click at [364, 682] on input "slide progress" at bounding box center [316, 678] width 96 height 12
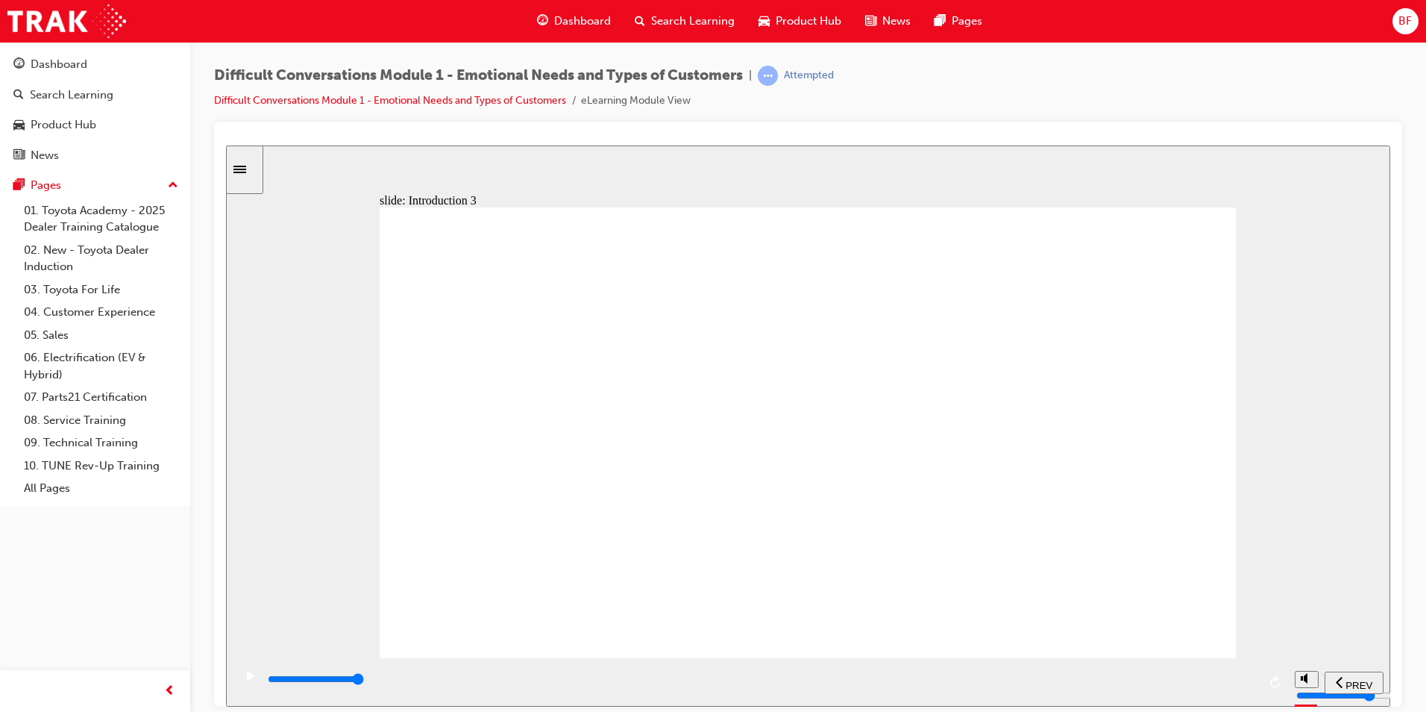
click at [364, 682] on input "slide progress" at bounding box center [316, 678] width 96 height 12
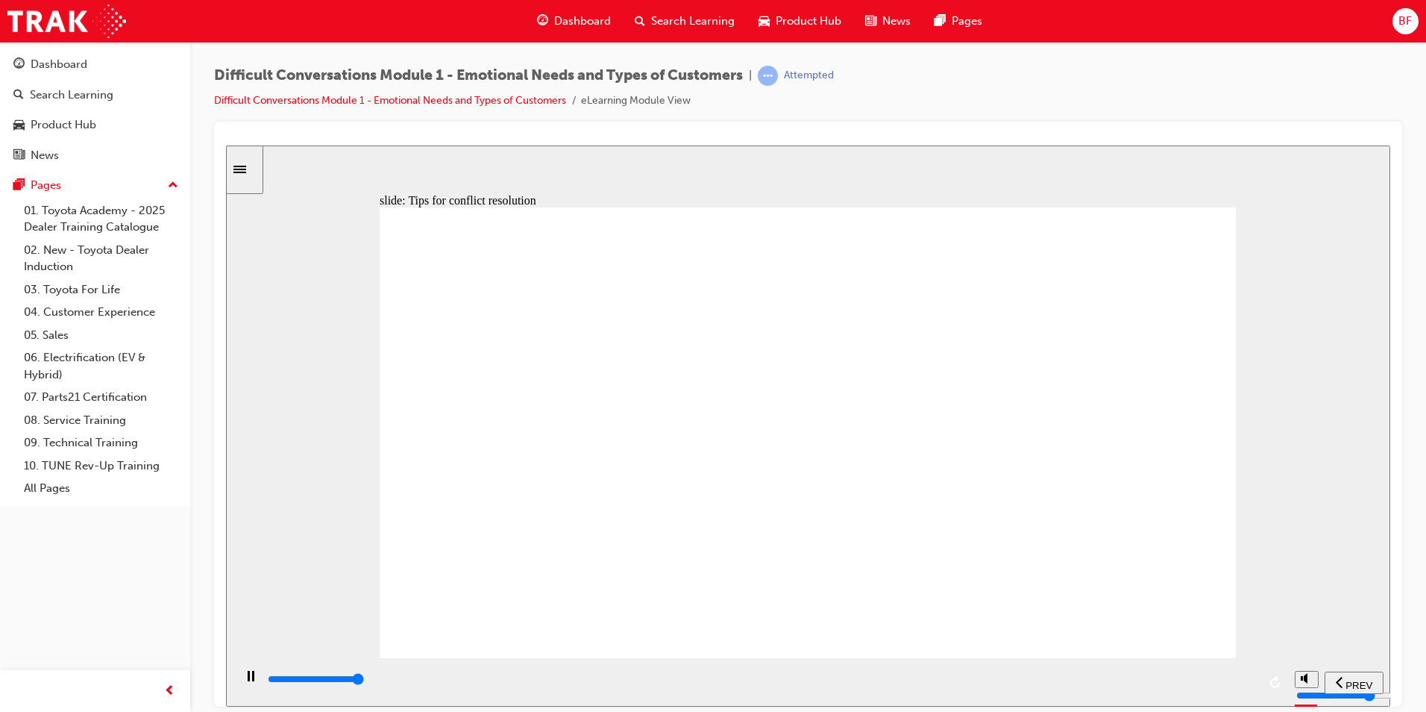
click at [1253, 684] on div "playback controls" at bounding box center [761, 679] width 991 height 16
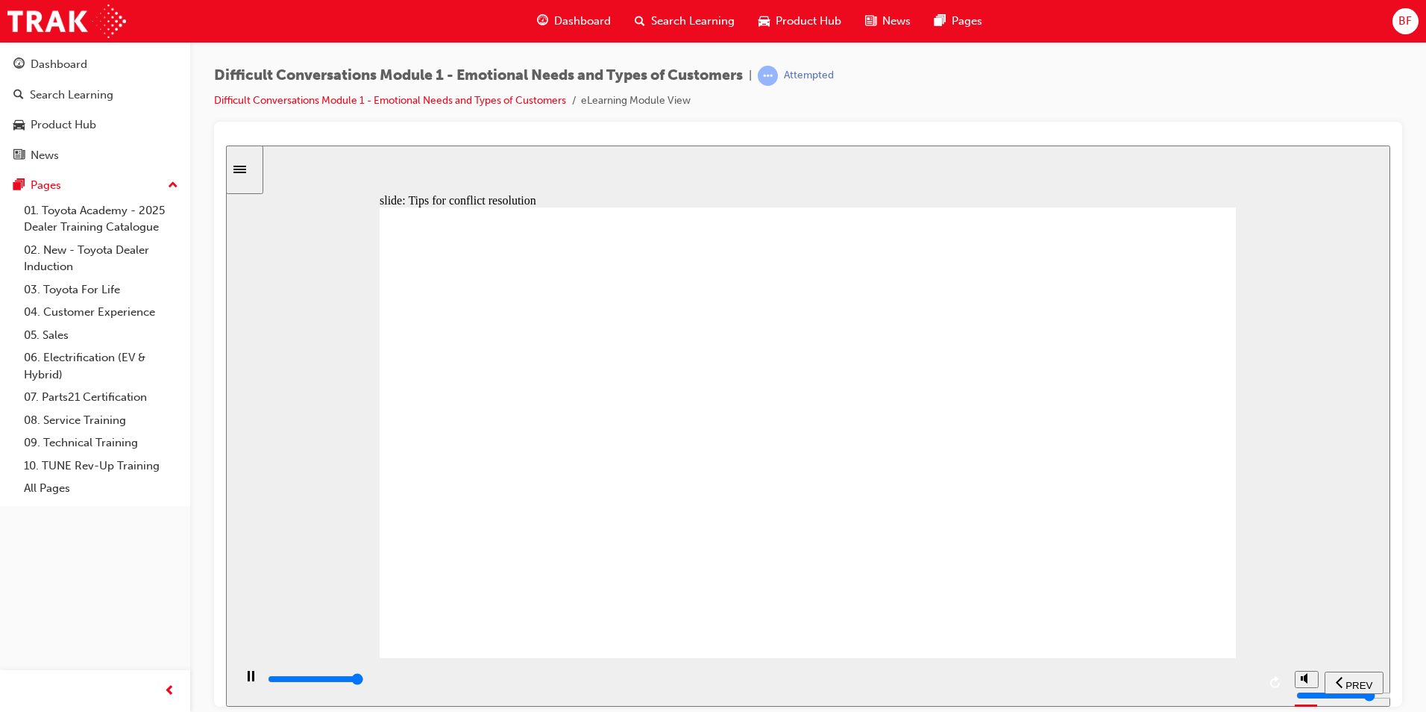
click at [1251, 678] on div "playback controls" at bounding box center [761, 679] width 991 height 16
click at [364, 682] on input "slide progress" at bounding box center [316, 678] width 96 height 12
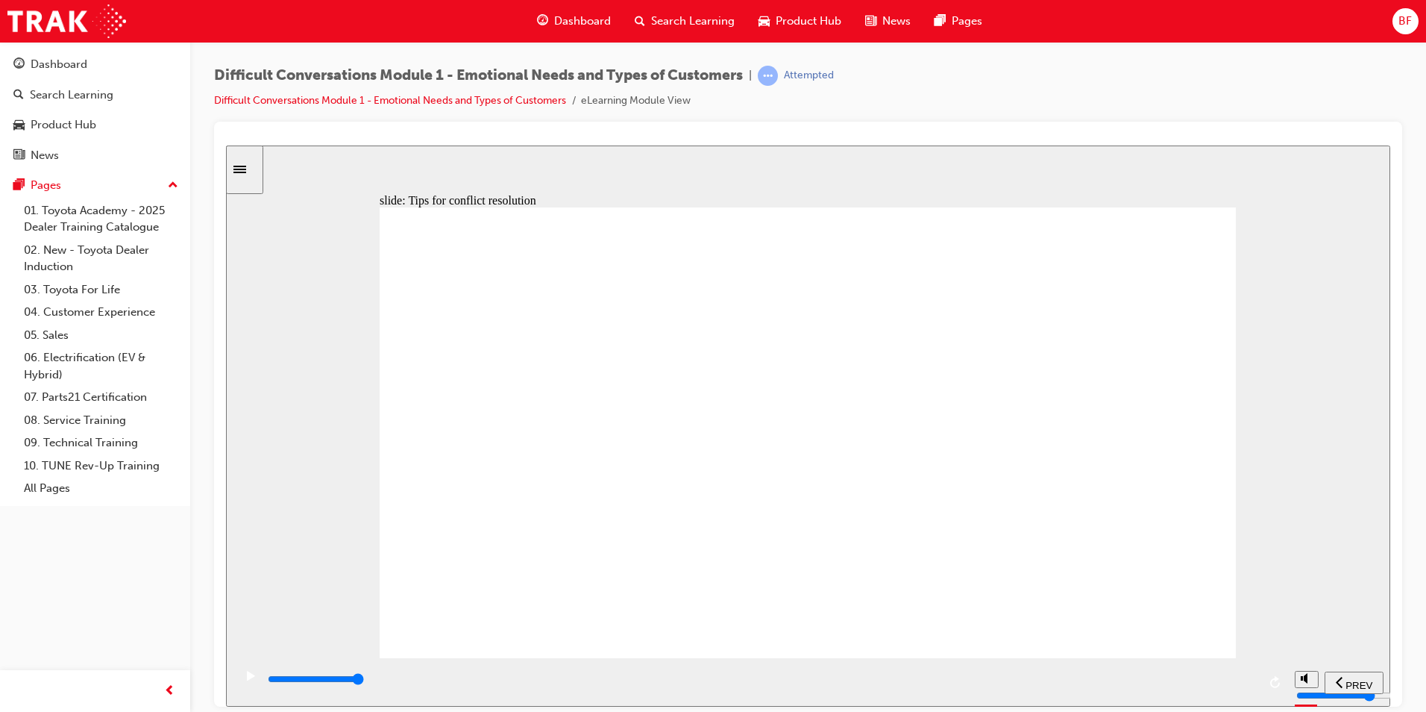
click at [364, 680] on input "slide progress" at bounding box center [316, 678] width 96 height 12
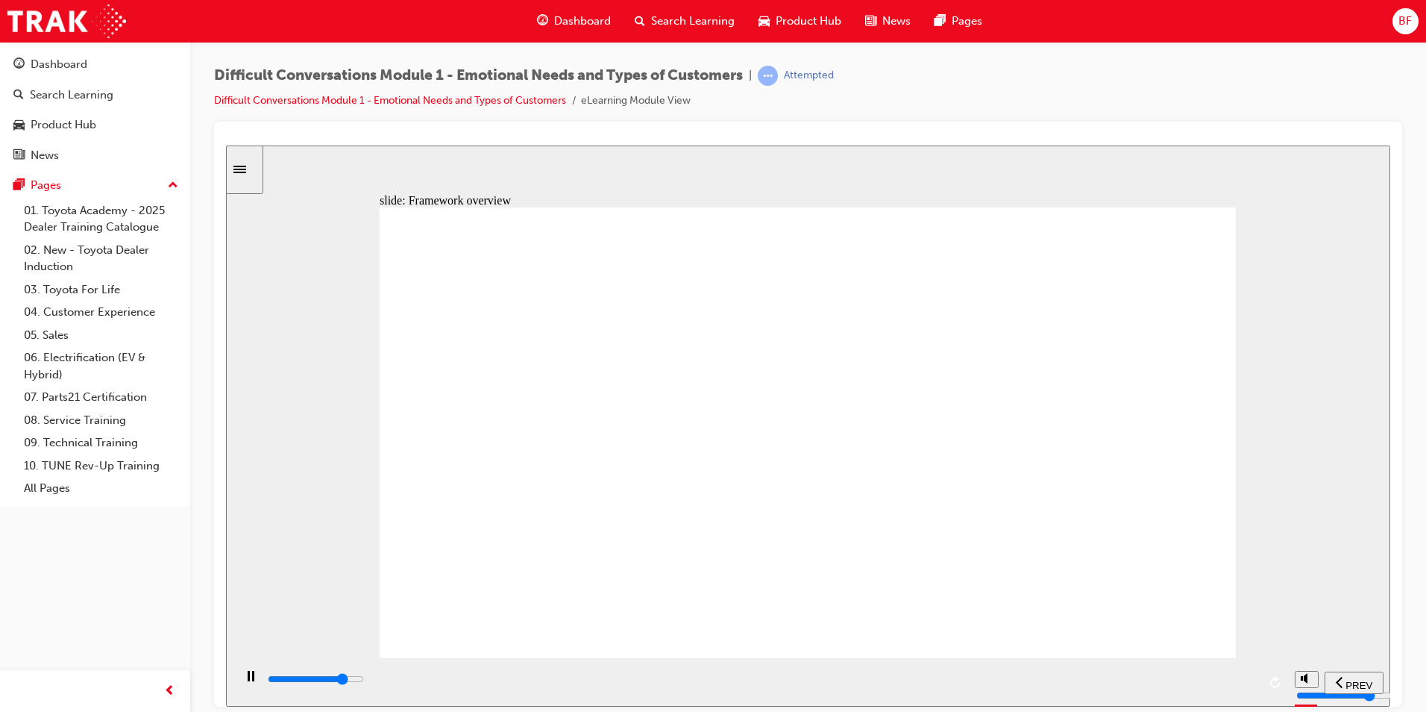
click at [1255, 679] on div "playback controls" at bounding box center [761, 679] width 991 height 16
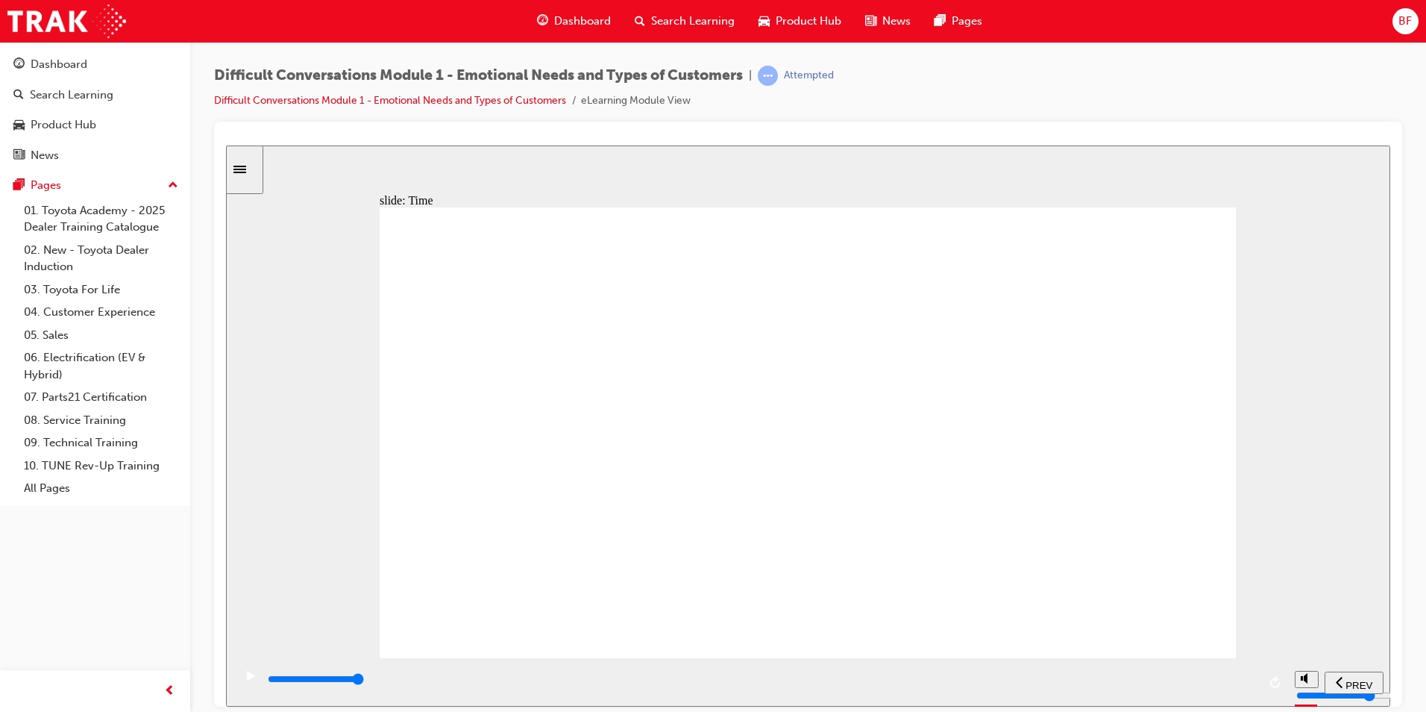
click at [364, 681] on input "slide progress" at bounding box center [316, 678] width 96 height 12
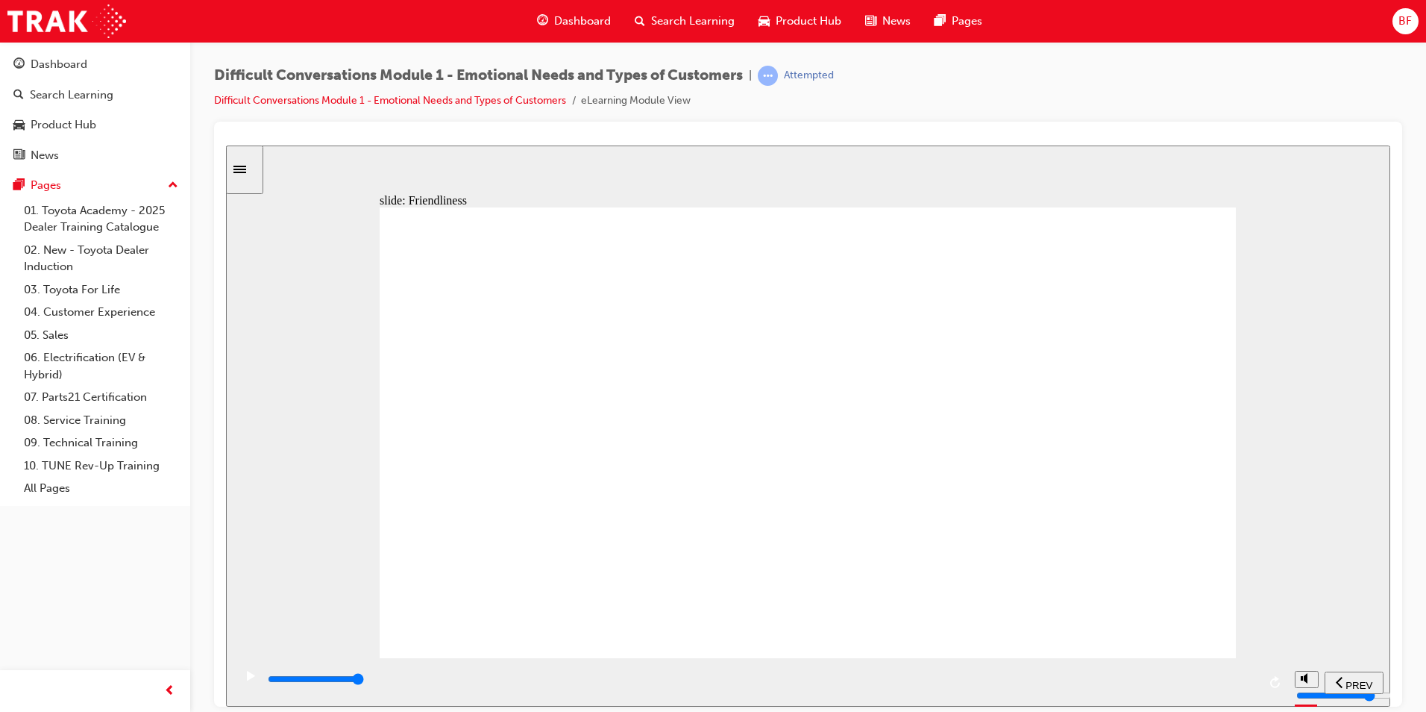
click at [364, 682] on input "slide progress" at bounding box center [316, 678] width 96 height 12
click at [364, 680] on input "slide progress" at bounding box center [316, 678] width 96 height 12
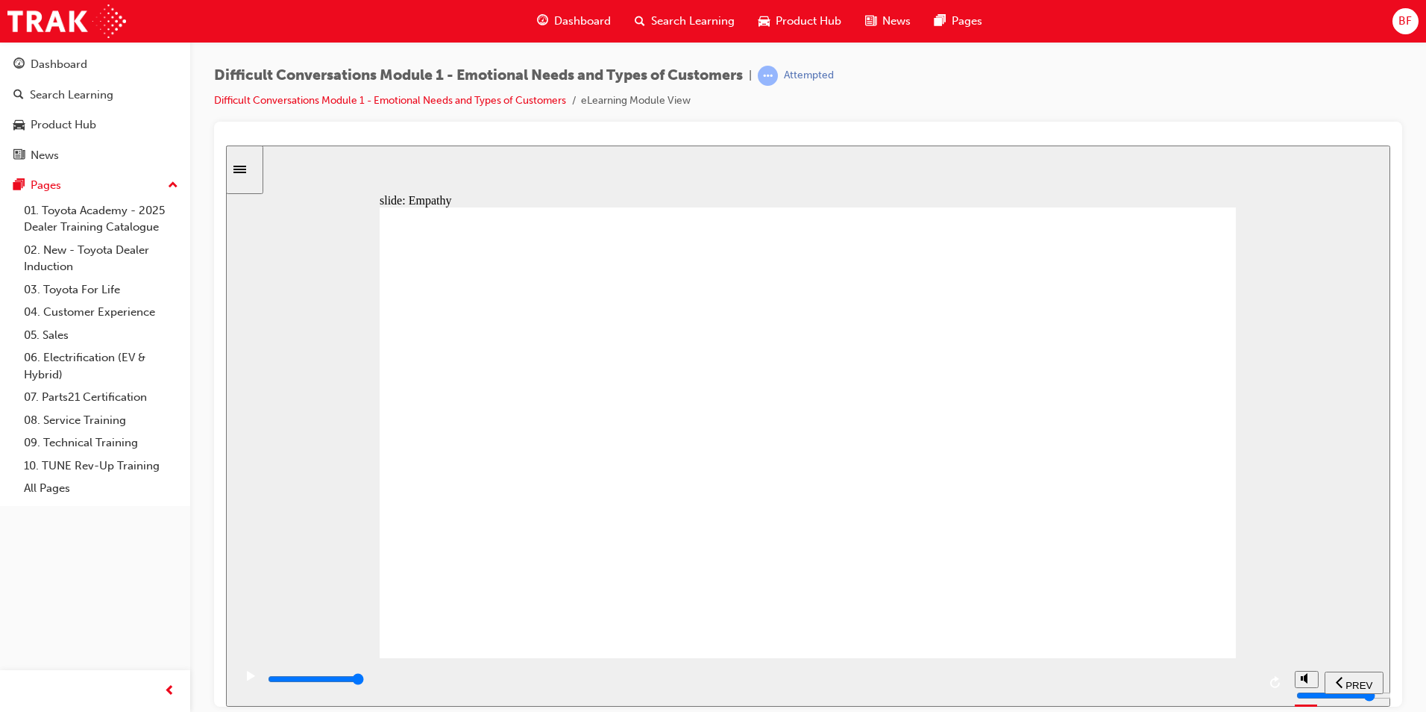
click at [1248, 684] on div "playback controls" at bounding box center [761, 679] width 991 height 16
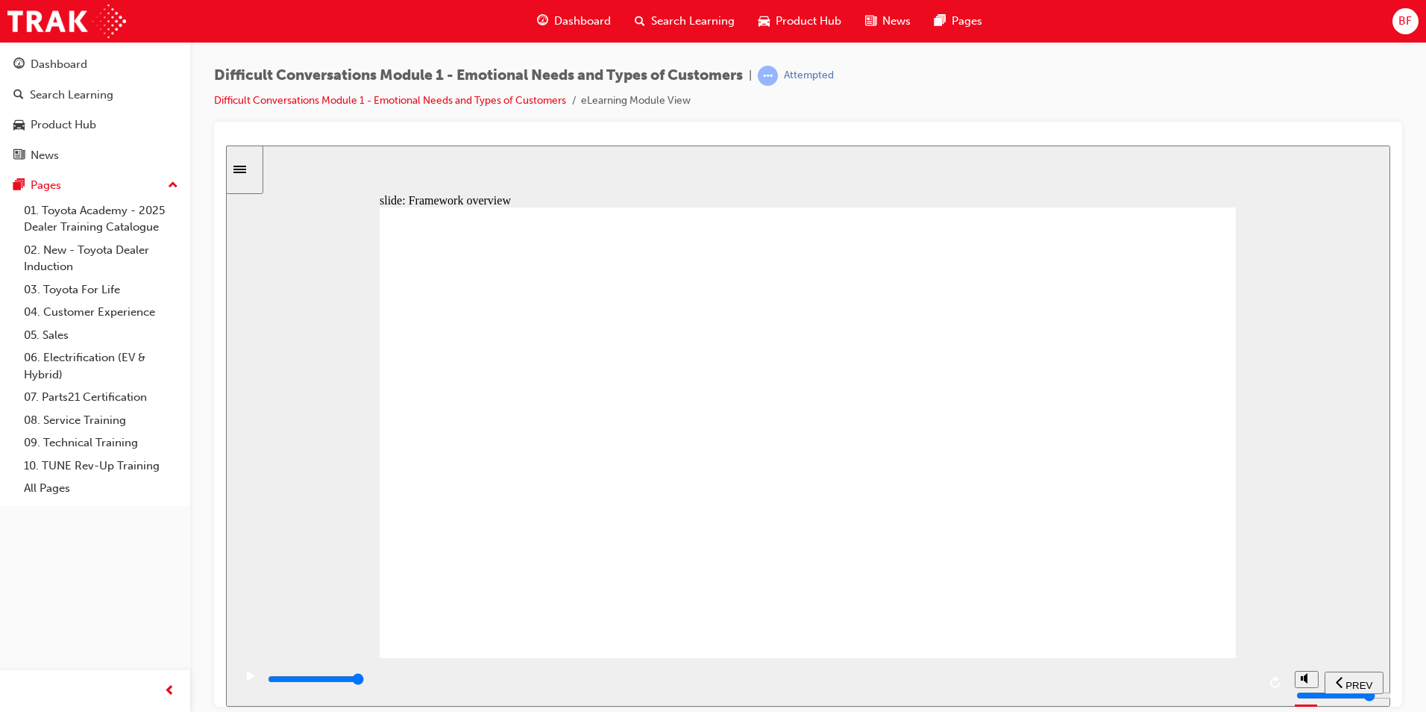
drag, startPoint x: 1243, startPoint y: 680, endPoint x: 1273, endPoint y: 657, distance: 37.7
click at [1269, 674] on div "playback controls" at bounding box center [760, 681] width 1054 height 48
drag, startPoint x: 1267, startPoint y: 677, endPoint x: 1217, endPoint y: 512, distance: 172.3
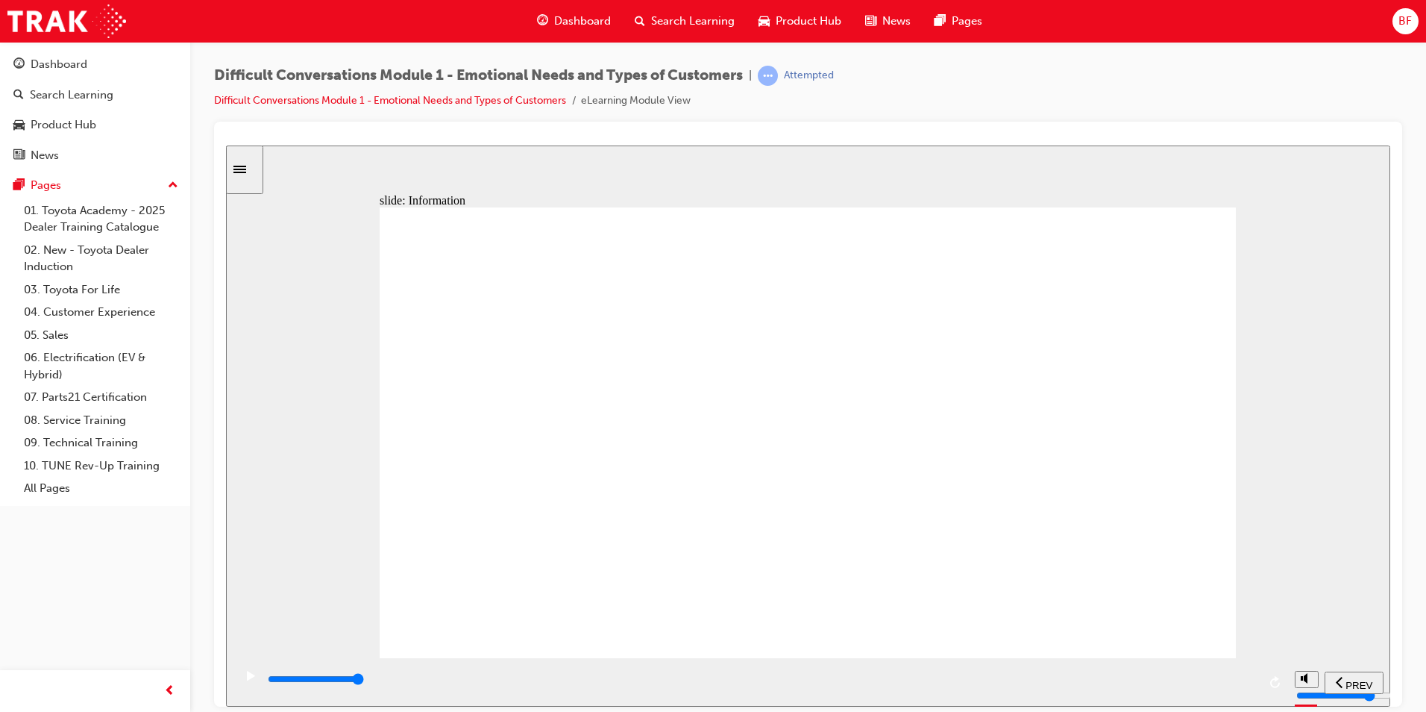
click at [1267, 671] on div "playback controls" at bounding box center [760, 681] width 1054 height 48
click at [364, 680] on input "slide progress" at bounding box center [316, 678] width 96 height 12
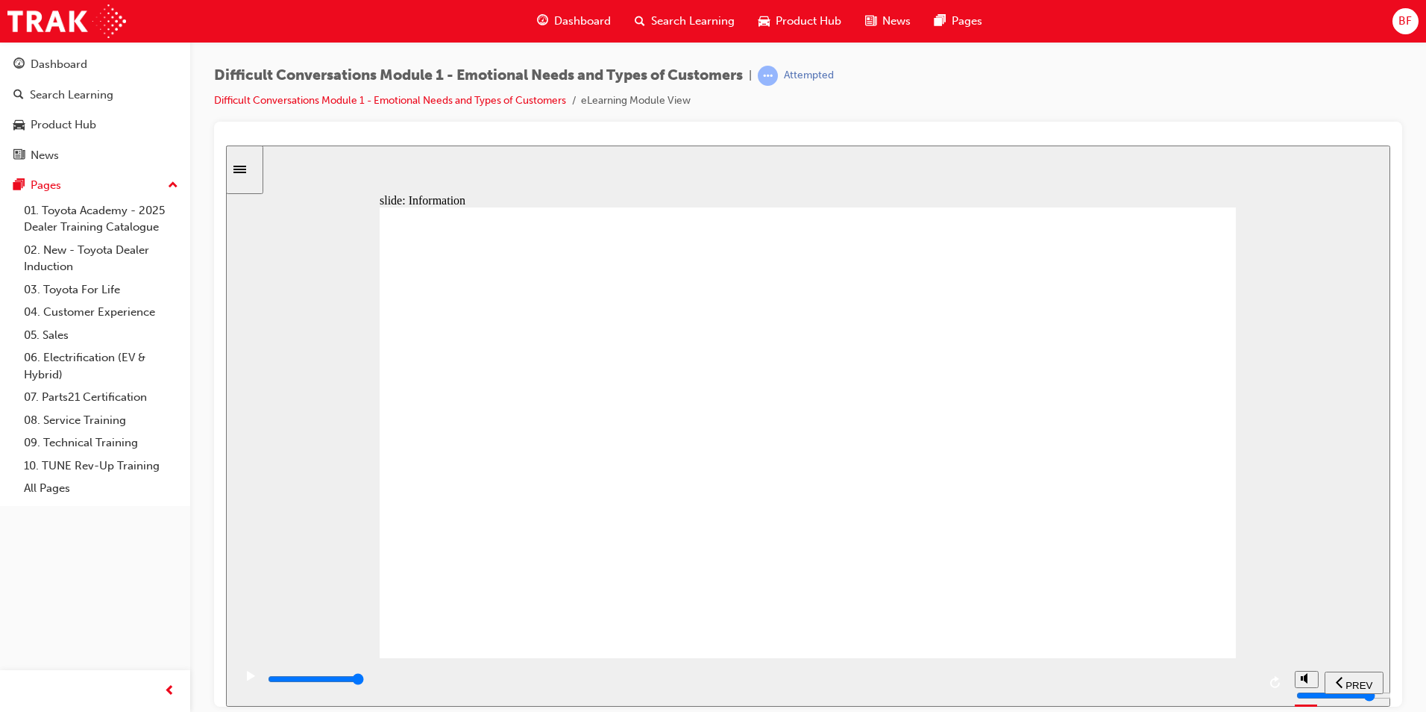
click at [364, 680] on input "slide progress" at bounding box center [316, 678] width 96 height 12
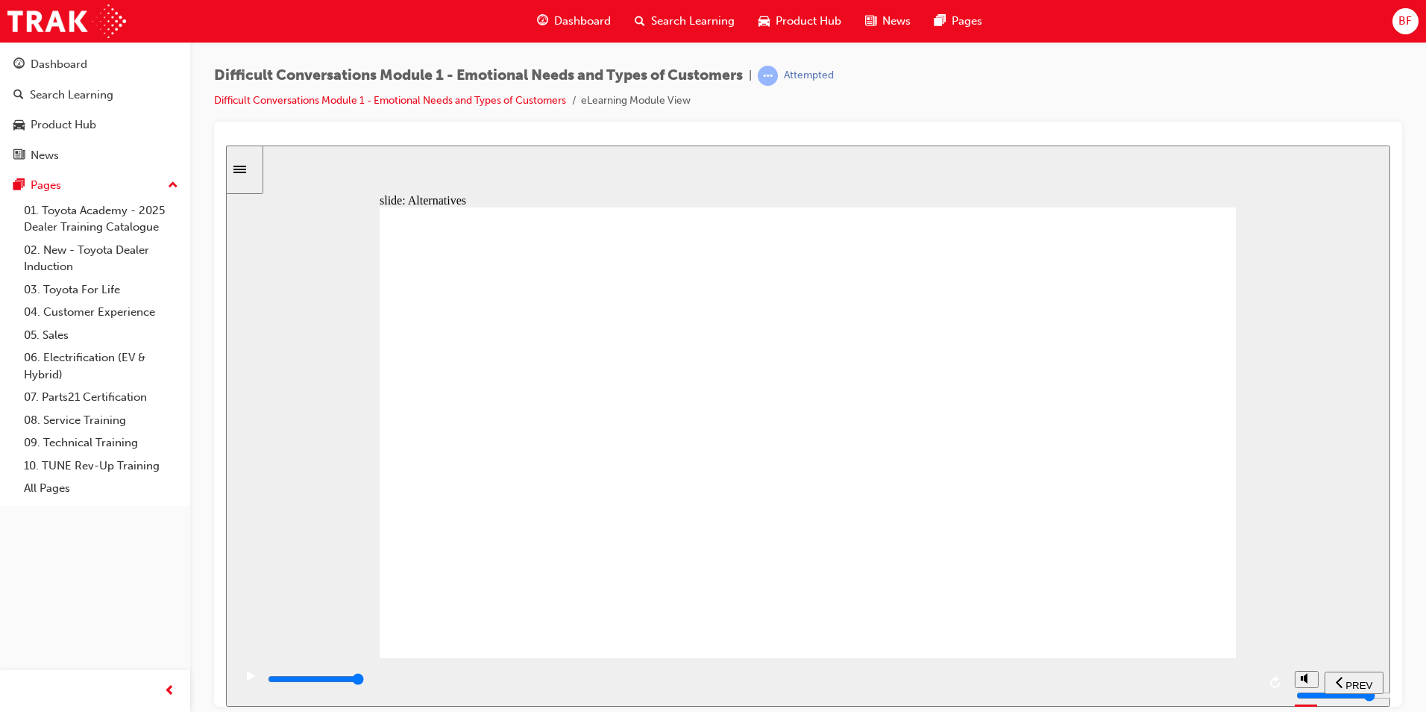
click at [364, 680] on input "slide progress" at bounding box center [316, 678] width 96 height 12
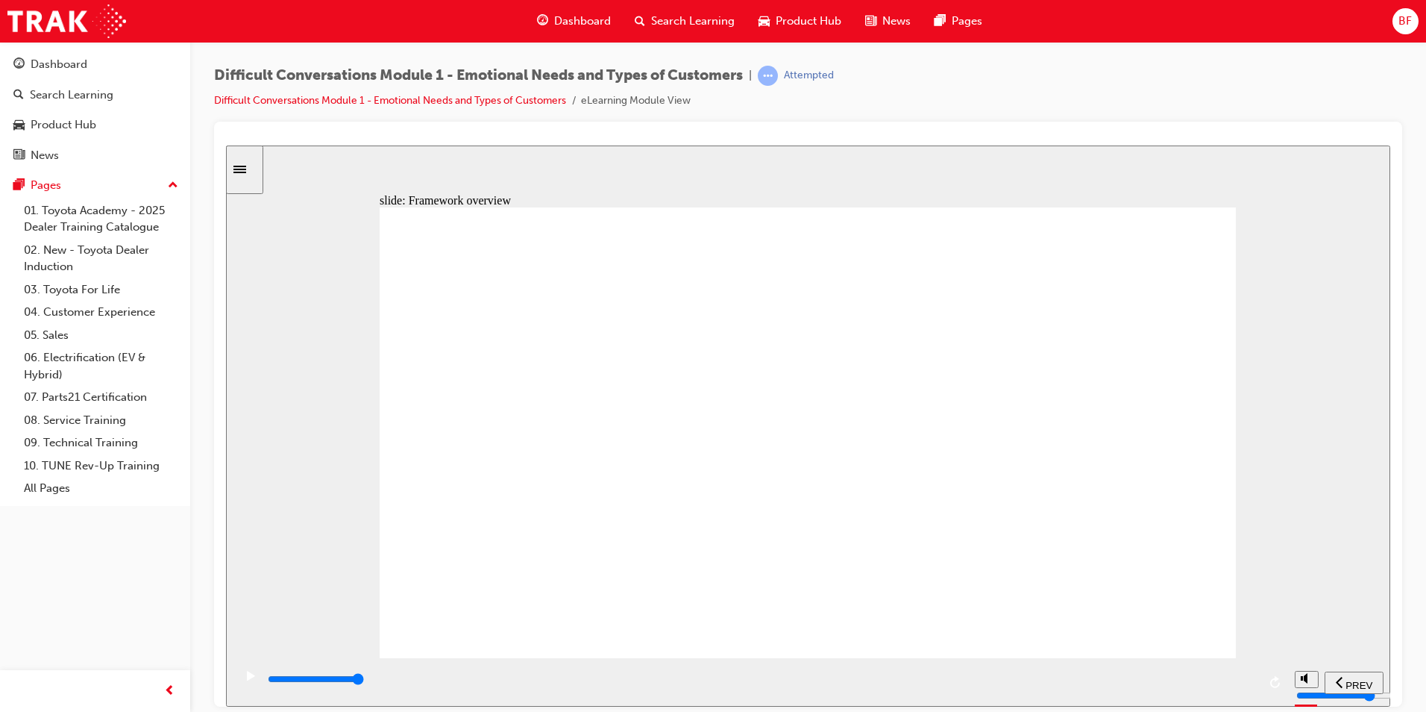
click at [1251, 679] on div "playback controls" at bounding box center [761, 679] width 991 height 16
type input "63000"
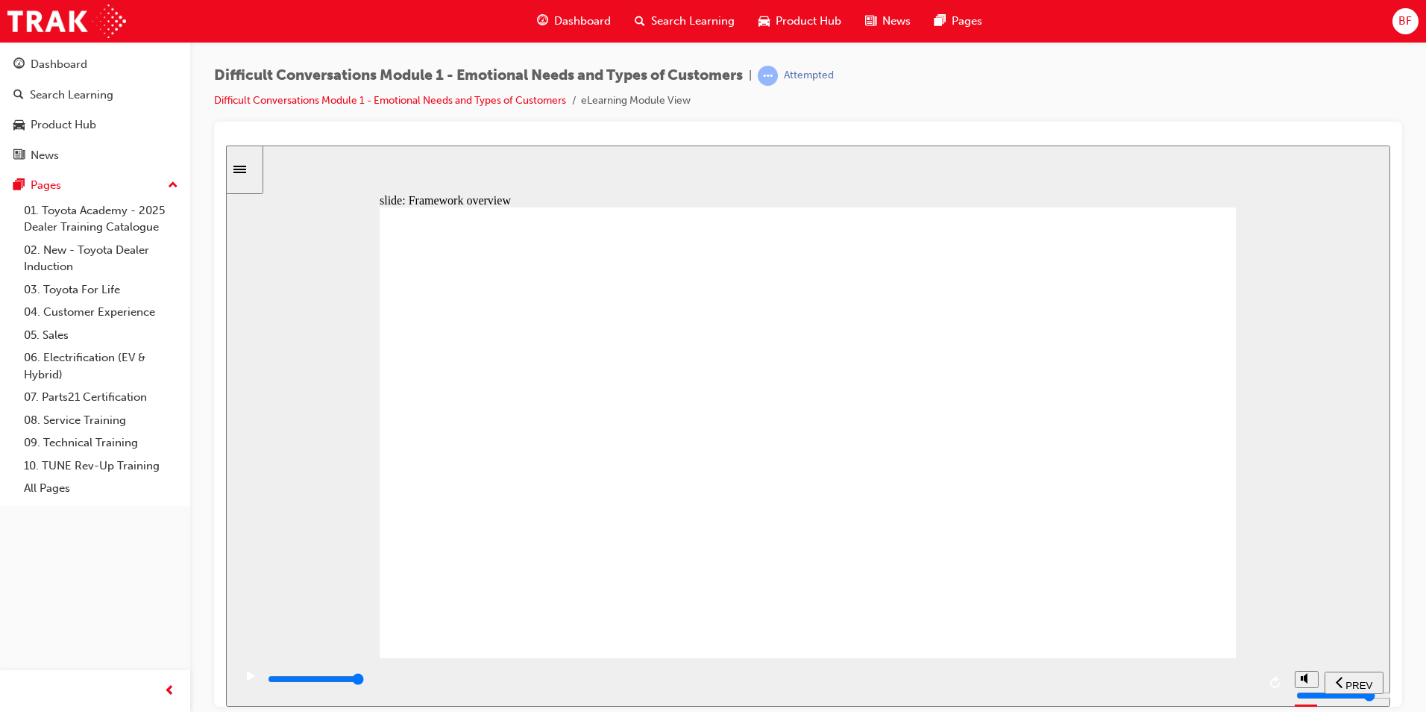
click at [300, 389] on div "slide: Fairness quote Framework of Guest Needs Rectangle 1 Pentagon 2 scale ico…" at bounding box center [808, 425] width 1164 height 561
click at [364, 681] on input "slide progress" at bounding box center [316, 678] width 96 height 12
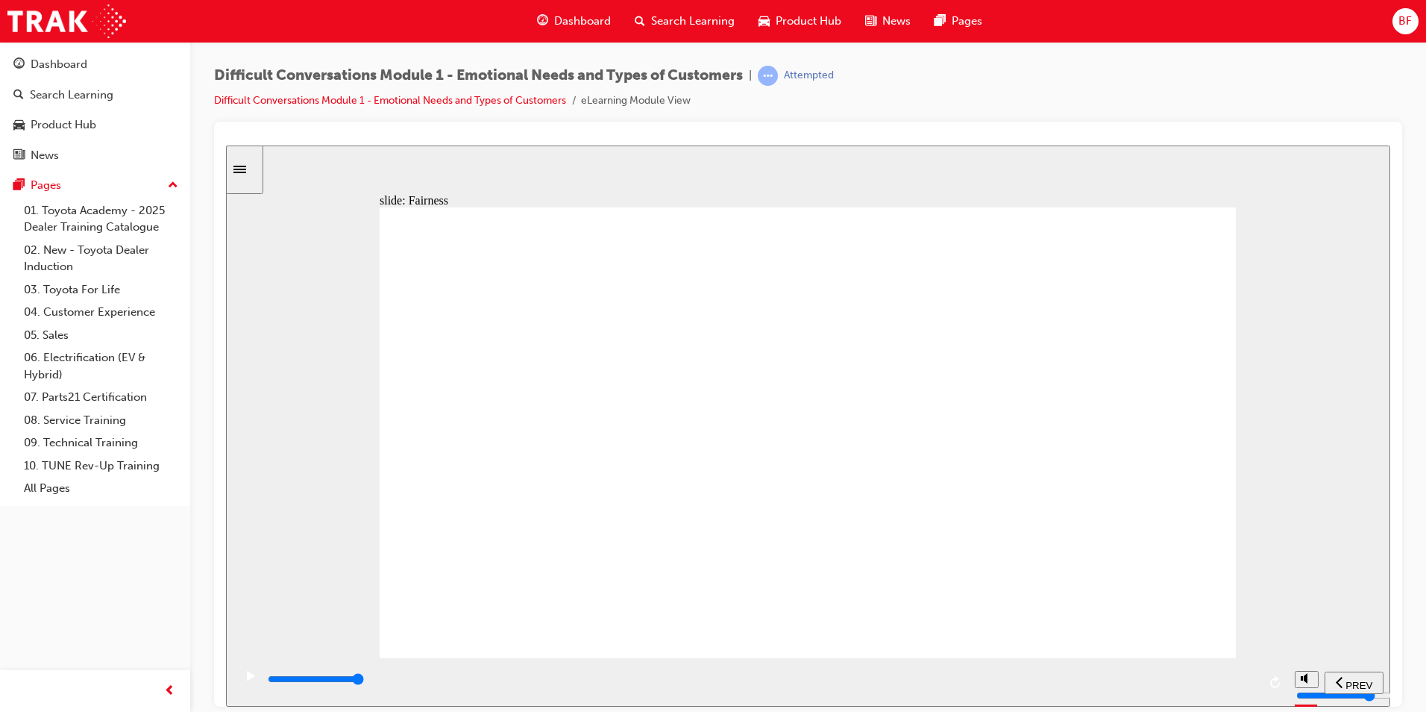
click at [1258, 679] on div "playback controls" at bounding box center [760, 681] width 1054 height 48
click at [1255, 685] on div "playback controls" at bounding box center [761, 679] width 991 height 16
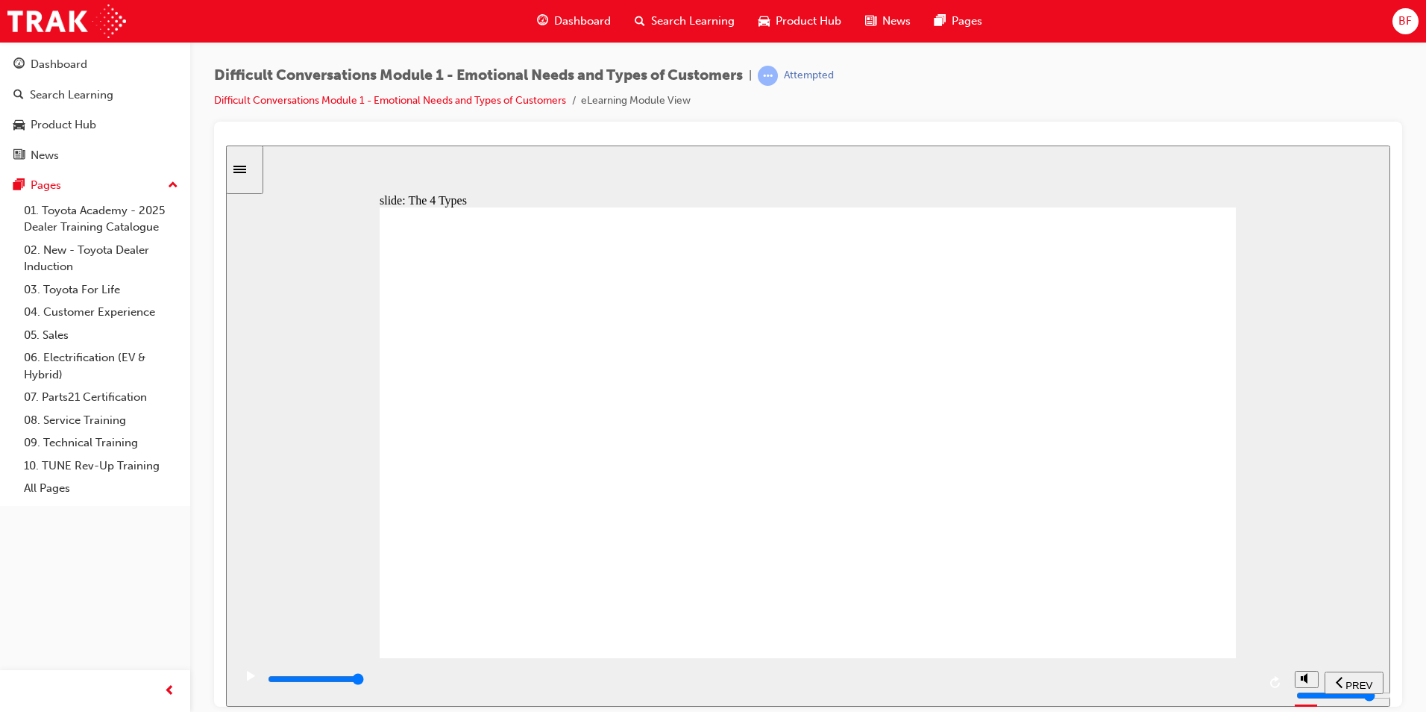
click at [1255, 685] on div "playback controls" at bounding box center [761, 679] width 991 height 16
click at [1257, 683] on div "playback controls" at bounding box center [761, 679] width 991 height 16
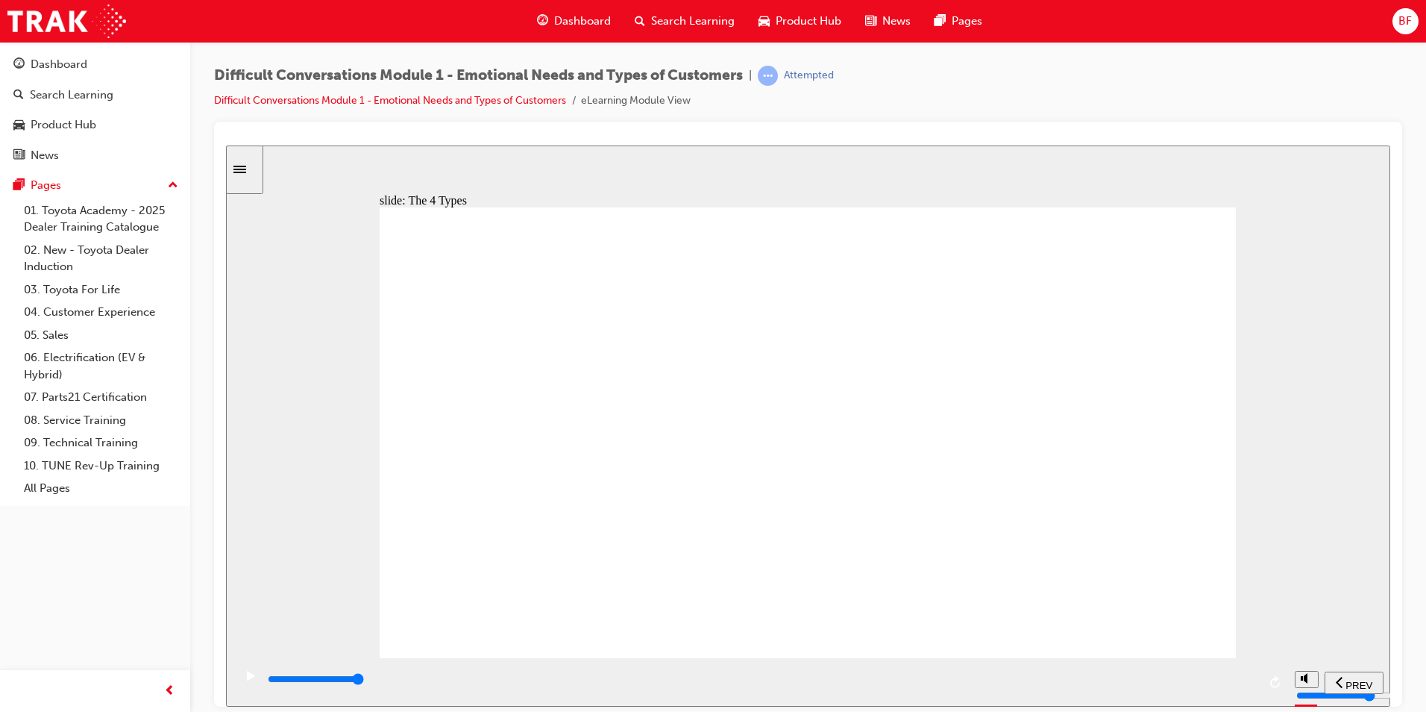
click at [1253, 678] on div "playback controls" at bounding box center [761, 679] width 991 height 16
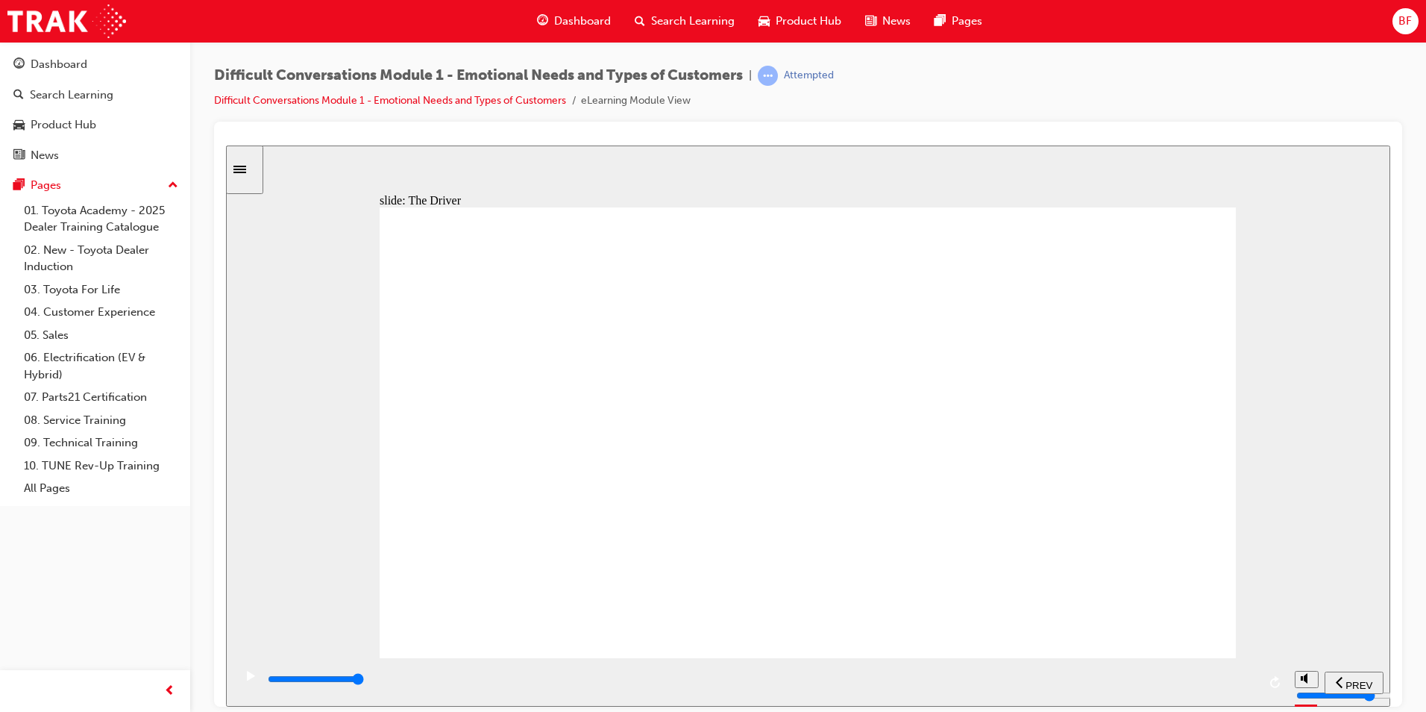
click at [364, 680] on input "slide progress" at bounding box center [316, 678] width 96 height 12
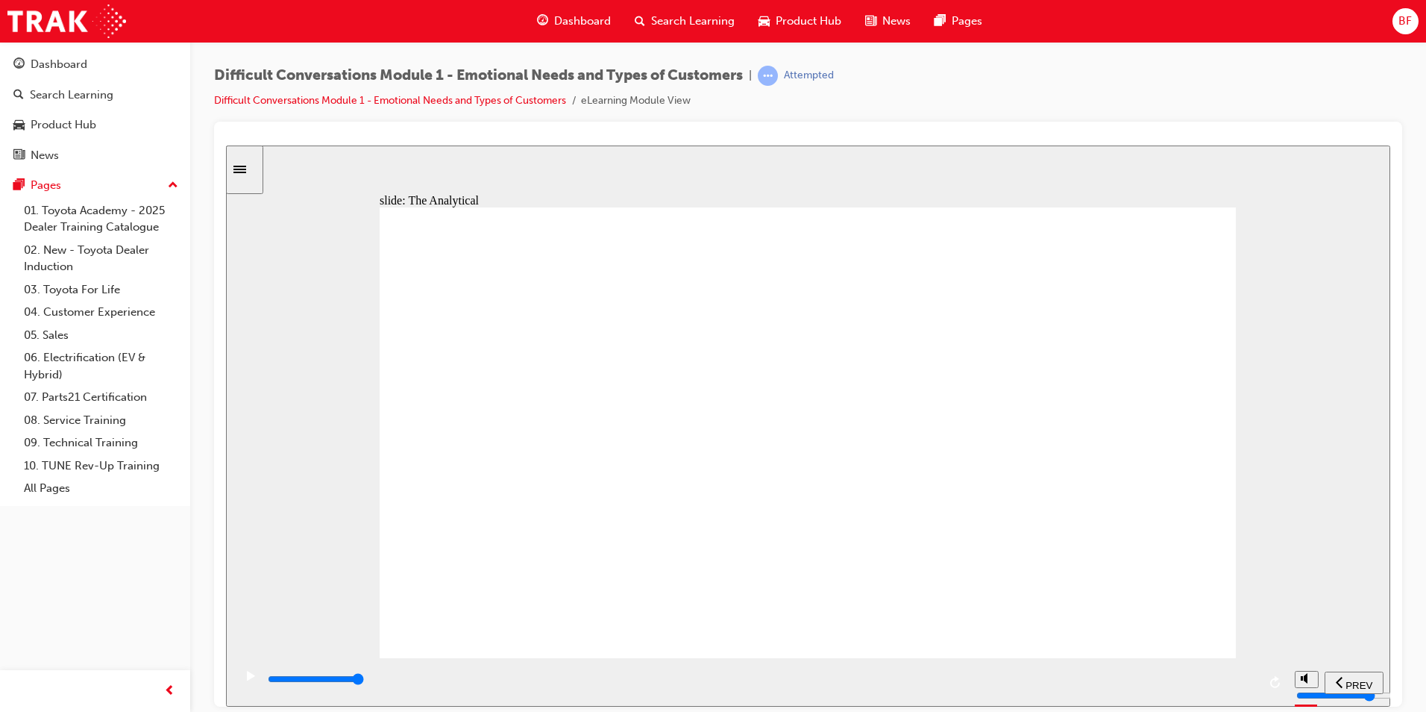
click at [1255, 686] on div "playback controls" at bounding box center [761, 679] width 991 height 16
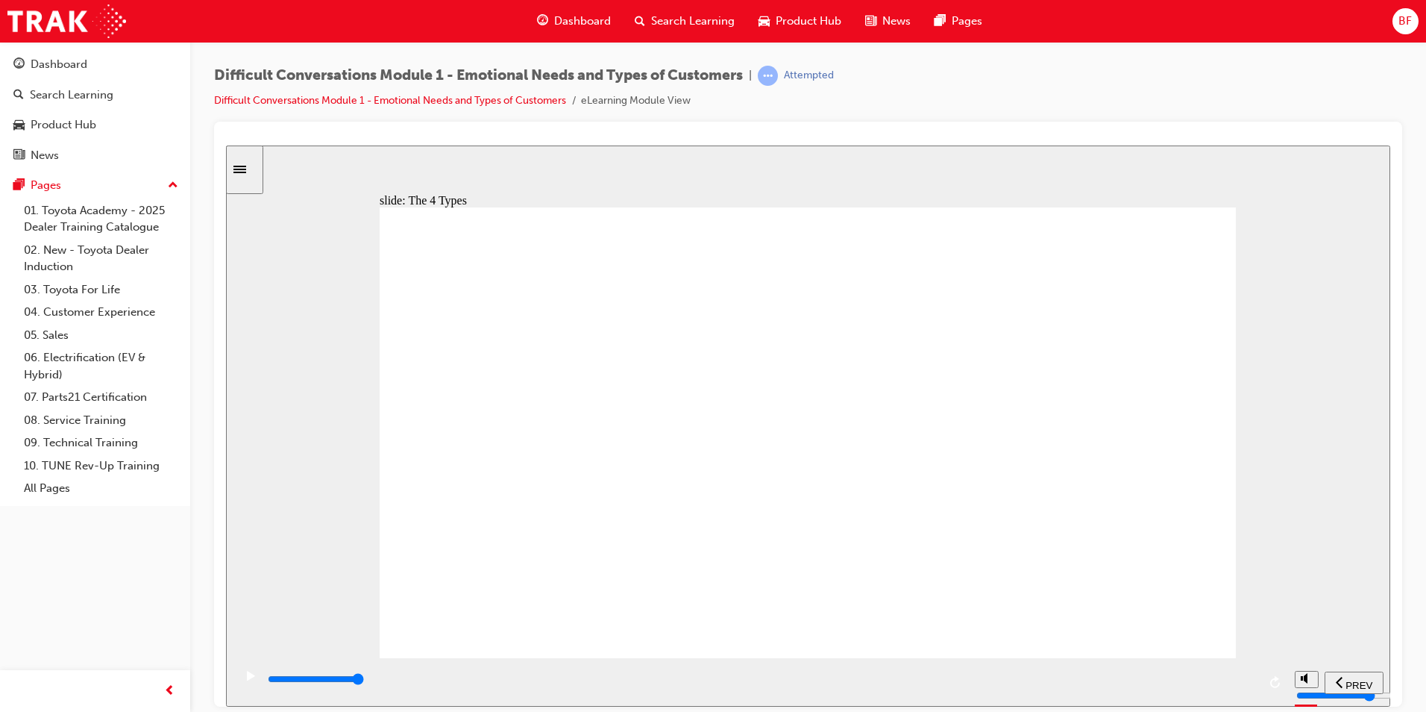
click at [364, 680] on input "slide progress" at bounding box center [316, 678] width 96 height 12
type input "11600"
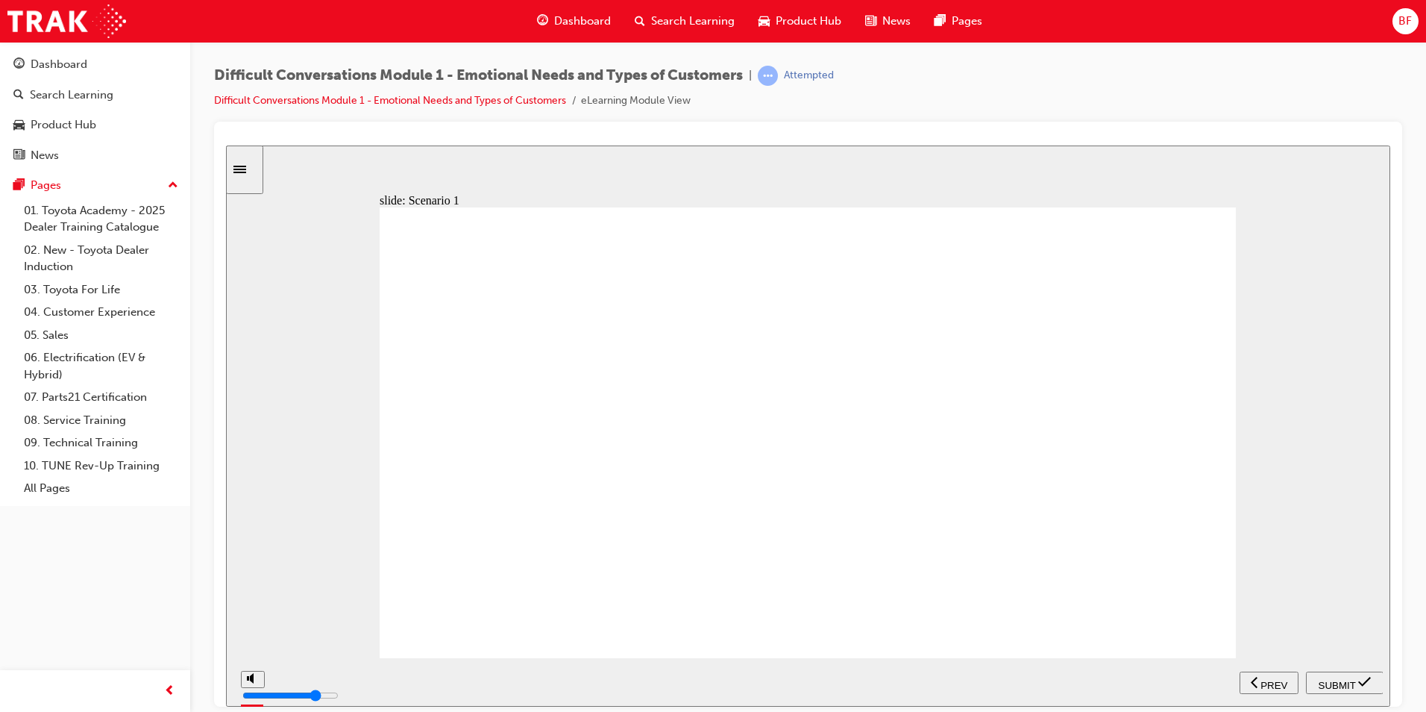
radio input "true"
click at [1325, 679] on span "SUBMIT" at bounding box center [1337, 684] width 37 height 11
drag, startPoint x: 1250, startPoint y: 680, endPoint x: 1273, endPoint y: 680, distance: 22.4
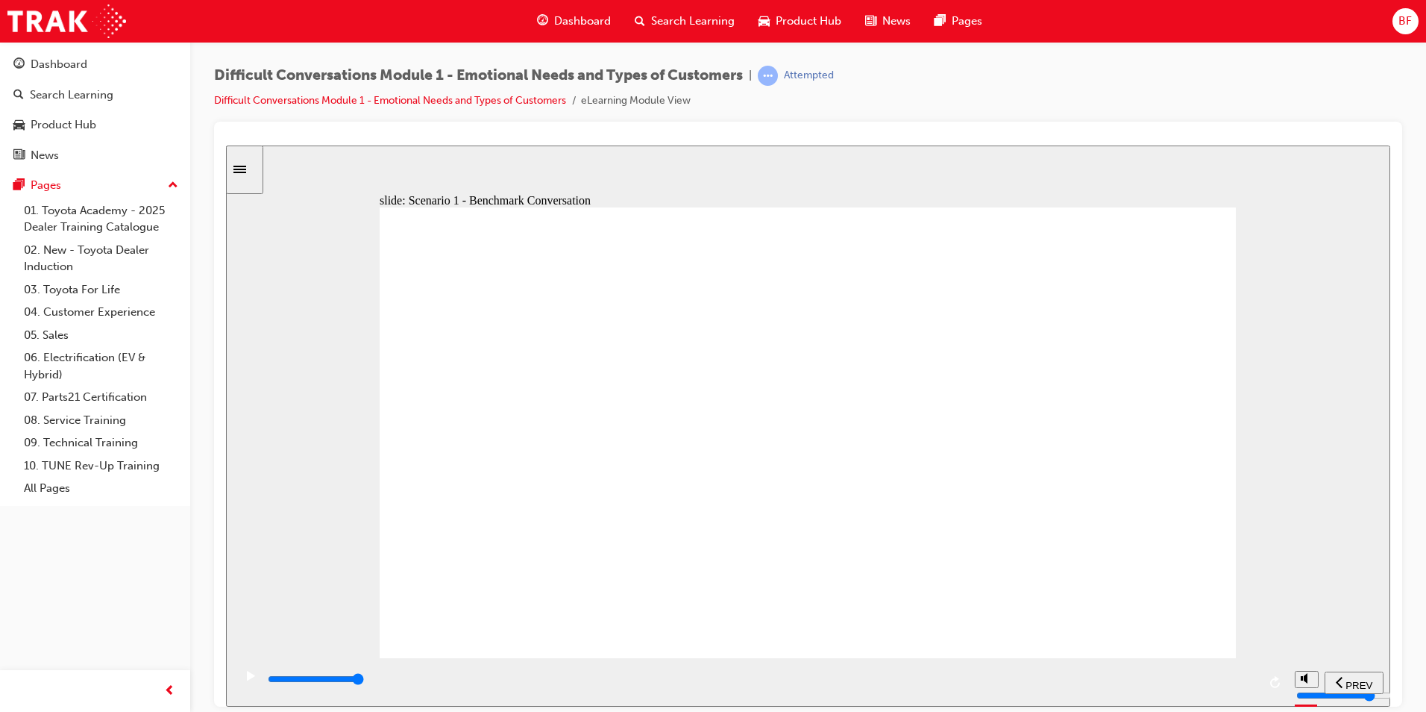
click at [1273, 680] on div "playback controls" at bounding box center [760, 681] width 1054 height 48
click at [364, 681] on input "slide progress" at bounding box center [316, 678] width 96 height 12
type input "41500"
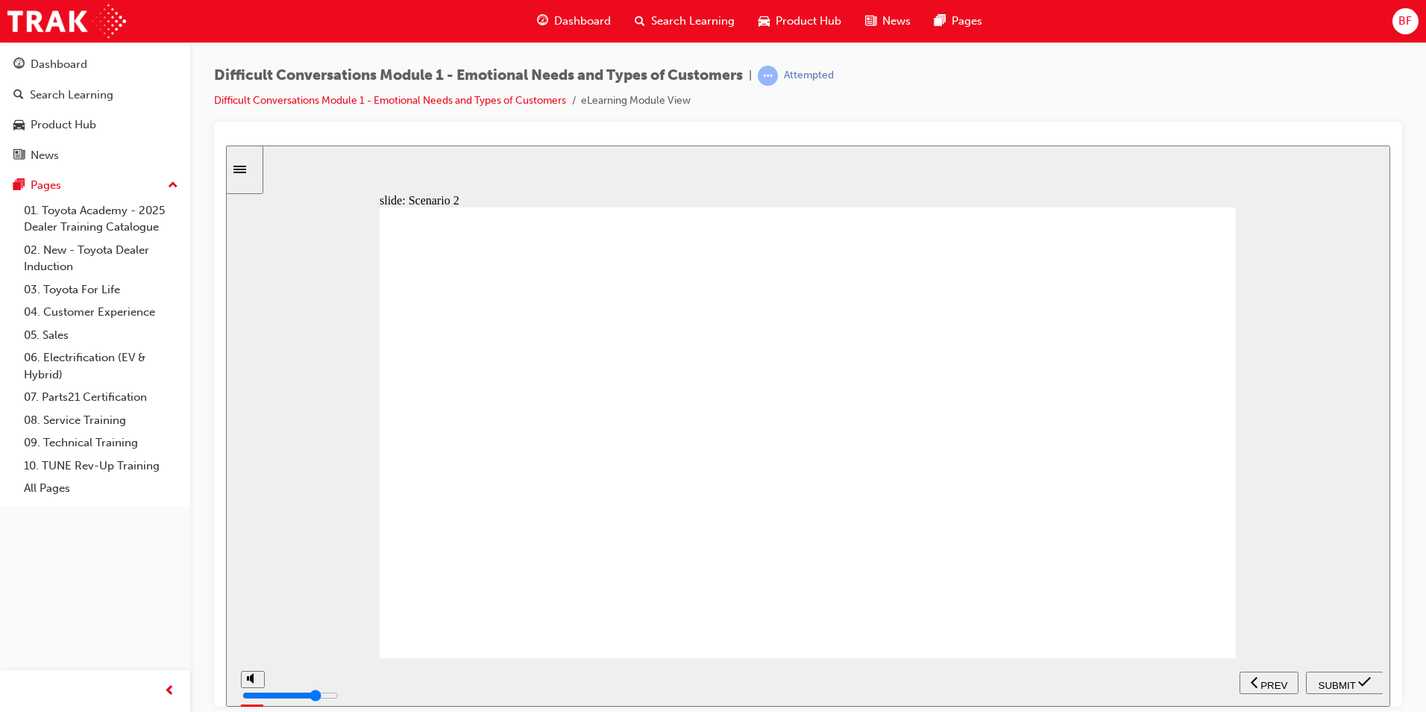
radio input "true"
click at [1334, 683] on span "SUBMIT" at bounding box center [1337, 684] width 37 height 11
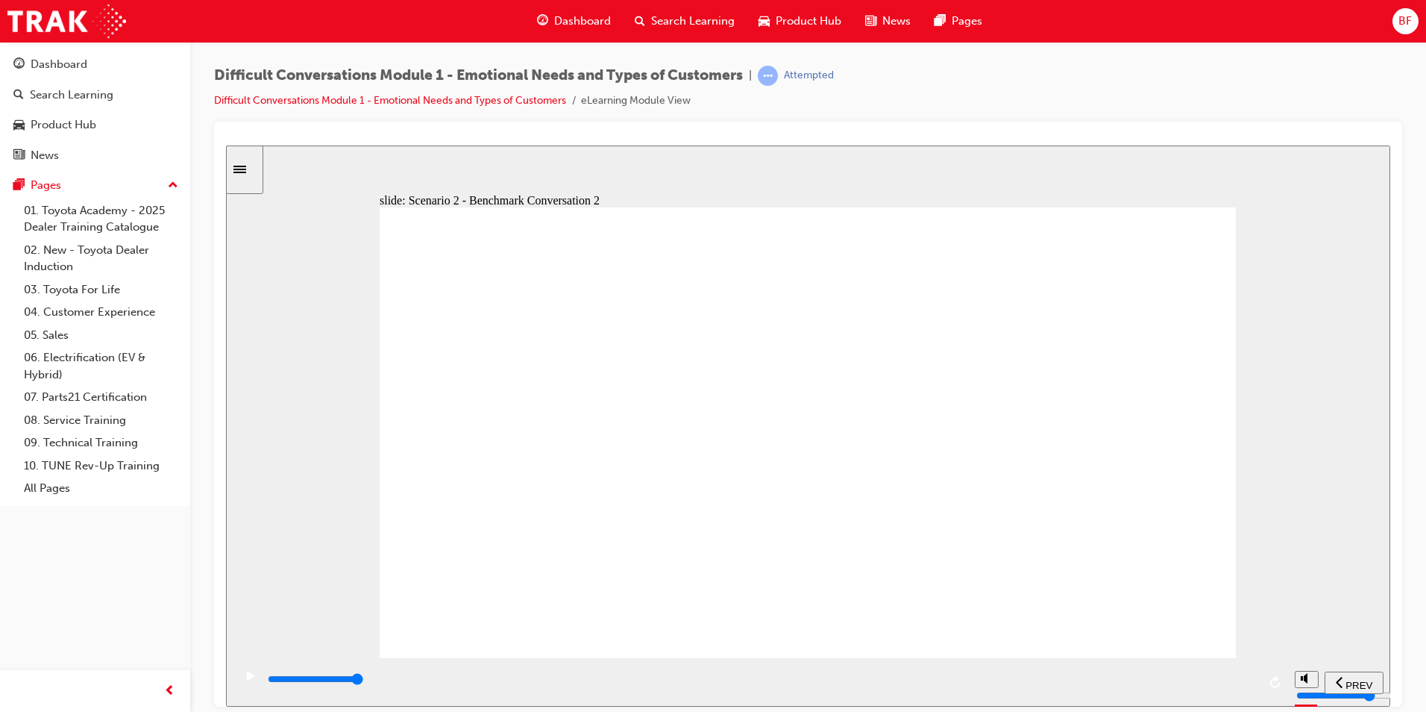
click at [364, 681] on input "slide progress" at bounding box center [316, 678] width 96 height 12
type input "56000"
drag, startPoint x: 1251, startPoint y: 683, endPoint x: 1273, endPoint y: 682, distance: 21.6
click at [1273, 682] on div "playback controls" at bounding box center [760, 681] width 1054 height 48
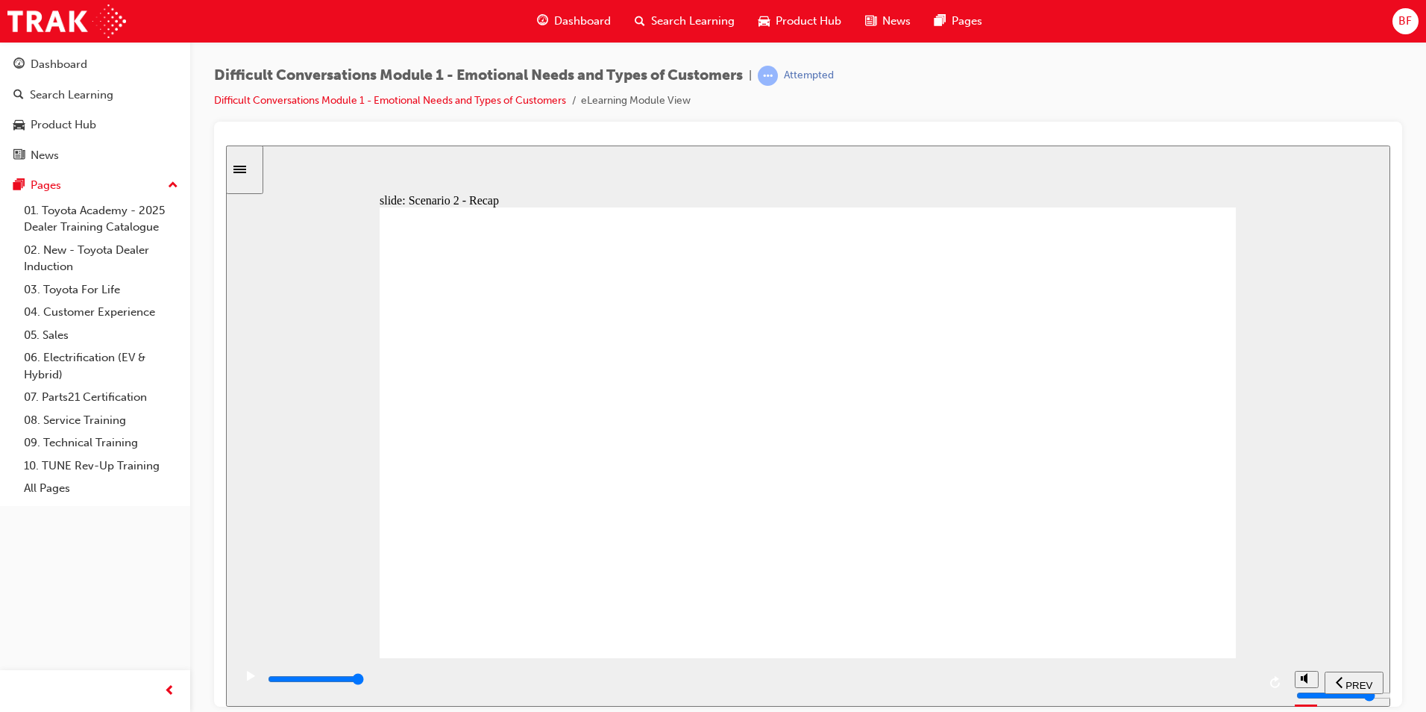
radio input "true"
click at [1329, 680] on span "SUBMIT" at bounding box center [1337, 684] width 37 height 11
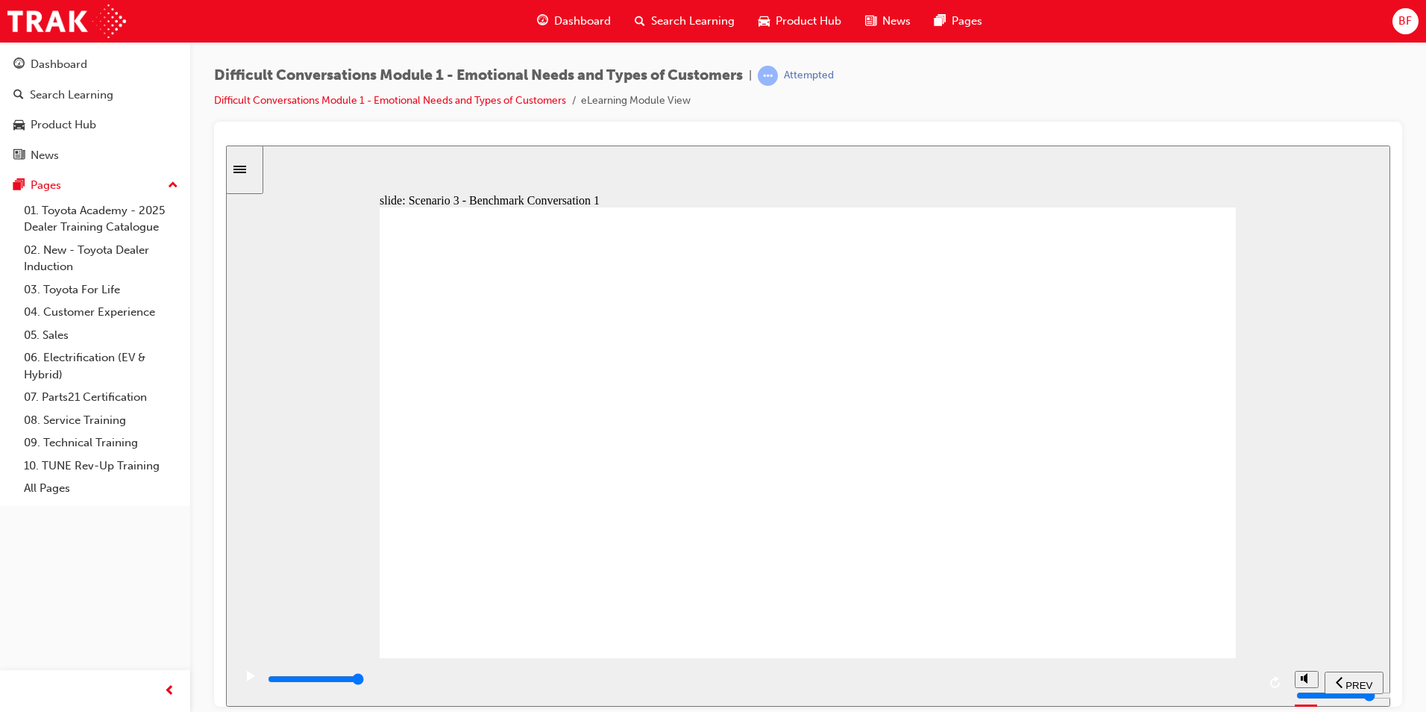
drag, startPoint x: 1243, startPoint y: 680, endPoint x: 1280, endPoint y: 681, distance: 36.6
click at [1280, 681] on div "playback controls" at bounding box center [760, 681] width 1054 height 48
drag, startPoint x: 1227, startPoint y: 685, endPoint x: 1313, endPoint y: 646, distance: 94.1
click at [1308, 671] on section "PREV NEXT SUBMIT" at bounding box center [808, 681] width 1164 height 48
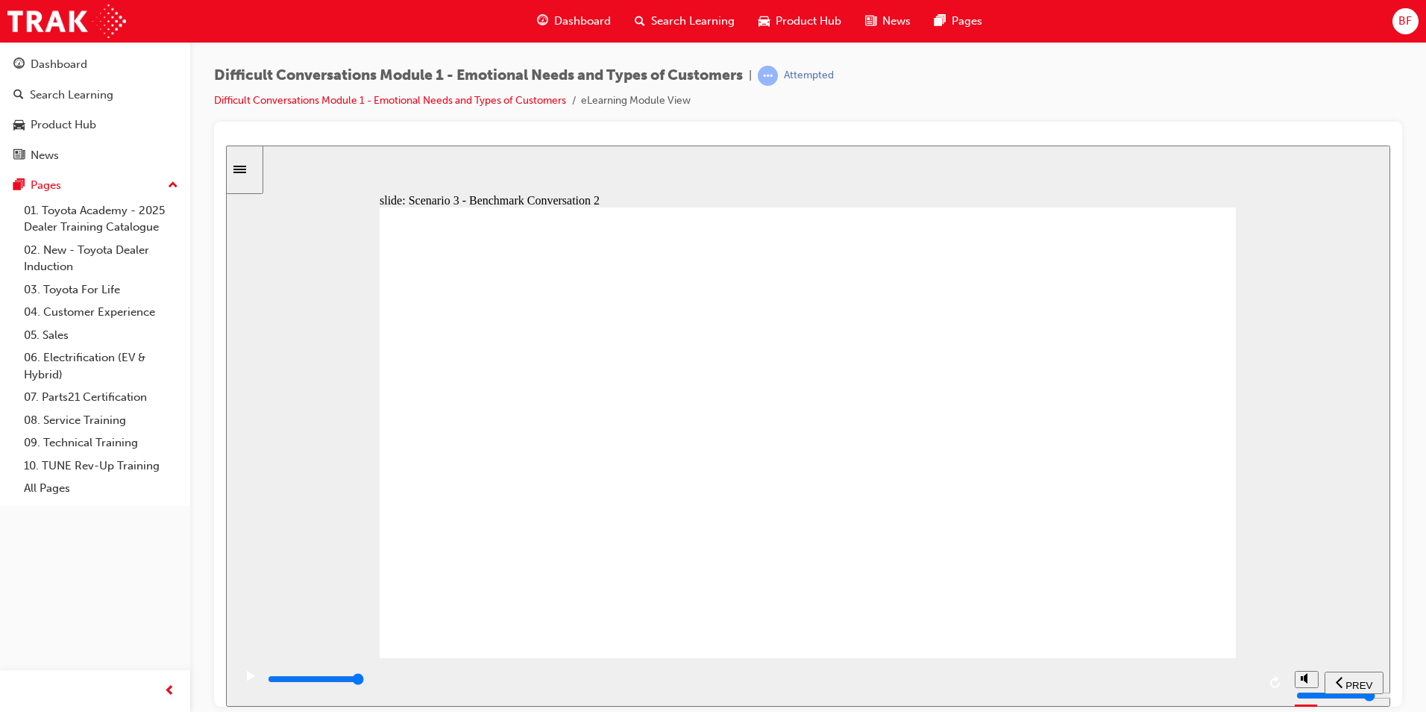
type input "44000"
drag, startPoint x: 1230, startPoint y: 681, endPoint x: 1276, endPoint y: 668, distance: 47.2
click at [1276, 675] on div "playback controls" at bounding box center [760, 681] width 1054 height 48
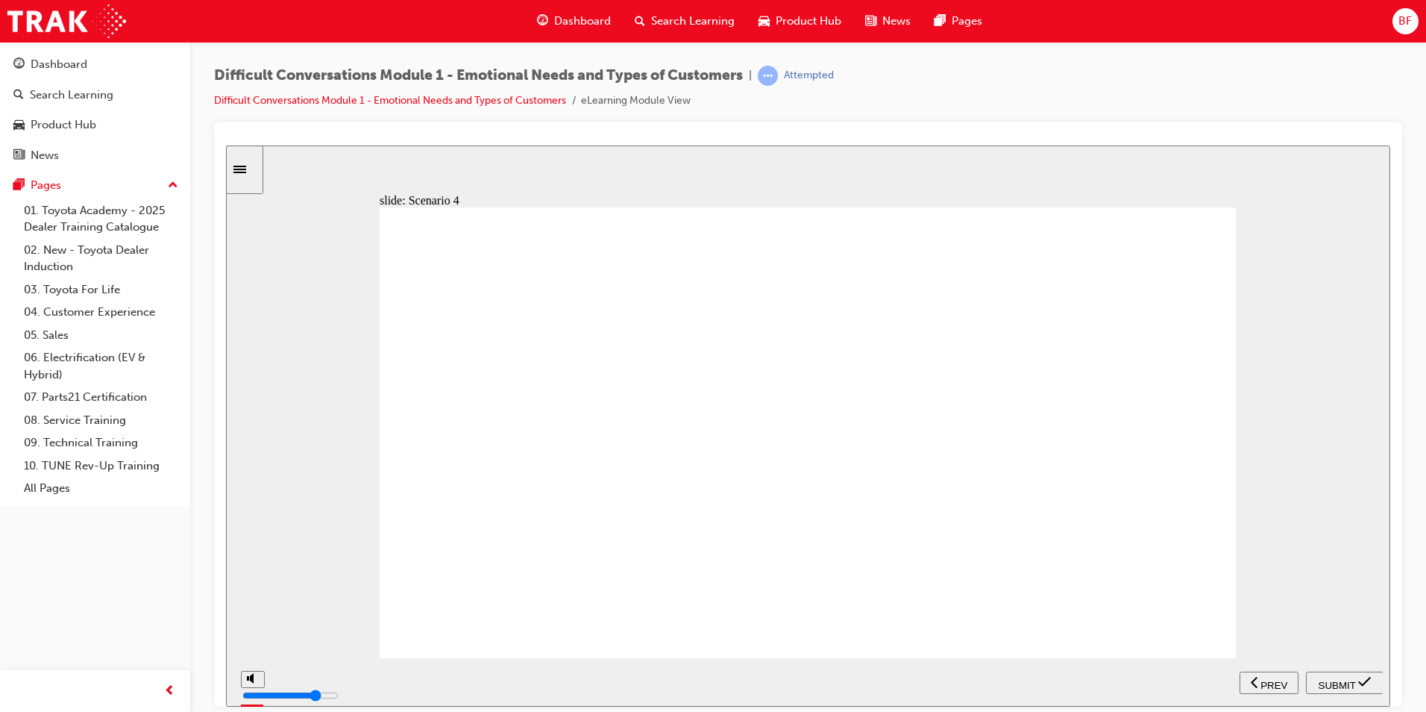
radio input "true"
click at [1337, 679] on span "SUBMIT" at bounding box center [1337, 684] width 37 height 11
drag, startPoint x: 1240, startPoint y: 683, endPoint x: 1297, endPoint y: 680, distance: 56.7
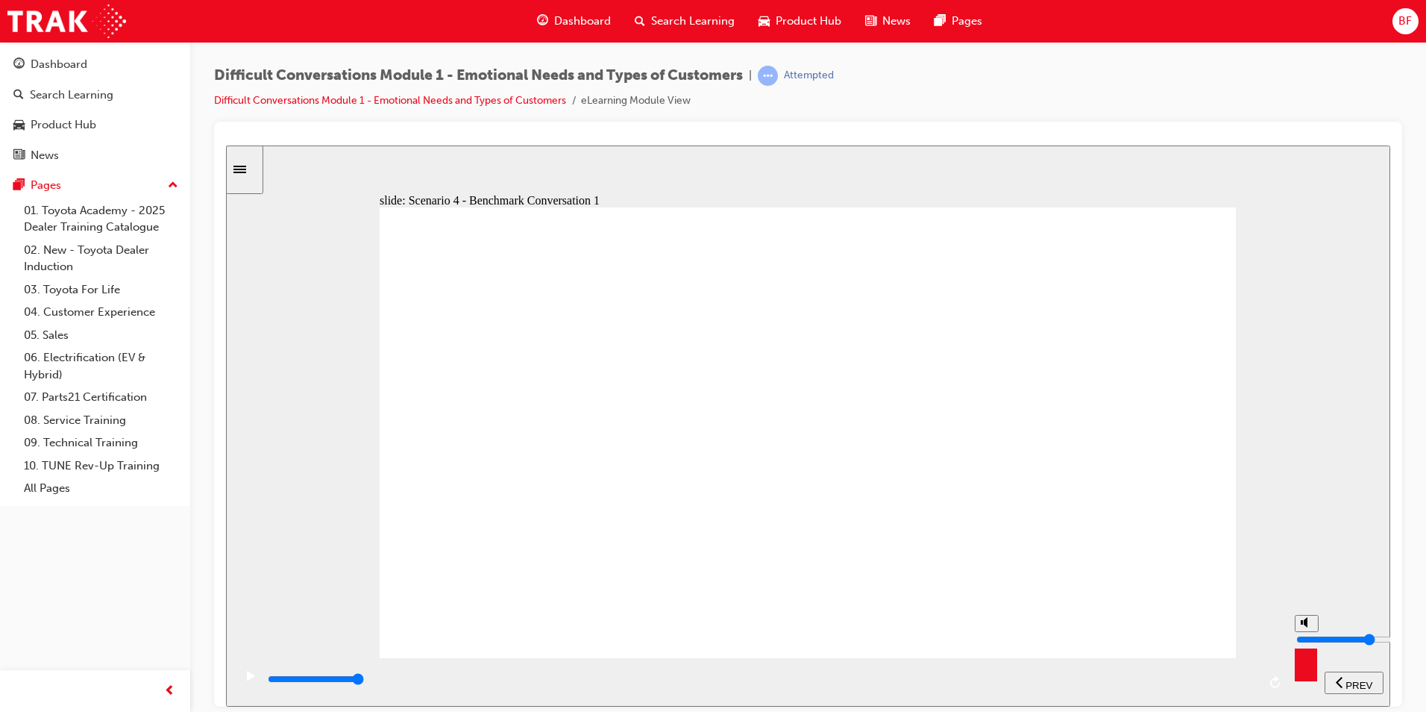
click at [1297, 680] on section "PREV NEXT SUBMIT" at bounding box center [808, 681] width 1164 height 48
drag, startPoint x: 1211, startPoint y: 683, endPoint x: 1239, endPoint y: 448, distance: 235.8
click at [1330, 653] on div "slide: Scenario 4 - Benchmark Conversation 2 The Amiable – Benchmark Conversati…" at bounding box center [808, 425] width 1164 height 561
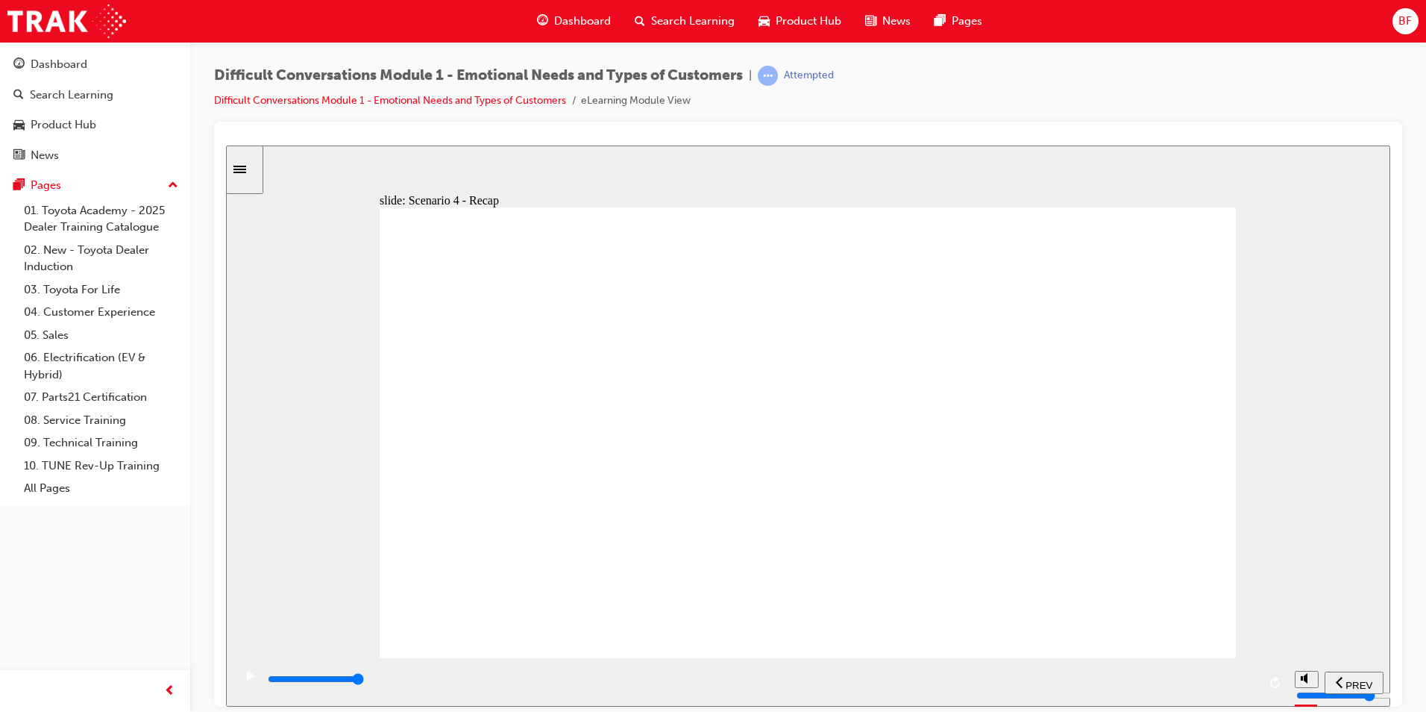
drag, startPoint x: 1165, startPoint y: 684, endPoint x: 1256, endPoint y: 586, distance: 133.5
click at [1290, 673] on section "PREV NEXT SUBMIT" at bounding box center [808, 681] width 1164 height 48
drag, startPoint x: 1254, startPoint y: 680, endPoint x: 1308, endPoint y: 660, distance: 57.1
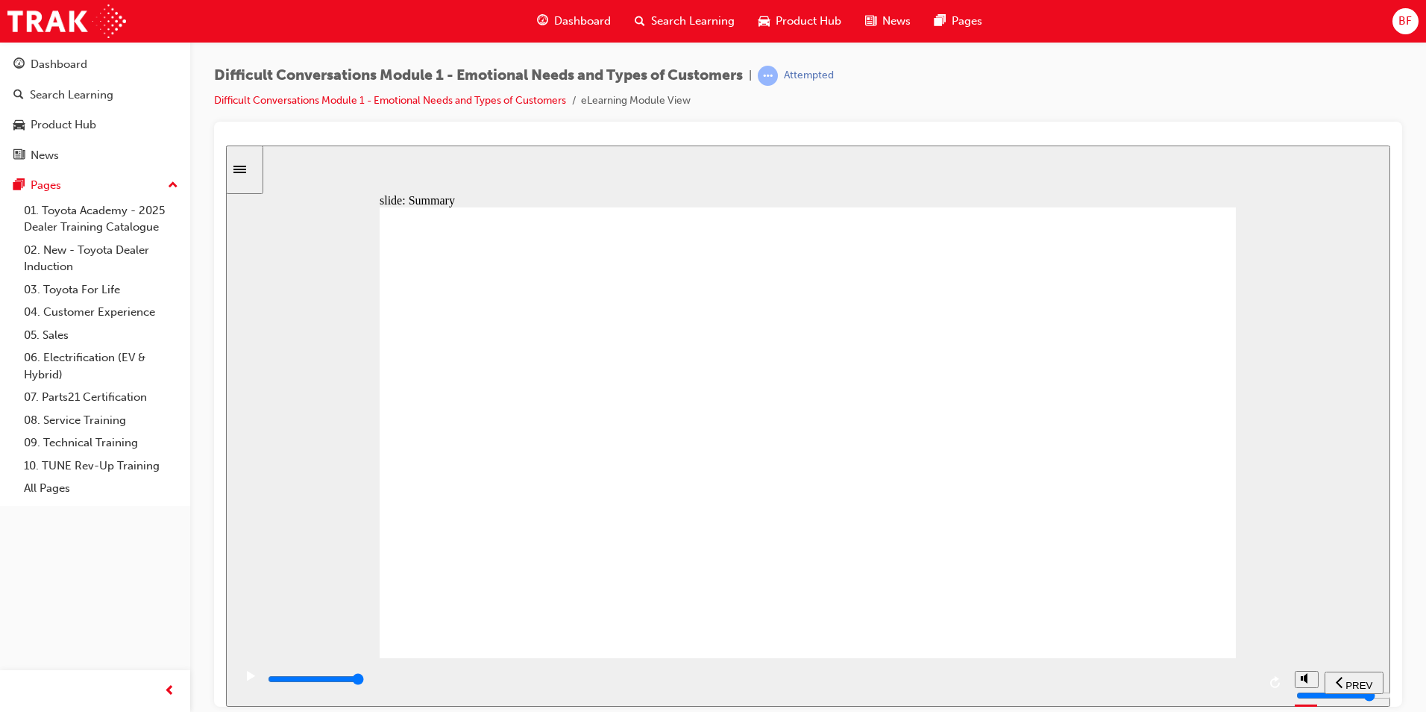
click at [1308, 665] on section "PREV NEXT SUBMIT" at bounding box center [808, 681] width 1164 height 48
click at [364, 682] on input "slide progress" at bounding box center [316, 678] width 96 height 12
click at [1251, 683] on div "playback controls" at bounding box center [761, 679] width 991 height 16
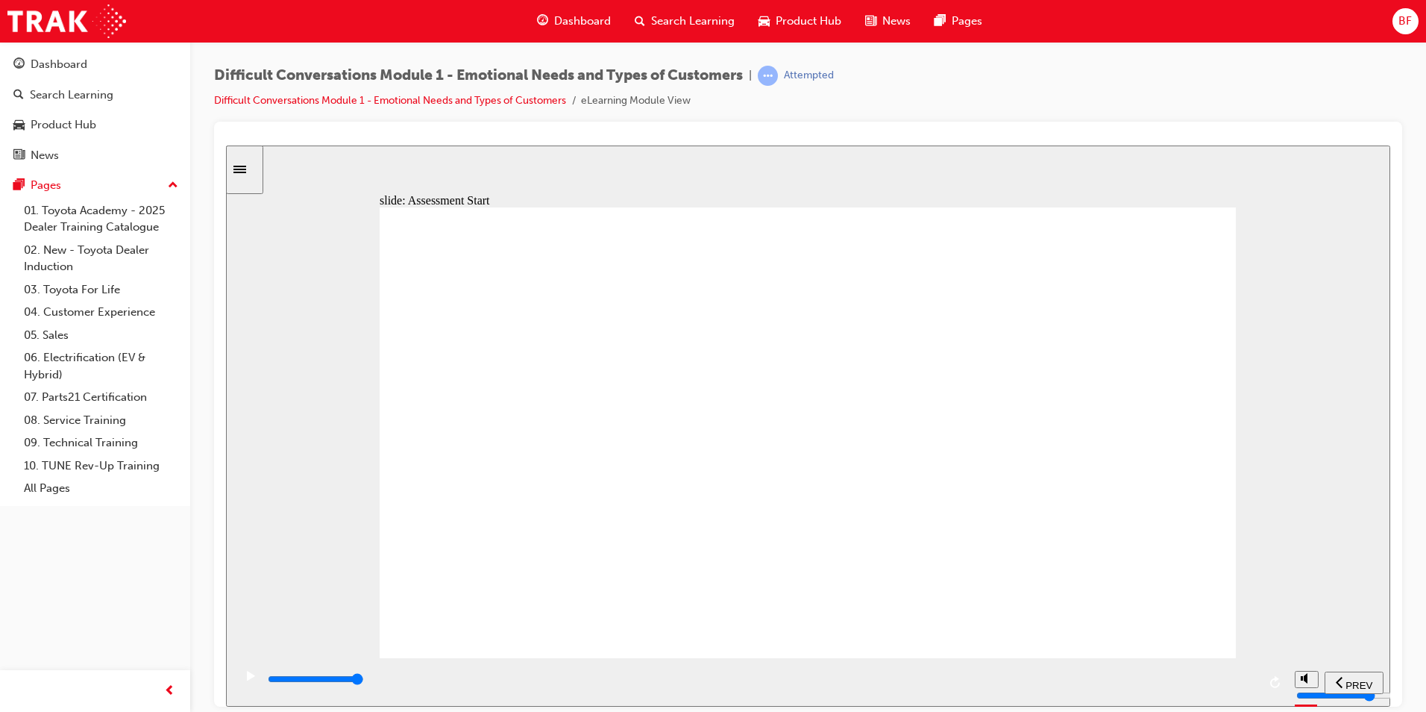
type input "9900"
drag, startPoint x: 1123, startPoint y: 627, endPoint x: 711, endPoint y: 455, distance: 446.1
drag, startPoint x: 1157, startPoint y: 589, endPoint x: 854, endPoint y: 604, distance: 303.2
drag, startPoint x: 1088, startPoint y: 542, endPoint x: 846, endPoint y: 551, distance: 242.6
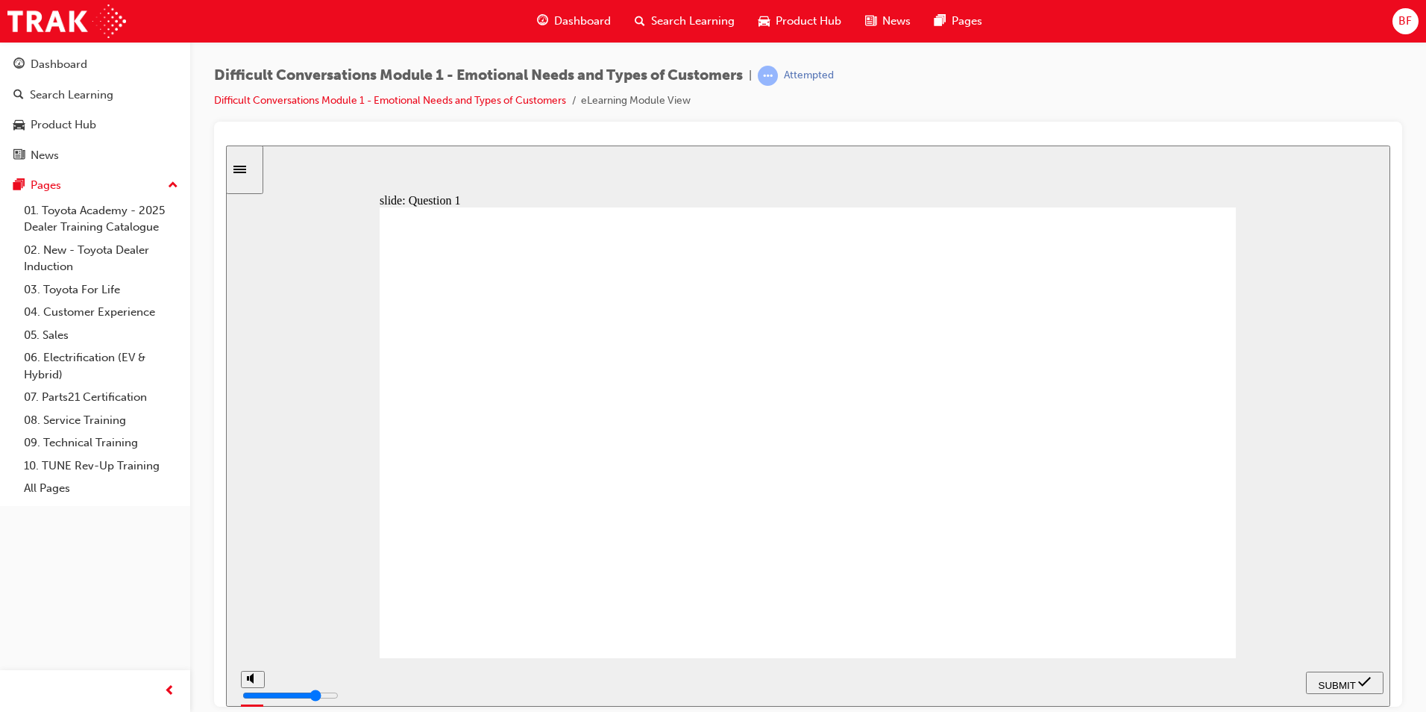
drag, startPoint x: 1109, startPoint y: 492, endPoint x: 820, endPoint y: 562, distance: 297.6
drag, startPoint x: 1117, startPoint y: 448, endPoint x: 939, endPoint y: 549, distance: 205.1
drag, startPoint x: 1081, startPoint y: 404, endPoint x: 694, endPoint y: 408, distance: 387.2
drag, startPoint x: 1104, startPoint y: 363, endPoint x: 767, endPoint y: 605, distance: 415.3
drag, startPoint x: 1079, startPoint y: 321, endPoint x: 781, endPoint y: 581, distance: 395.4
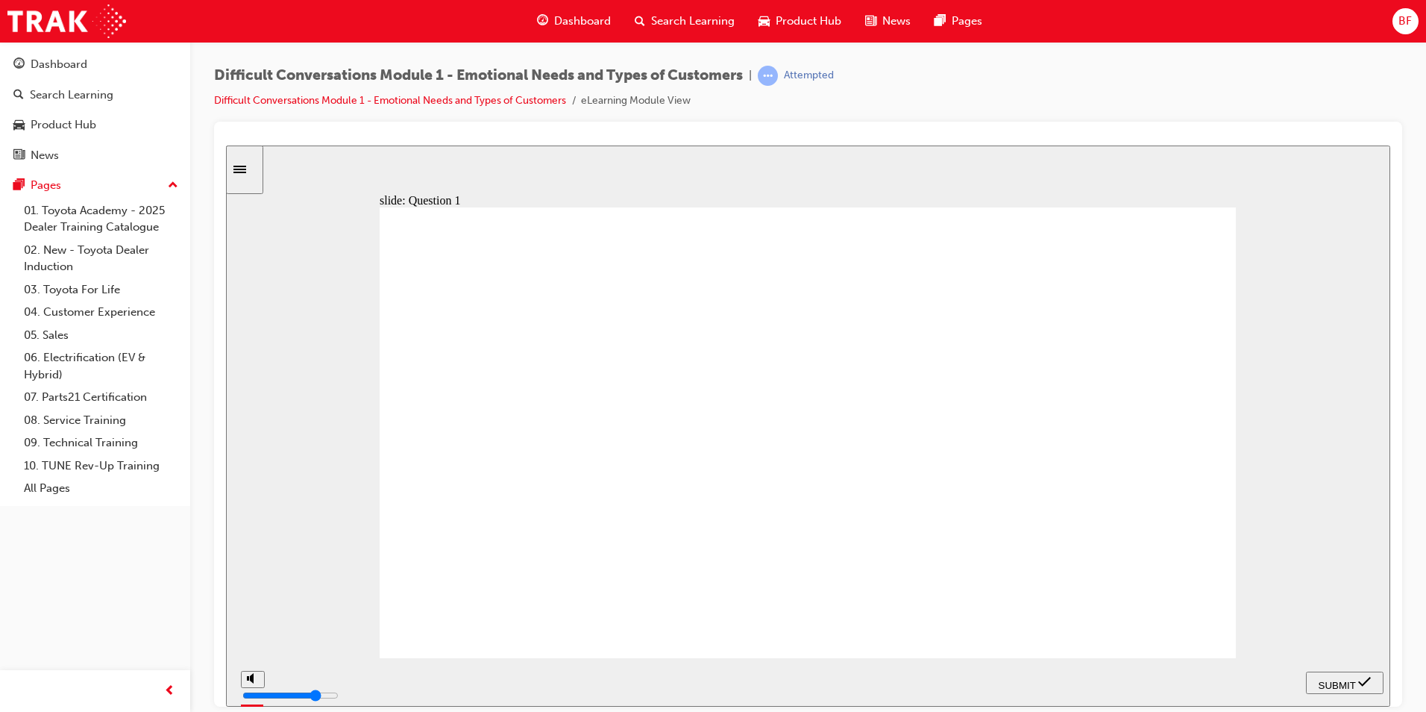
drag, startPoint x: 1113, startPoint y: 257, endPoint x: 918, endPoint y: 550, distance: 351.9
click at [1352, 681] on span "SUBMIT" at bounding box center [1337, 684] width 37 height 11
checkbox input "true"
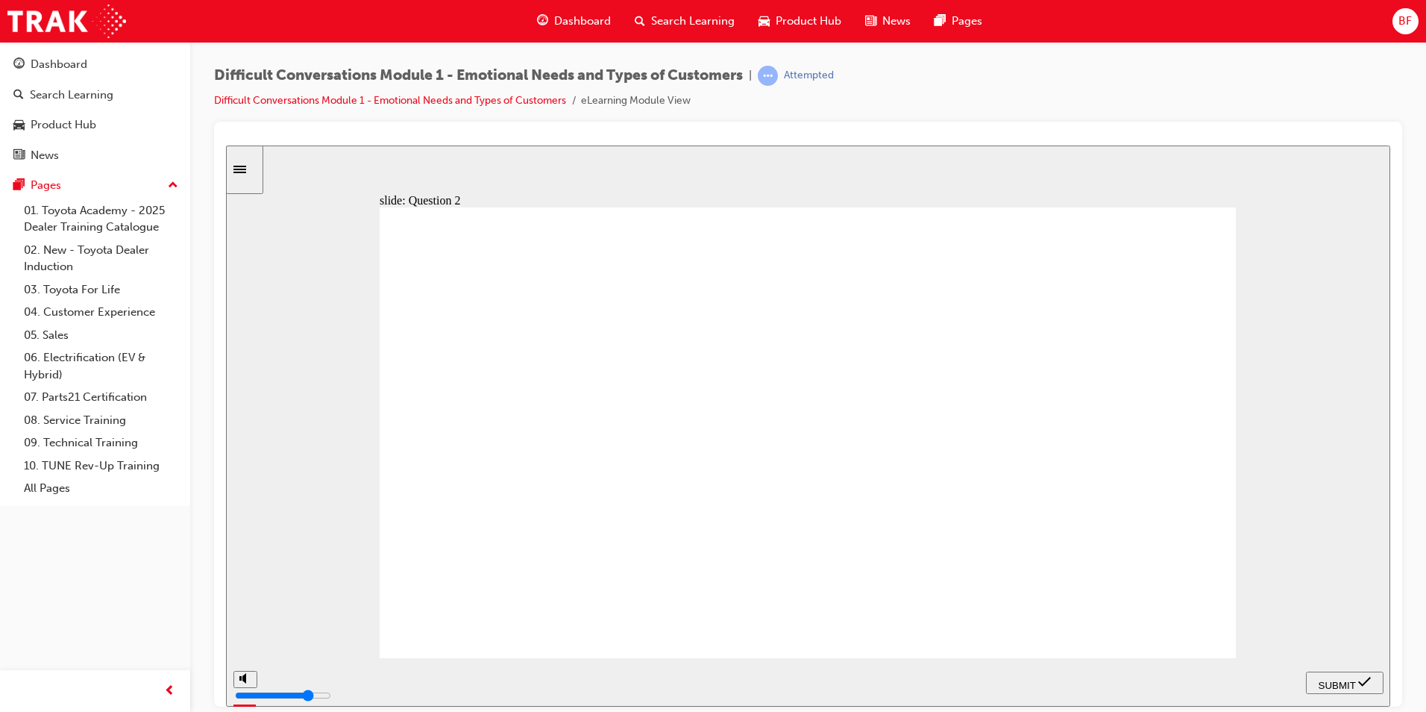
checkbox input "true"
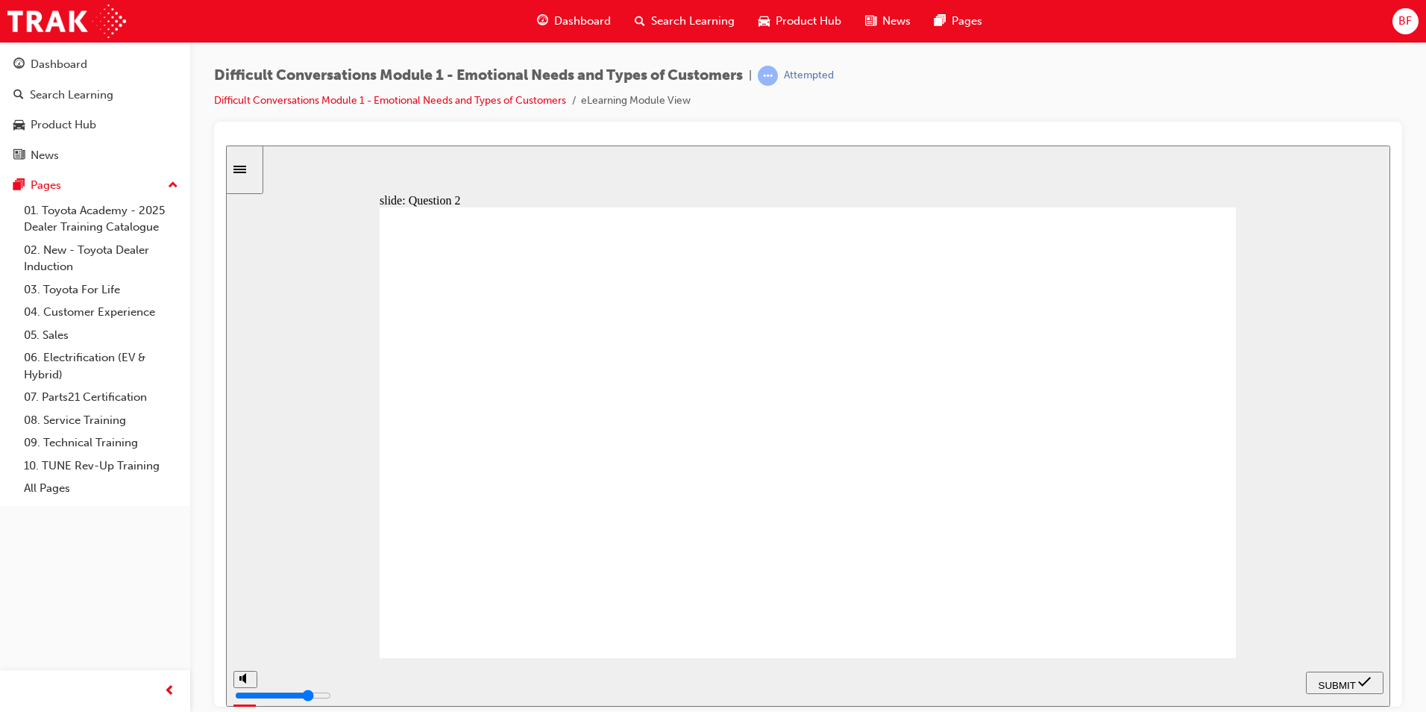
checkbox input "true"
click at [1322, 674] on div "SUBMIT" at bounding box center [1345, 682] width 66 height 16
checkbox input "true"
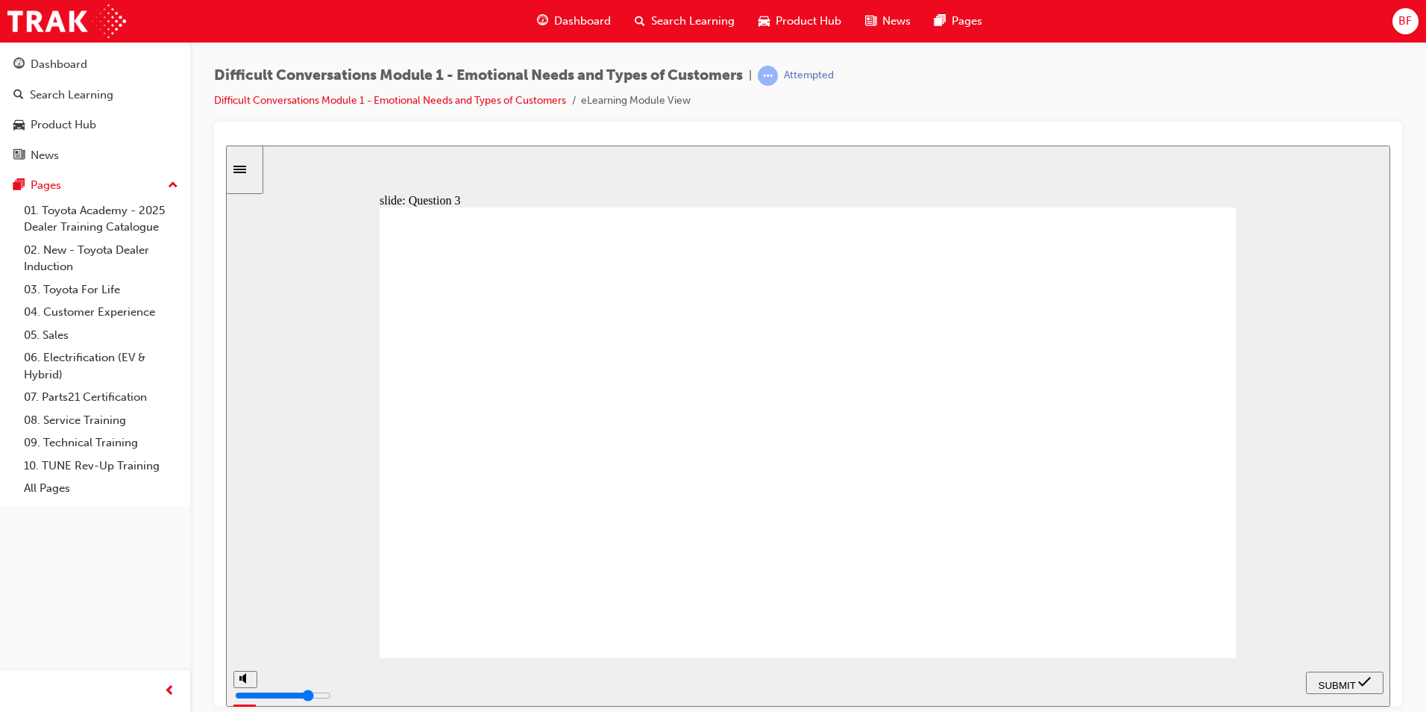
checkbox input "true"
click at [1366, 677] on icon "submit" at bounding box center [1364, 680] width 13 height 13
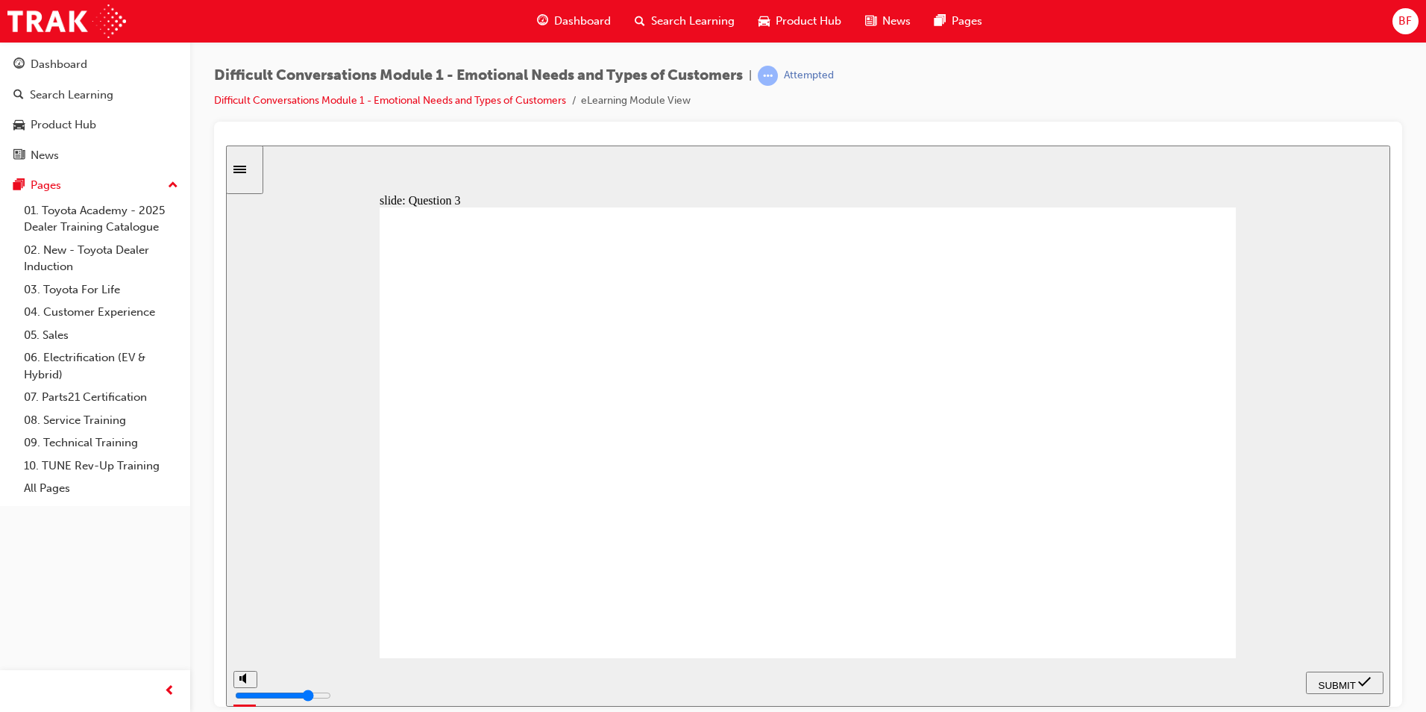
checkbox input "true"
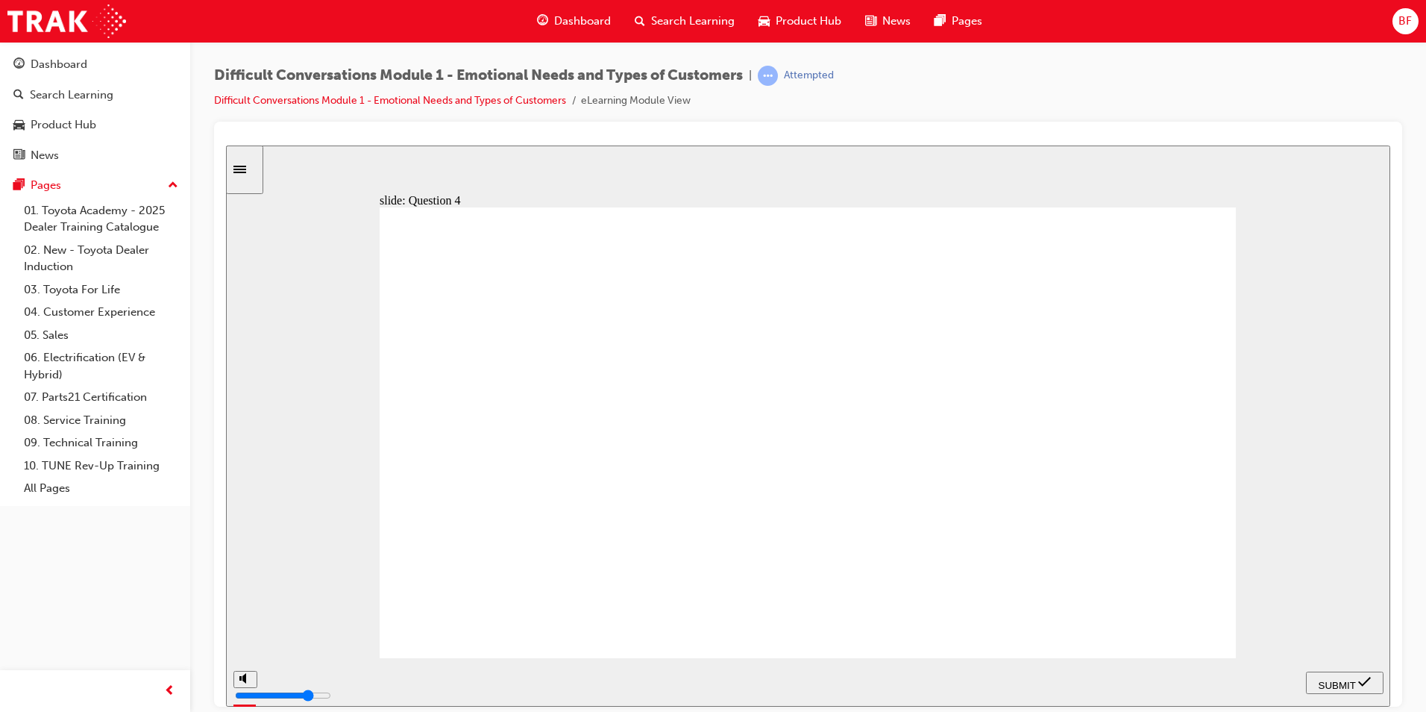
checkbox input "true"
click at [1353, 679] on span "SUBMIT" at bounding box center [1337, 684] width 37 height 11
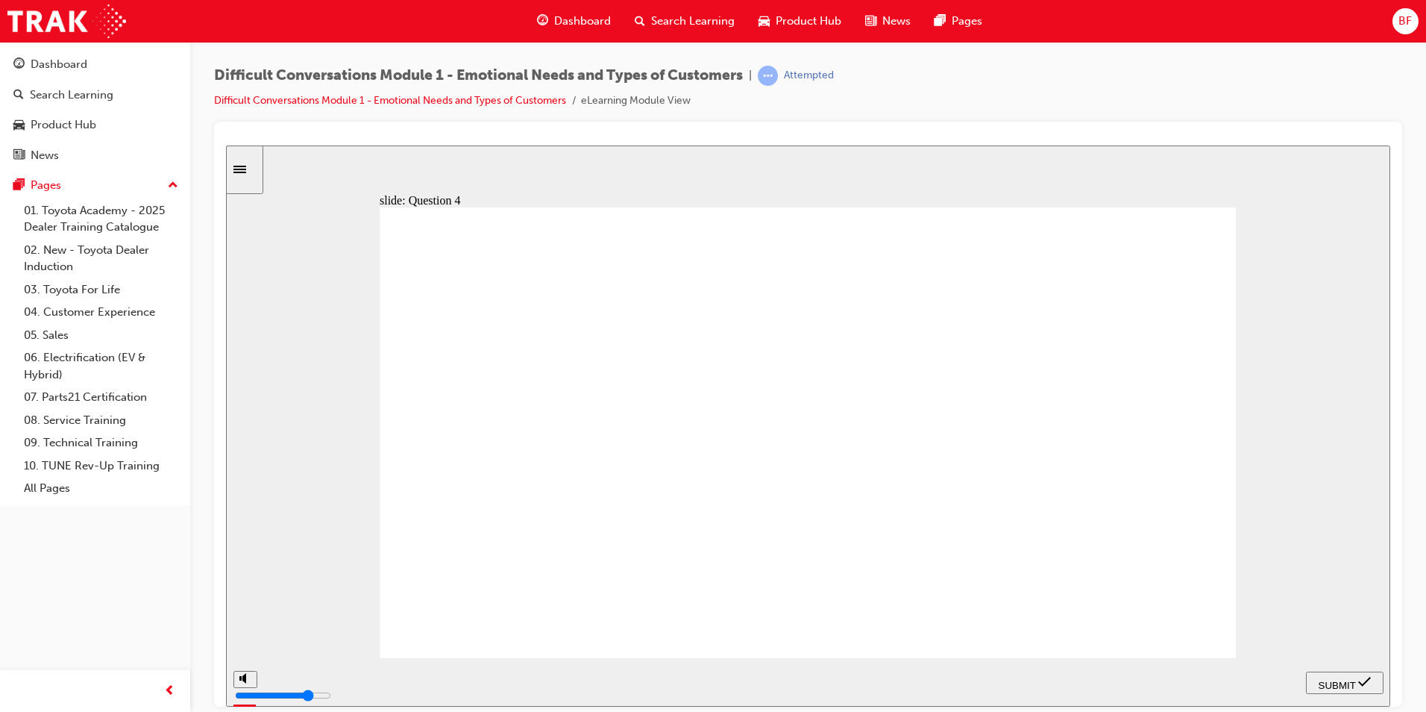
checkbox input "true"
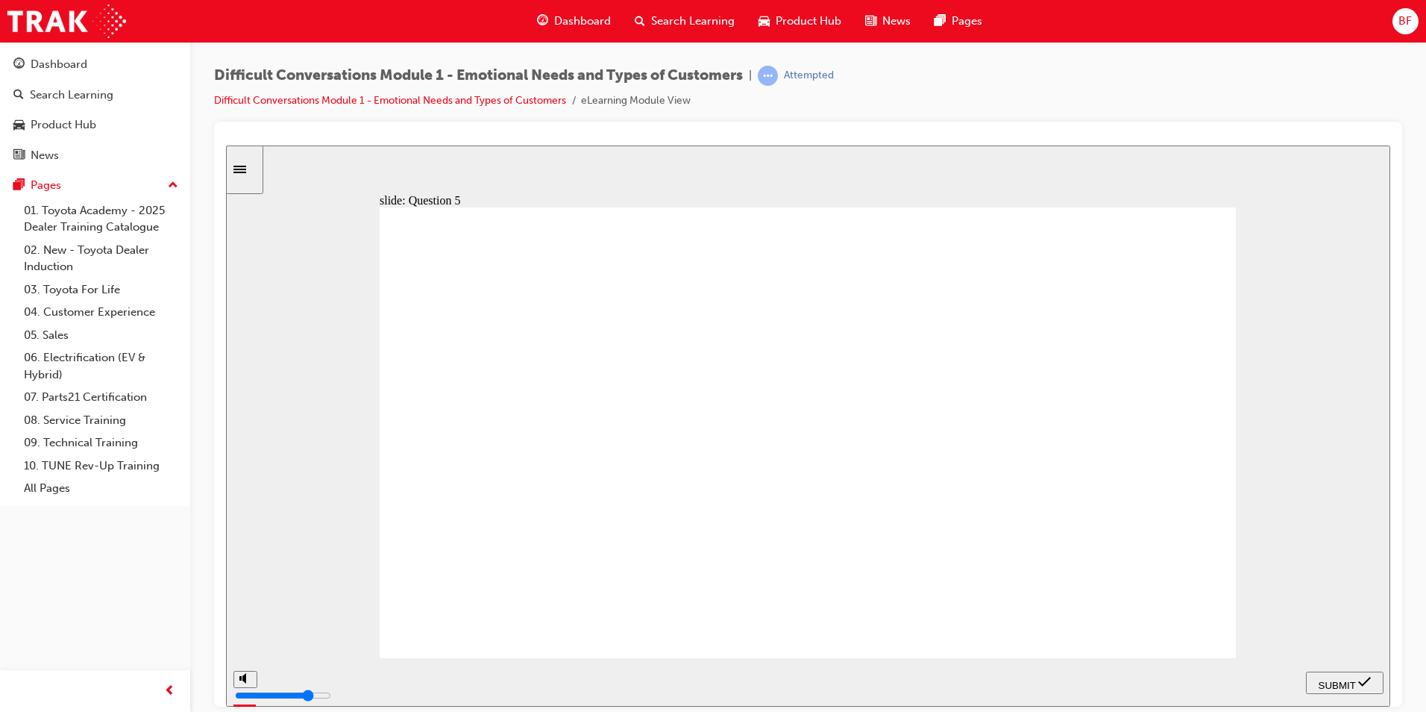
checkbox input "true"
click at [1347, 682] on span "SUBMIT" at bounding box center [1337, 684] width 37 height 11
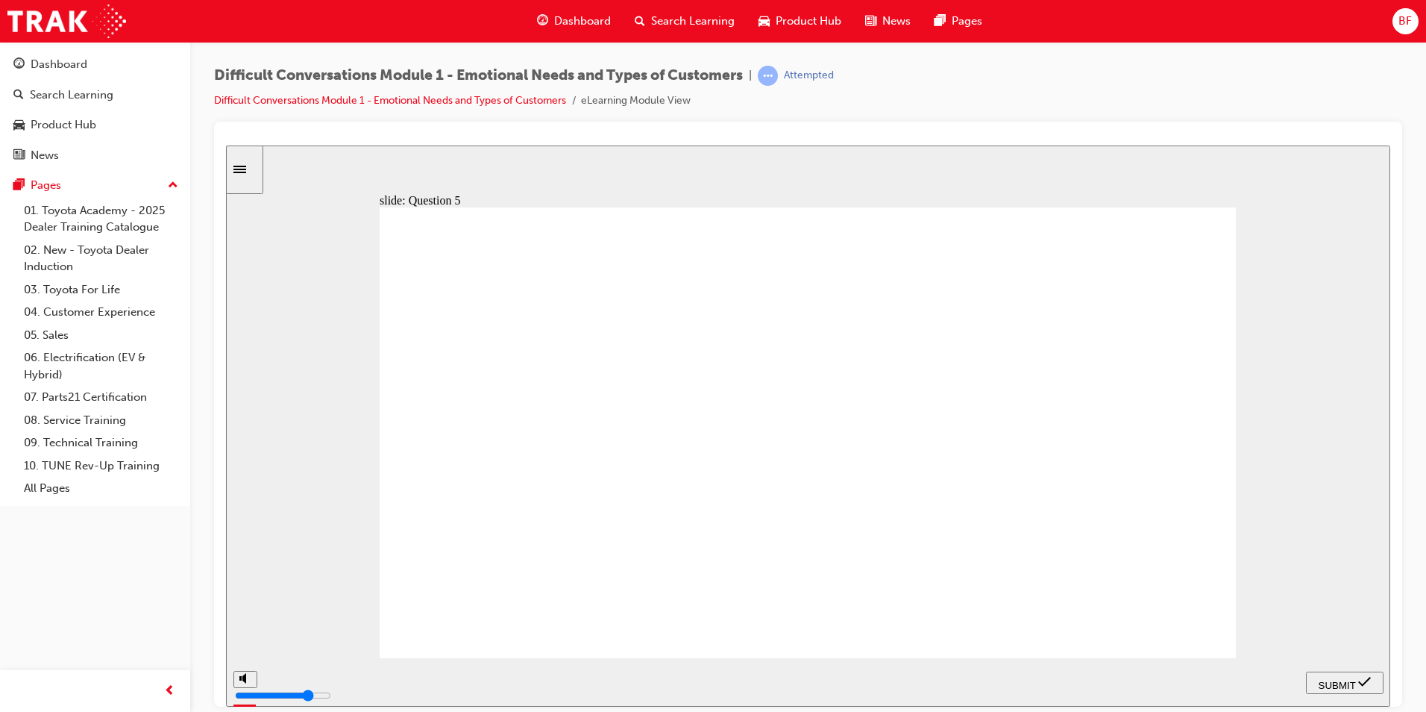
checkbox input "true"
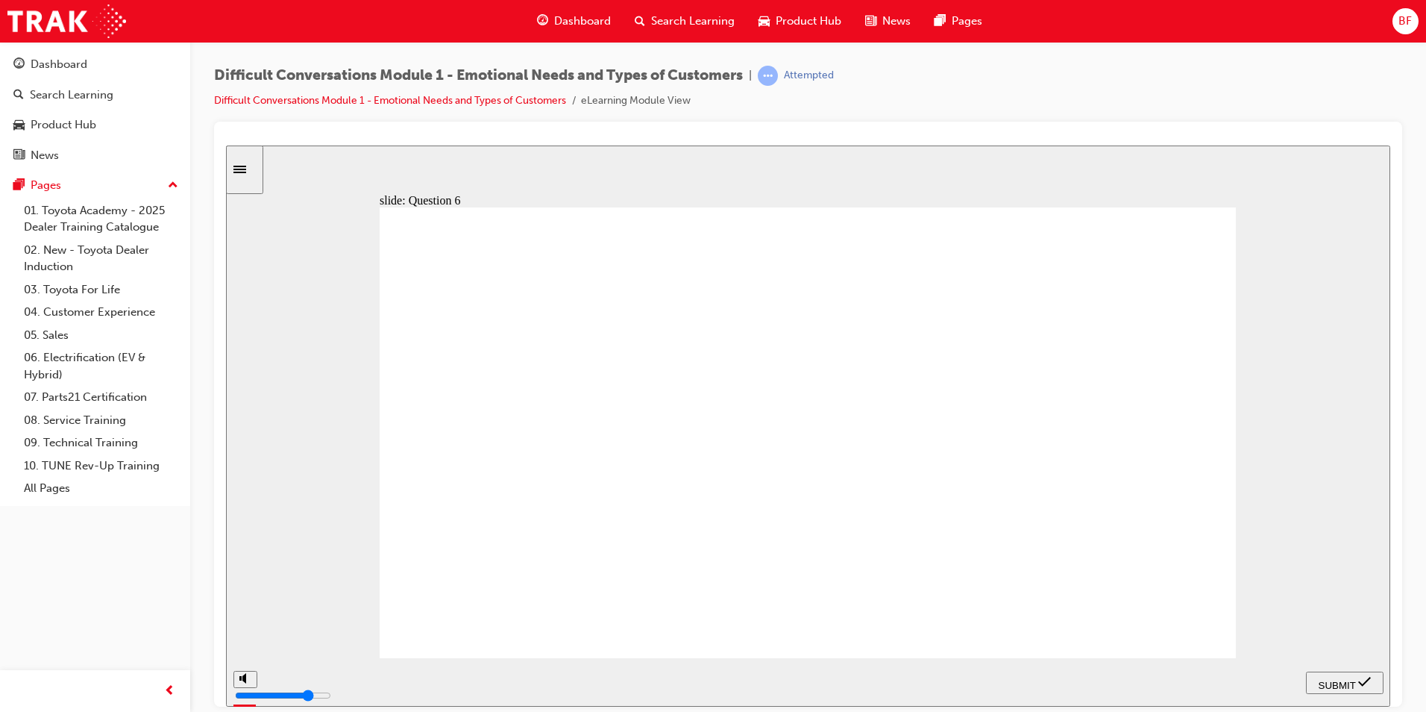
checkbox input "true"
click at [1334, 681] on span "SUBMIT" at bounding box center [1337, 684] width 37 height 11
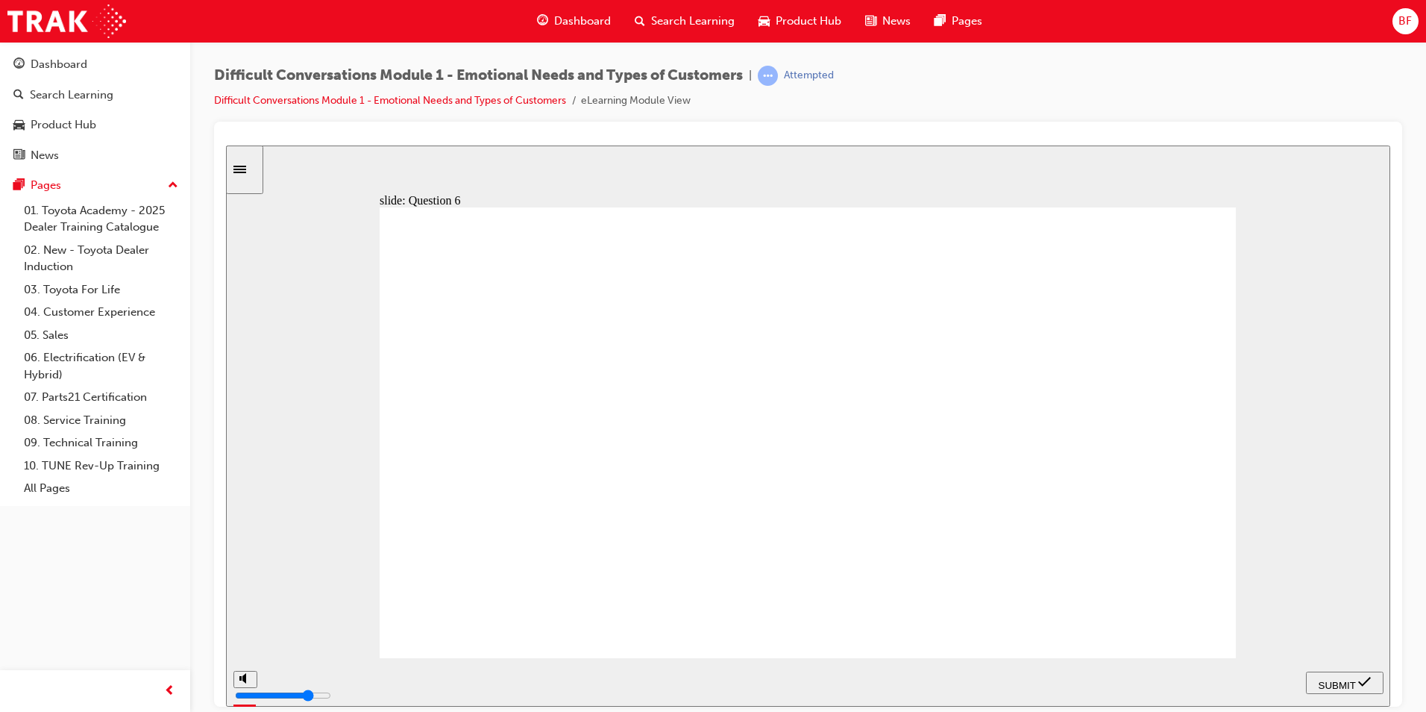
checkbox input "true"
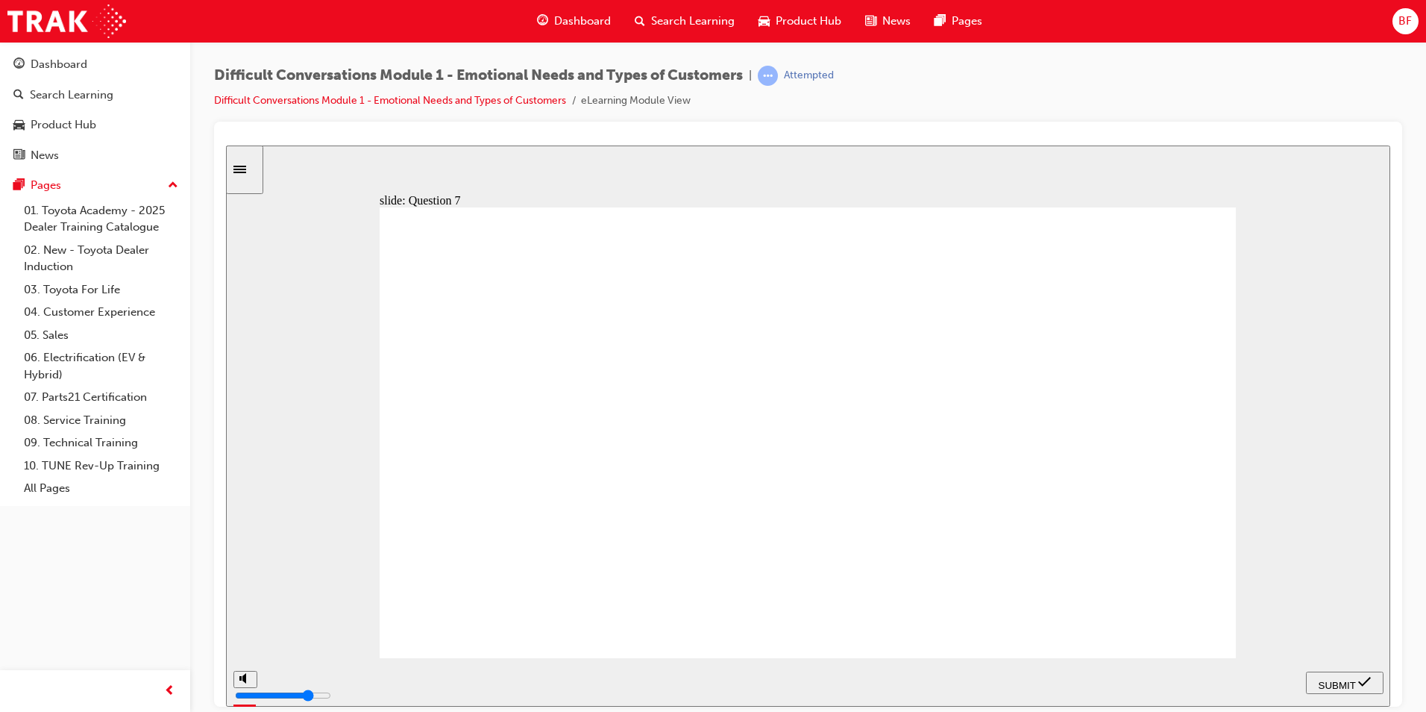
checkbox input "true"
click at [1323, 683] on span "SUBMIT" at bounding box center [1337, 684] width 37 height 11
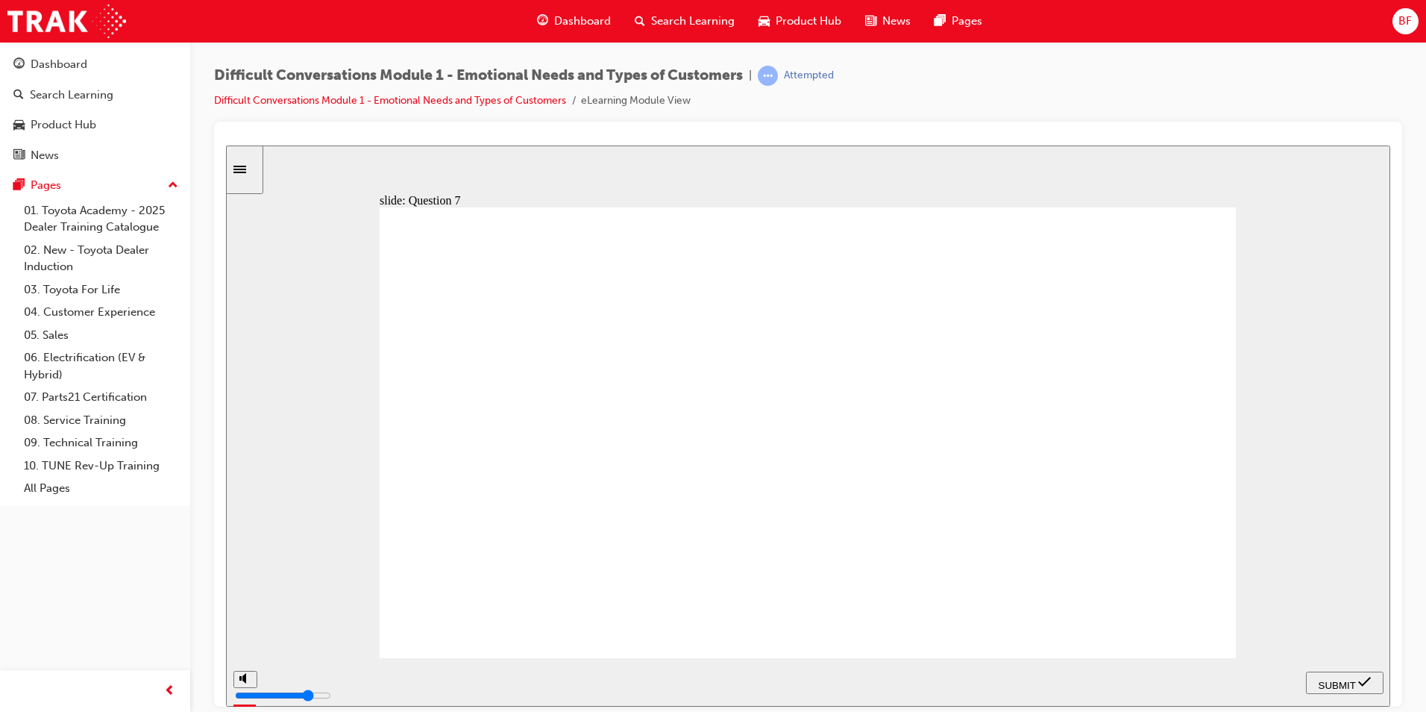
checkbox input "true"
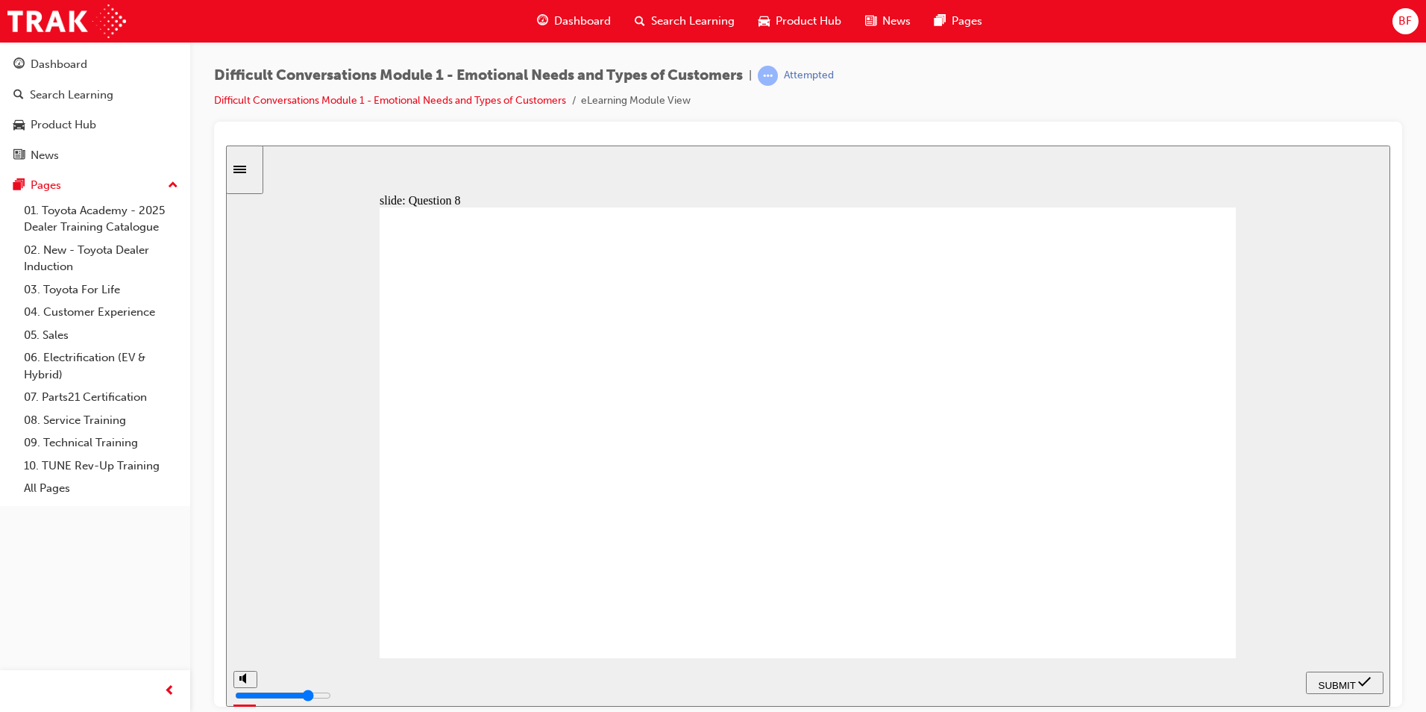
checkbox input "true"
click at [1336, 684] on span "SUBMIT" at bounding box center [1337, 684] width 37 height 11
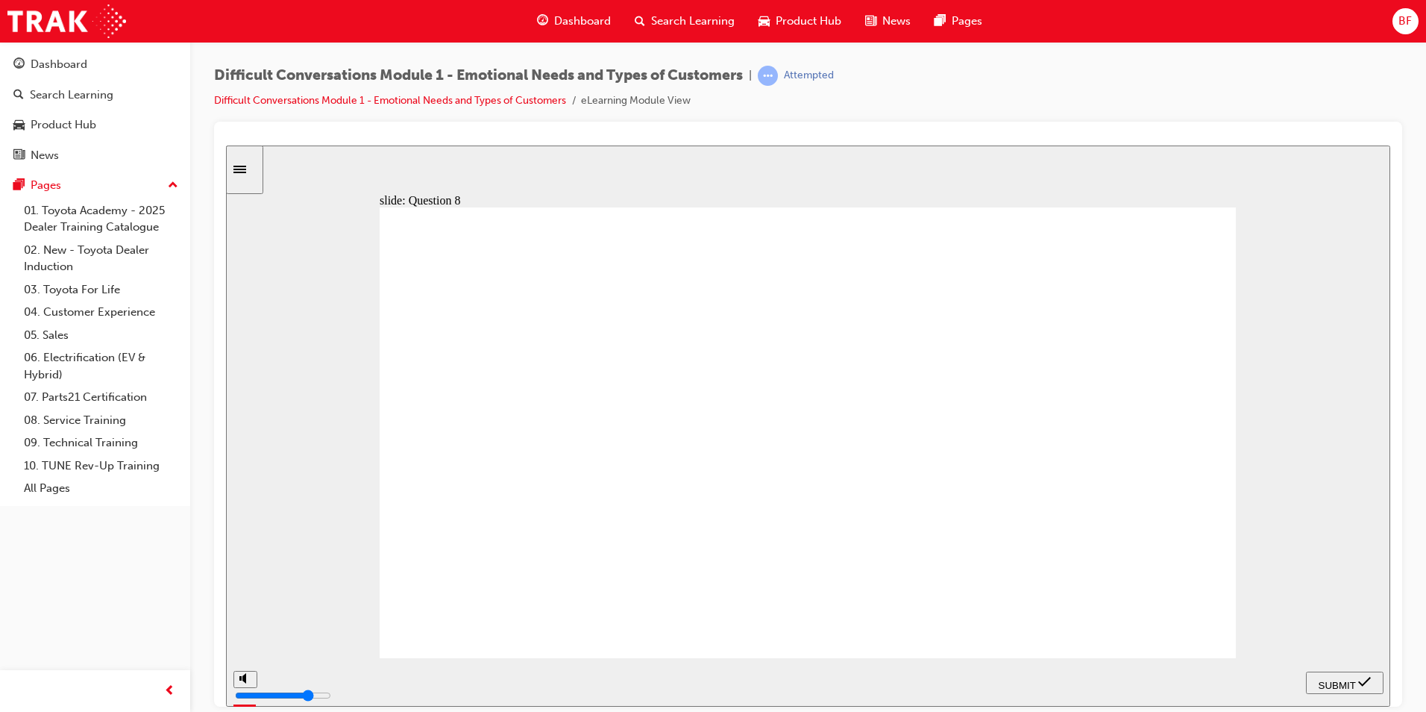
radio input "true"
click at [1331, 674] on div "SUBMIT" at bounding box center [1345, 682] width 66 height 16
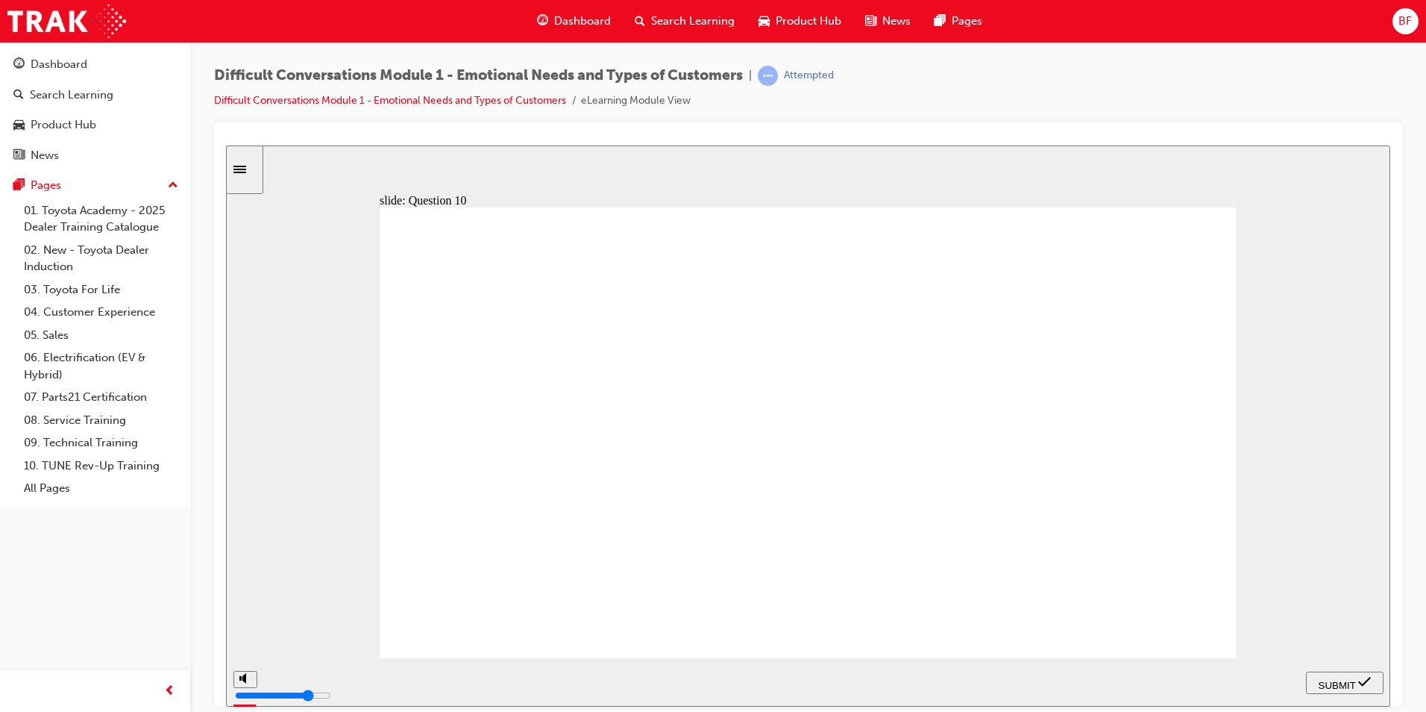
radio input "true"
click at [1329, 686] on span "SUBMIT" at bounding box center [1337, 684] width 37 height 11
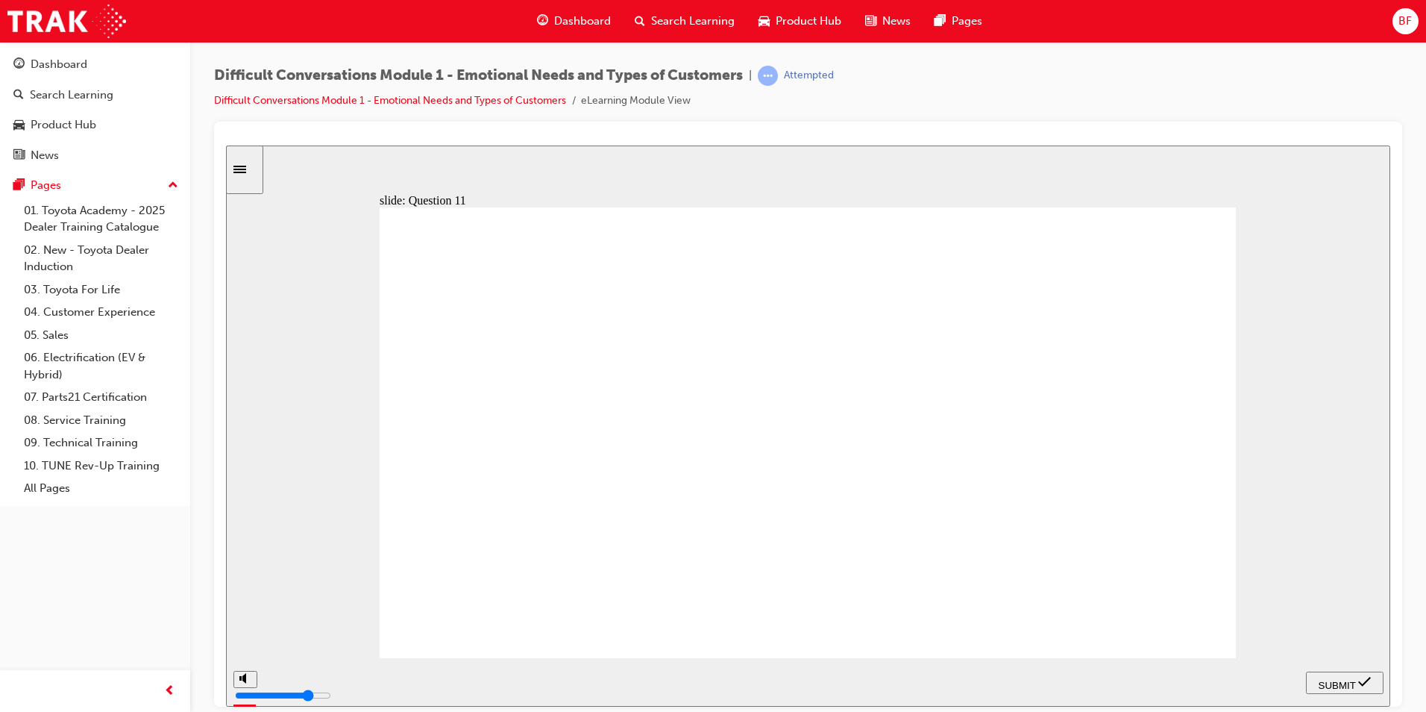
radio input "true"
click at [1324, 682] on span "SUBMIT" at bounding box center [1337, 684] width 37 height 11
radio input "true"
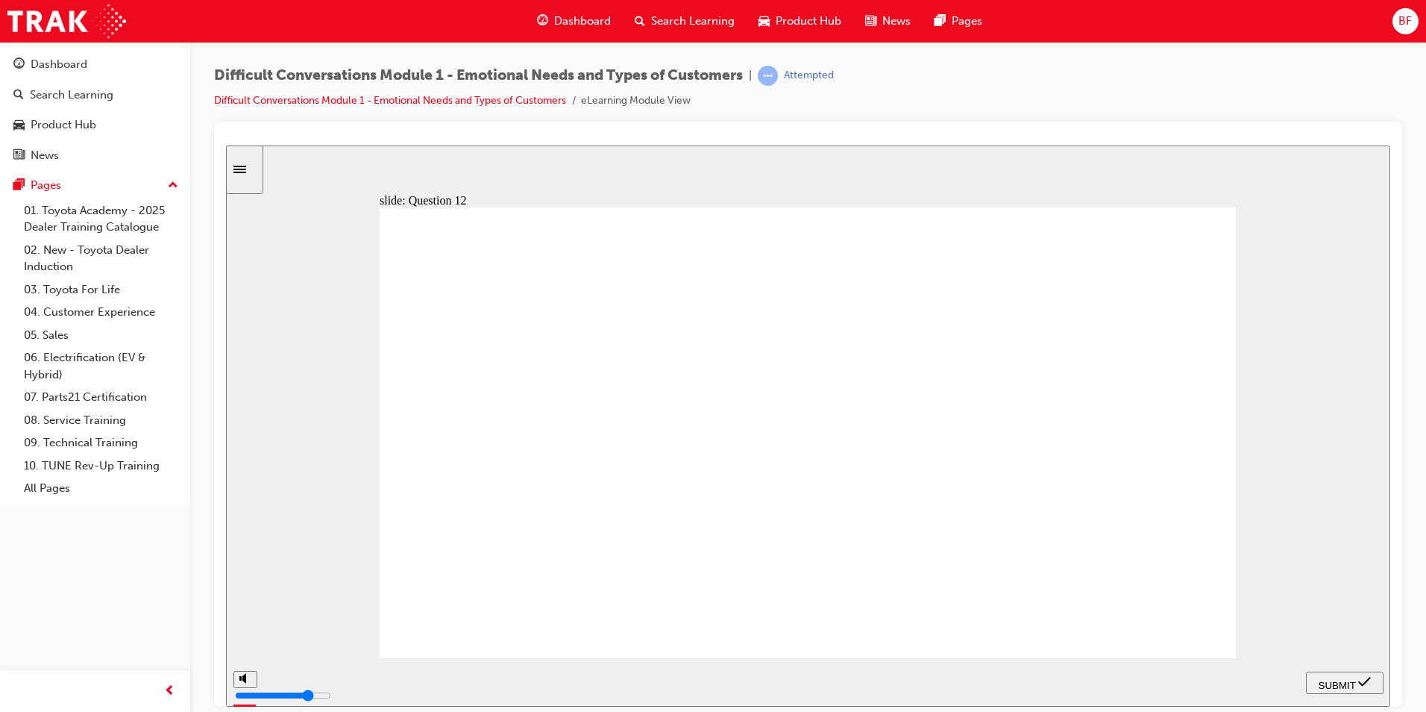
click at [1312, 675] on div "SUBMIT" at bounding box center [1345, 682] width 66 height 16
type input "2700"
click at [252, 99] on link "Difficult Conversations Module 1 - Emotional Needs and Types of Customers" at bounding box center [390, 100] width 352 height 13
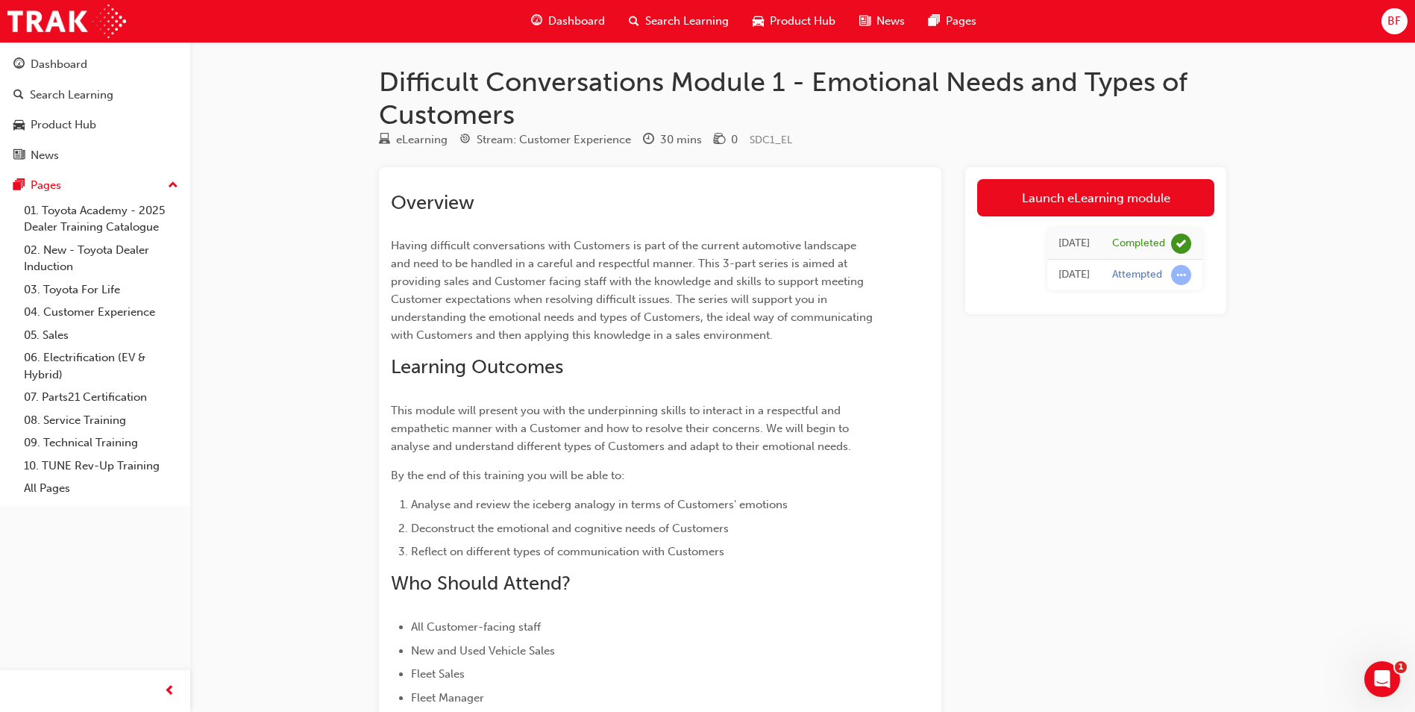
click at [582, 22] on span "Dashboard" at bounding box center [576, 21] width 57 height 17
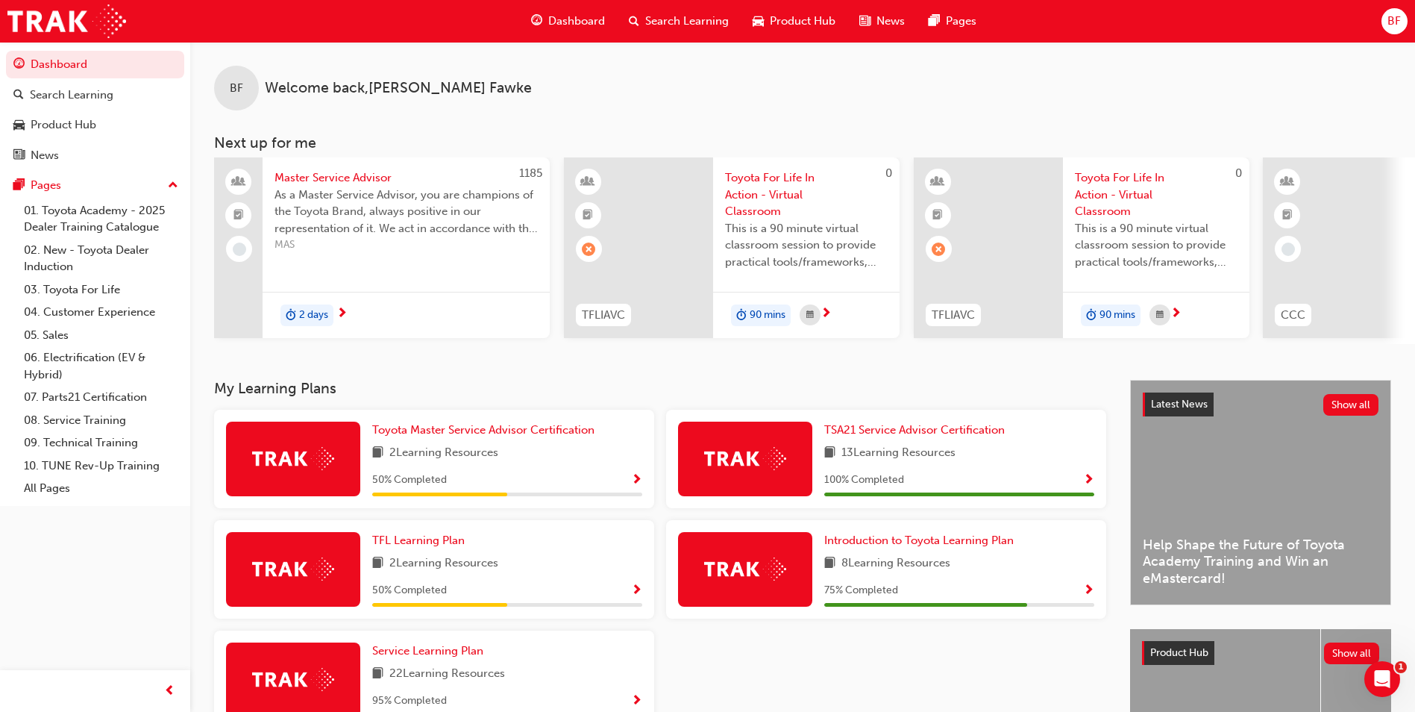
click at [566, 8] on div "Dashboard" at bounding box center [568, 21] width 98 height 31
click at [736, 16] on div "Search Learning" at bounding box center [679, 21] width 124 height 31
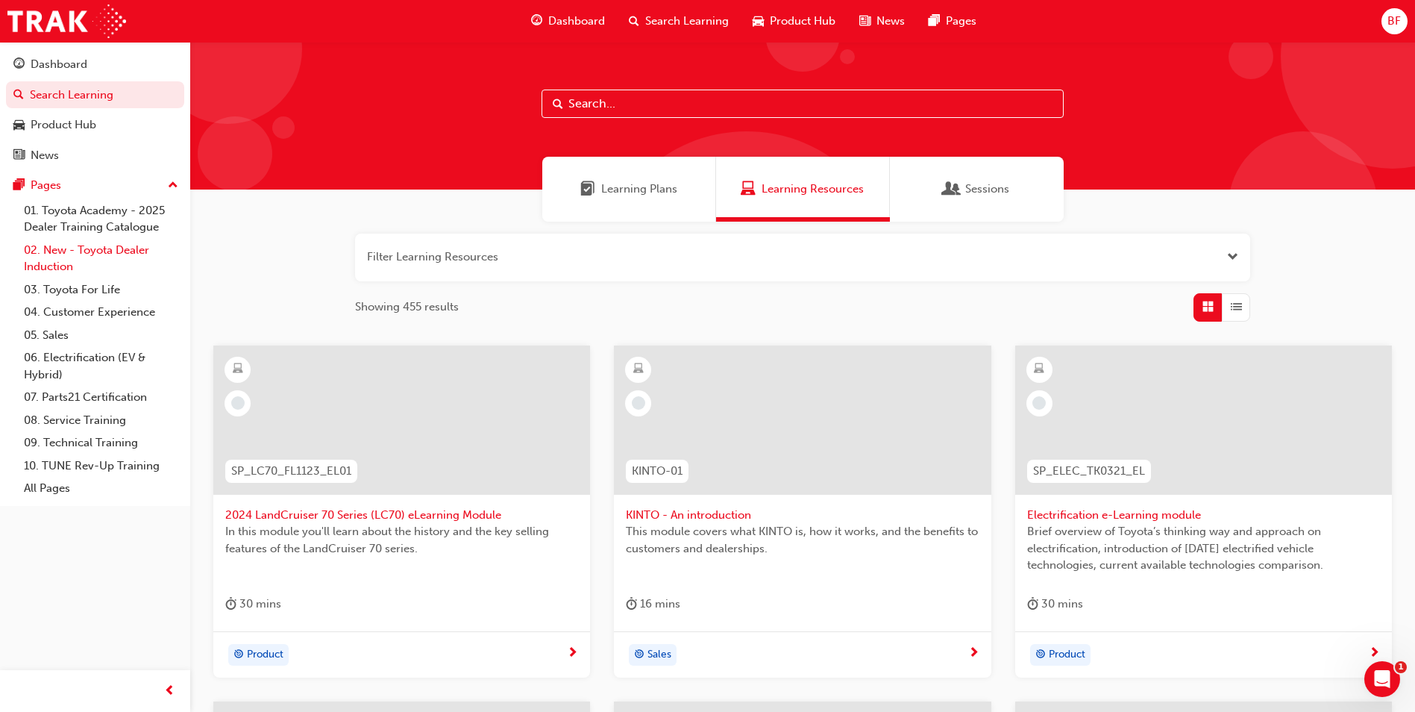
click at [86, 277] on link "02. New - Toyota Dealer Induction" at bounding box center [101, 259] width 166 height 40
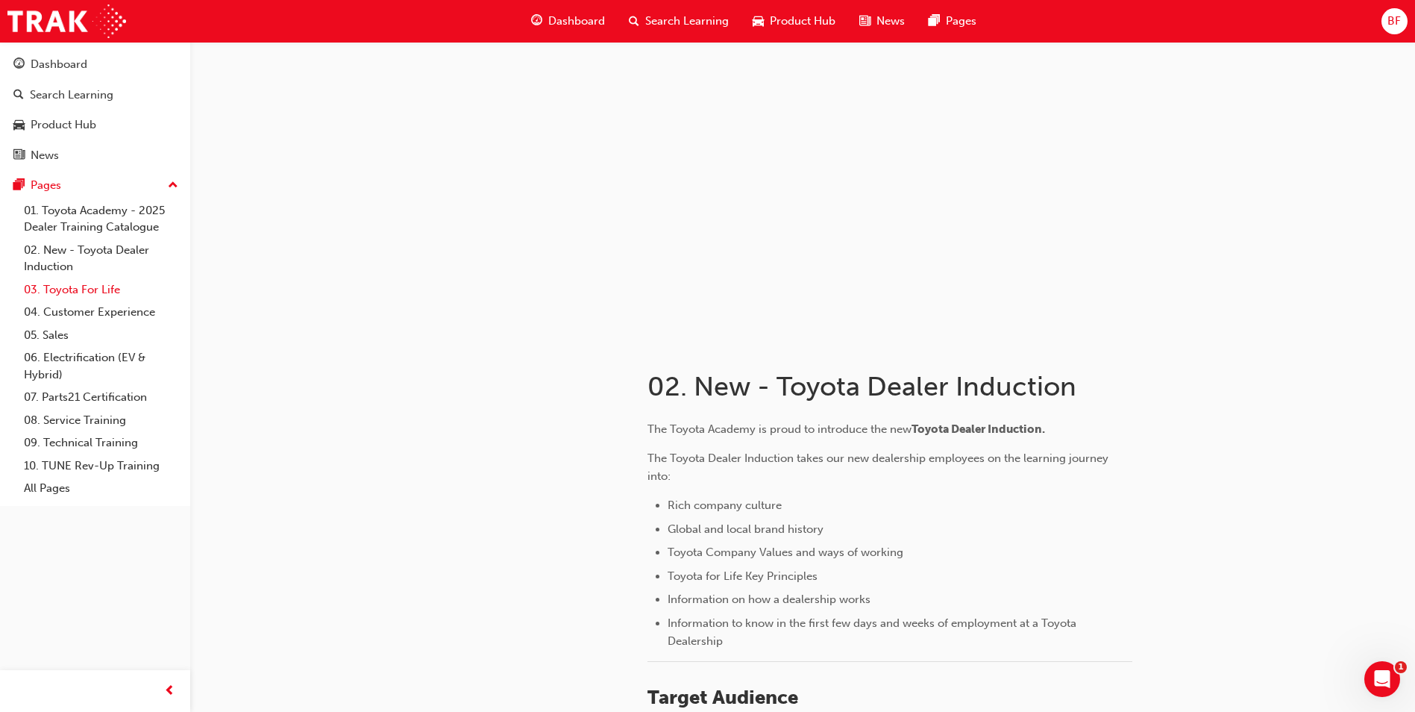
click at [84, 286] on link "03. Toyota For Life" at bounding box center [101, 289] width 166 height 23
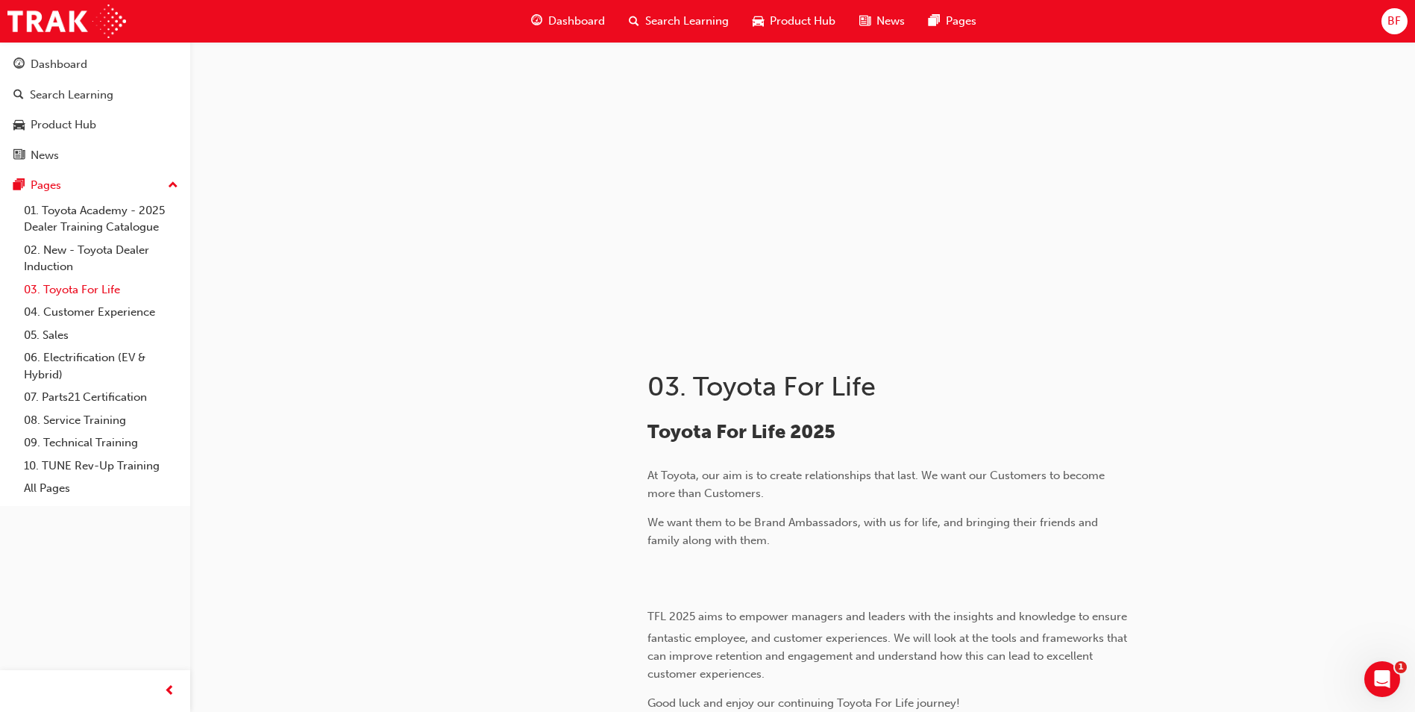
click at [83, 300] on link "03. Toyota For Life" at bounding box center [101, 289] width 166 height 23
click at [81, 319] on link "04. Customer Experience" at bounding box center [101, 312] width 166 height 23
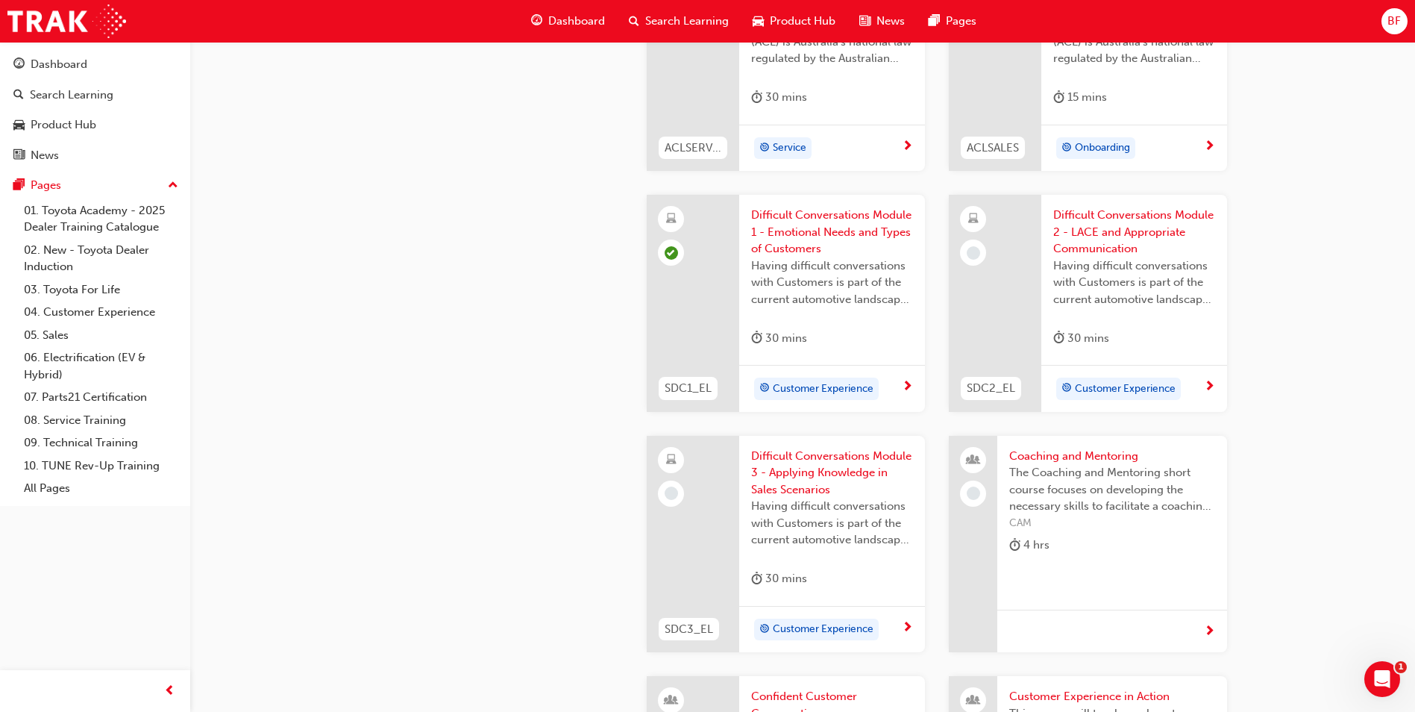
scroll to position [1343, 0]
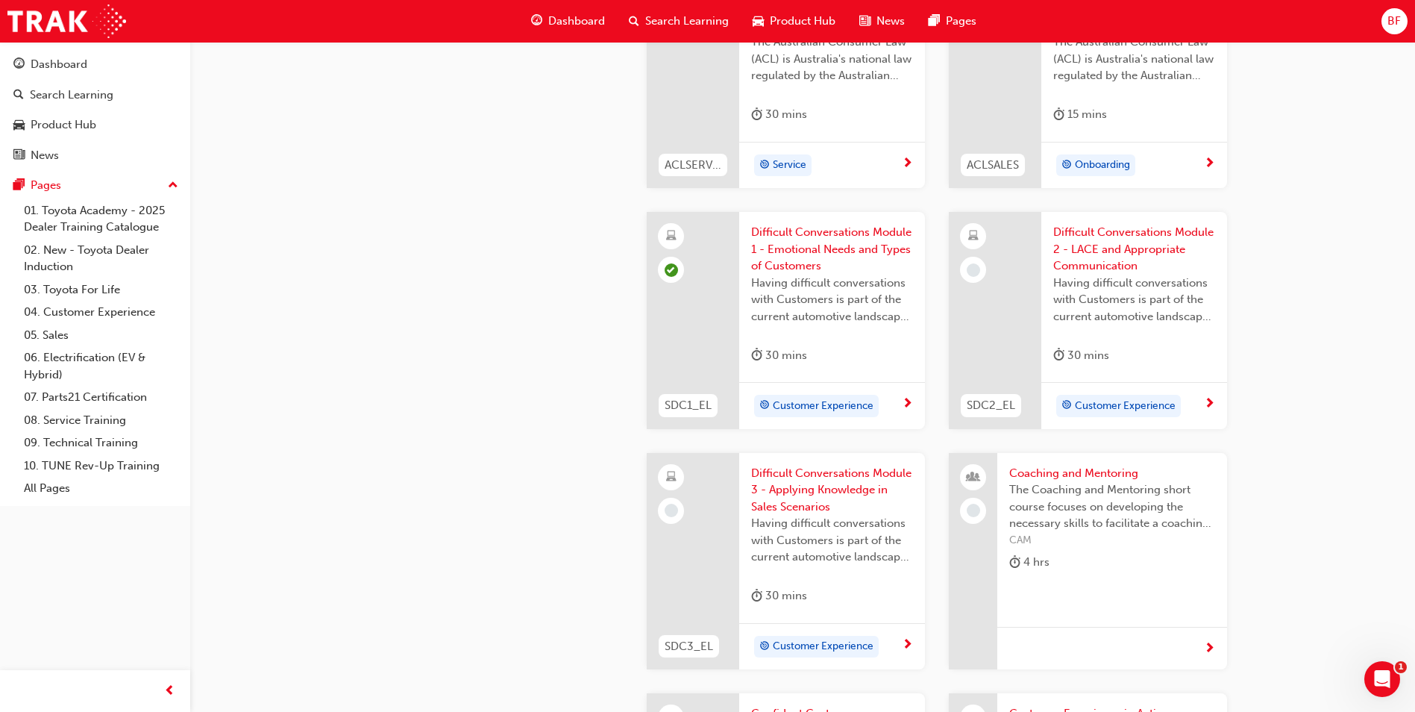
click at [1070, 247] on span "Difficult Conversations Module 2 - LACE and Appropriate Communication" at bounding box center [1134, 249] width 162 height 51
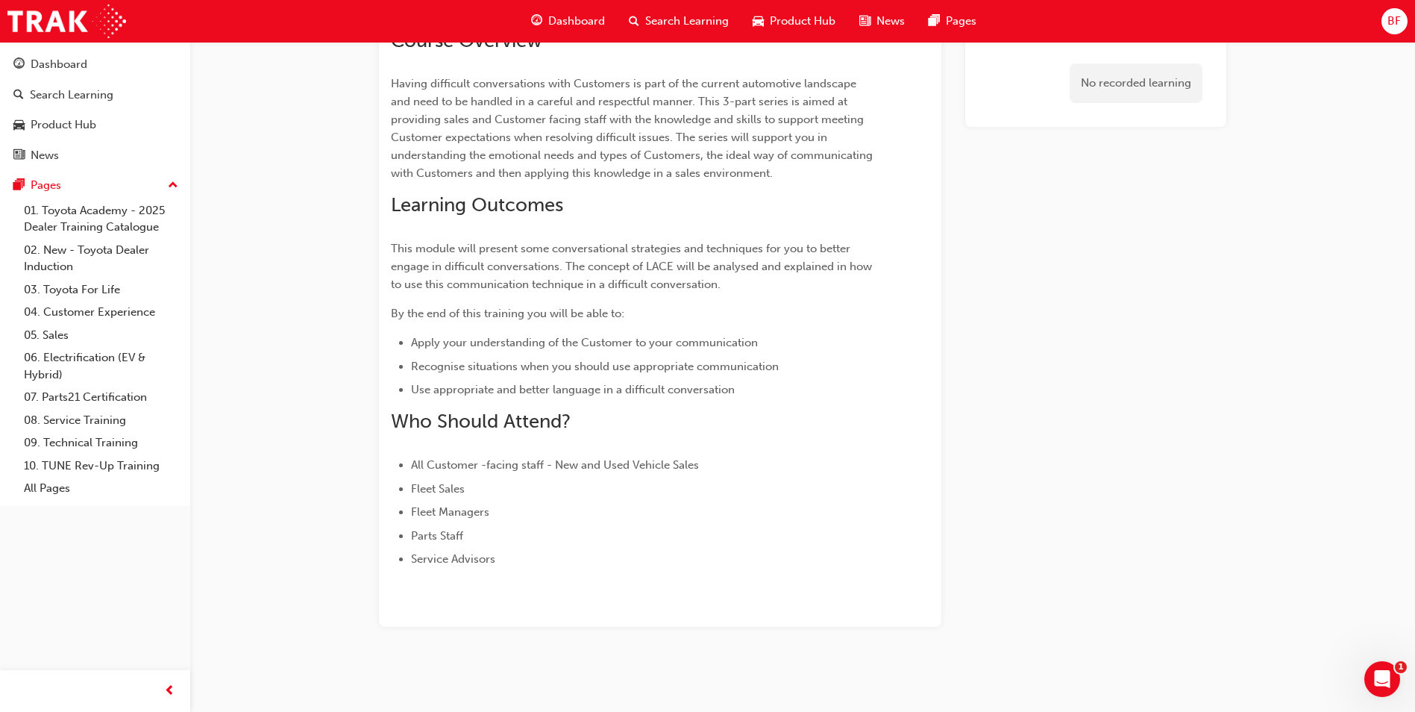
scroll to position [218, 0]
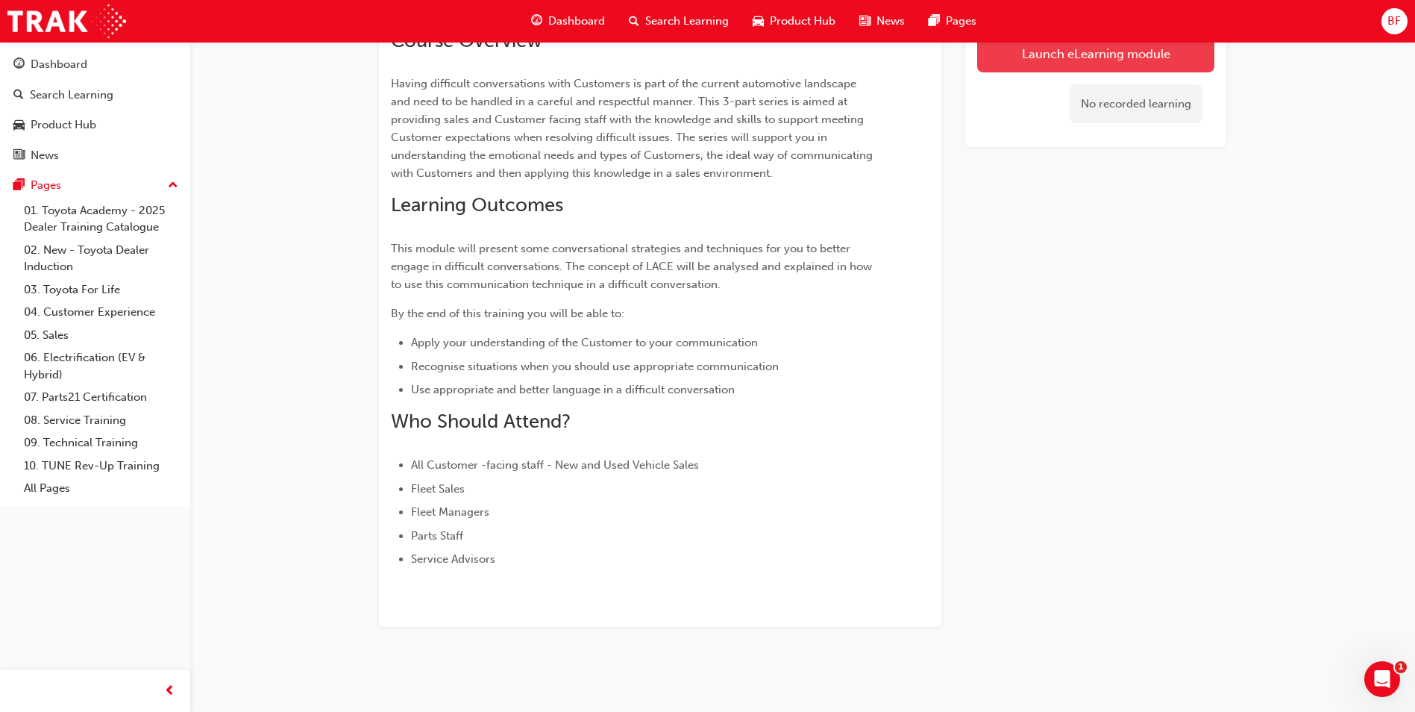
click at [1079, 56] on link "Launch eLearning module" at bounding box center [1095, 52] width 237 height 37
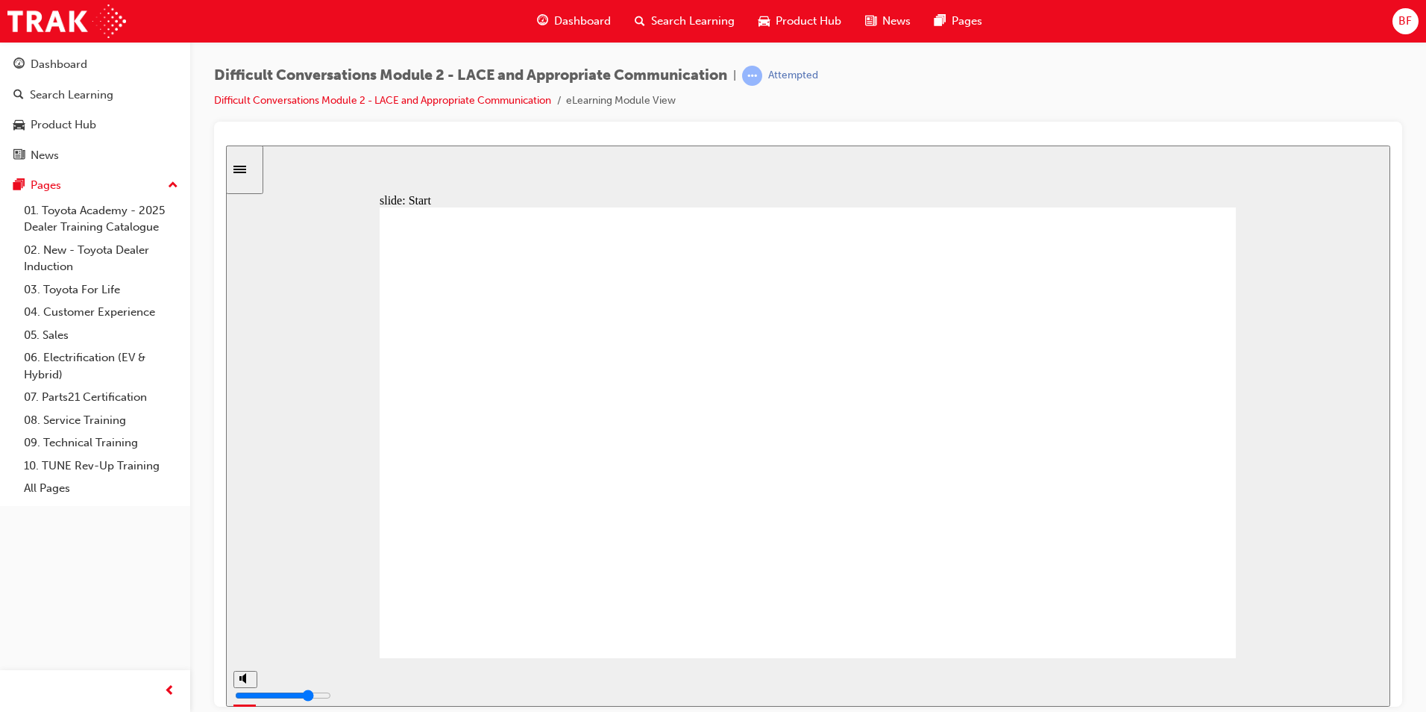
click at [364, 681] on input "slide progress" at bounding box center [316, 678] width 96 height 12
click at [364, 682] on input "slide progress" at bounding box center [316, 678] width 96 height 12
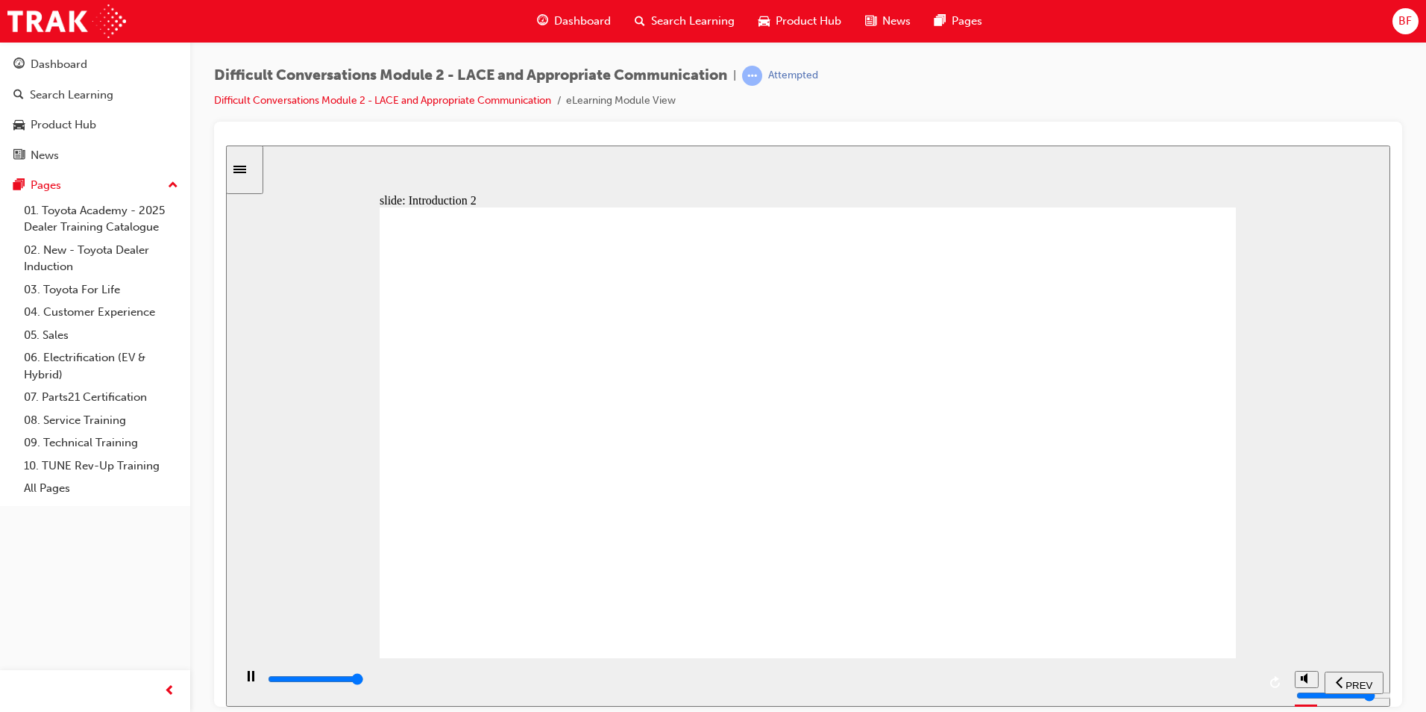
click at [364, 681] on input "slide progress" at bounding box center [316, 678] width 96 height 12
drag, startPoint x: 1253, startPoint y: 677, endPoint x: 1269, endPoint y: 673, distance: 16.3
click at [1269, 673] on div "playback controls" at bounding box center [760, 681] width 1054 height 48
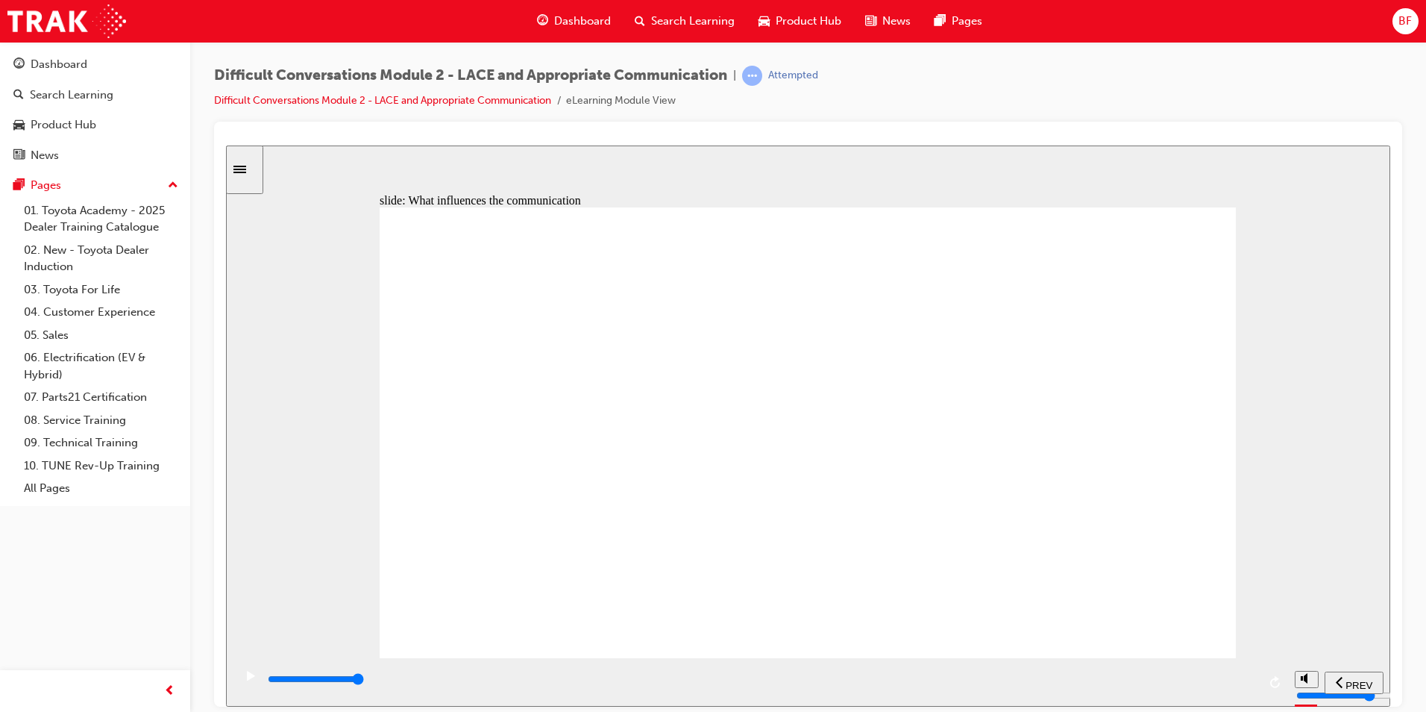
drag, startPoint x: 1261, startPoint y: 677, endPoint x: 1271, endPoint y: 676, distance: 9.7
click at [1271, 676] on div "playback controls" at bounding box center [760, 681] width 1054 height 48
drag, startPoint x: 1200, startPoint y: 669, endPoint x: 1214, endPoint y: 683, distance: 19.0
click at [1214, 683] on div "playback controls" at bounding box center [760, 681] width 1054 height 48
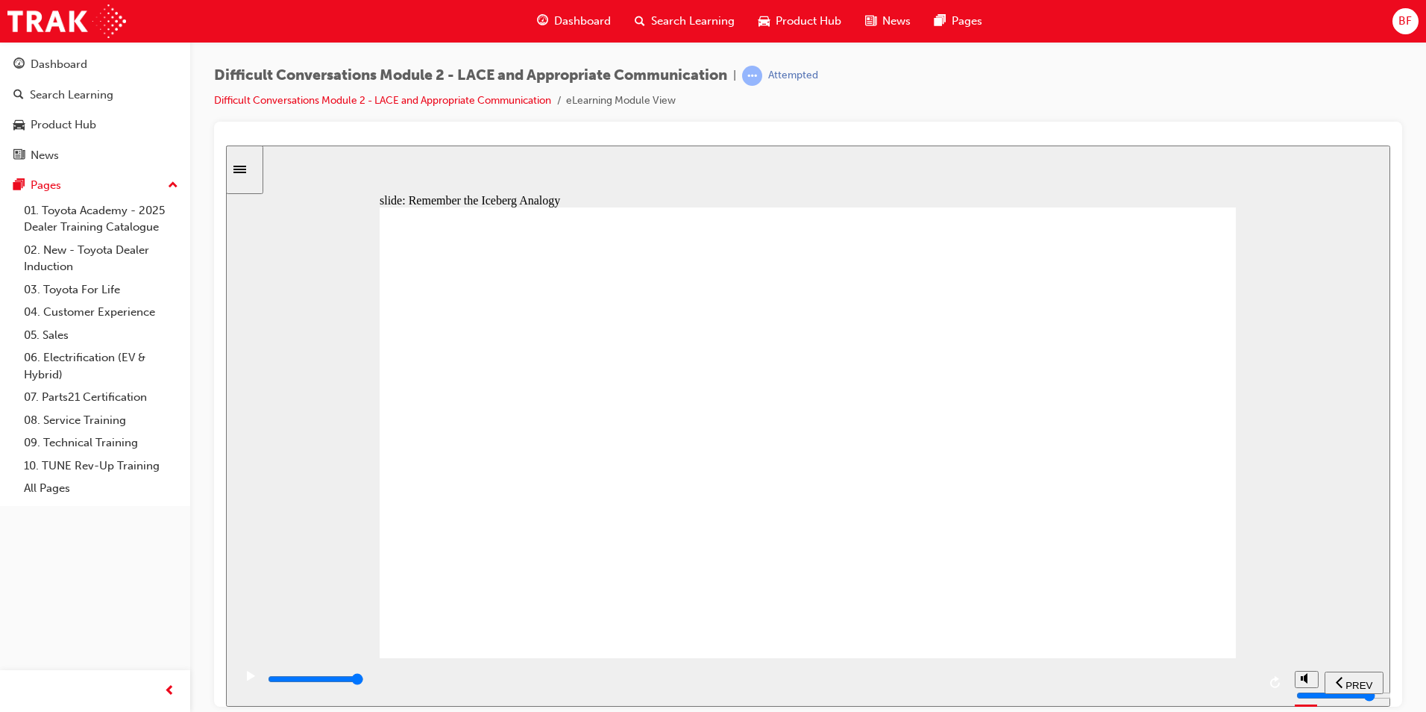
drag, startPoint x: 1214, startPoint y: 683, endPoint x: 1333, endPoint y: 677, distance: 118.7
click at [1333, 677] on section "PREV NEXT SUBMIT" at bounding box center [808, 681] width 1164 height 48
drag, startPoint x: 1120, startPoint y: 686, endPoint x: 1296, endPoint y: 664, distance: 178.1
click at [1296, 664] on section "PREV NEXT SUBMIT" at bounding box center [808, 681] width 1164 height 48
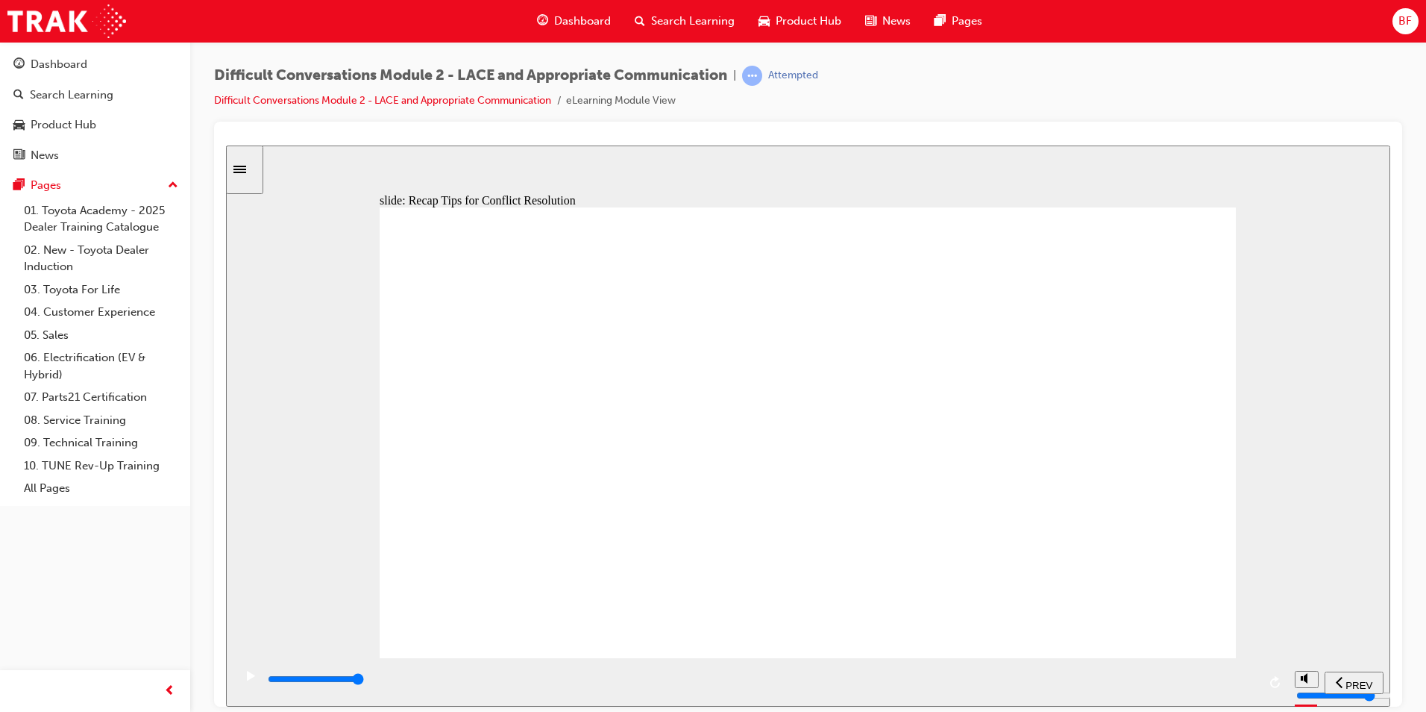
drag, startPoint x: 1138, startPoint y: 682, endPoint x: 1221, endPoint y: 628, distance: 98.7
click at [1289, 671] on section "PREV NEXT SUBMIT" at bounding box center [808, 681] width 1164 height 48
drag, startPoint x: 1115, startPoint y: 678, endPoint x: 1273, endPoint y: 676, distance: 157.4
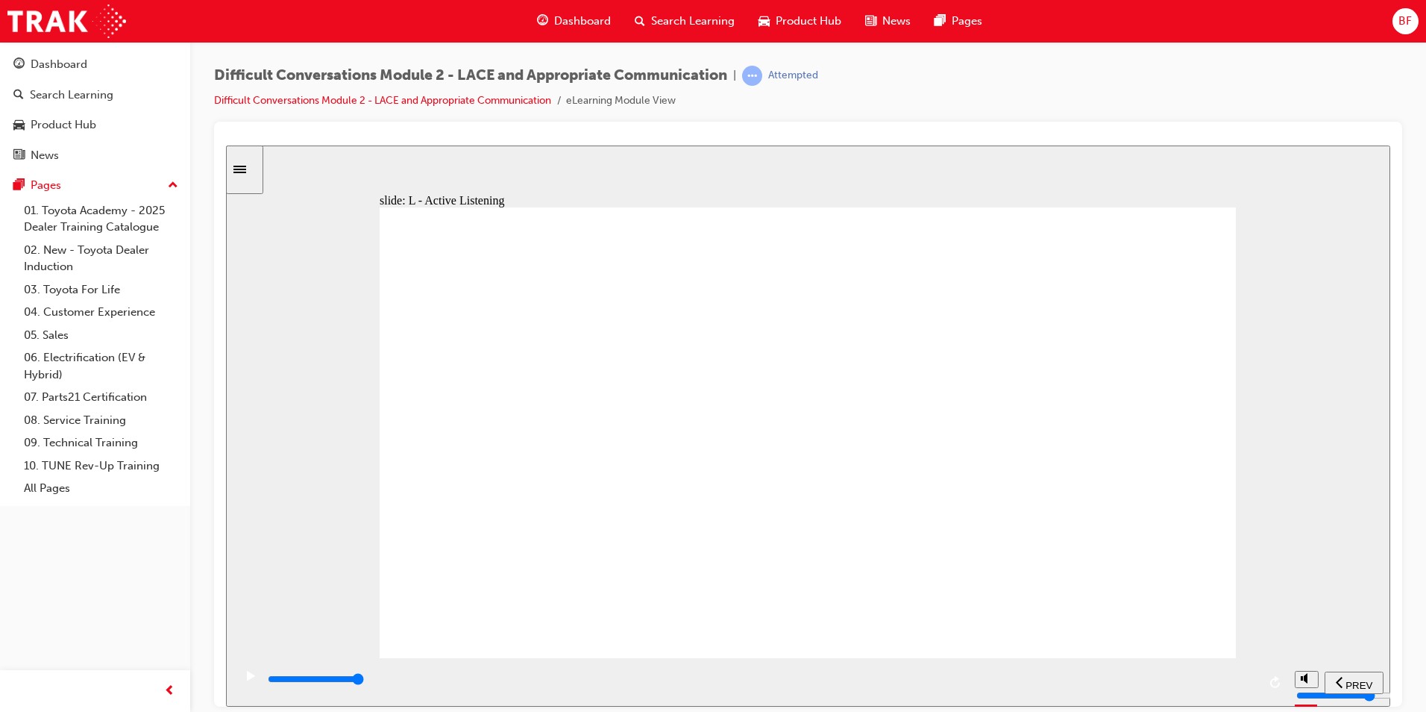
click at [1273, 676] on div "playback controls" at bounding box center [760, 681] width 1054 height 48
drag, startPoint x: 1125, startPoint y: 683, endPoint x: 1344, endPoint y: 665, distance: 220.0
click at [1344, 665] on section "PREV NEXT SUBMIT" at bounding box center [808, 681] width 1164 height 48
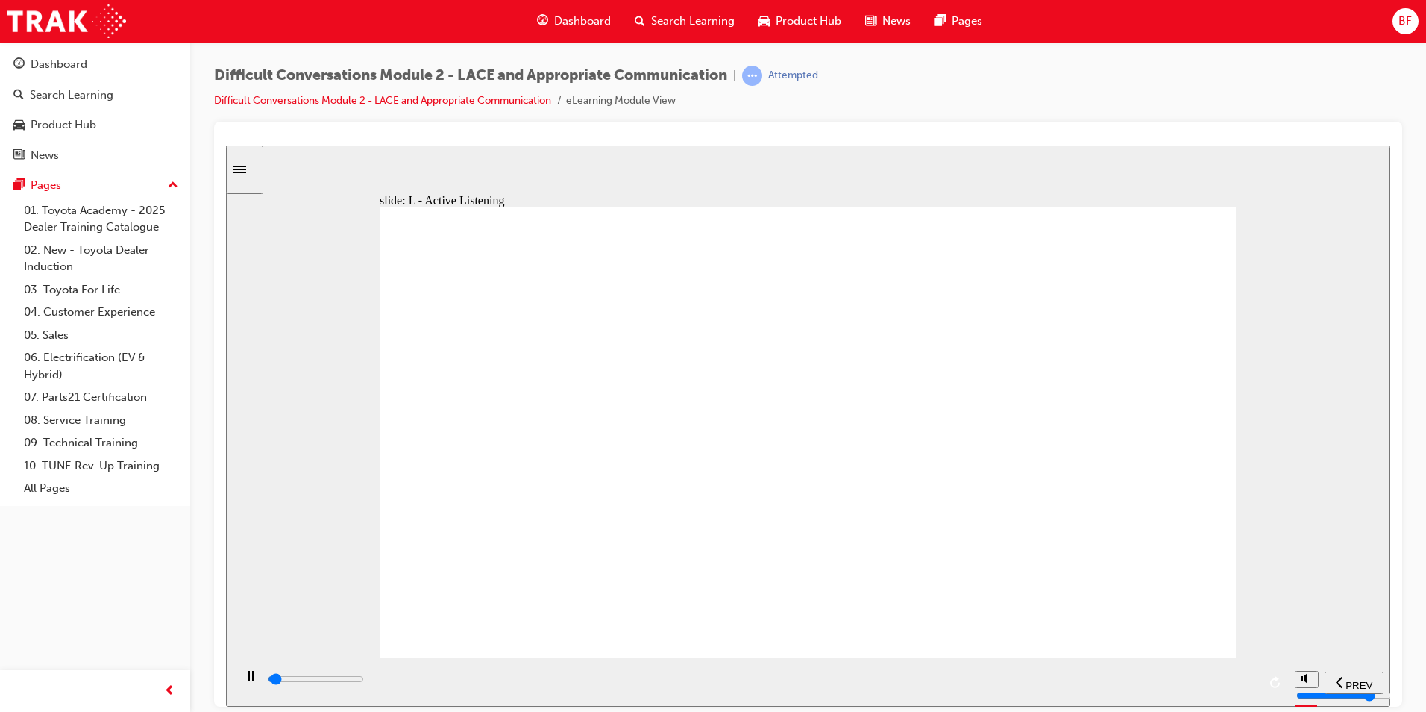
drag, startPoint x: 1197, startPoint y: 684, endPoint x: 1296, endPoint y: 684, distance: 99.2
click at [1296, 684] on section "PREV NEXT SUBMIT" at bounding box center [808, 681] width 1164 height 48
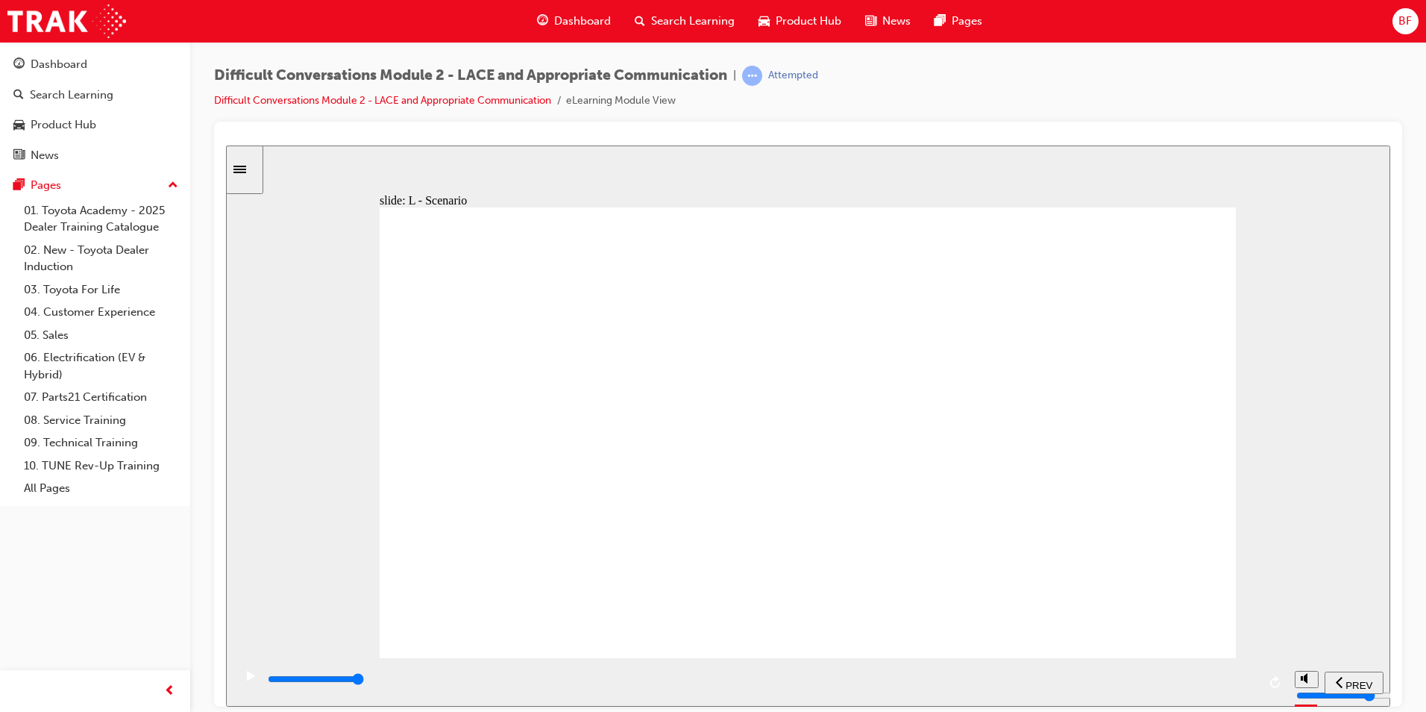
drag, startPoint x: 1194, startPoint y: 675, endPoint x: 1288, endPoint y: 677, distance: 94.0
click at [1288, 677] on section "PREV NEXT SUBMIT" at bounding box center [808, 681] width 1164 height 48
drag, startPoint x: 1179, startPoint y: 678, endPoint x: 1237, endPoint y: 652, distance: 63.8
click at [1284, 675] on div "playback controls" at bounding box center [760, 681] width 1054 height 48
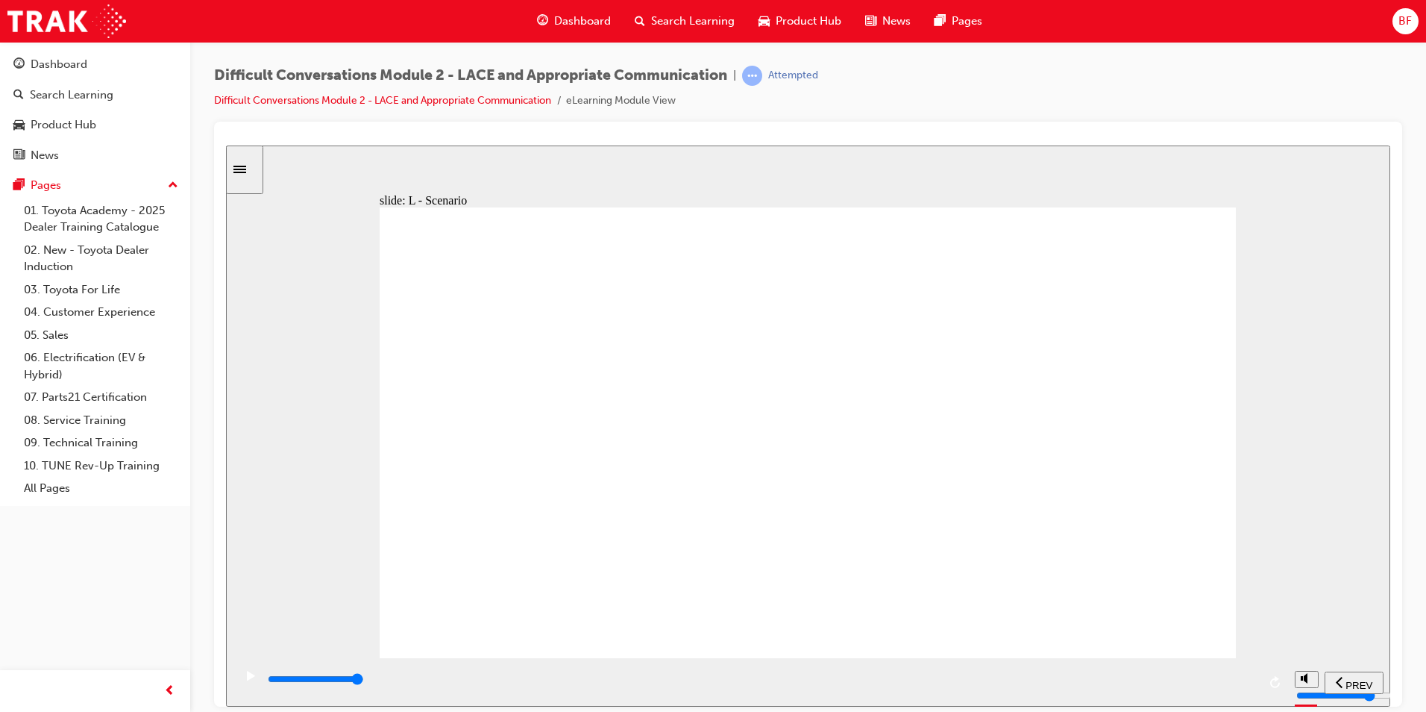
drag, startPoint x: 1169, startPoint y: 683, endPoint x: 1266, endPoint y: 680, distance: 97.0
click at [1266, 680] on div "playback controls" at bounding box center [760, 681] width 1054 height 48
drag, startPoint x: 1018, startPoint y: 682, endPoint x: 1272, endPoint y: 683, distance: 253.6
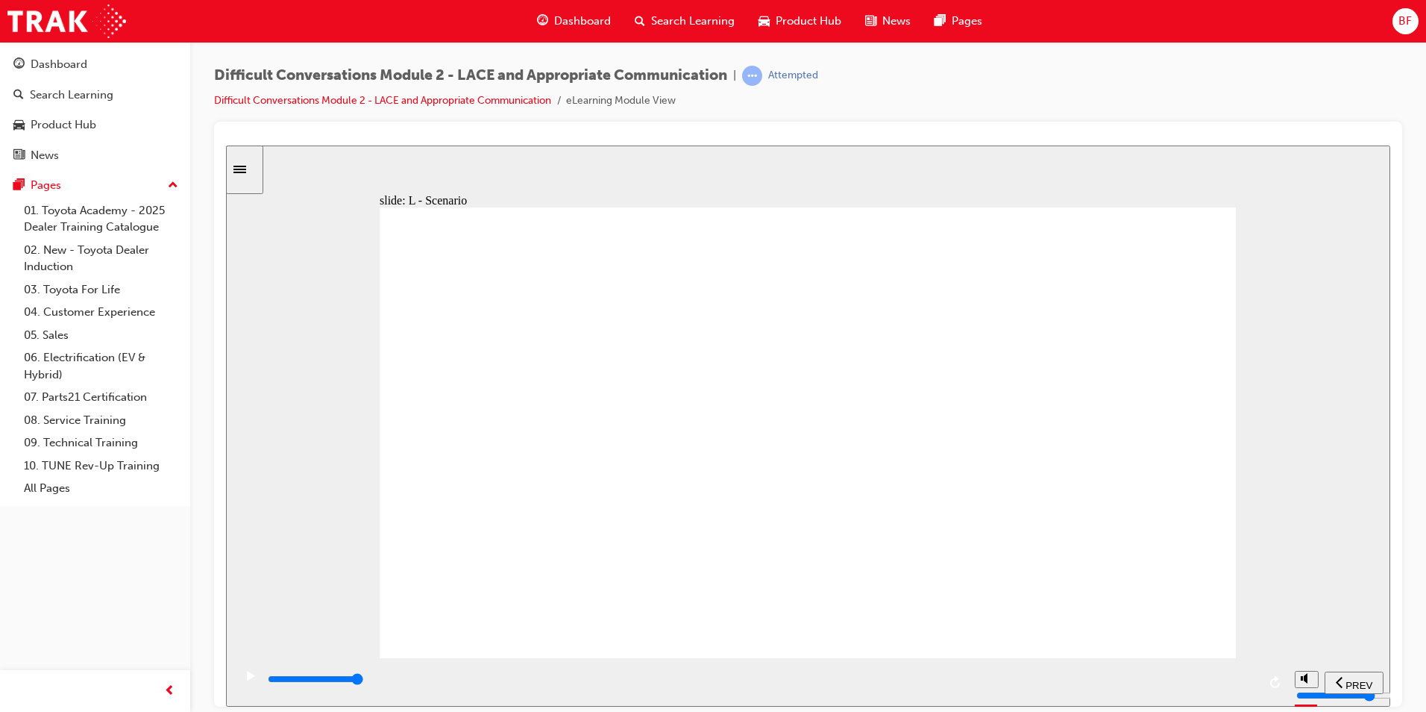
click at [1272, 683] on div "playback controls" at bounding box center [760, 681] width 1054 height 48
drag, startPoint x: 1233, startPoint y: 682, endPoint x: 1294, endPoint y: 662, distance: 64.4
click at [1303, 667] on section "PREV NEXT SUBMIT" at bounding box center [808, 681] width 1164 height 48
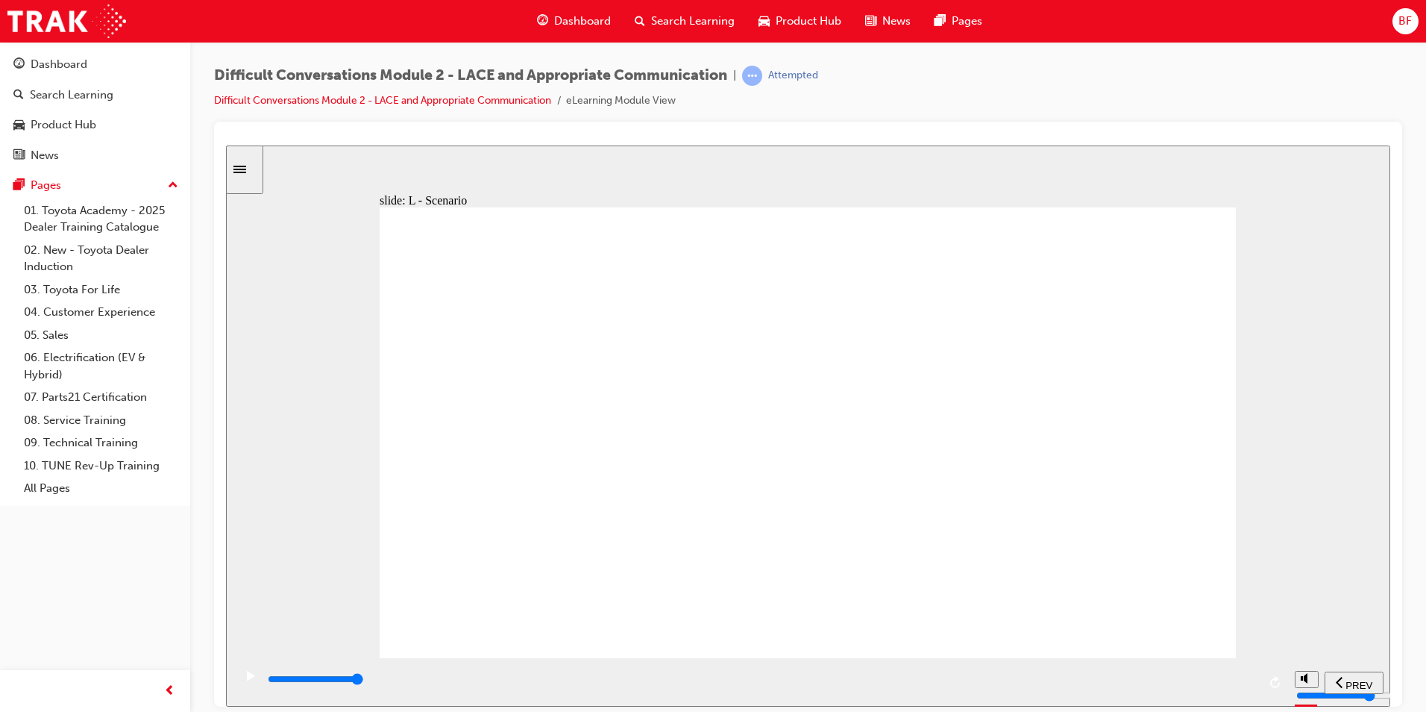
drag, startPoint x: 1215, startPoint y: 681, endPoint x: 1273, endPoint y: 676, distance: 57.7
click at [1273, 676] on div "playback controls" at bounding box center [760, 681] width 1054 height 48
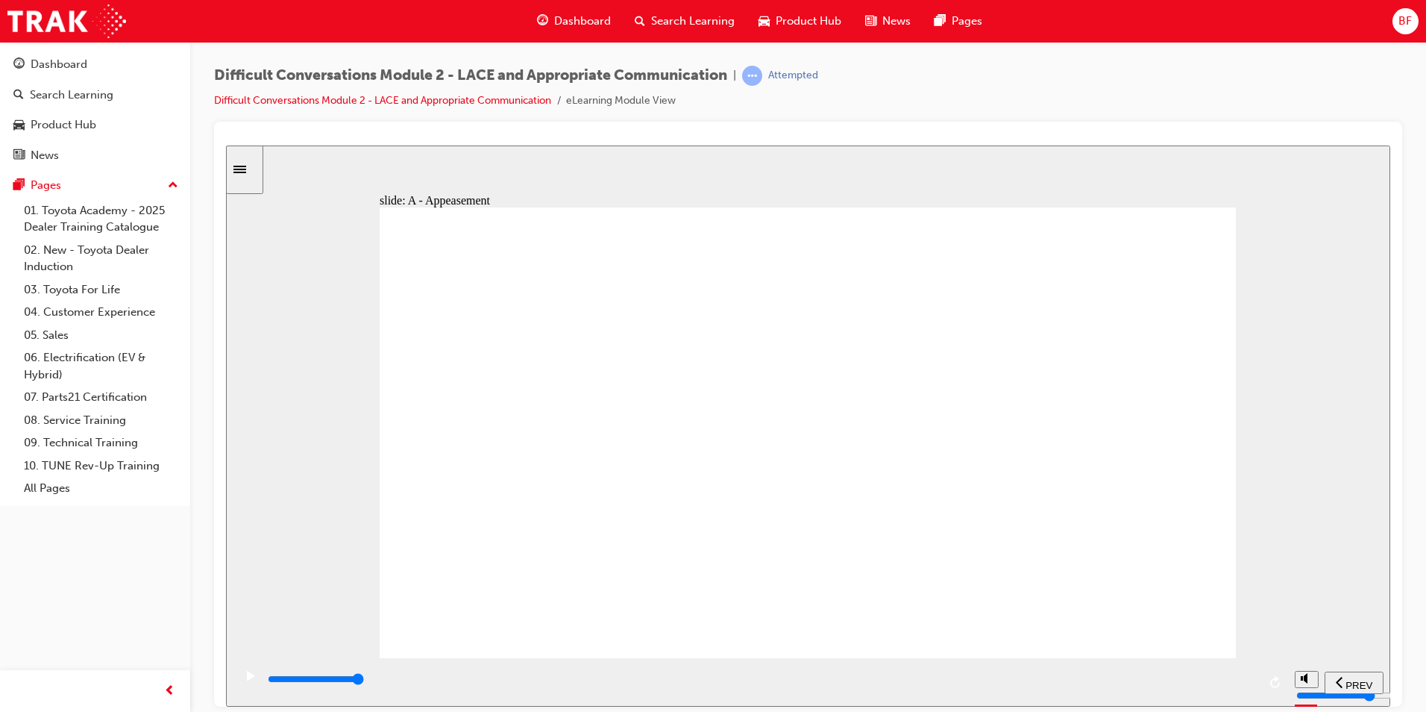
drag, startPoint x: 1226, startPoint y: 685, endPoint x: 1276, endPoint y: 685, distance: 50.7
click at [1276, 685] on div "playback controls" at bounding box center [760, 681] width 1054 height 48
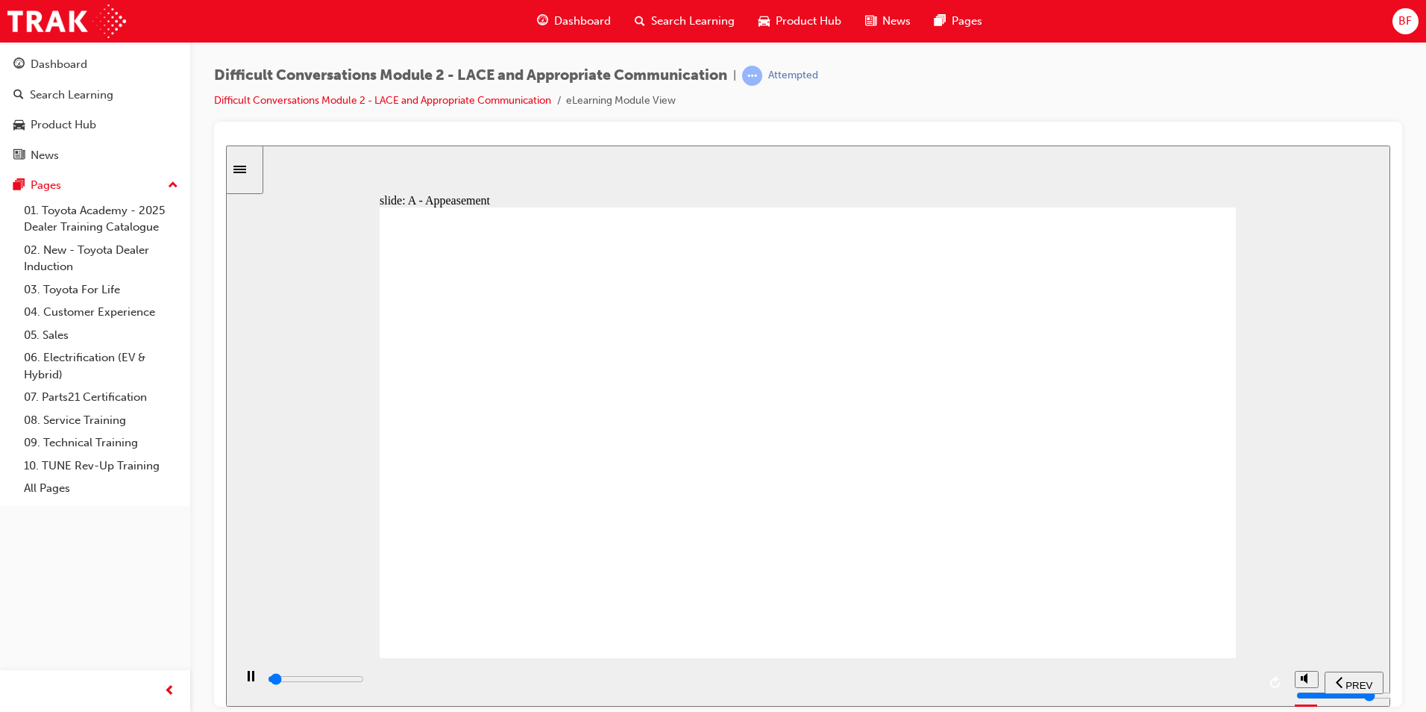
click at [1239, 686] on div "playback controls" at bounding box center [761, 679] width 991 height 16
click at [1233, 677] on div "playback controls" at bounding box center [761, 679] width 991 height 16
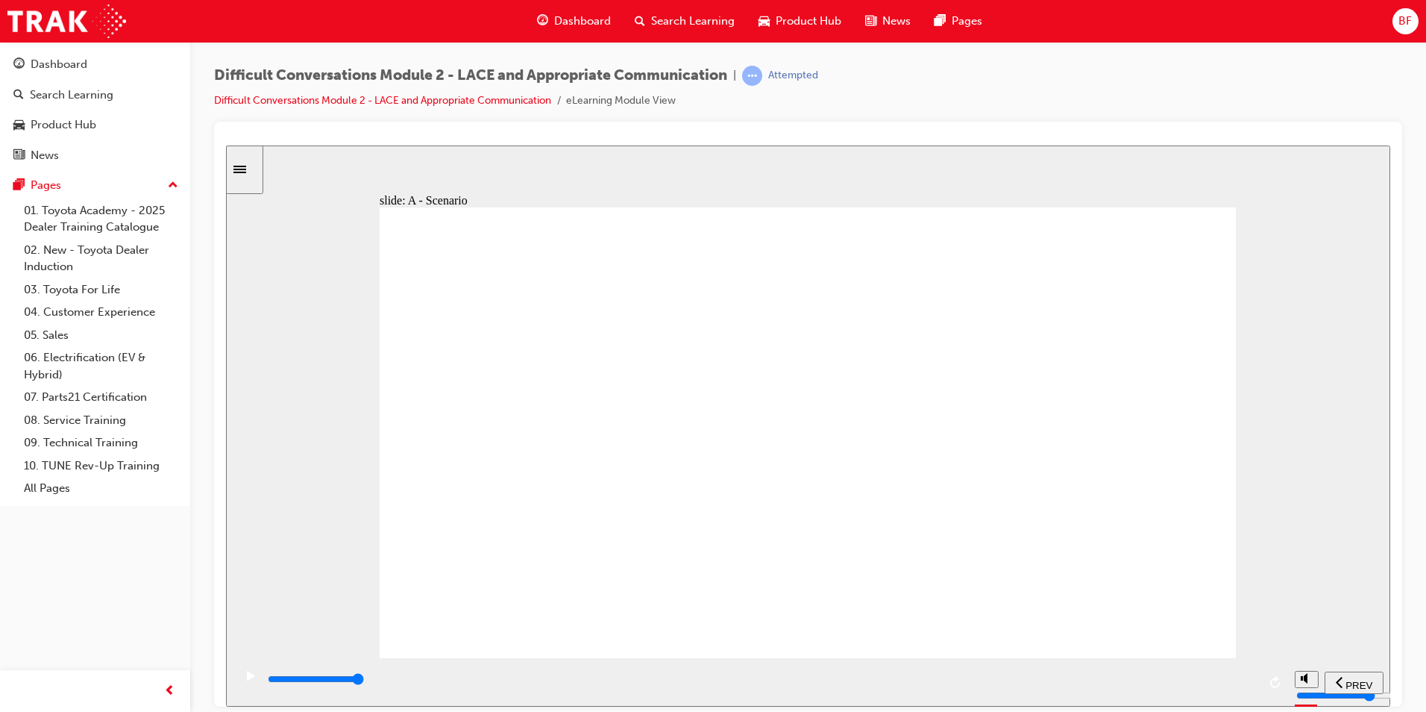
drag, startPoint x: 1231, startPoint y: 678, endPoint x: 1259, endPoint y: 677, distance: 28.4
click at [1259, 677] on div "playback controls" at bounding box center [760, 681] width 1054 height 48
click at [1251, 683] on div "playback controls" at bounding box center [761, 679] width 991 height 16
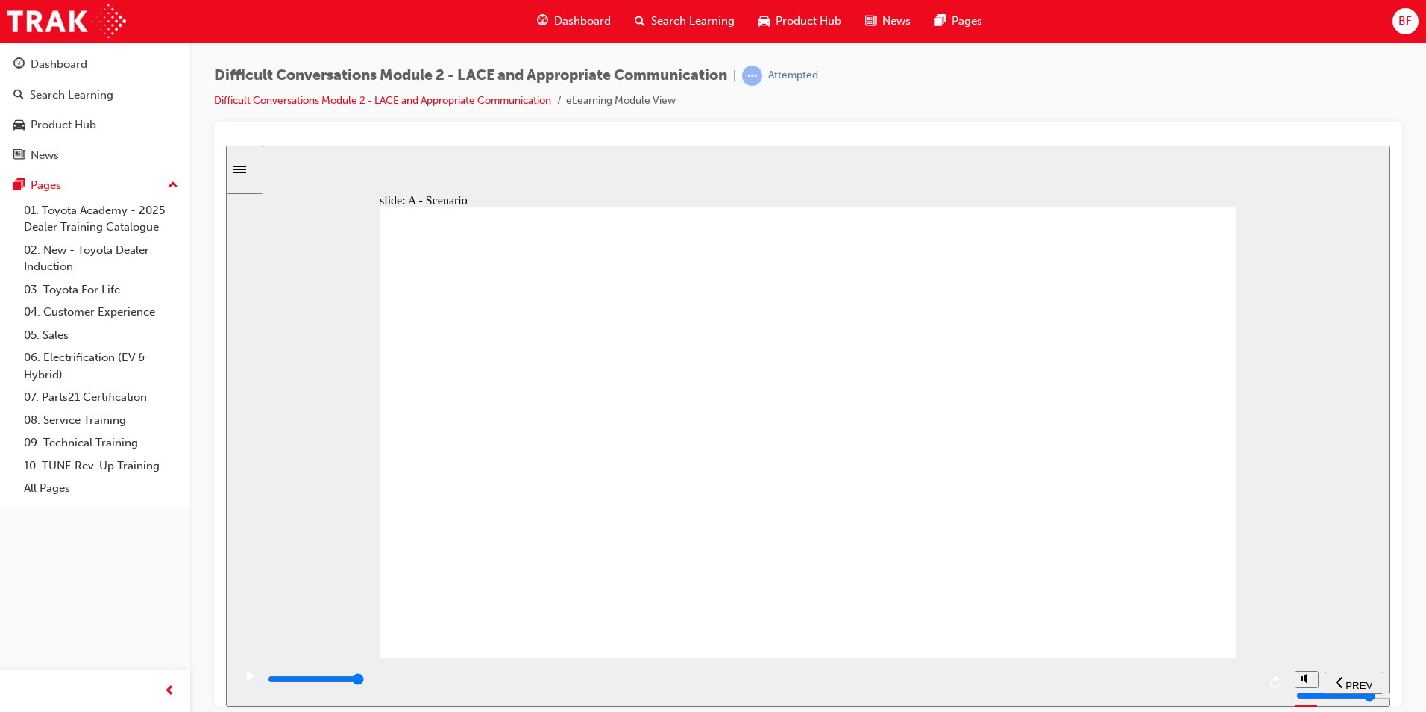
drag, startPoint x: 1236, startPoint y: 683, endPoint x: 1213, endPoint y: 591, distance: 94.6
click at [1295, 682] on section "PREV NEXT SUBMIT" at bounding box center [808, 681] width 1164 height 48
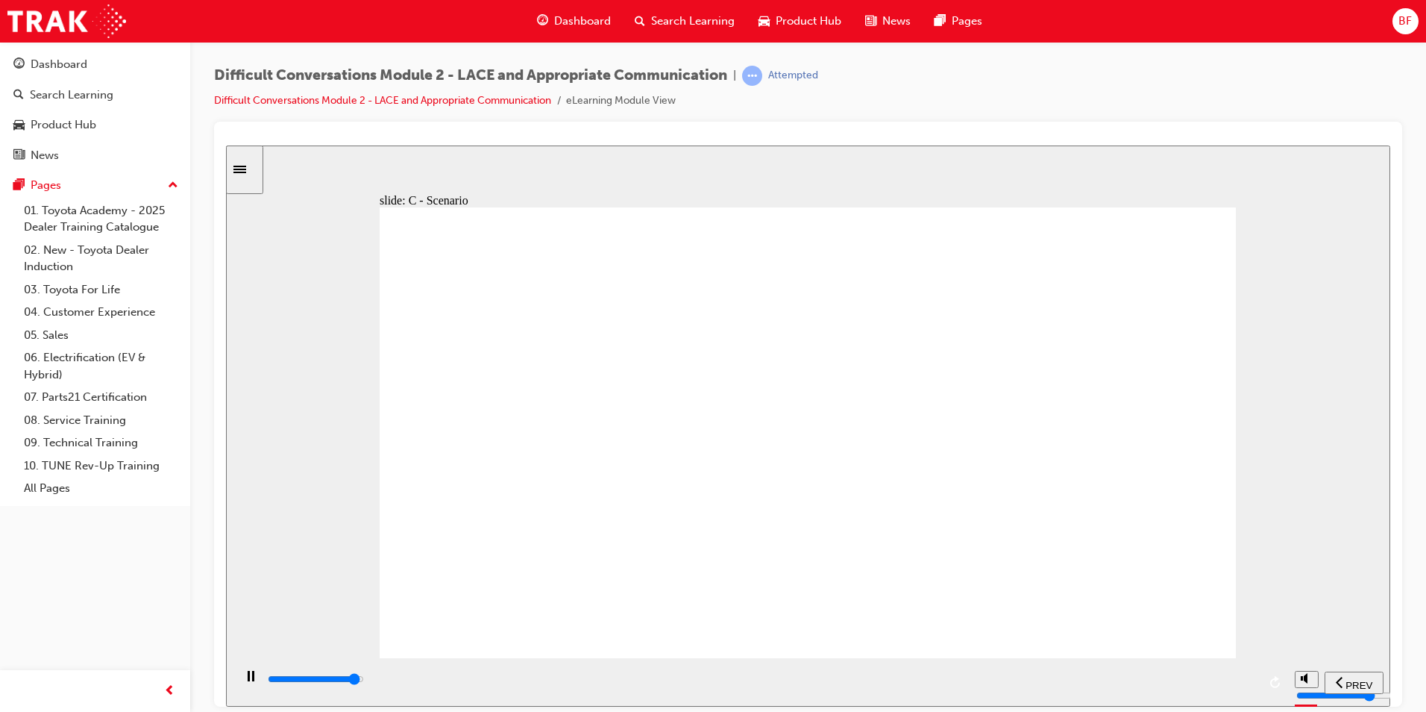
click at [1213, 679] on div "playback controls" at bounding box center [761, 679] width 991 height 16
click at [1218, 677] on div "playback controls" at bounding box center [761, 679] width 991 height 16
click at [1239, 684] on div "playback controls" at bounding box center [761, 679] width 991 height 16
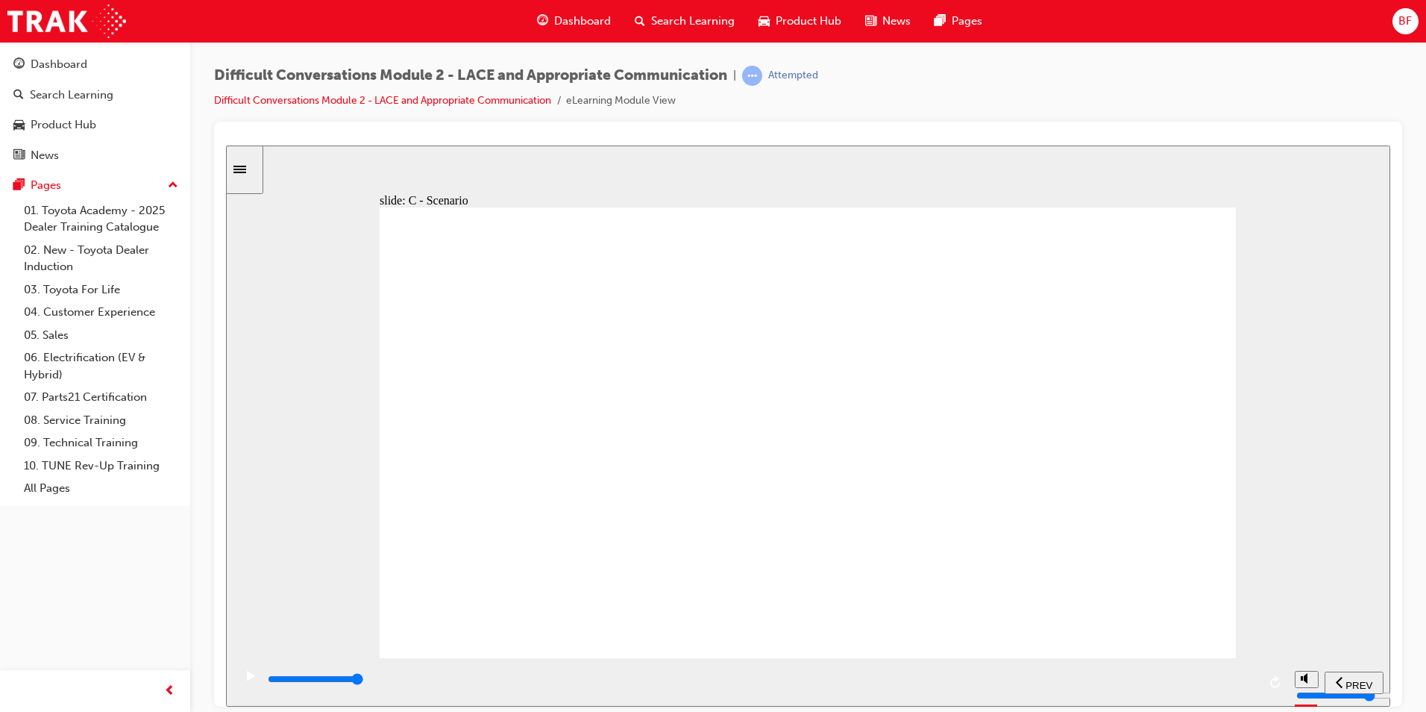
click at [364, 680] on input "slide progress" at bounding box center [316, 678] width 96 height 12
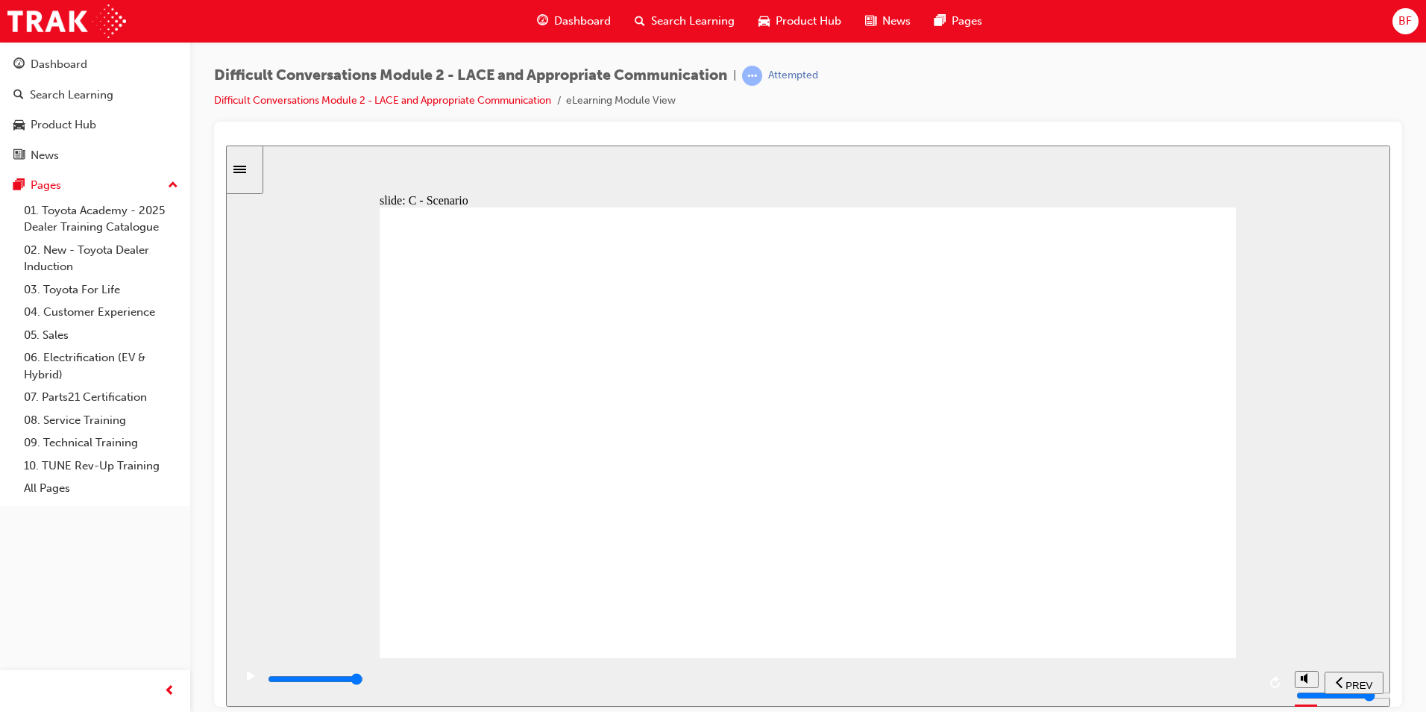
click at [364, 680] on input "slide progress" at bounding box center [316, 678] width 96 height 12
click at [1236, 677] on div "playback controls" at bounding box center [761, 679] width 991 height 16
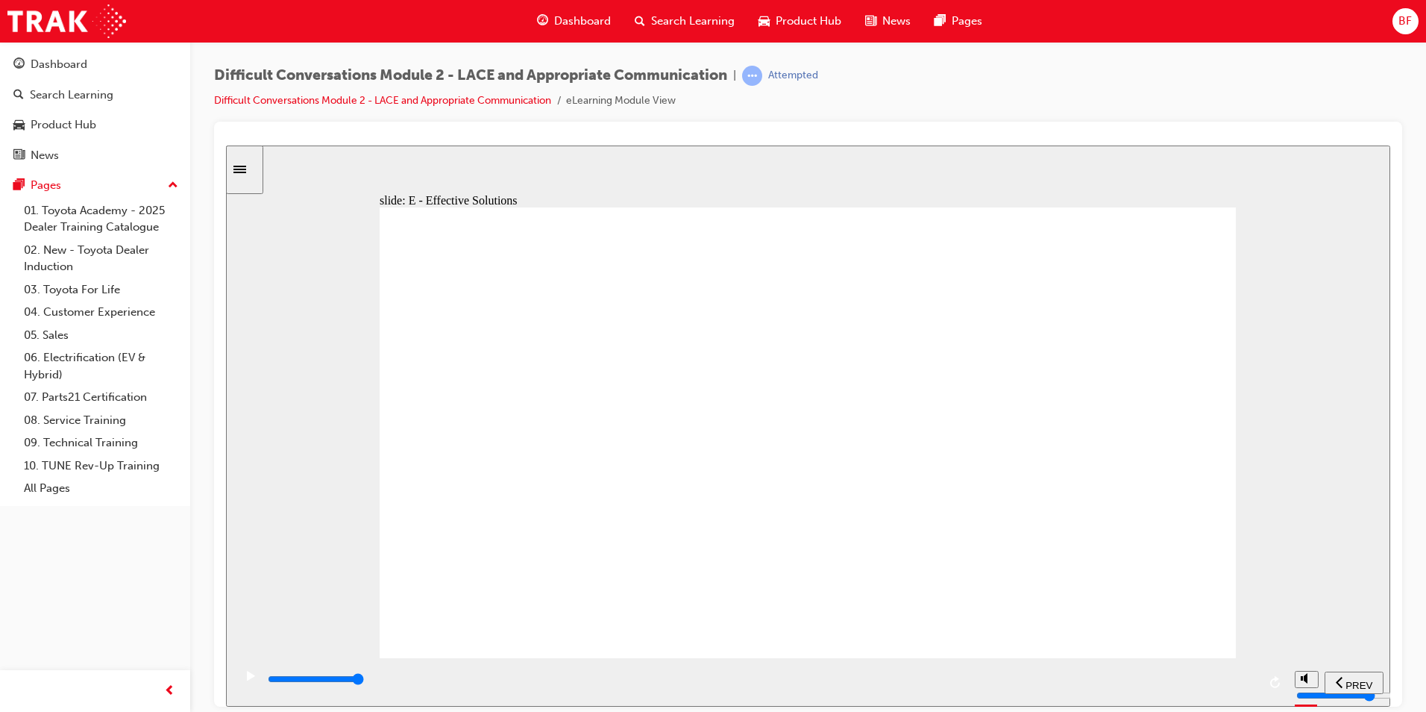
drag, startPoint x: 855, startPoint y: 546, endPoint x: 925, endPoint y: 542, distance: 70.2
drag, startPoint x: 956, startPoint y: 541, endPoint x: 1019, endPoint y: 542, distance: 63.4
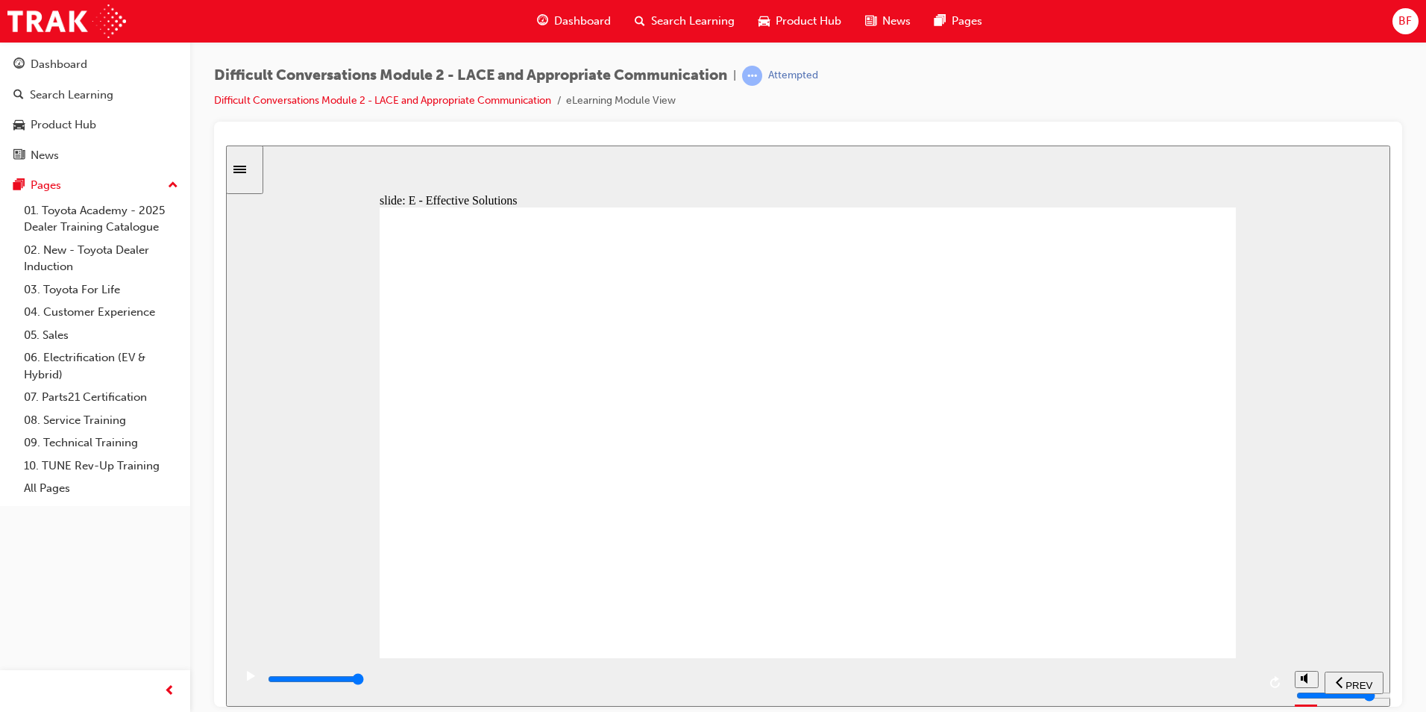
click at [364, 680] on input "slide progress" at bounding box center [316, 678] width 96 height 12
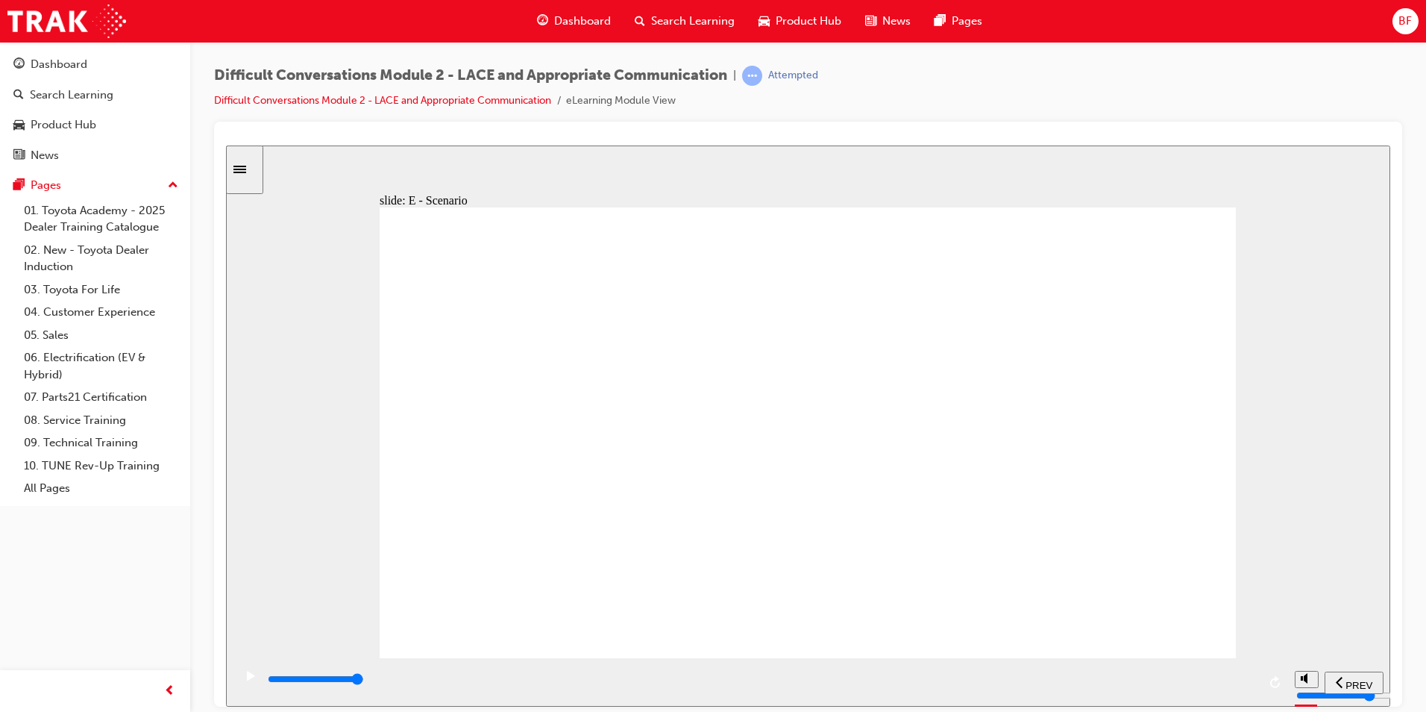
click at [1246, 683] on div "playback controls" at bounding box center [761, 679] width 991 height 16
click at [364, 682] on input "slide progress" at bounding box center [316, 678] width 96 height 12
click at [1242, 683] on div "playback controls" at bounding box center [761, 679] width 991 height 16
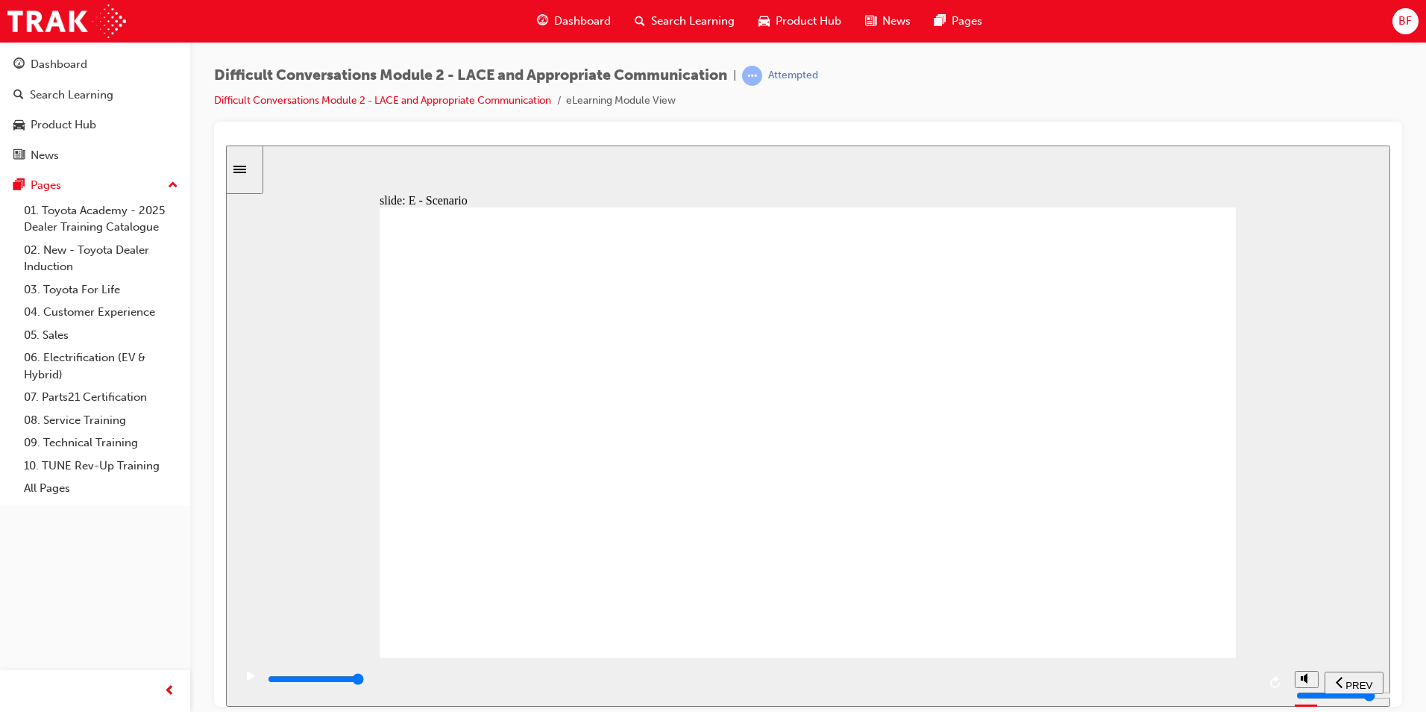
click at [1249, 679] on div "playback controls" at bounding box center [761, 679] width 991 height 16
click at [364, 680] on input "slide progress" at bounding box center [316, 678] width 96 height 12
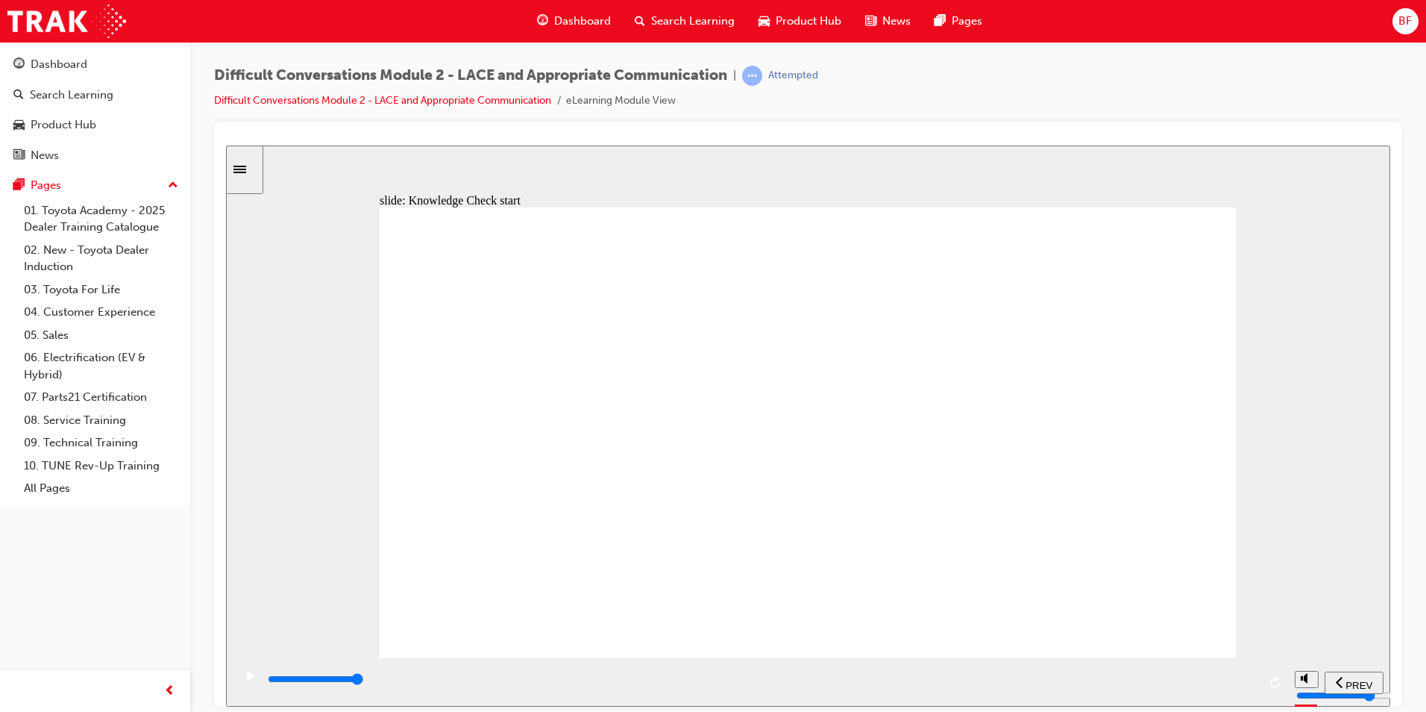
click at [364, 681] on input "slide progress" at bounding box center [316, 678] width 96 height 12
click at [1247, 683] on div "playback controls" at bounding box center [761, 679] width 991 height 16
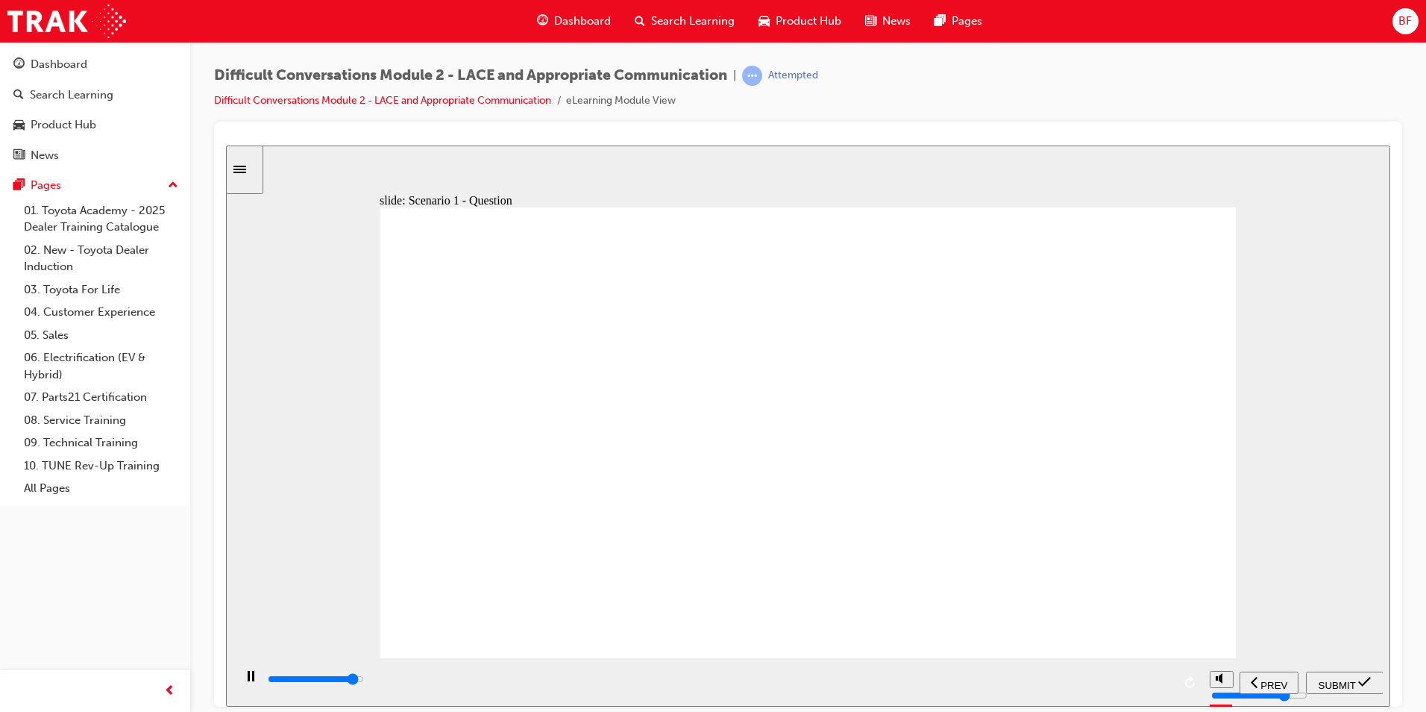
type input "13800"
checkbox input "true"
type input "14600"
checkbox input "true"
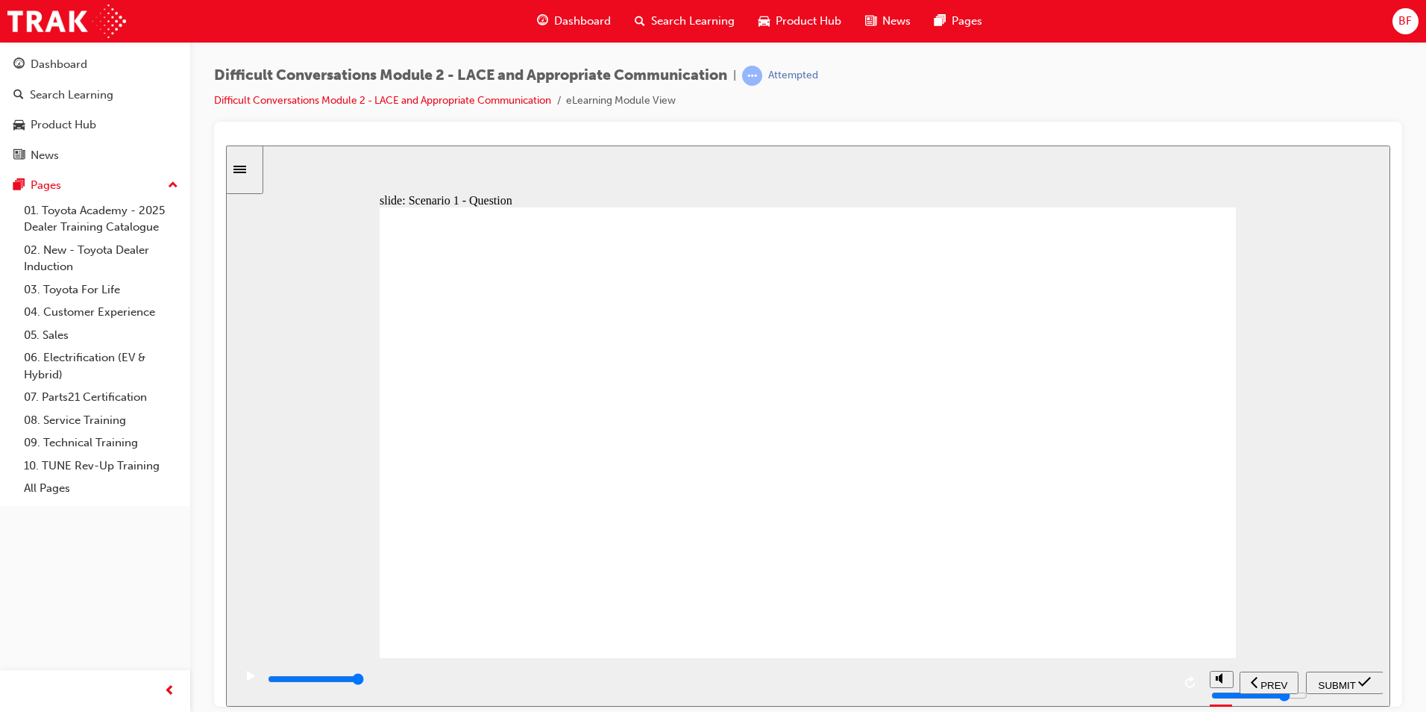
click at [1338, 674] on div "SUBMIT" at bounding box center [1345, 682] width 66 height 16
type input "8000"
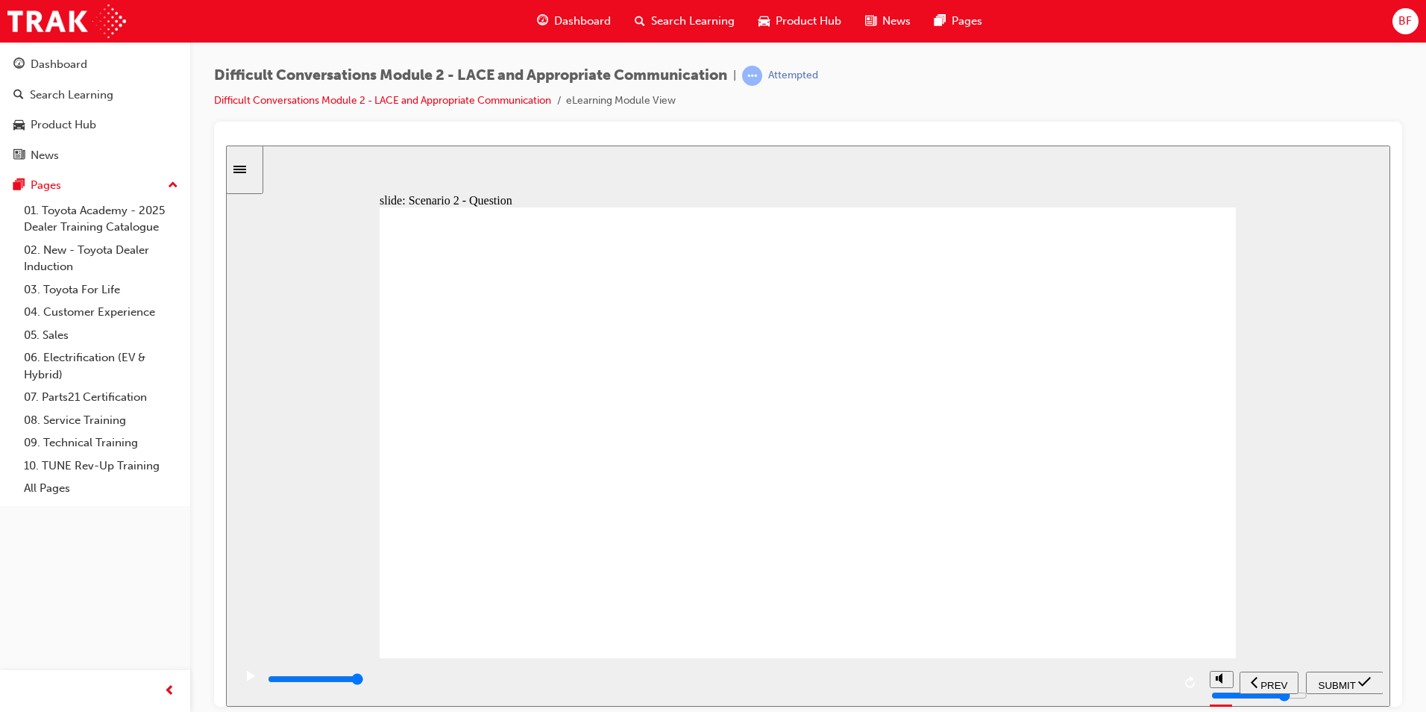
checkbox input "true"
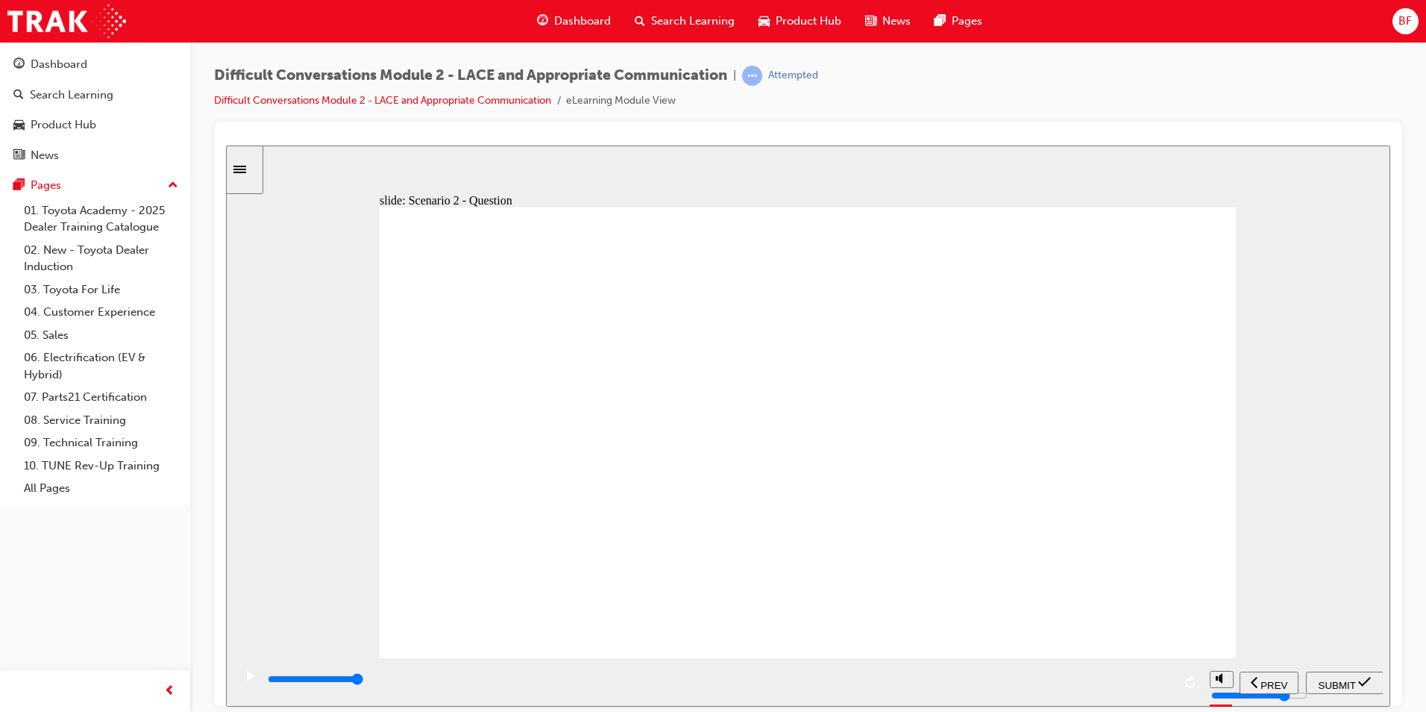
checkbox input "true"
click at [1333, 684] on span "SUBMIT" at bounding box center [1337, 684] width 37 height 11
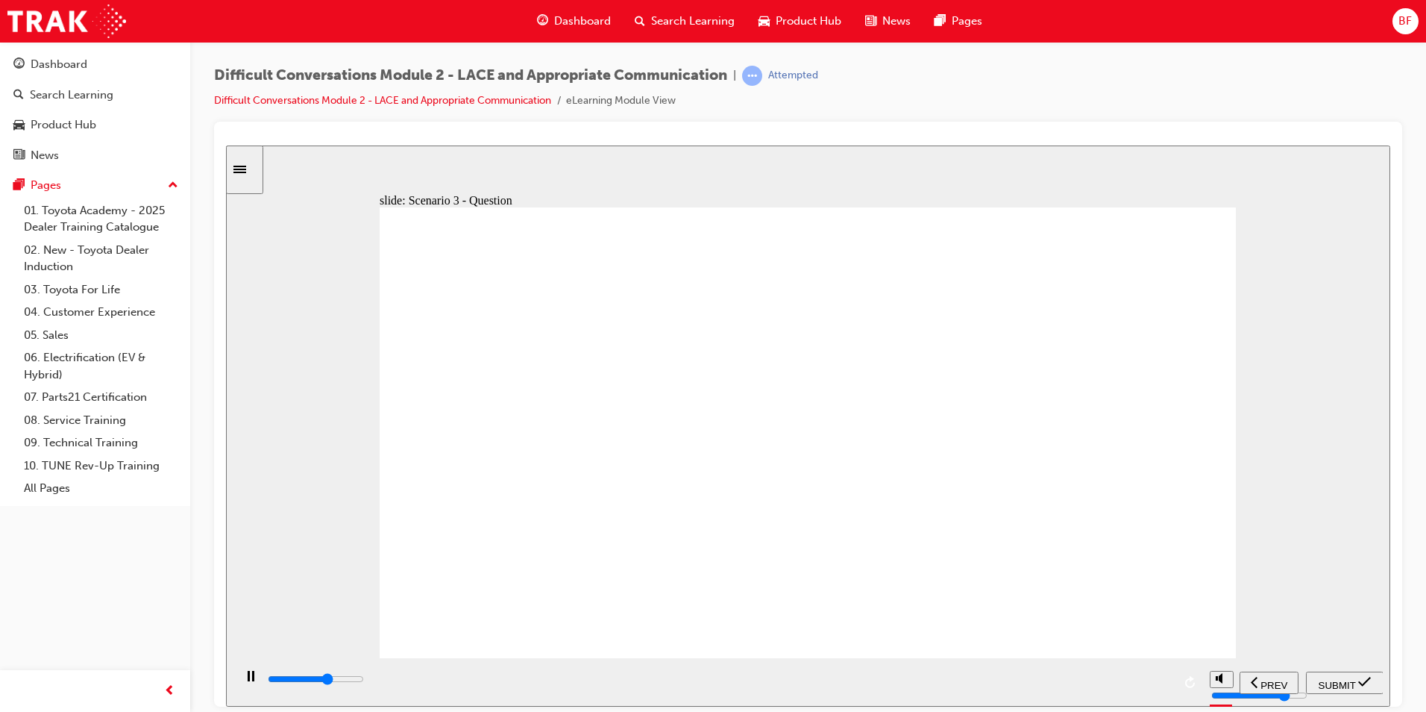
type input "5900"
checkbox input "true"
type input "9200"
checkbox input "true"
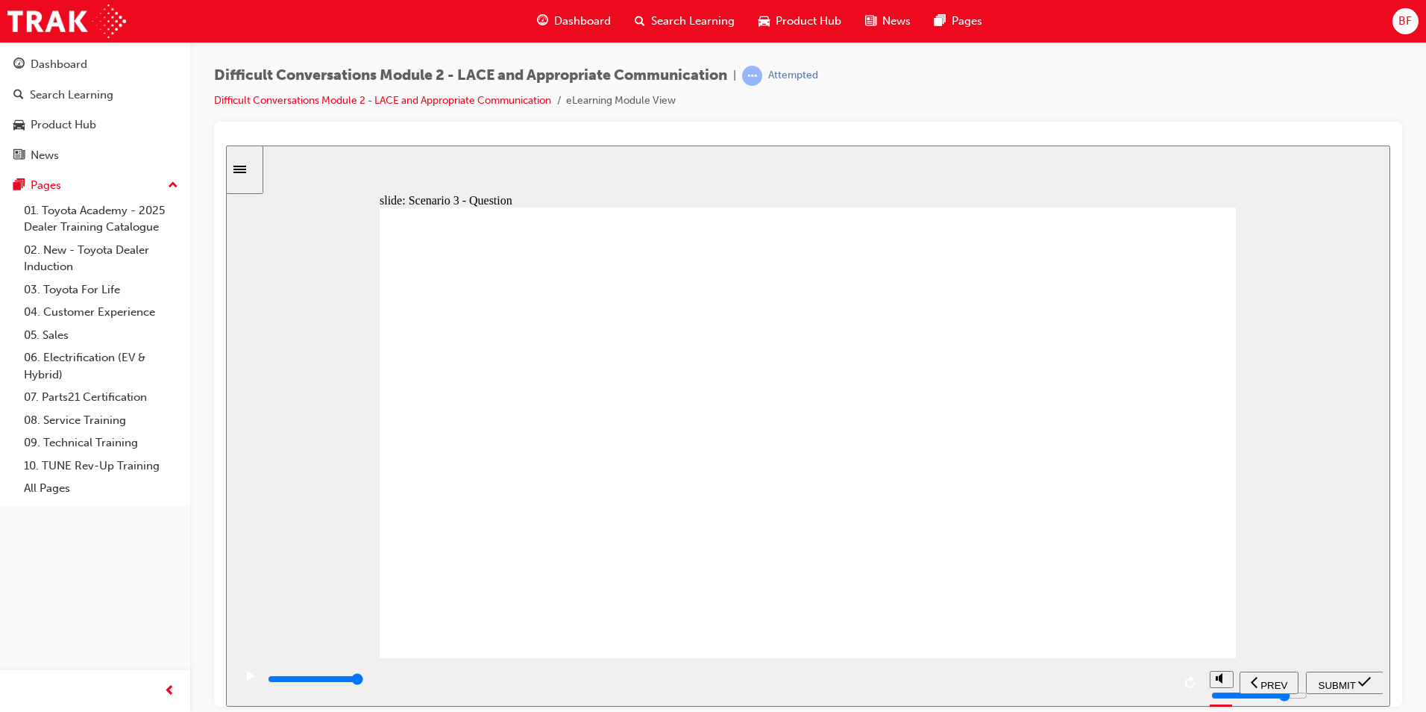
checkbox input "true"
click at [1340, 680] on span "SUBMIT" at bounding box center [1337, 684] width 37 height 11
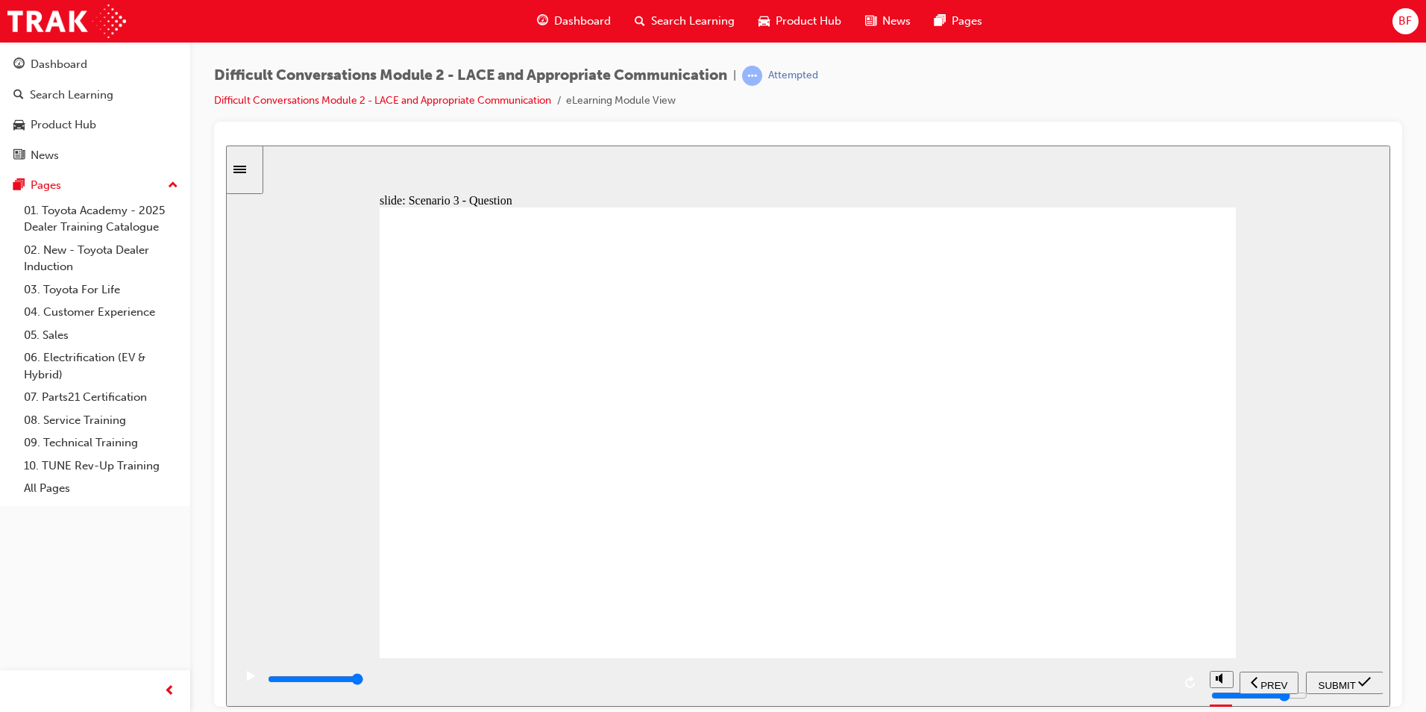
type input "3100"
checkbox input "true"
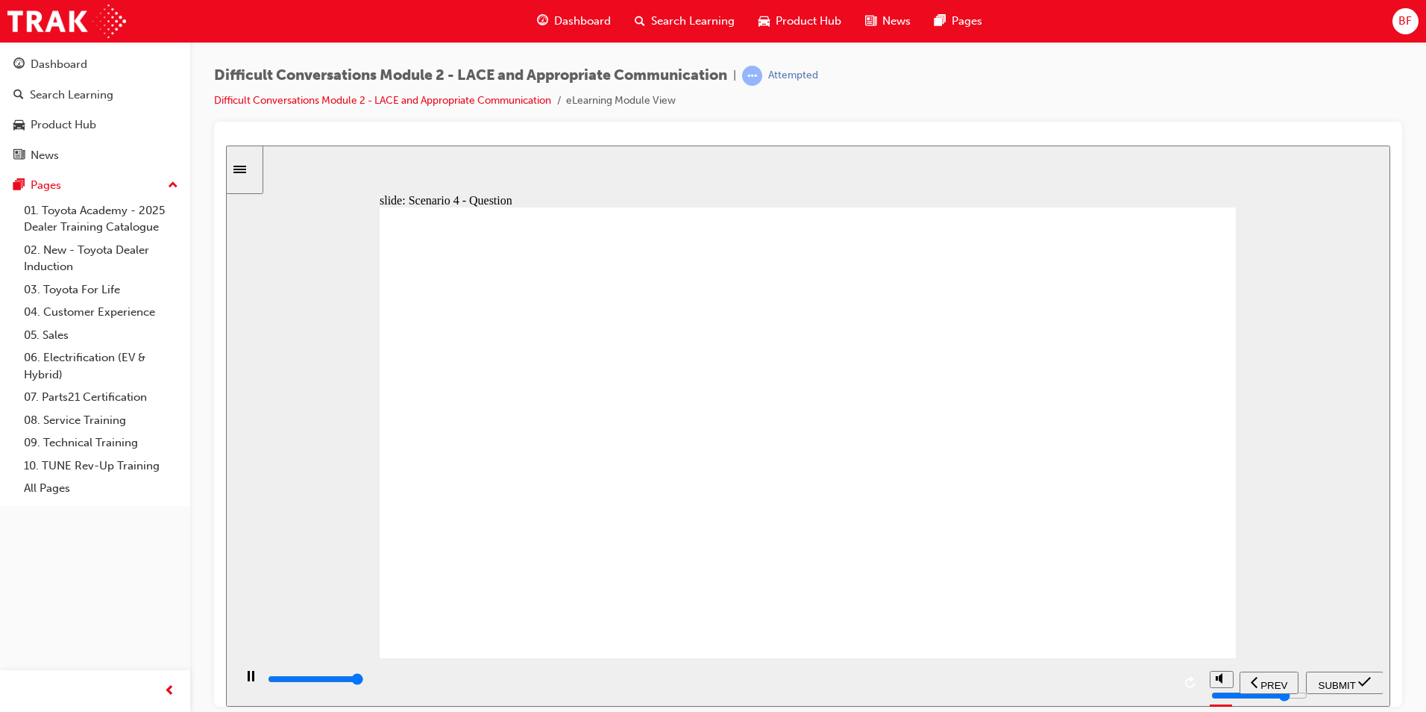
type input "8900"
checkbox input "true"
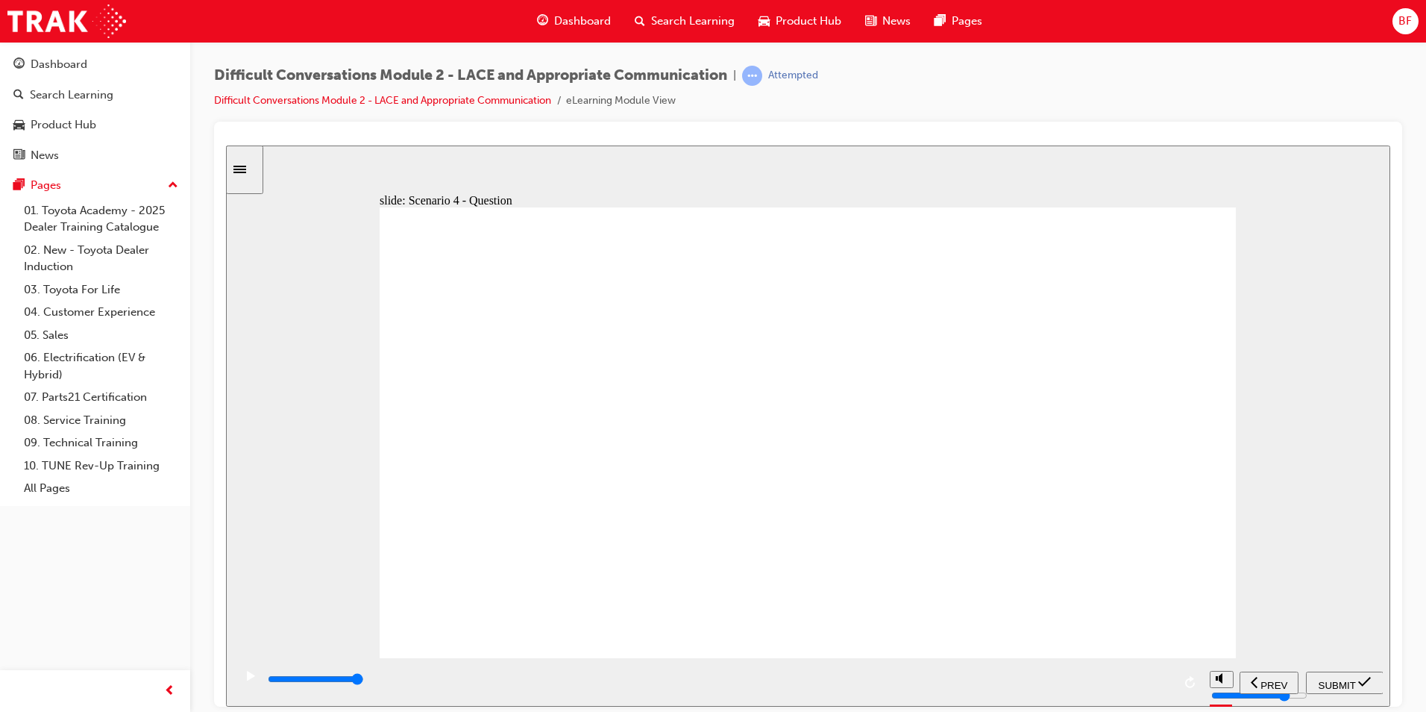
click at [1352, 679] on span "SUBMIT" at bounding box center [1337, 684] width 37 height 11
drag, startPoint x: 1056, startPoint y: 699, endPoint x: 1192, endPoint y: 712, distance: 136.4
click at [1192, 706] on html "slide: End of Knowledge Check Rectangle 1 You have finished the Knowledge Check…" at bounding box center [808, 425] width 1164 height 561
drag, startPoint x: 1192, startPoint y: 683, endPoint x: 1280, endPoint y: 677, distance: 88.2
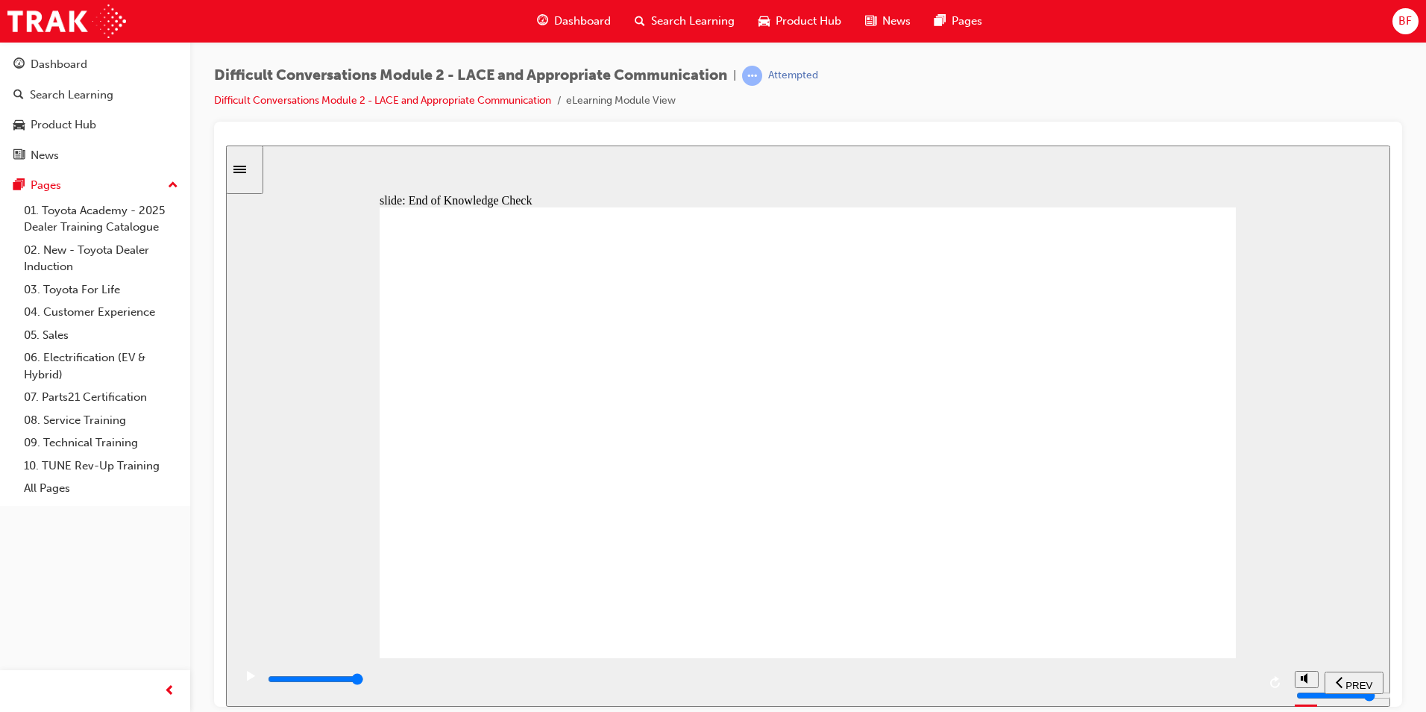
click at [1280, 678] on div "playback controls" at bounding box center [760, 681] width 1054 height 48
drag, startPoint x: 1183, startPoint y: 685, endPoint x: 1292, endPoint y: 688, distance: 109.0
click at [1292, 688] on section "PREV NEXT SUBMIT" at bounding box center [808, 681] width 1164 height 48
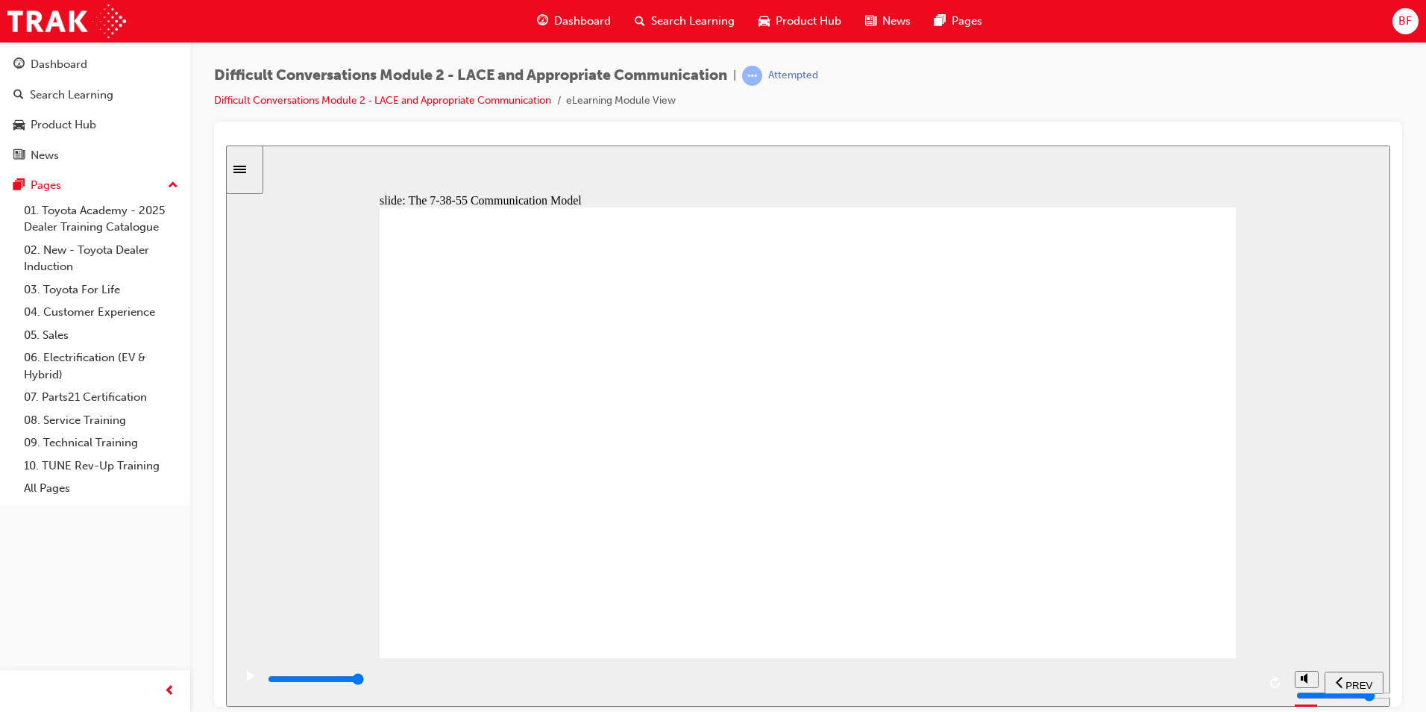
click at [1258, 683] on div "playback controls" at bounding box center [760, 681] width 1054 height 48
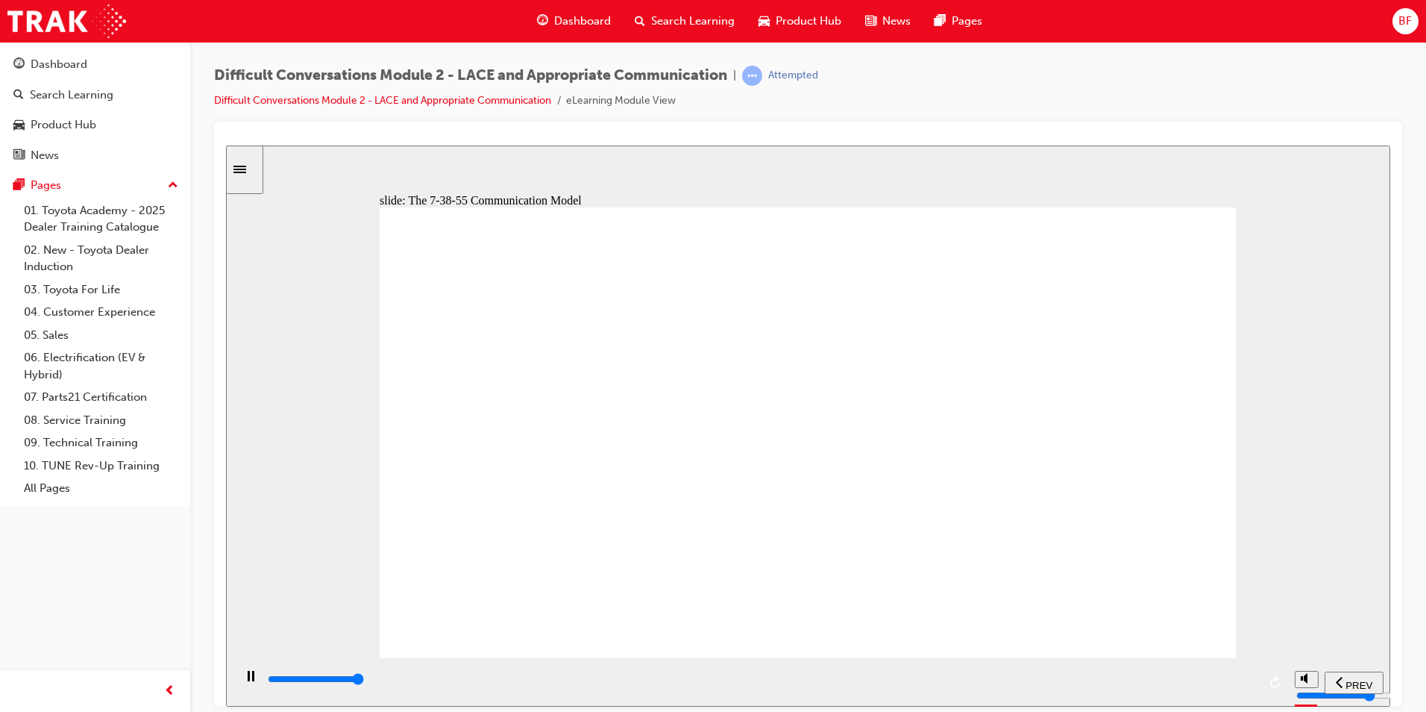
click at [364, 681] on input "slide progress" at bounding box center [316, 678] width 96 height 12
click at [364, 680] on input "slide progress" at bounding box center [316, 678] width 96 height 12
click at [1251, 675] on div "playback controls" at bounding box center [761, 679] width 991 height 16
drag, startPoint x: 1252, startPoint y: 679, endPoint x: 1258, endPoint y: 659, distance: 20.8
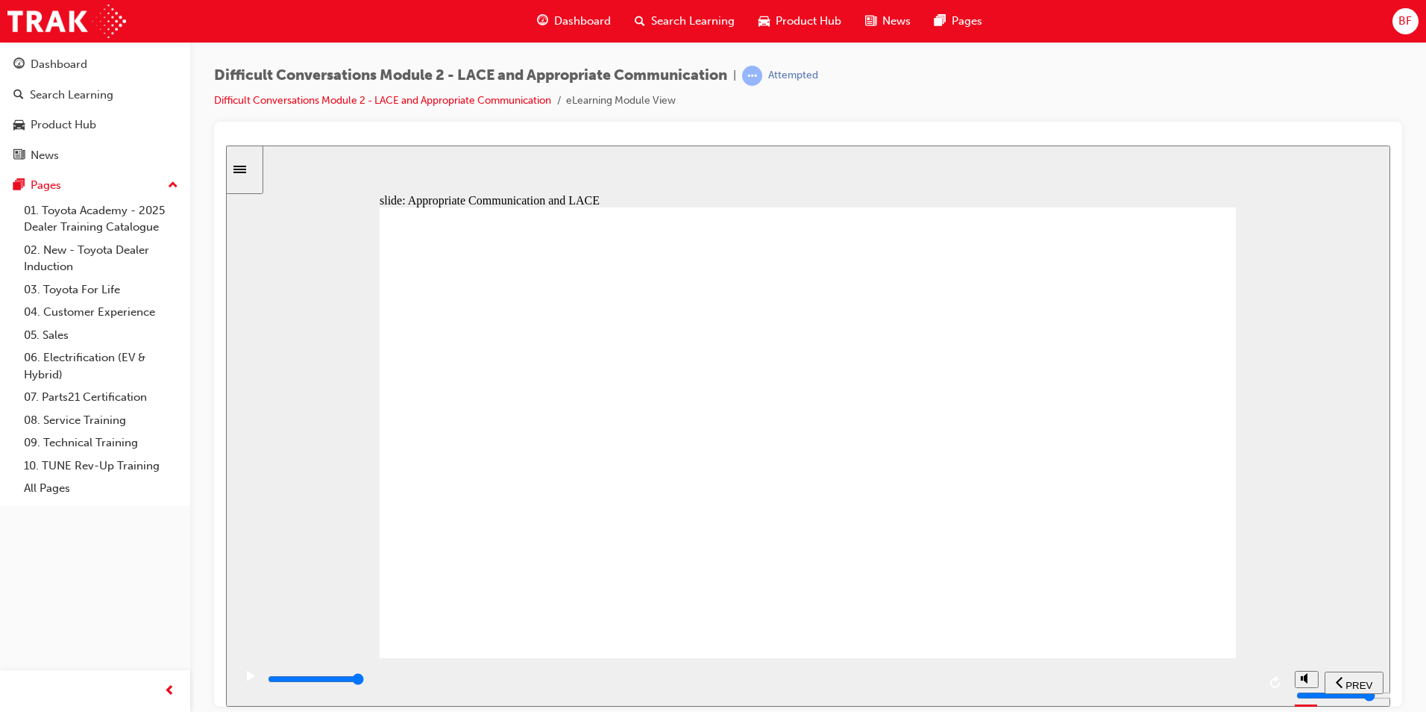
click at [1264, 674] on div "playback controls" at bounding box center [760, 681] width 1054 height 48
drag, startPoint x: 781, startPoint y: 535, endPoint x: 796, endPoint y: 558, distance: 27.5
drag, startPoint x: 1235, startPoint y: 683, endPoint x: 1287, endPoint y: 683, distance: 53.0
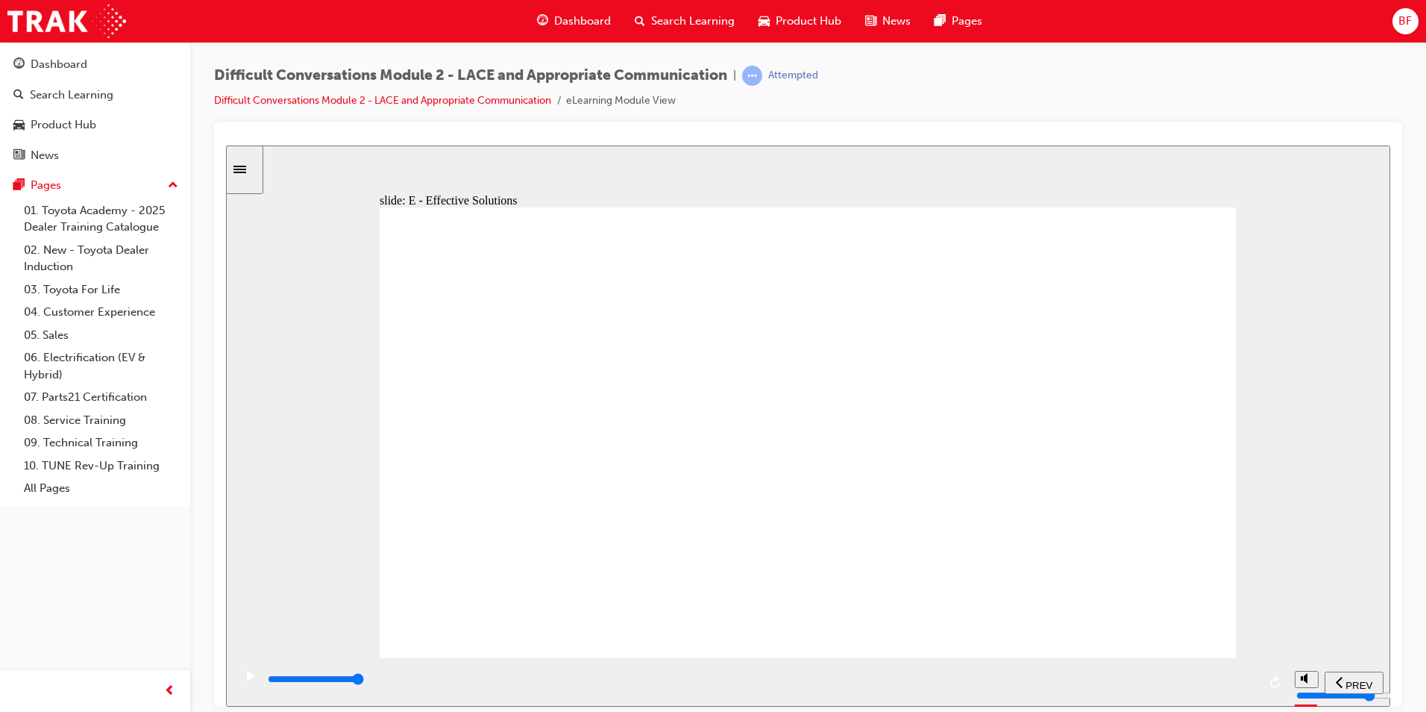
click at [1287, 683] on section "PREV NEXT SUBMIT" at bounding box center [808, 681] width 1164 height 48
type input "44100"
